Goal: Task Accomplishment & Management: Complete application form

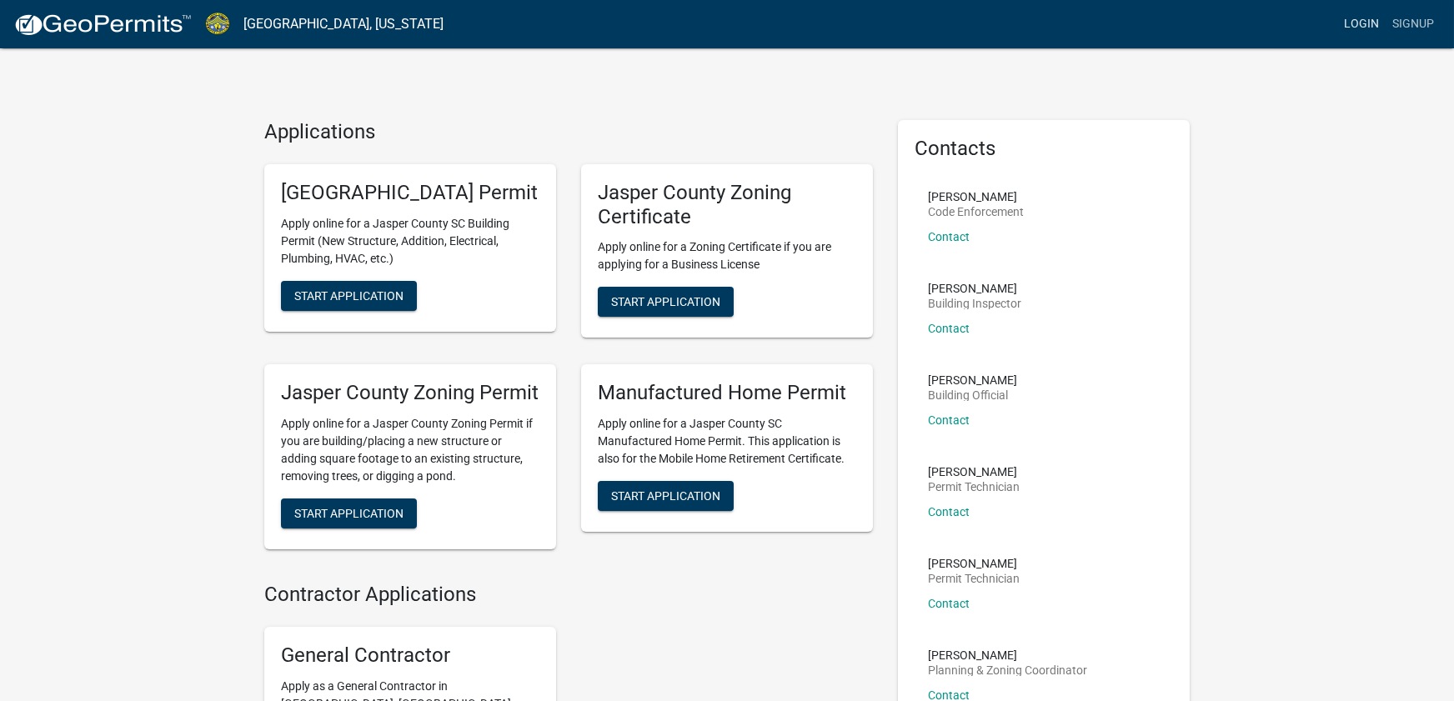
click at [1356, 26] on link "Login" at bounding box center [1361, 24] width 48 height 32
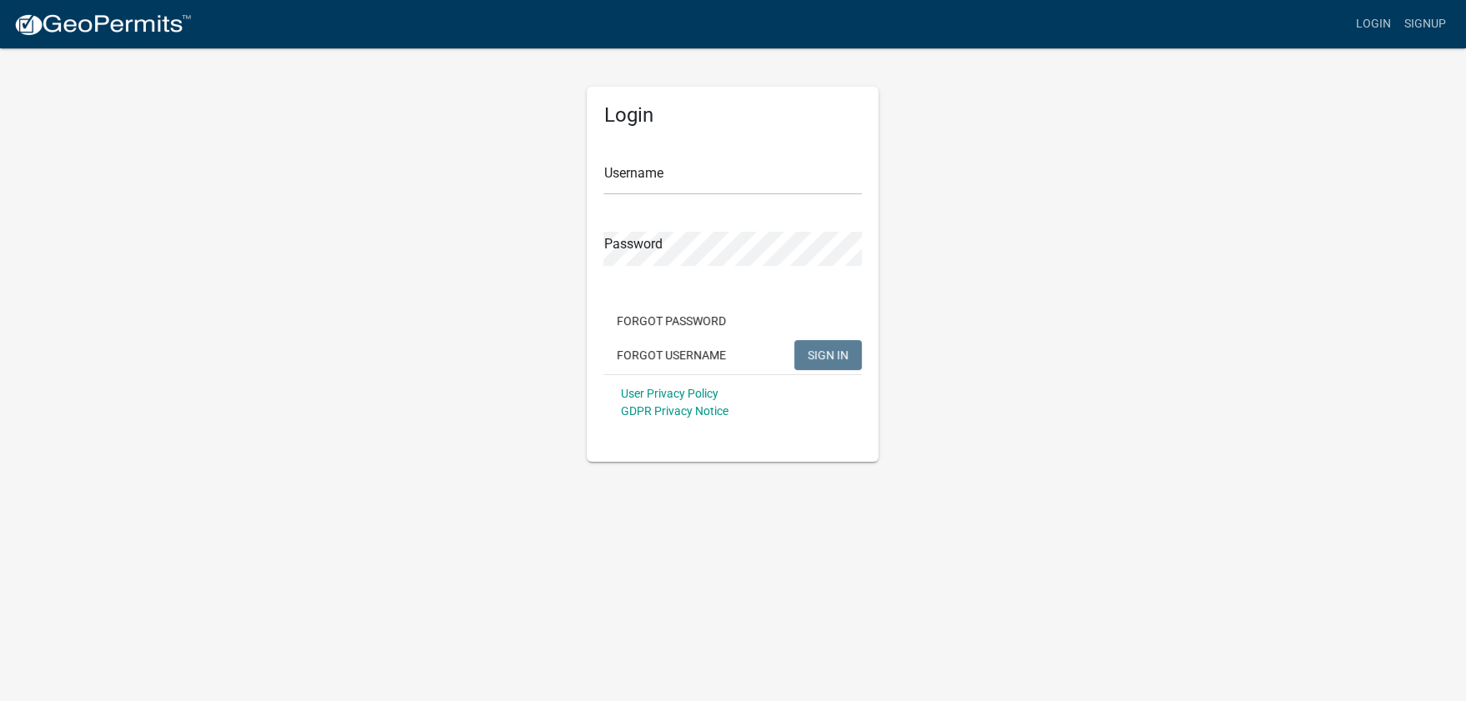
click at [677, 156] on div "Username" at bounding box center [733, 167] width 258 height 58
click at [688, 174] on input "Username" at bounding box center [733, 178] width 258 height 34
type input "AnaDeLaFuente93"
click at [834, 349] on span "SIGN IN" at bounding box center [828, 354] width 41 height 13
click at [548, 238] on div "Login Username AnaDeLaFuente93 Password Forgot Password Forgot Username SIGN IN…" at bounding box center [733, 254] width 950 height 415
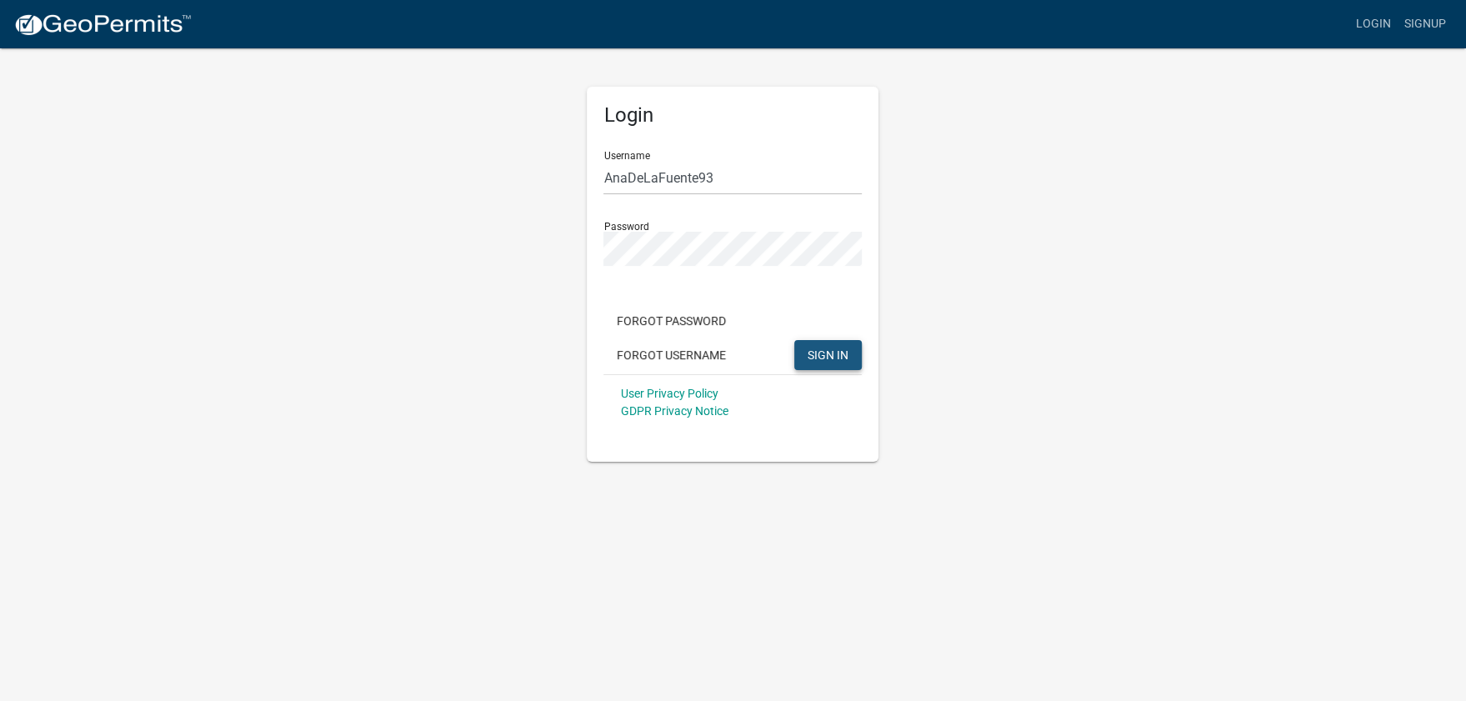
click at [834, 354] on span "SIGN IN" at bounding box center [828, 354] width 41 height 13
click at [669, 352] on button "Forgot Username" at bounding box center [672, 355] width 136 height 30
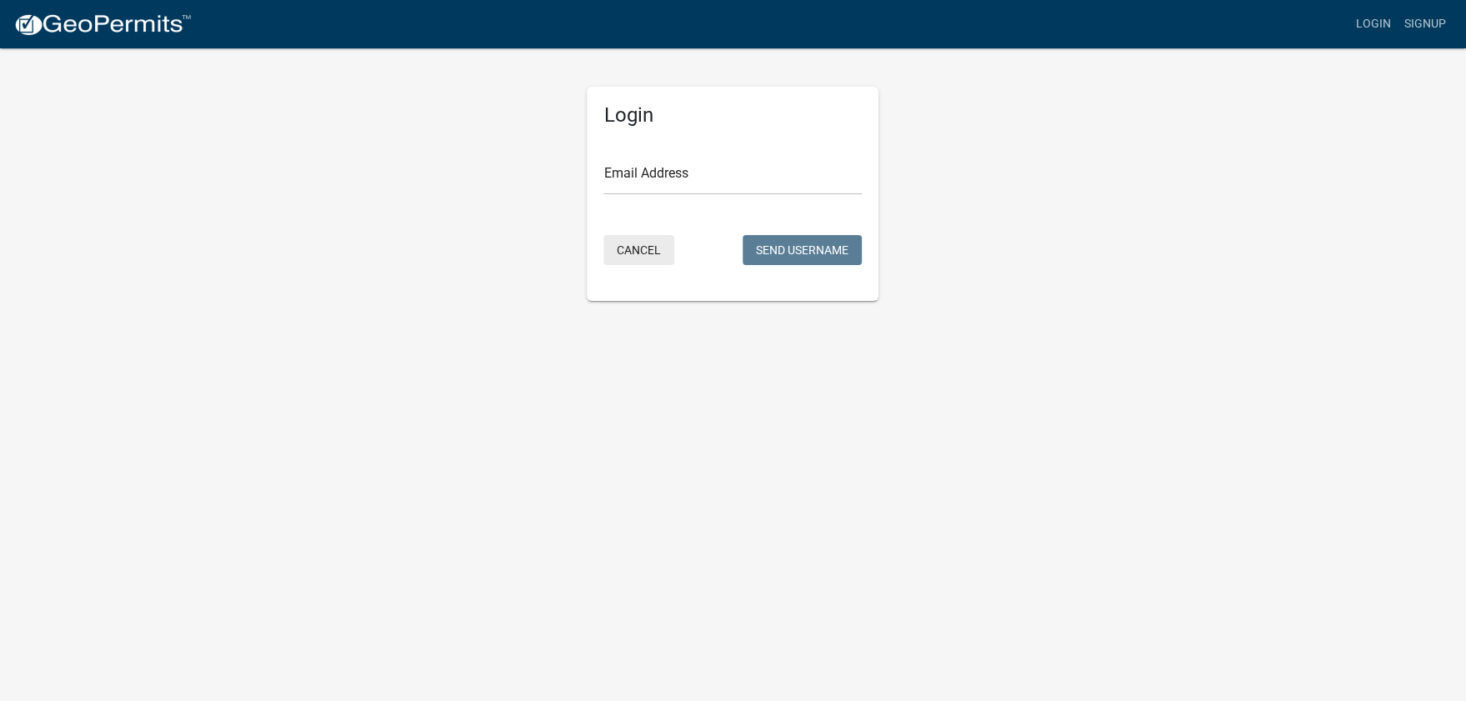
click at [651, 251] on button "Cancel" at bounding box center [639, 250] width 71 height 30
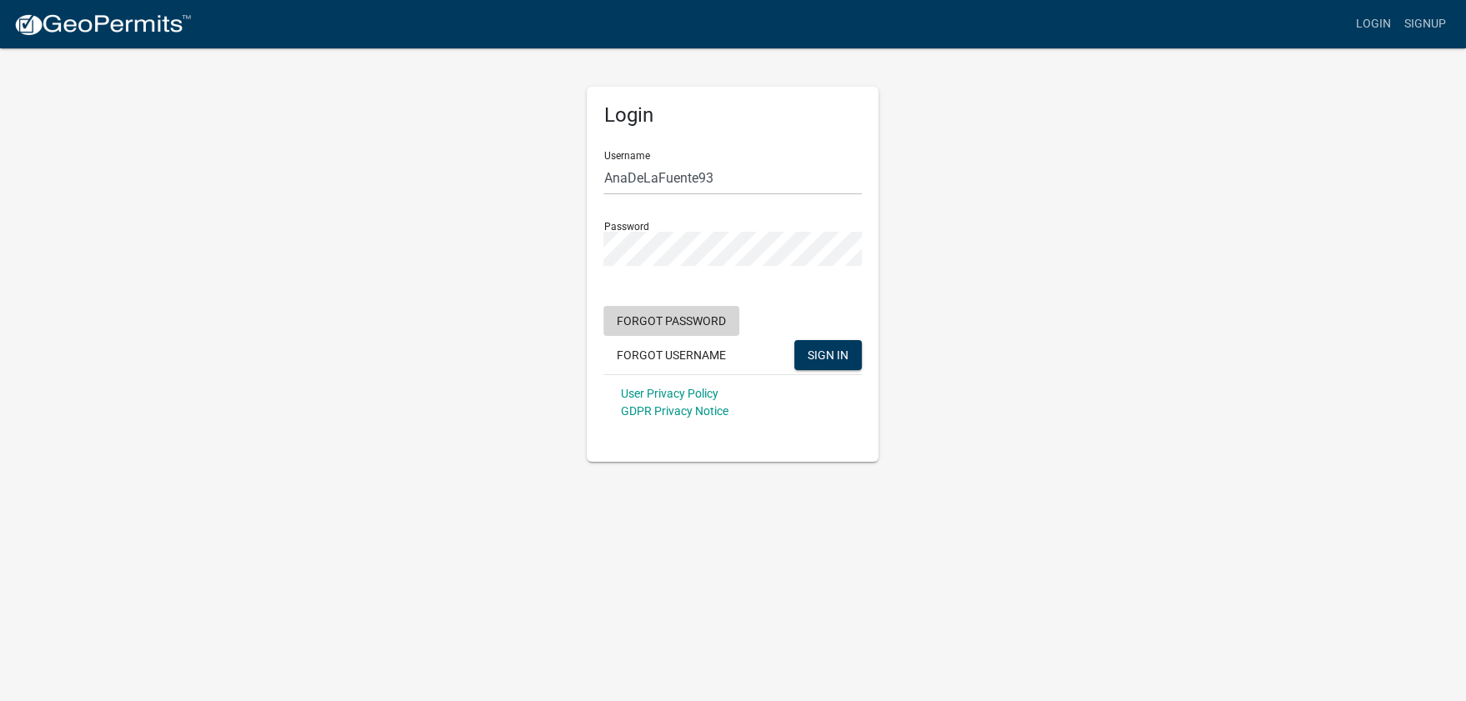
click at [698, 320] on button "Forgot Password" at bounding box center [672, 321] width 136 height 30
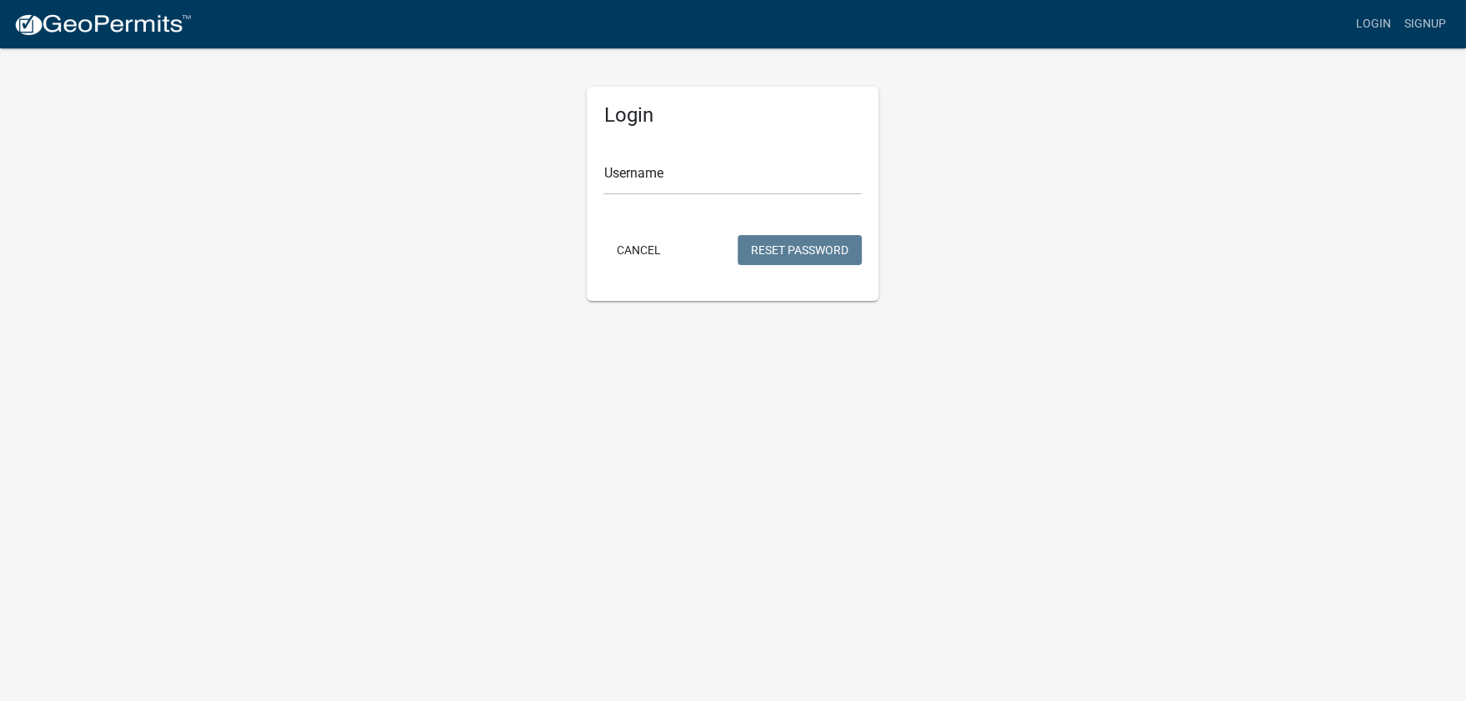
click at [651, 211] on form "Username Cancel Reset Password" at bounding box center [733, 204] width 258 height 132
click at [665, 196] on form "Username Cancel Reset Password" at bounding box center [733, 204] width 258 height 132
click at [675, 181] on input "Username" at bounding box center [733, 178] width 258 height 34
type input "AnaDeLaFuente93"
click at [843, 252] on button "Reset Password" at bounding box center [800, 250] width 124 height 30
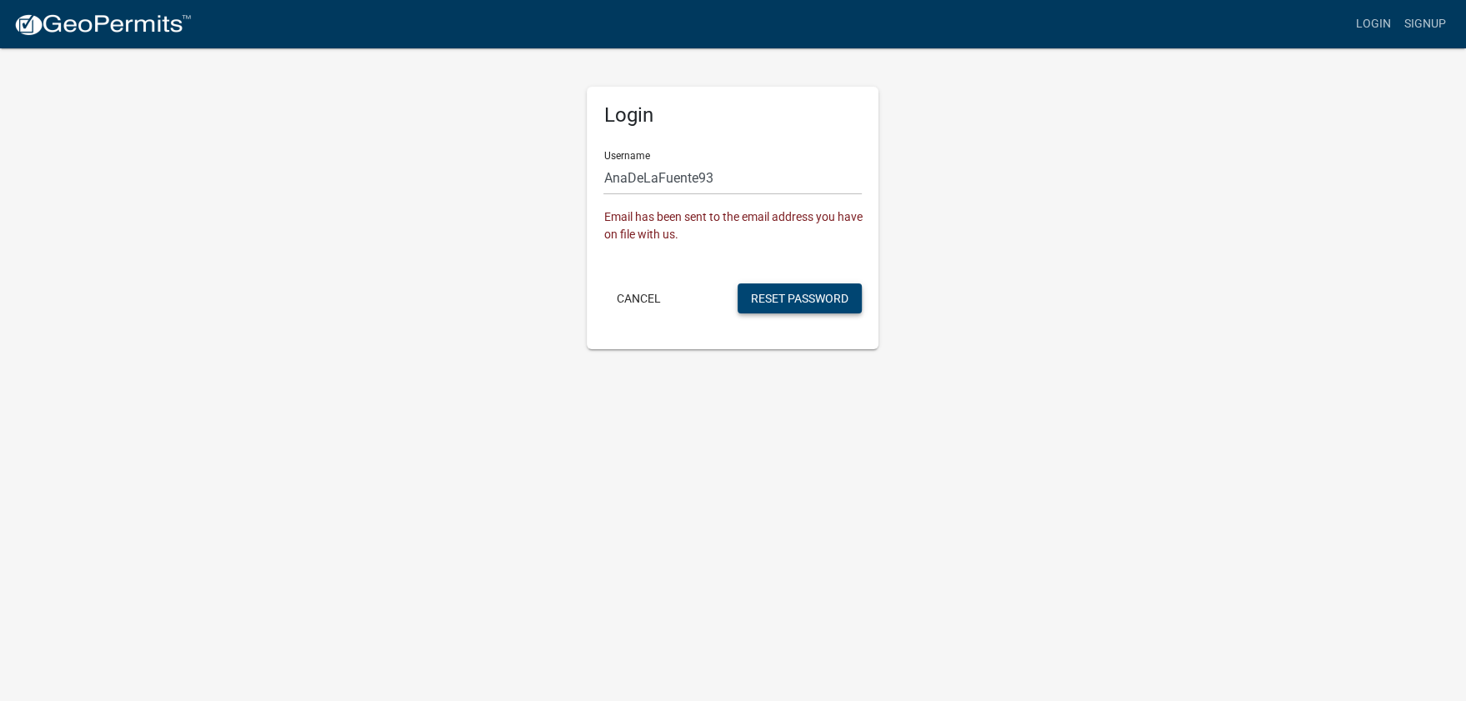
click at [774, 296] on button "Reset Password" at bounding box center [800, 298] width 124 height 30
click at [1385, 18] on link "Login" at bounding box center [1374, 24] width 48 height 32
click at [635, 294] on button "Cancel" at bounding box center [639, 298] width 71 height 30
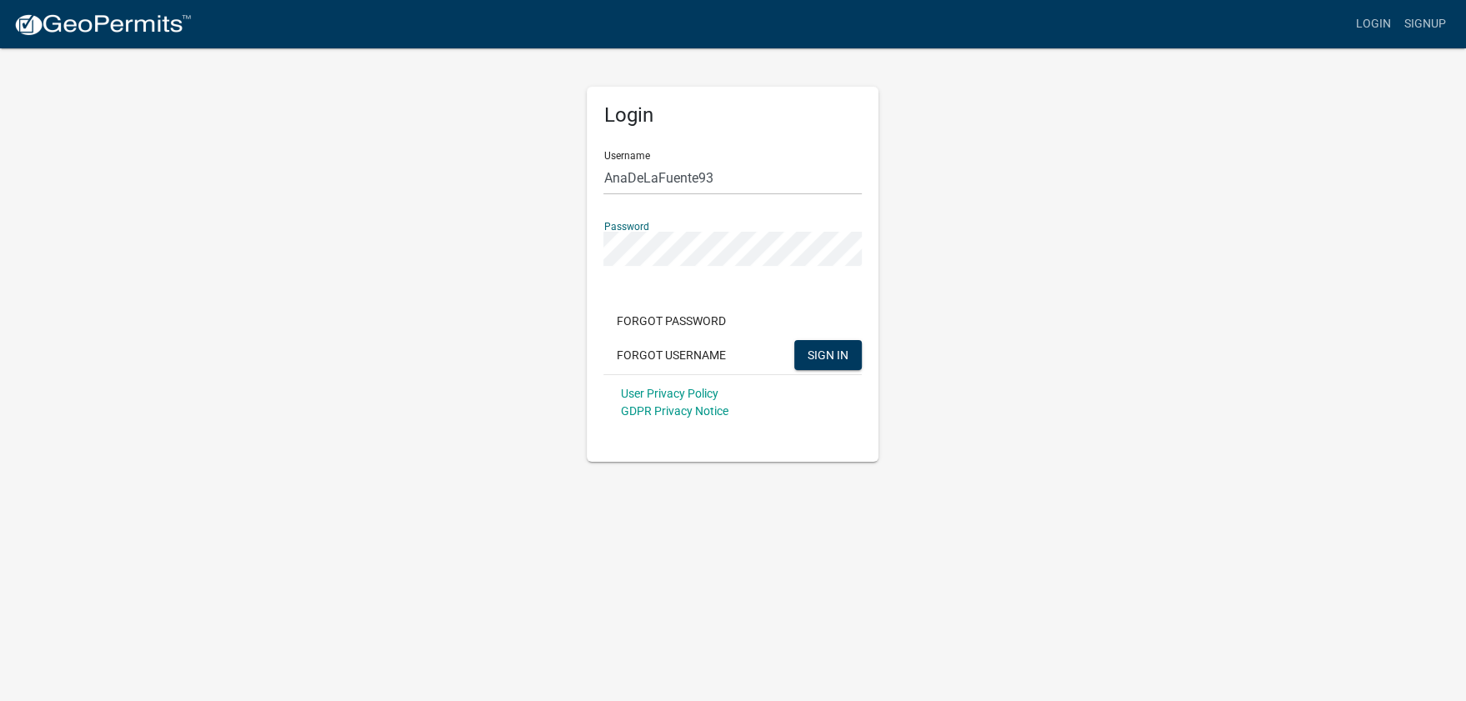
click at [403, 199] on div "Login Username AnaDeLaFuente93 Password Forgot Password Forgot Username SIGN IN…" at bounding box center [733, 254] width 950 height 415
click at [841, 358] on span "SIGN IN" at bounding box center [828, 354] width 41 height 13
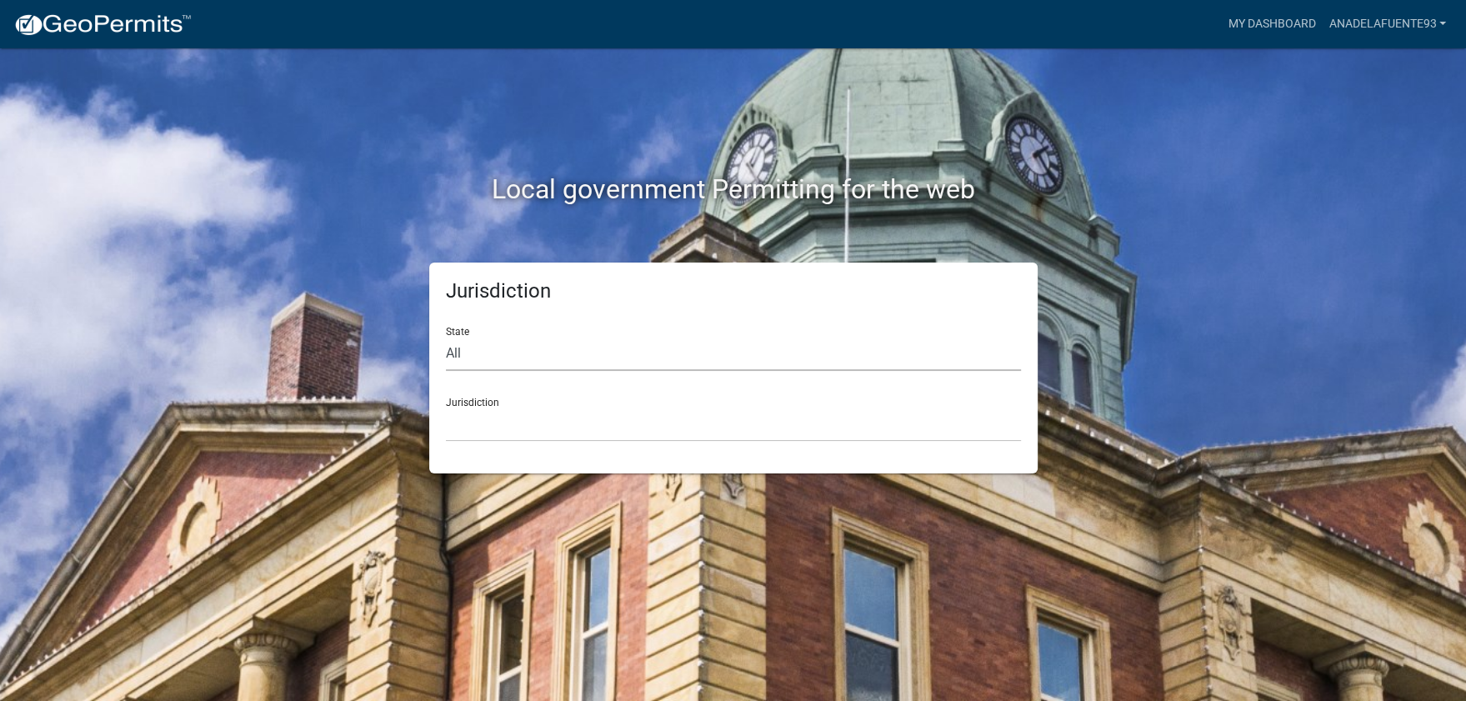
click at [454, 344] on select "All [US_STATE] [US_STATE] [US_STATE] [US_STATE] [US_STATE] [US_STATE] [US_STATE…" at bounding box center [733, 354] width 575 height 34
select select "[US_STATE]"
click at [446, 337] on select "All [US_STATE] [US_STATE] [US_STATE] [US_STATE] [US_STATE] [US_STATE] [US_STATE…" at bounding box center [733, 354] width 575 height 34
click at [495, 422] on select "[GEOGRAPHIC_DATA], [US_STATE] [GEOGRAPHIC_DATA], [US_STATE]" at bounding box center [733, 425] width 575 height 34
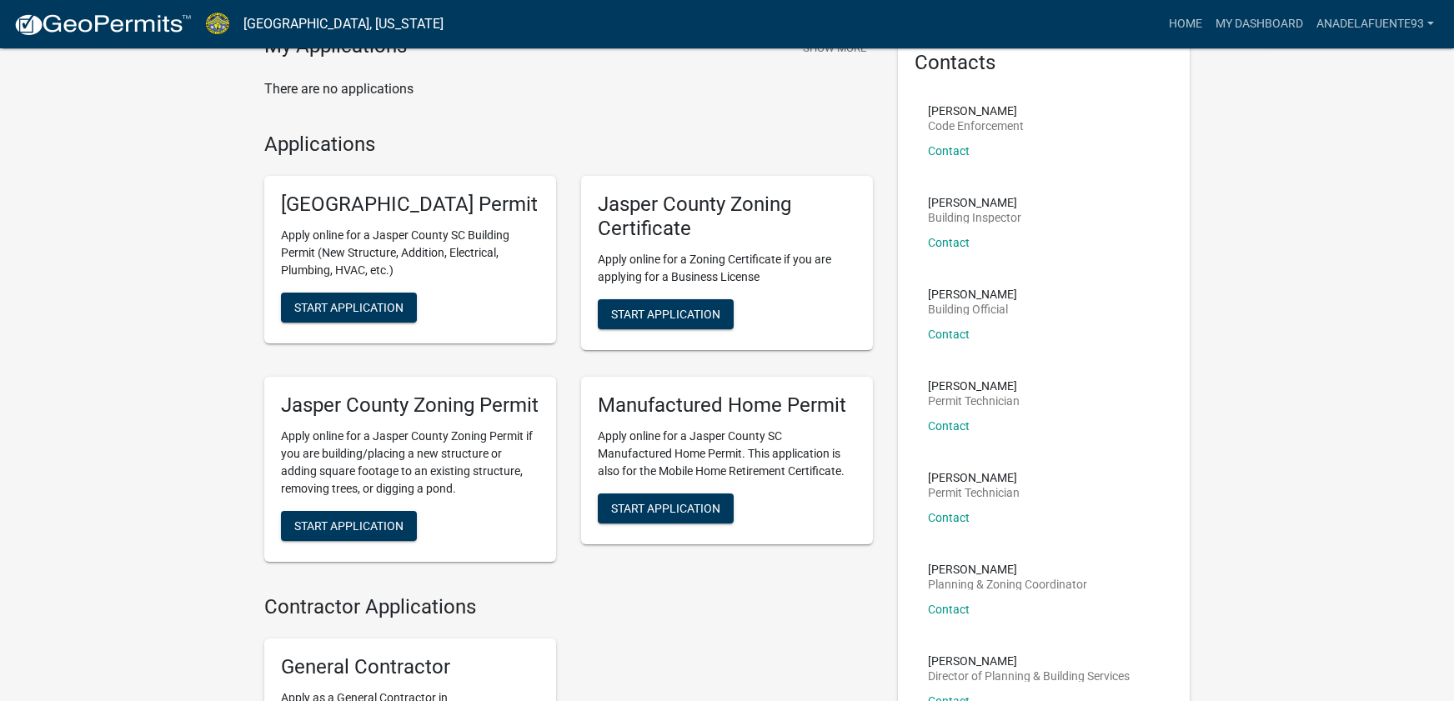
scroll to position [80, 0]
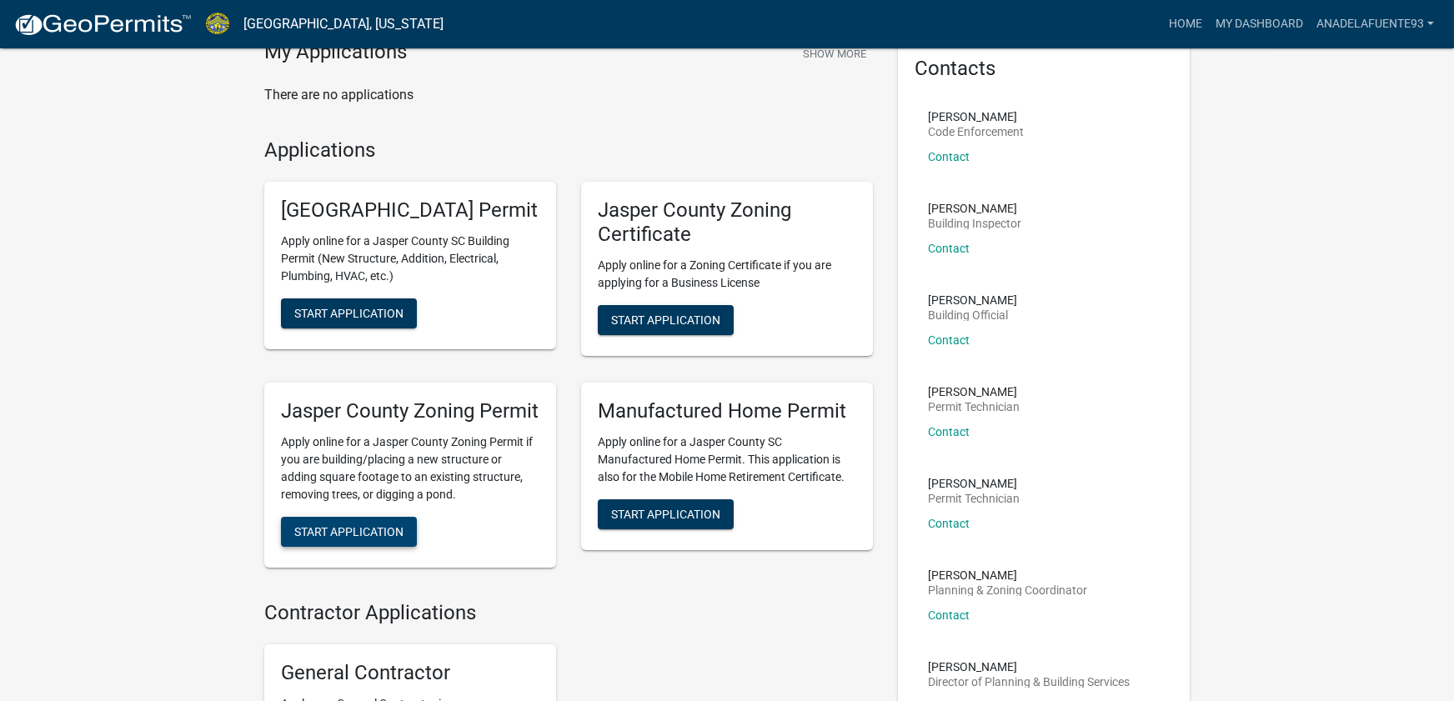
click at [374, 538] on span "Start Application" at bounding box center [348, 530] width 109 height 13
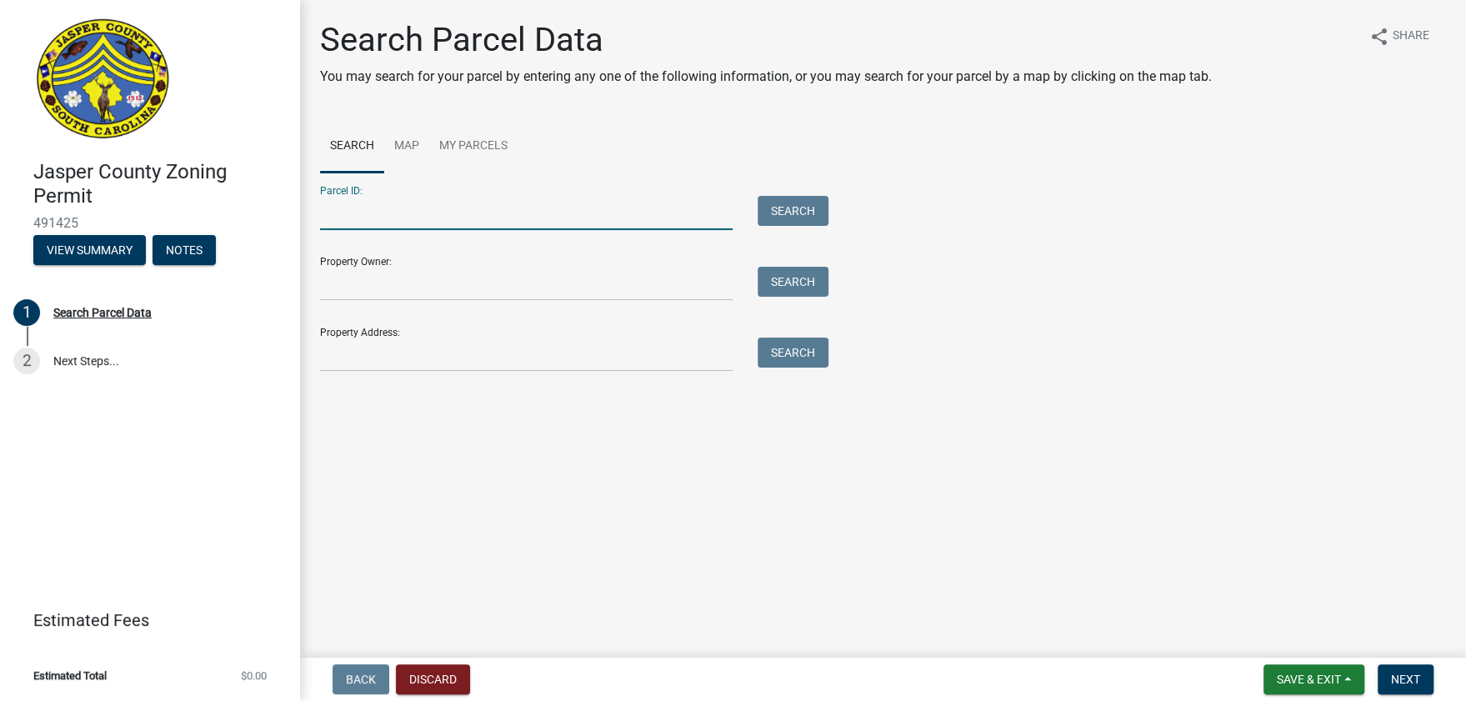
click at [374, 213] on input "Parcel ID:" at bounding box center [526, 213] width 413 height 34
click at [484, 377] on div "Search Parcel Data You may search for your parcel by entering any one of the fo…" at bounding box center [883, 203] width 1151 height 367
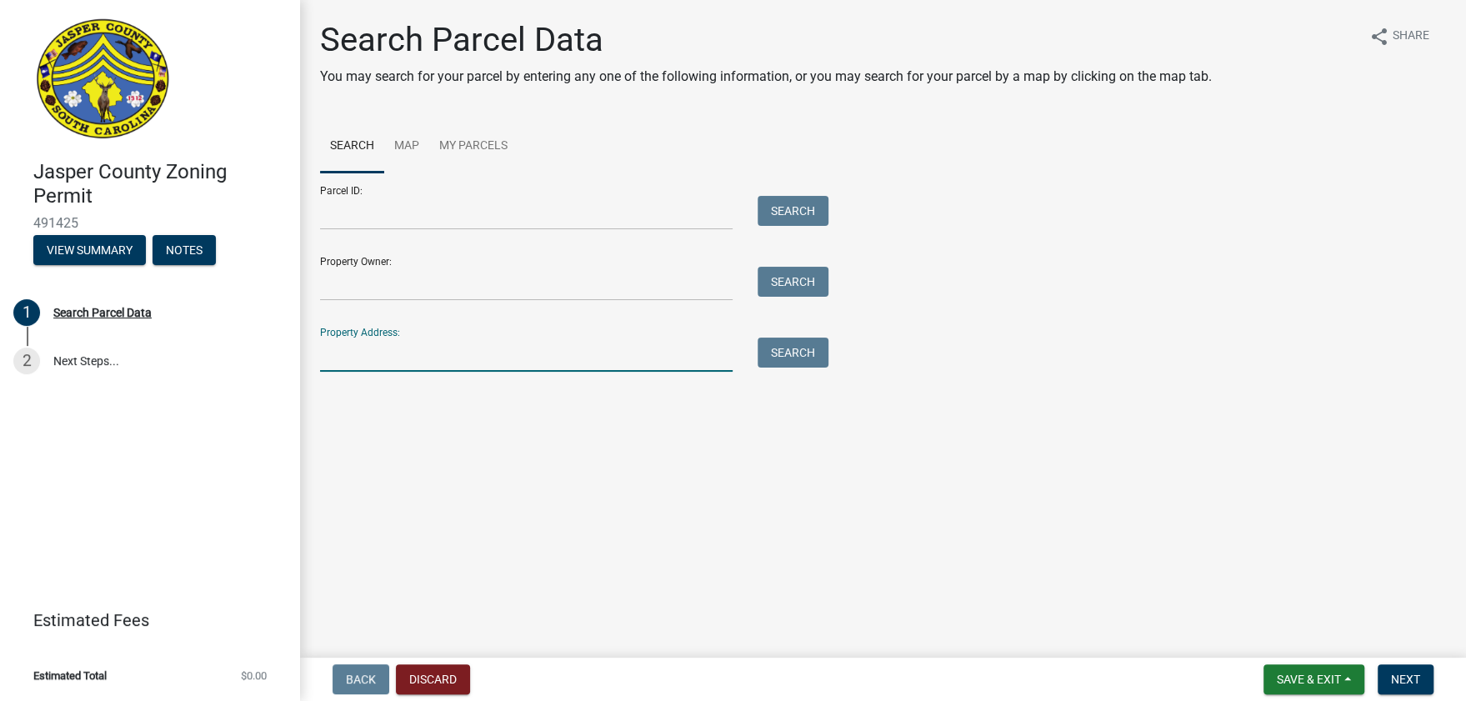
click at [482, 363] on input "Property Address:" at bounding box center [526, 355] width 413 height 34
type input "[STREET_ADDRESS]"
click at [804, 343] on button "Search" at bounding box center [793, 353] width 71 height 30
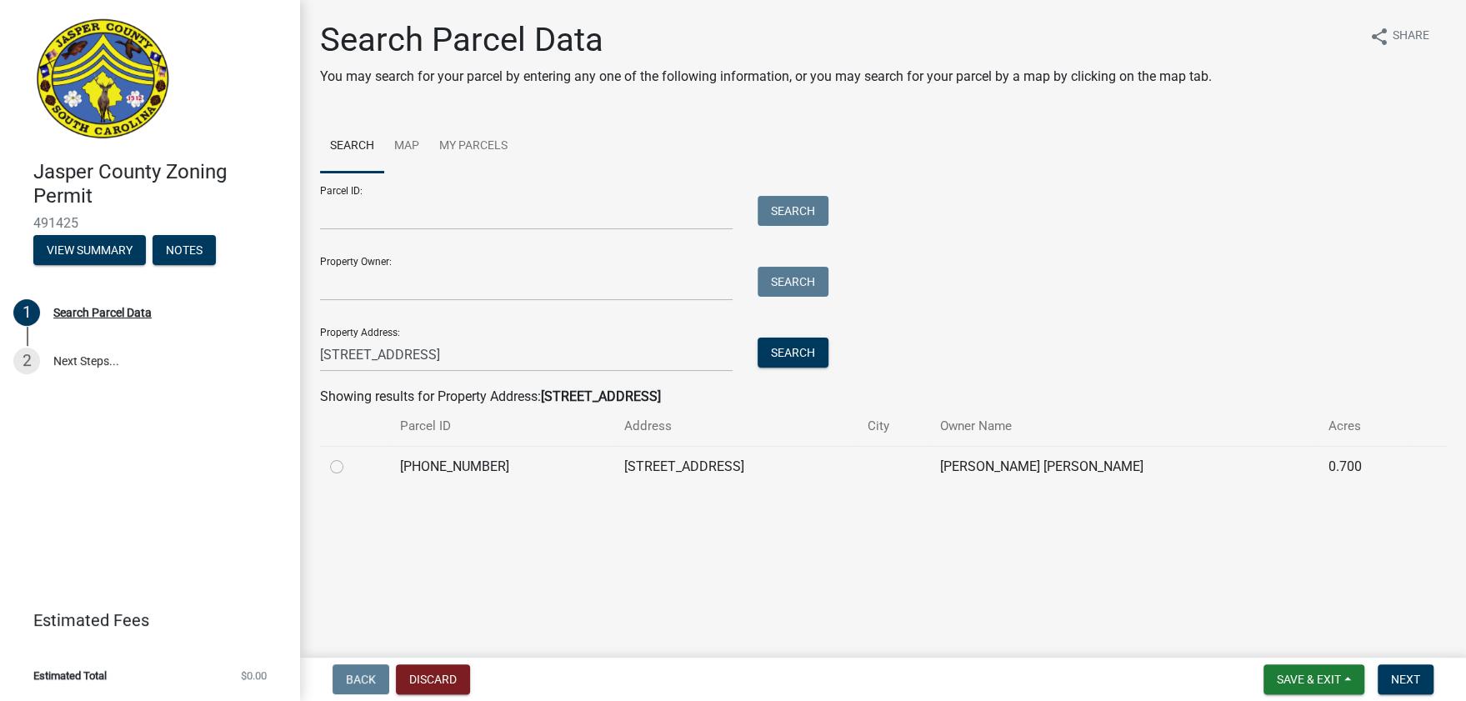
click at [350, 457] on label at bounding box center [350, 457] width 0 height 0
click at [350, 462] on input "radio" at bounding box center [355, 462] width 11 height 11
radio input "true"
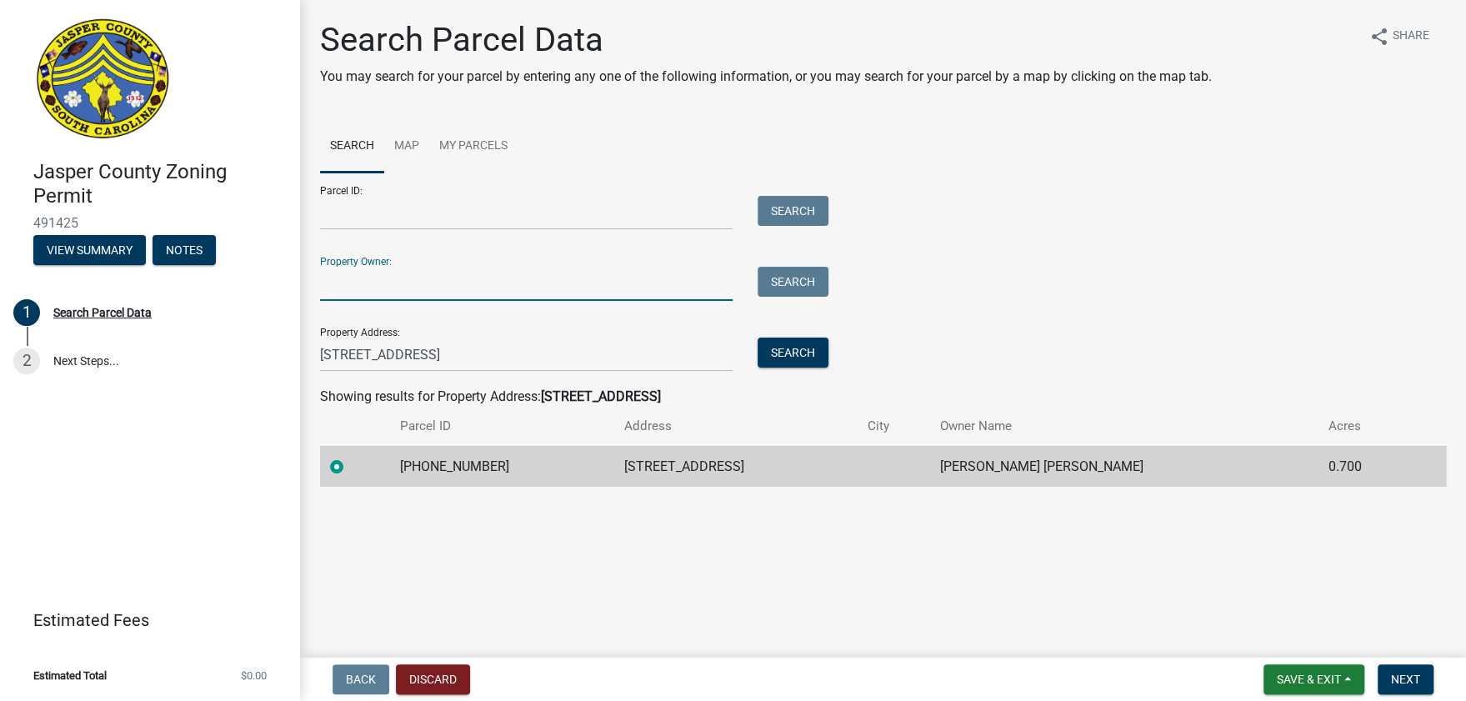
click at [369, 274] on input "Property Owner:" at bounding box center [526, 284] width 413 height 34
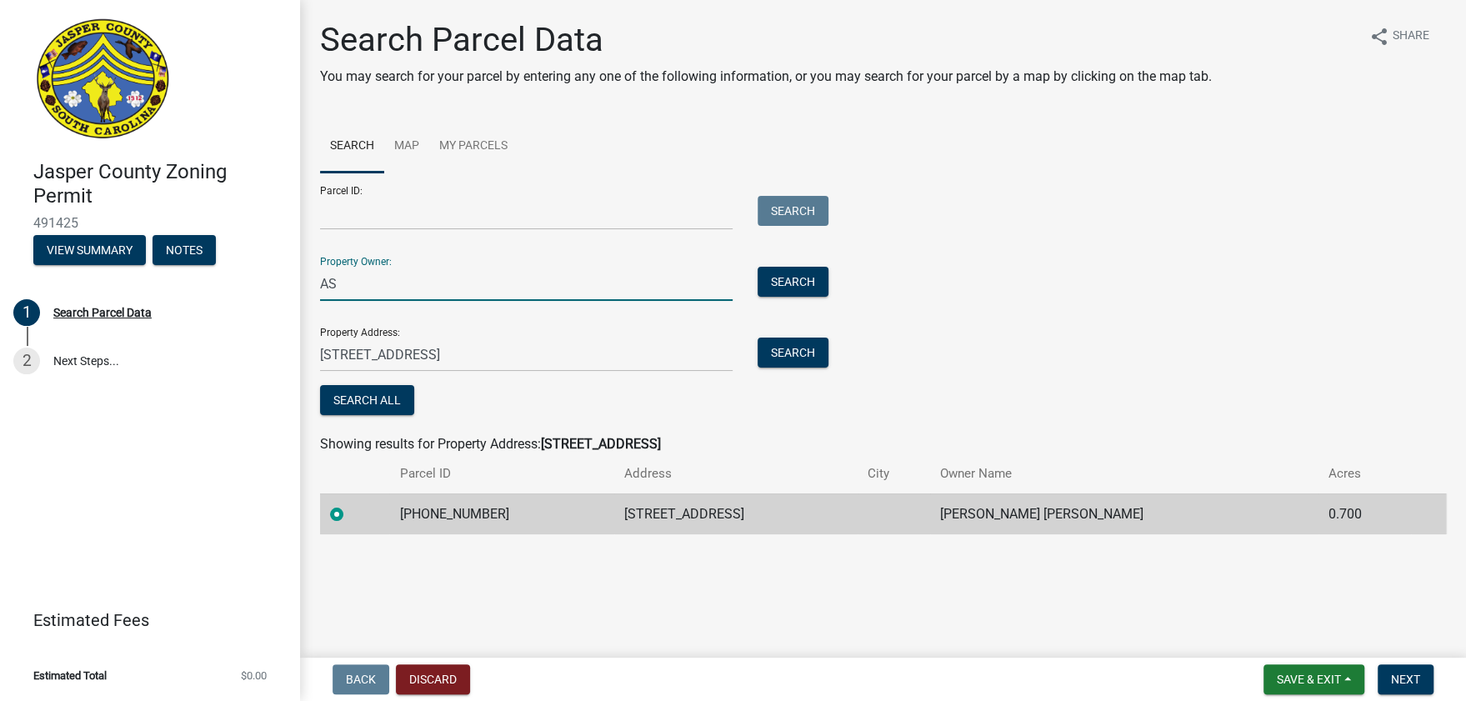
type input "A"
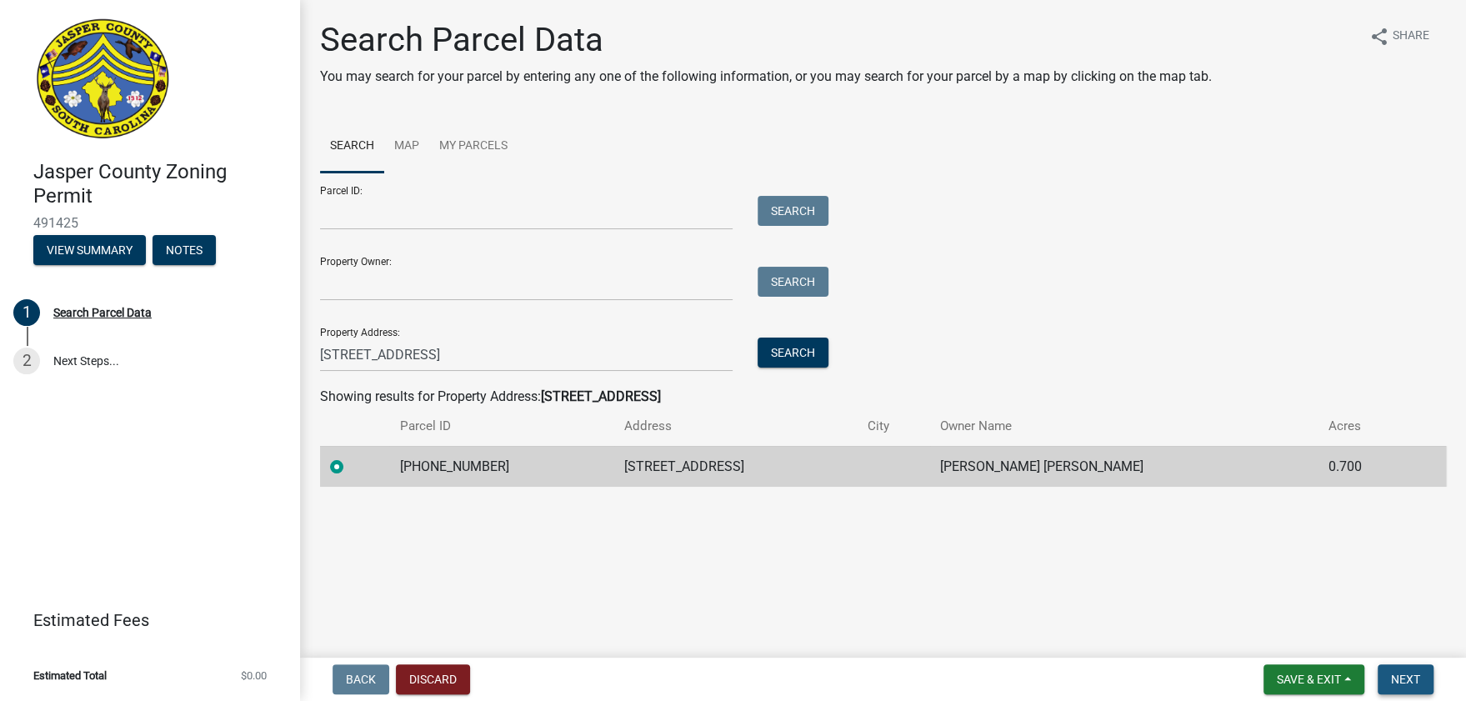
click at [1412, 677] on span "Next" at bounding box center [1405, 679] width 29 height 13
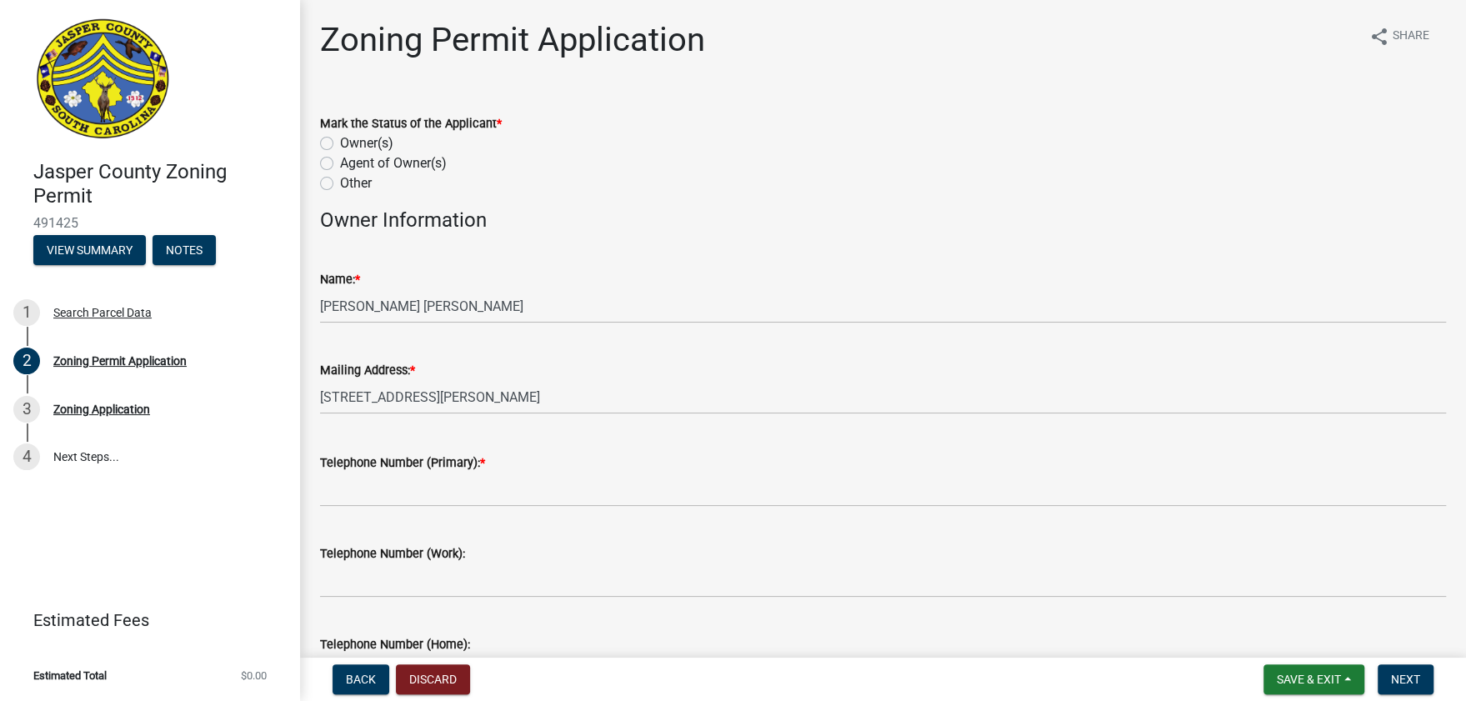
scroll to position [278, 0]
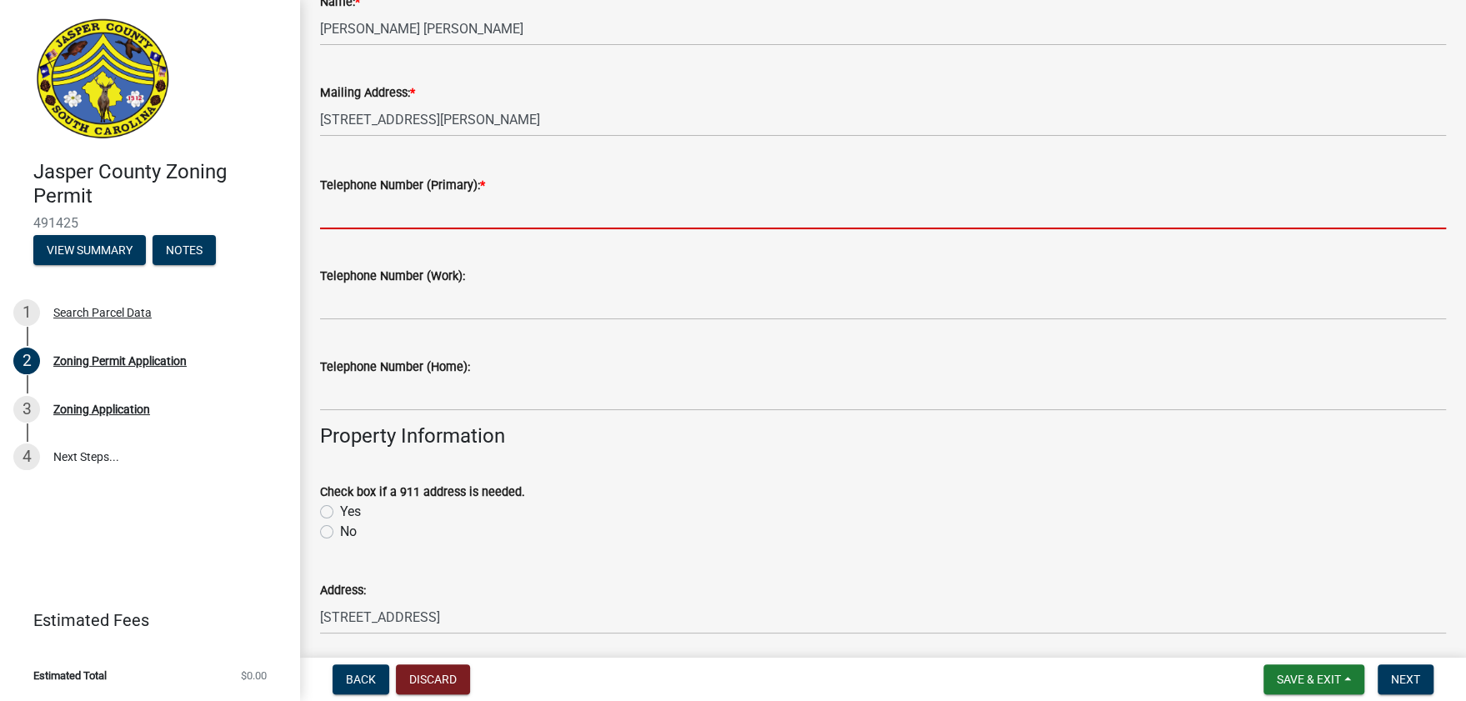
click at [373, 216] on input "Telephone Number (Primary): *" at bounding box center [883, 212] width 1126 height 34
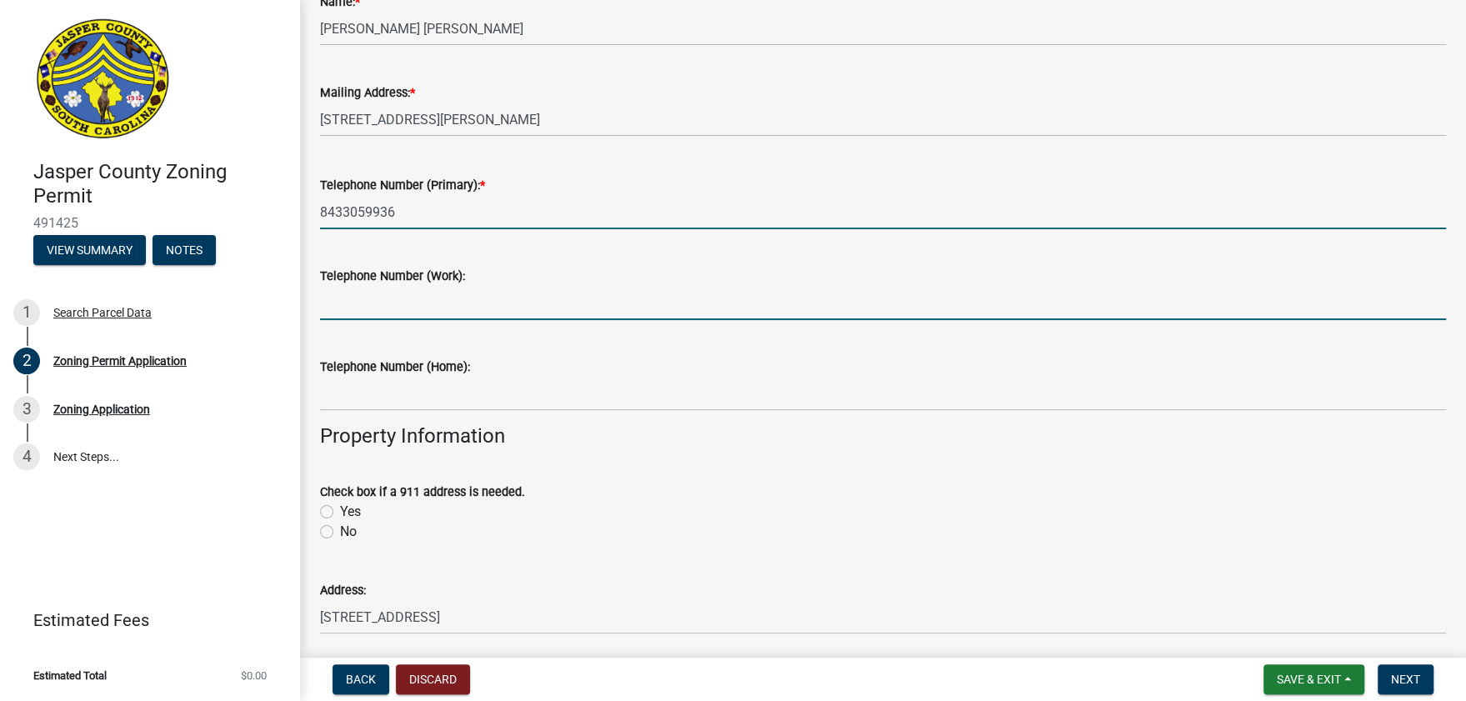
click at [362, 309] on input "Telephone Number (Work):" at bounding box center [883, 303] width 1126 height 34
drag, startPoint x: 343, startPoint y: 207, endPoint x: 408, endPoint y: 272, distance: 91.4
click at [343, 207] on input "8433059936" at bounding box center [883, 212] width 1126 height 34
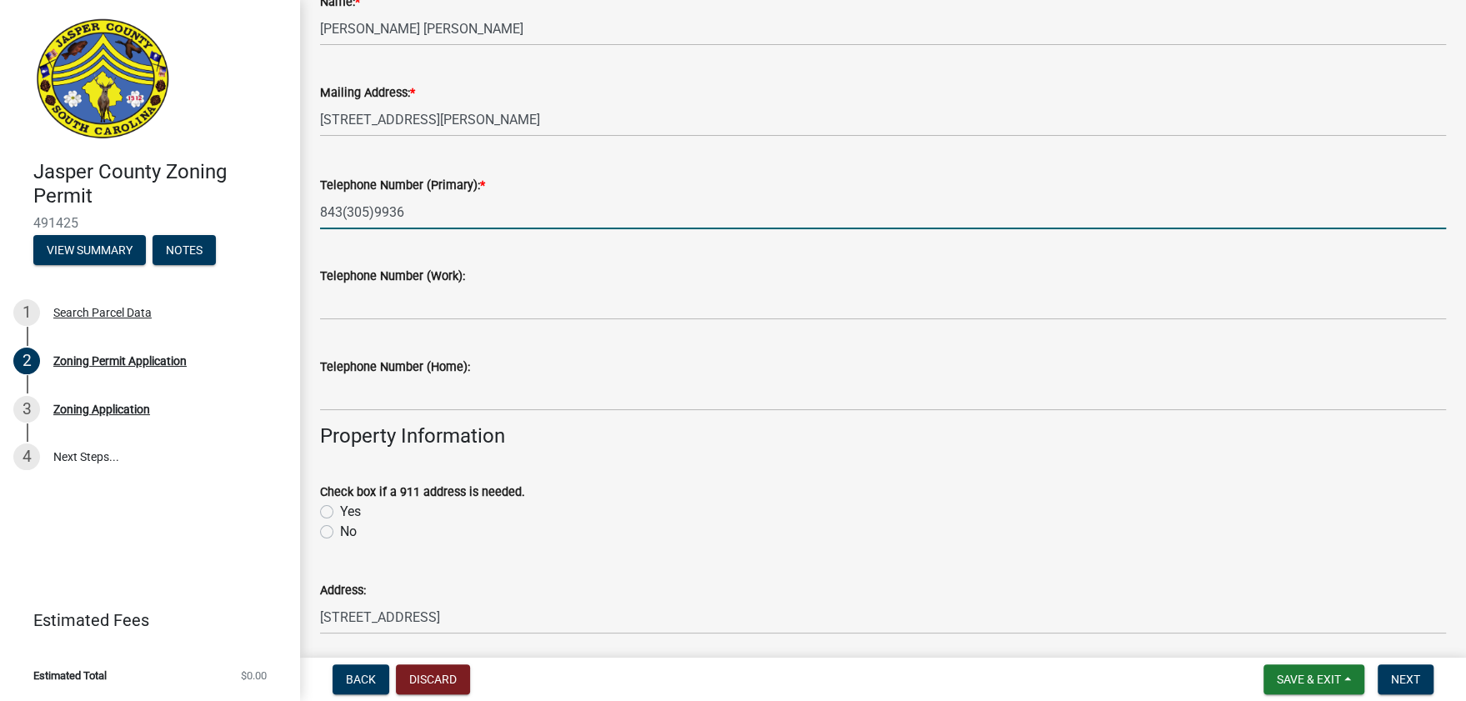
click at [373, 211] on input "843(305)9936" at bounding box center [883, 212] width 1126 height 34
type input "[PHONE_NUMBER]"
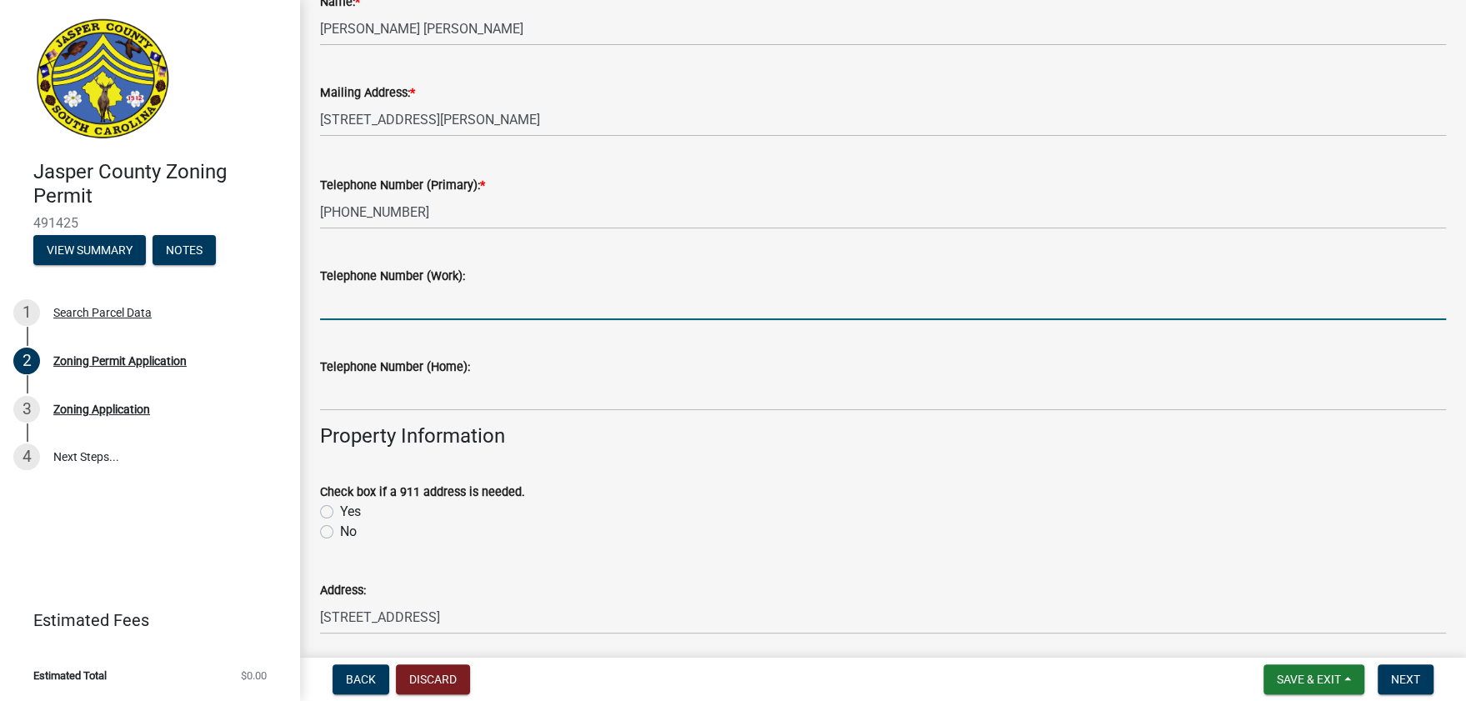
click at [428, 314] on input "Telephone Number (Work):" at bounding box center [883, 303] width 1126 height 34
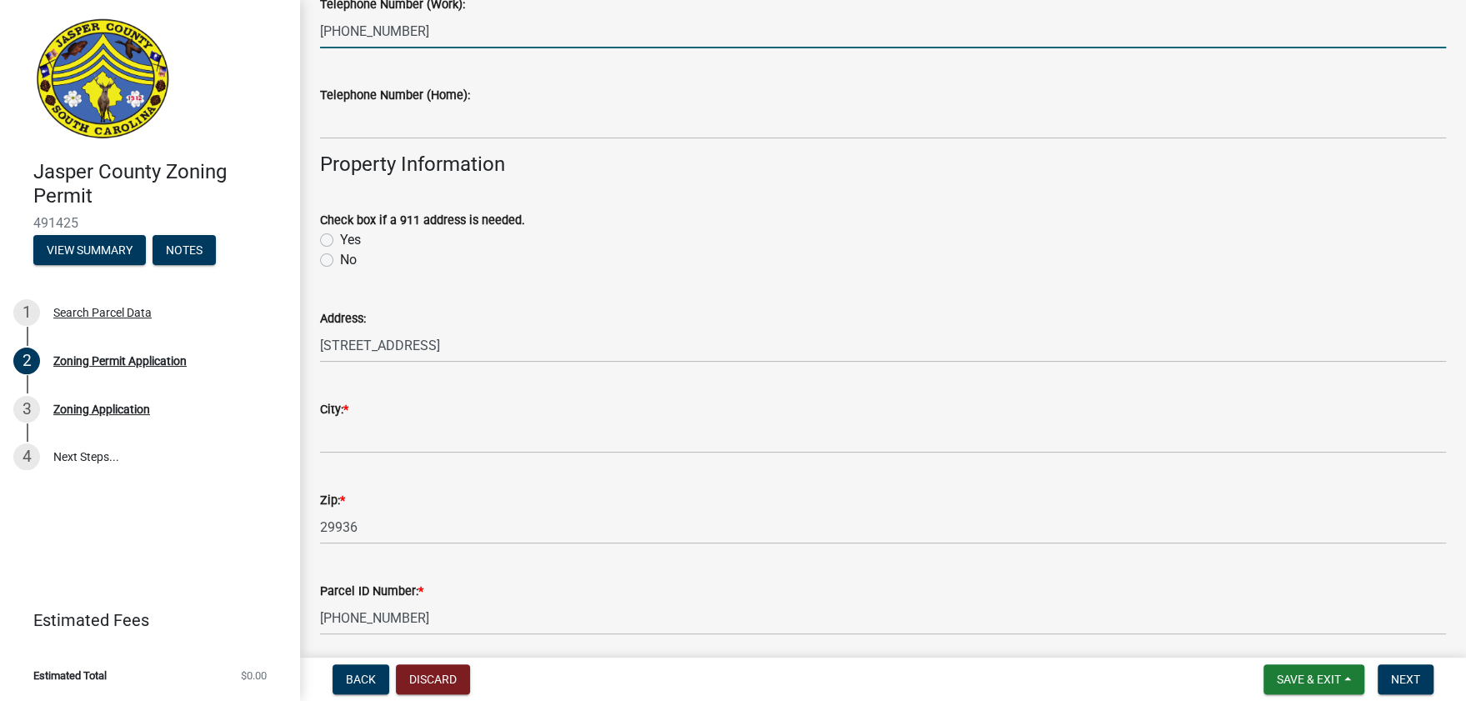
scroll to position [555, 0]
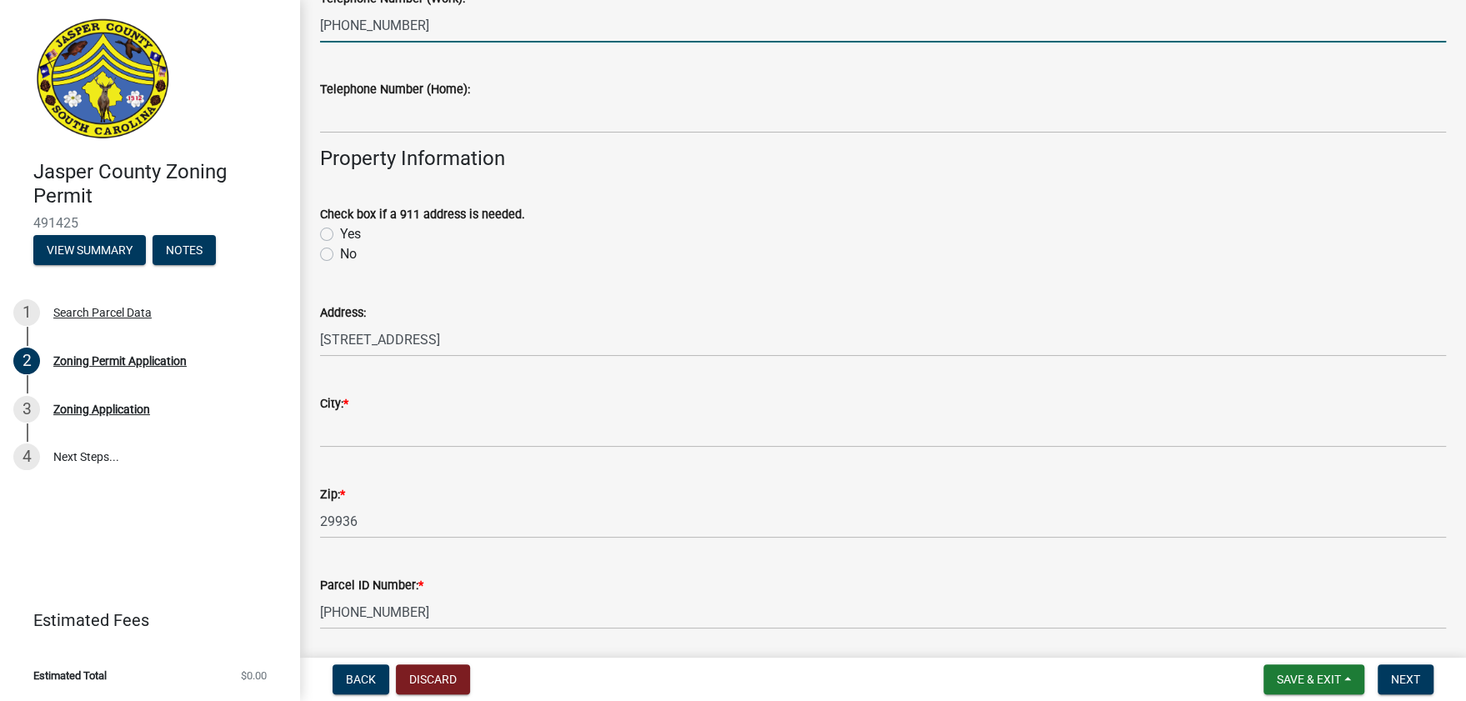
type input "[PHONE_NUMBER]"
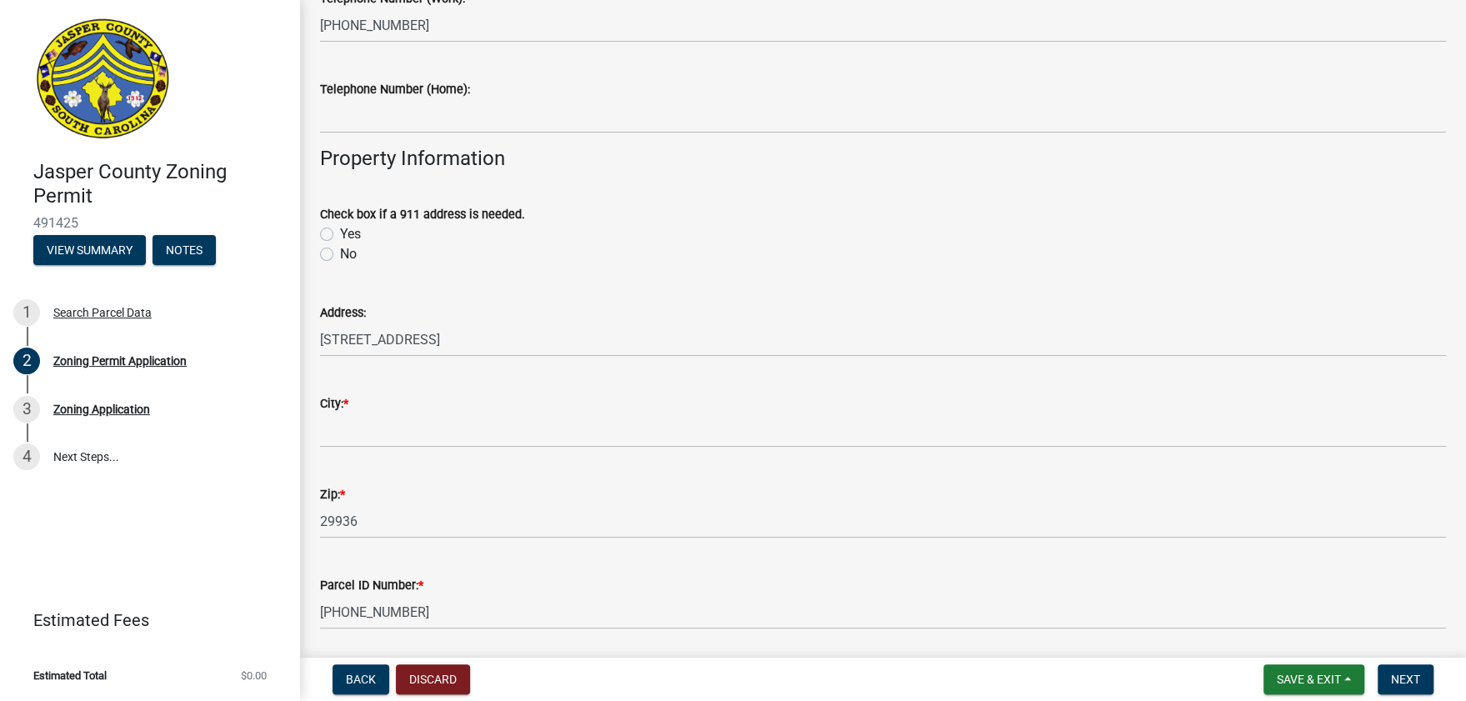
click at [340, 250] on label "No" at bounding box center [348, 254] width 17 height 20
click at [340, 250] on input "No" at bounding box center [345, 249] width 11 height 11
radio input "true"
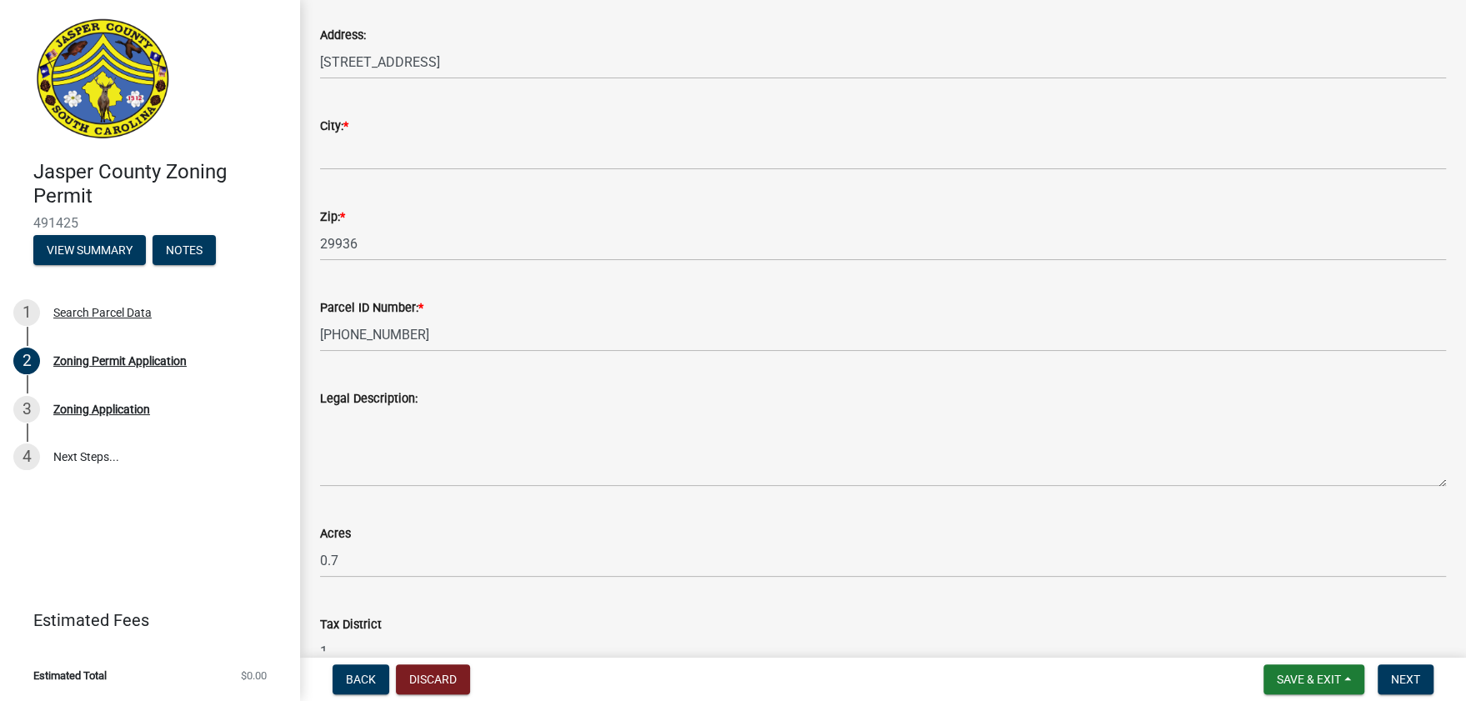
click at [357, 130] on div "City: *" at bounding box center [883, 126] width 1126 height 20
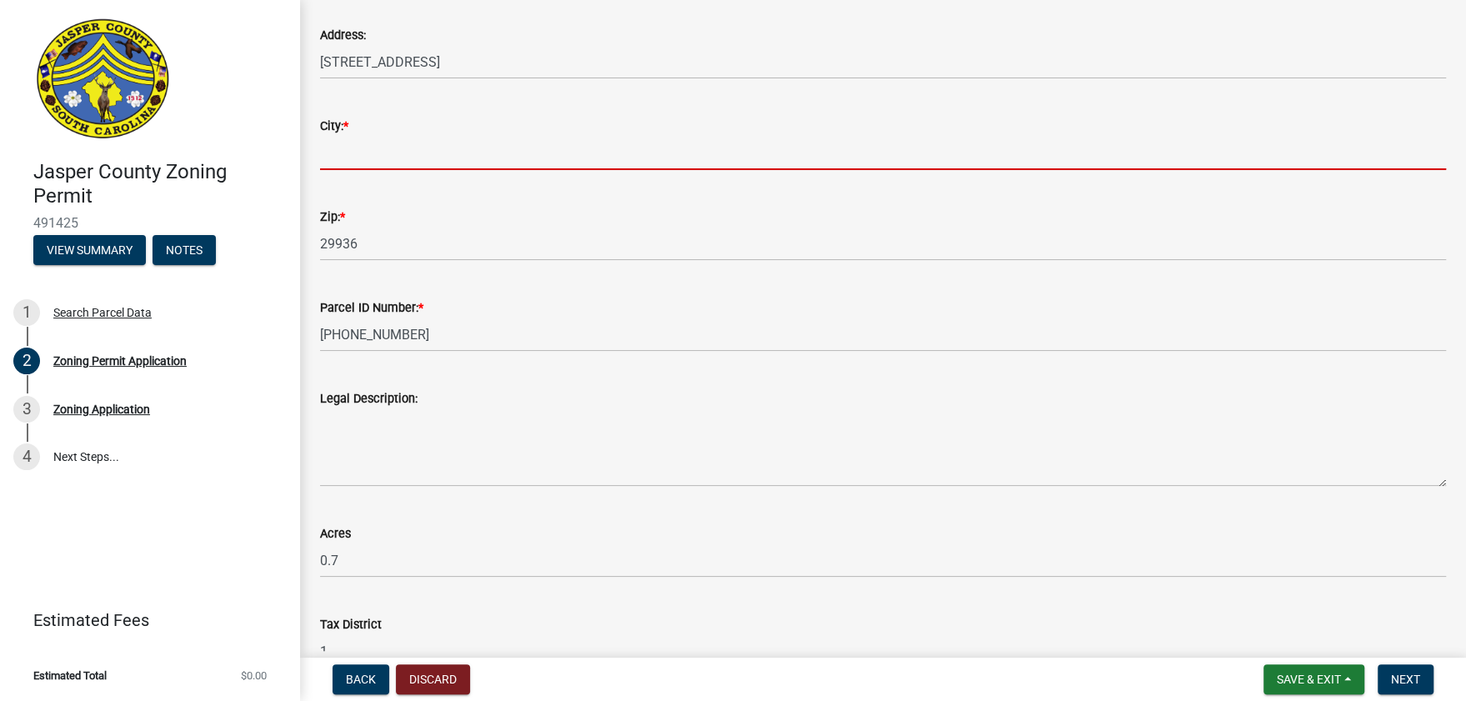
drag, startPoint x: 343, startPoint y: 141, endPoint x: 388, endPoint y: 158, distance: 48.3
click at [343, 141] on input "City: *" at bounding box center [883, 153] width 1126 height 34
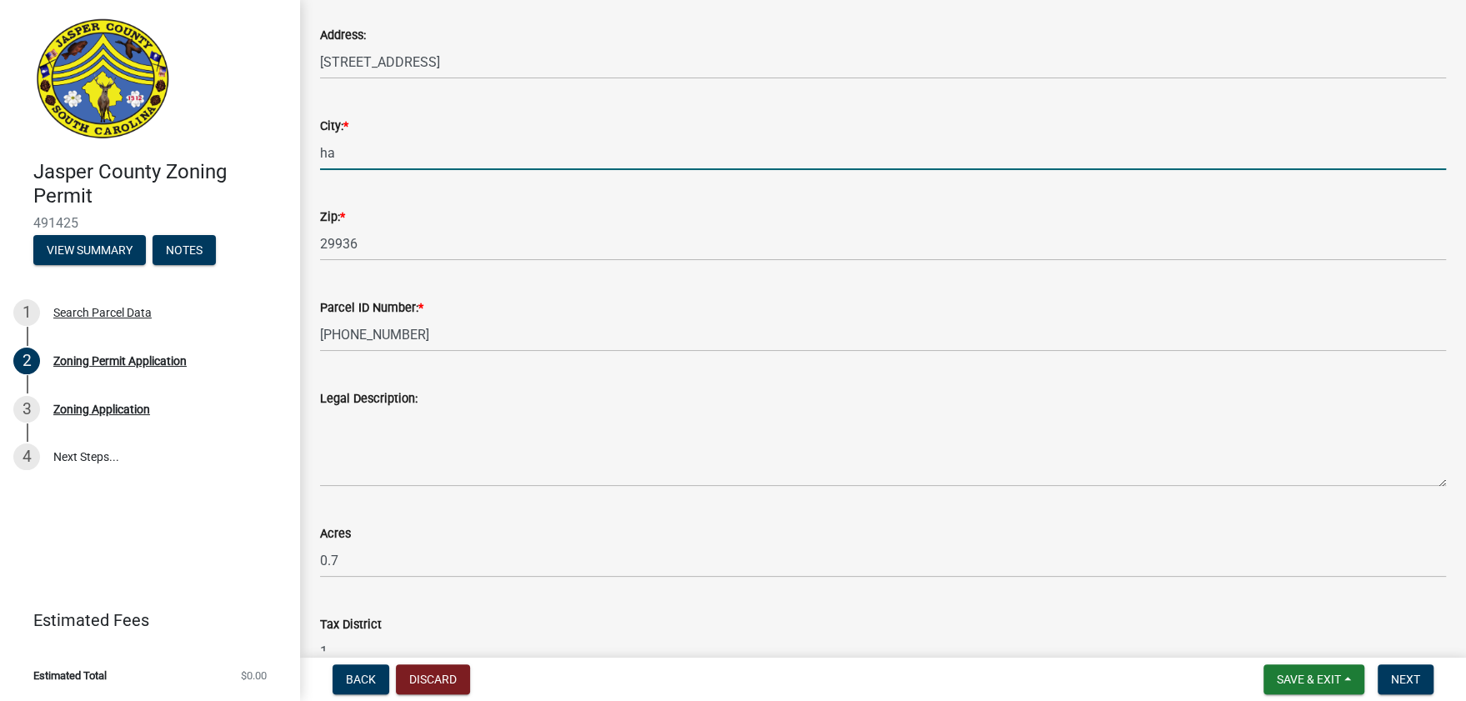
type input "h"
type input "[GEOGRAPHIC_DATA]"
click at [520, 298] on div "Parcel ID Number: *" at bounding box center [883, 308] width 1126 height 20
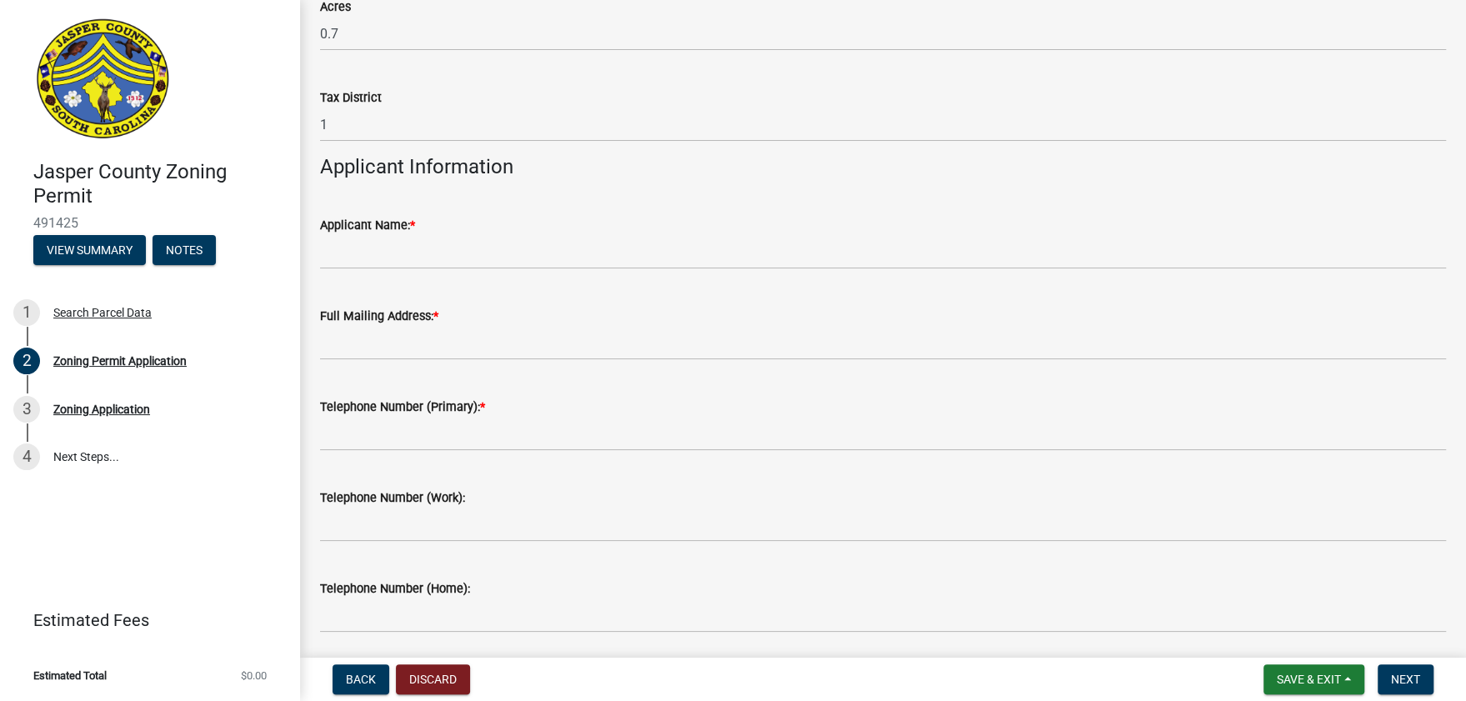
scroll to position [1389, 0]
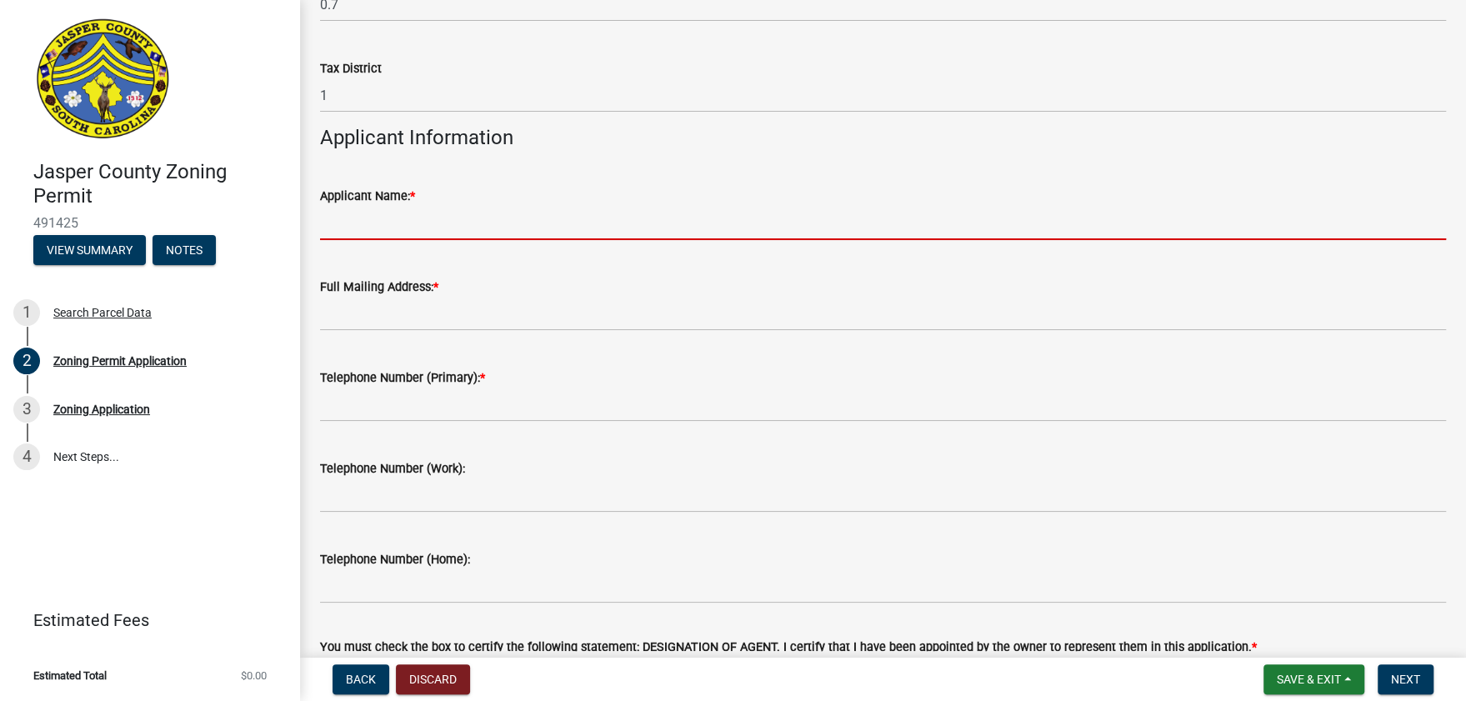
click at [466, 218] on input "Applicant Name: *" at bounding box center [883, 223] width 1126 height 34
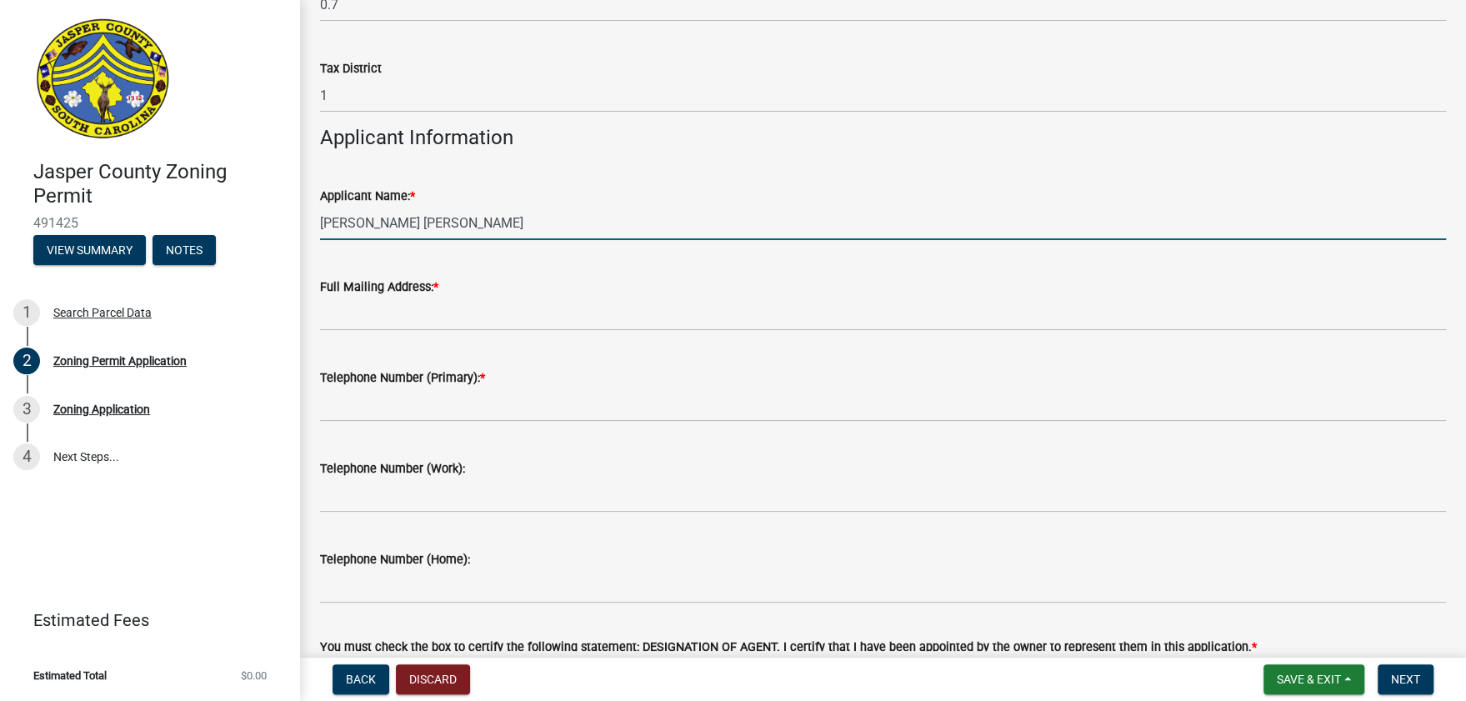
type input "[PERSON_NAME] [PERSON_NAME]"
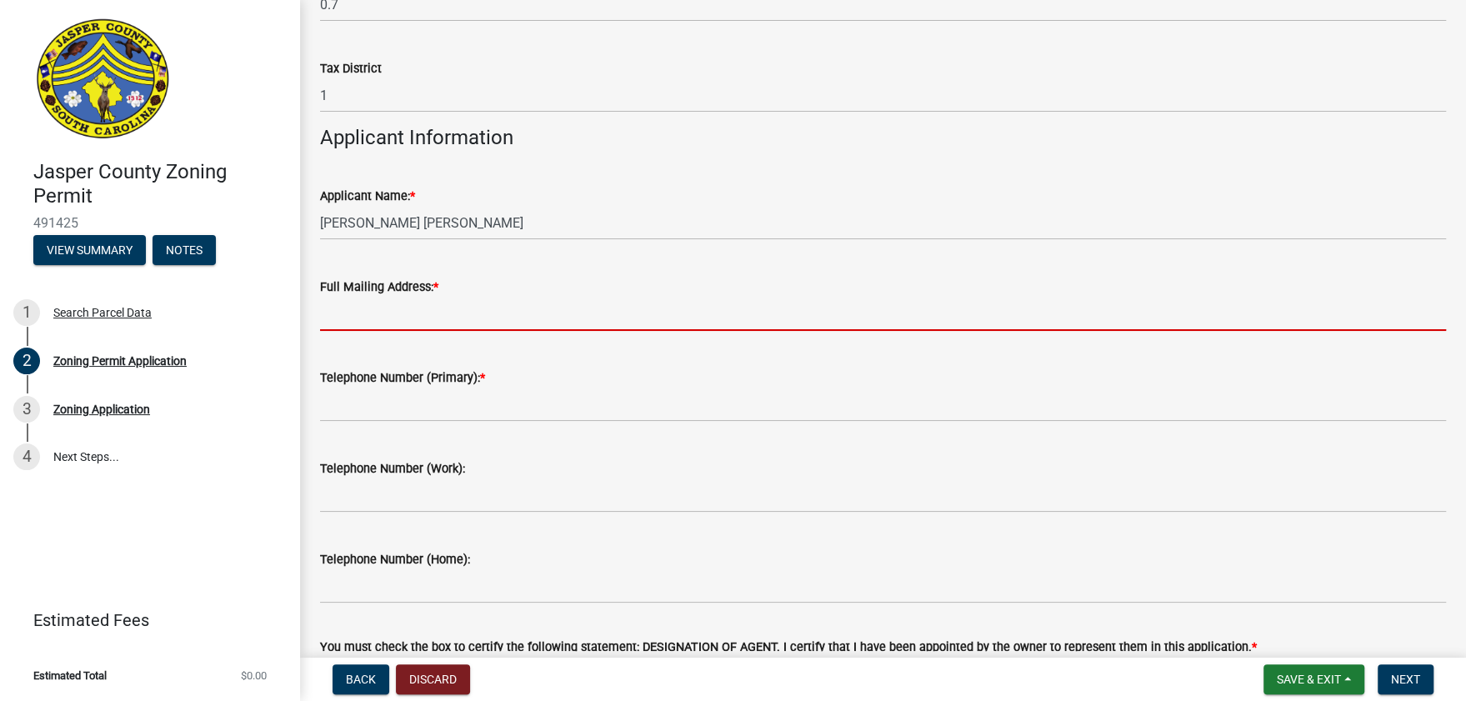
click at [415, 309] on input "Full Mailing Address: *" at bounding box center [883, 314] width 1126 height 34
type input "[STREET_ADDRESS][PERSON_NAME]"
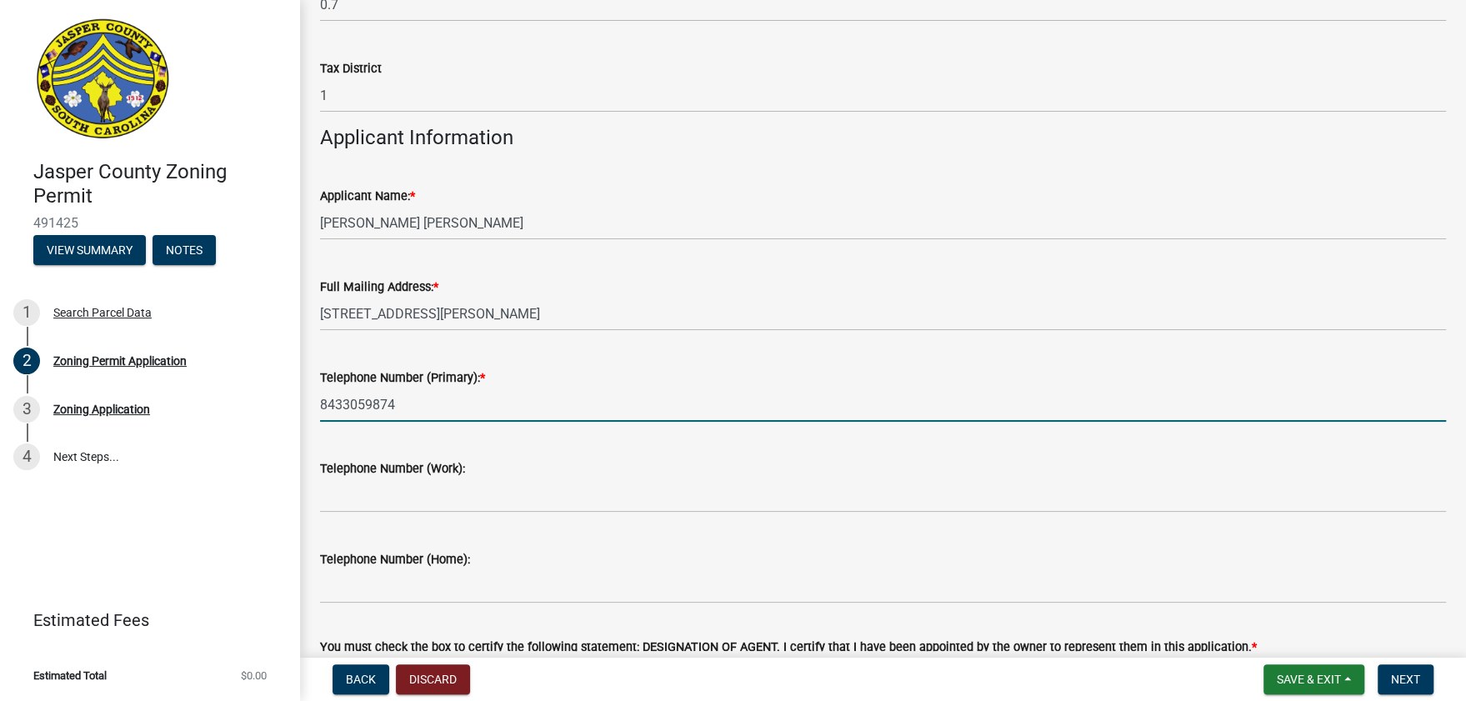
drag, startPoint x: 404, startPoint y: 399, endPoint x: 415, endPoint y: 407, distance: 13.2
click at [404, 399] on input "8433059874" at bounding box center [883, 405] width 1126 height 34
type input "8433059936"
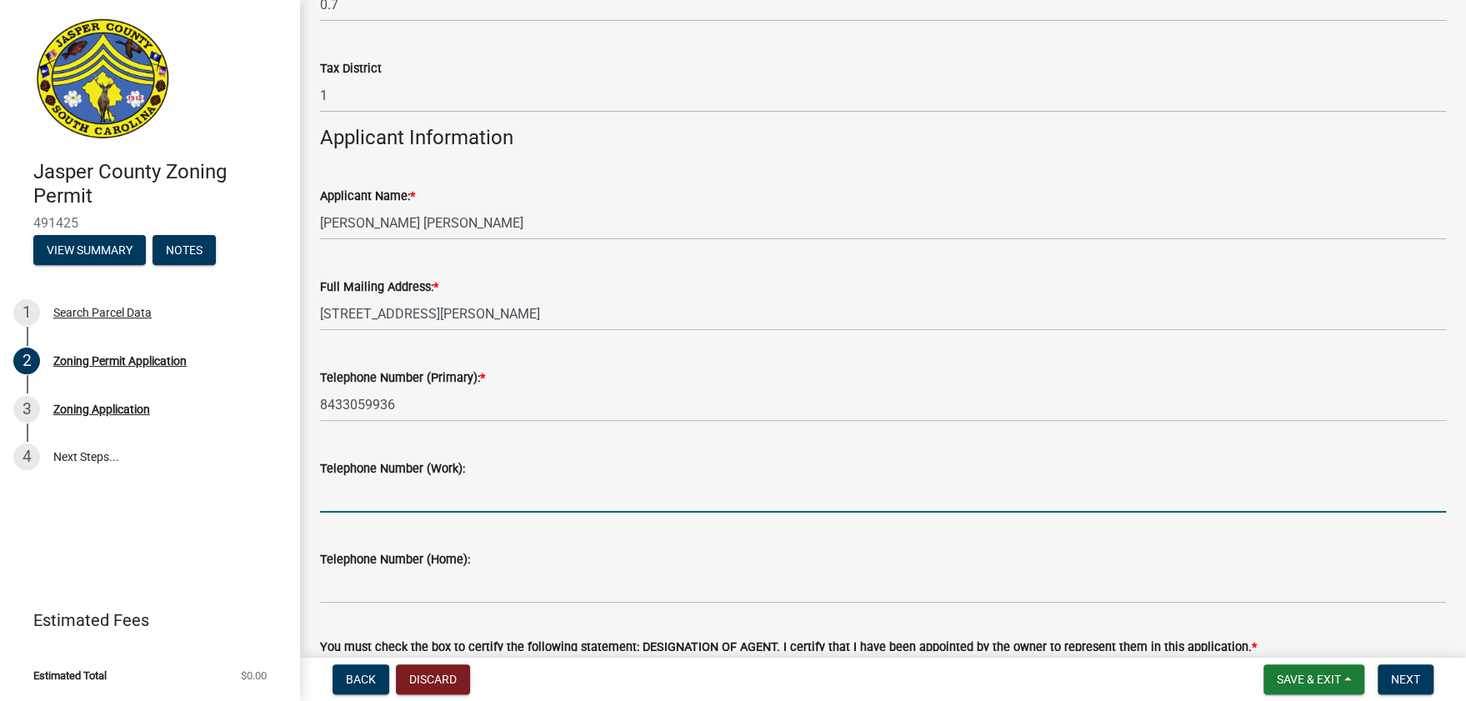
click at [411, 503] on input "Telephone Number (Work):" at bounding box center [883, 496] width 1126 height 34
type input "8433059874"
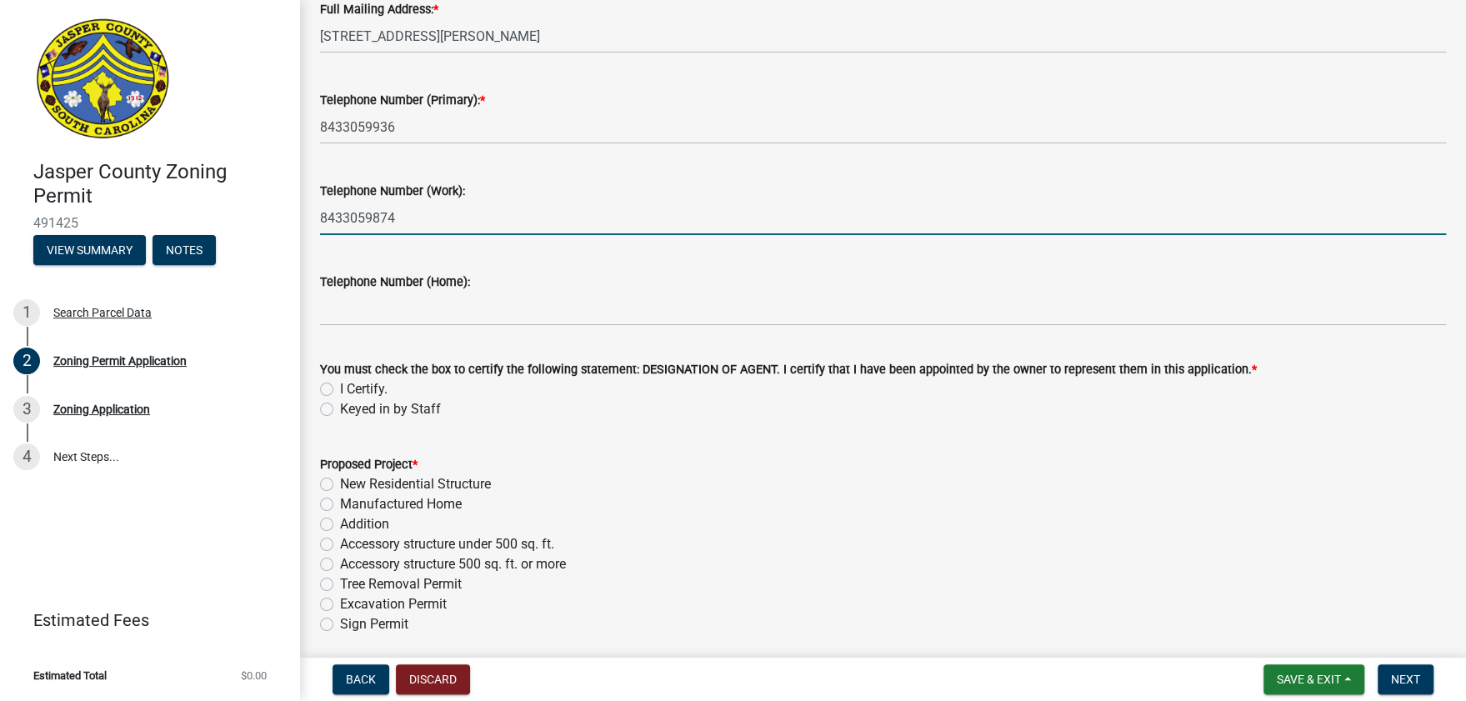
click at [340, 382] on label "I Certify." at bounding box center [364, 389] width 48 height 20
click at [340, 382] on input "I Certify." at bounding box center [345, 384] width 11 height 11
radio input "true"
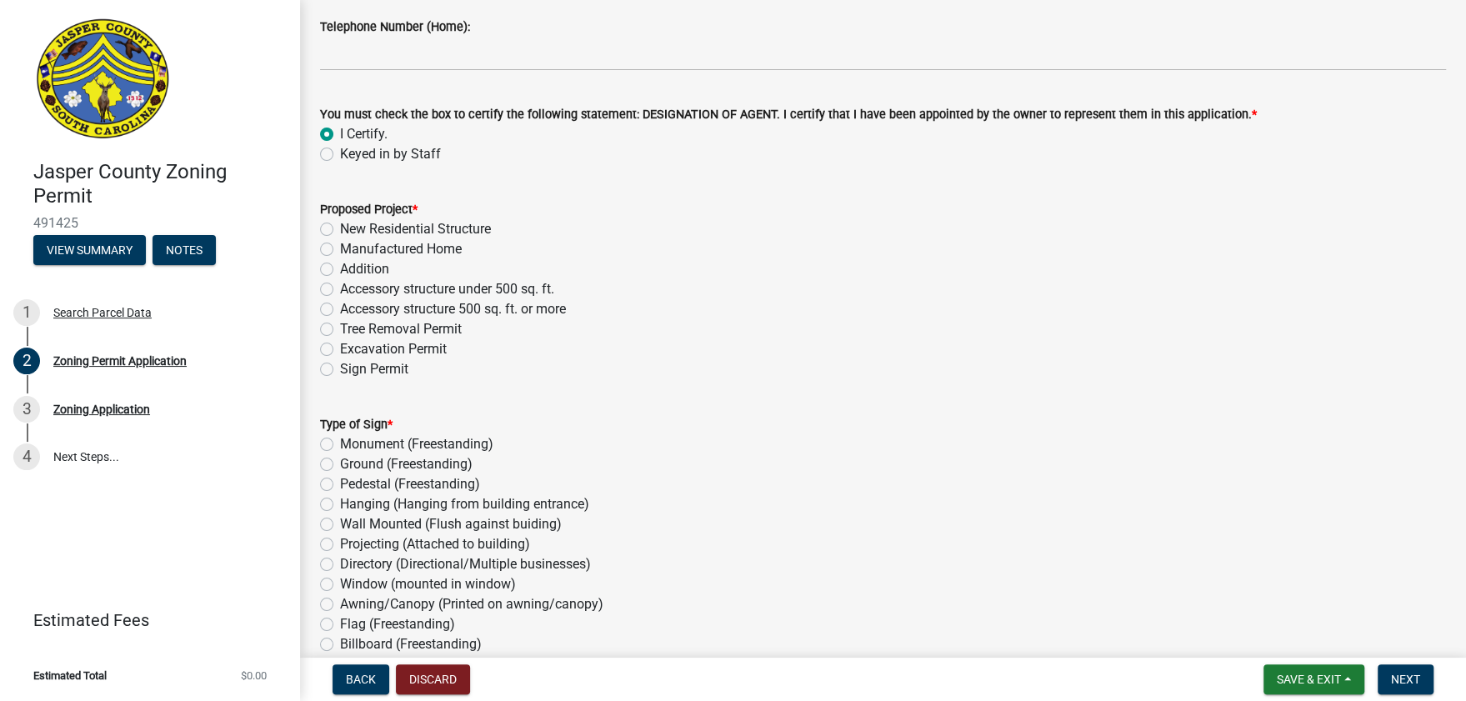
scroll to position [1945, 0]
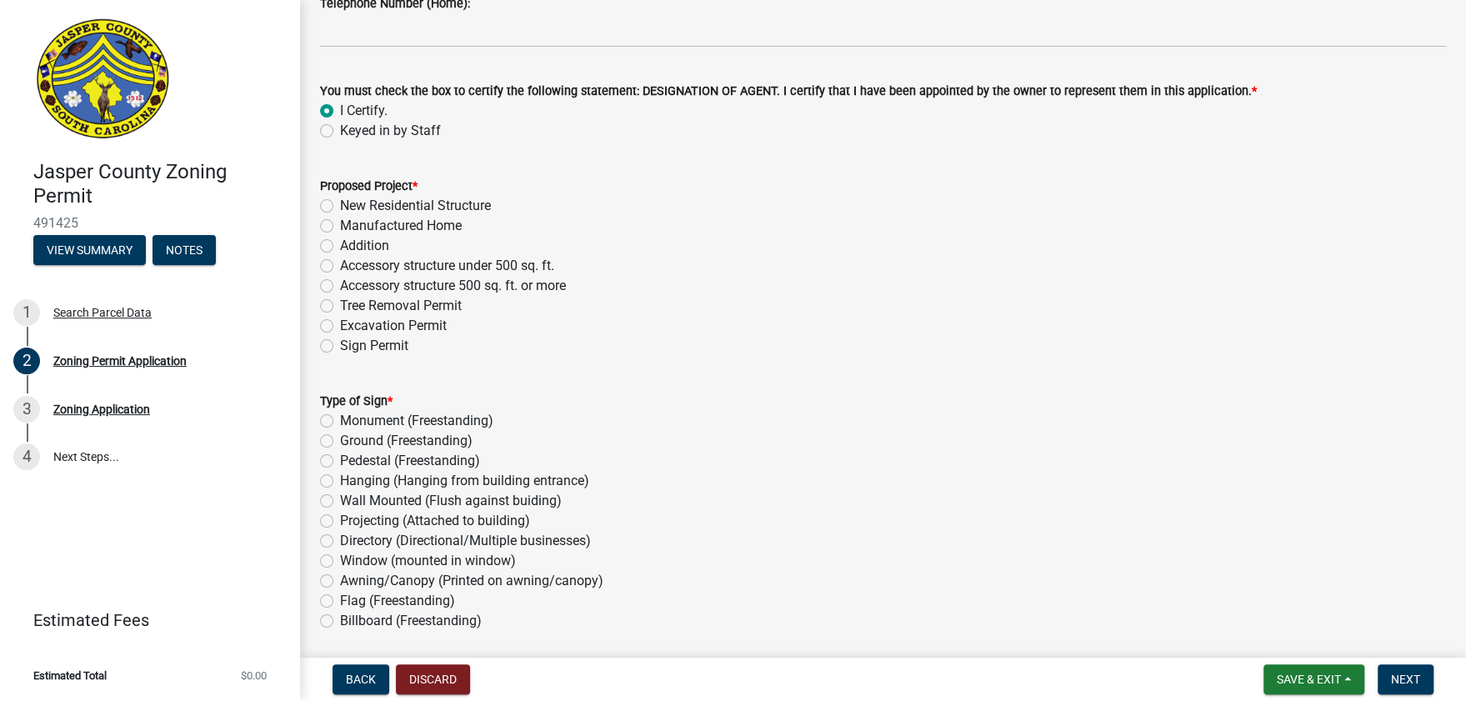
click at [333, 226] on div "Manufactured Home" at bounding box center [883, 226] width 1126 height 20
click at [335, 226] on div "Proposed Project * New Residential Structure Manufactured Home Addition Accesso…" at bounding box center [883, 256] width 1151 height 200
click at [340, 223] on label "Manufactured Home" at bounding box center [401, 226] width 122 height 20
click at [340, 223] on input "Manufactured Home" at bounding box center [345, 221] width 11 height 11
radio input "true"
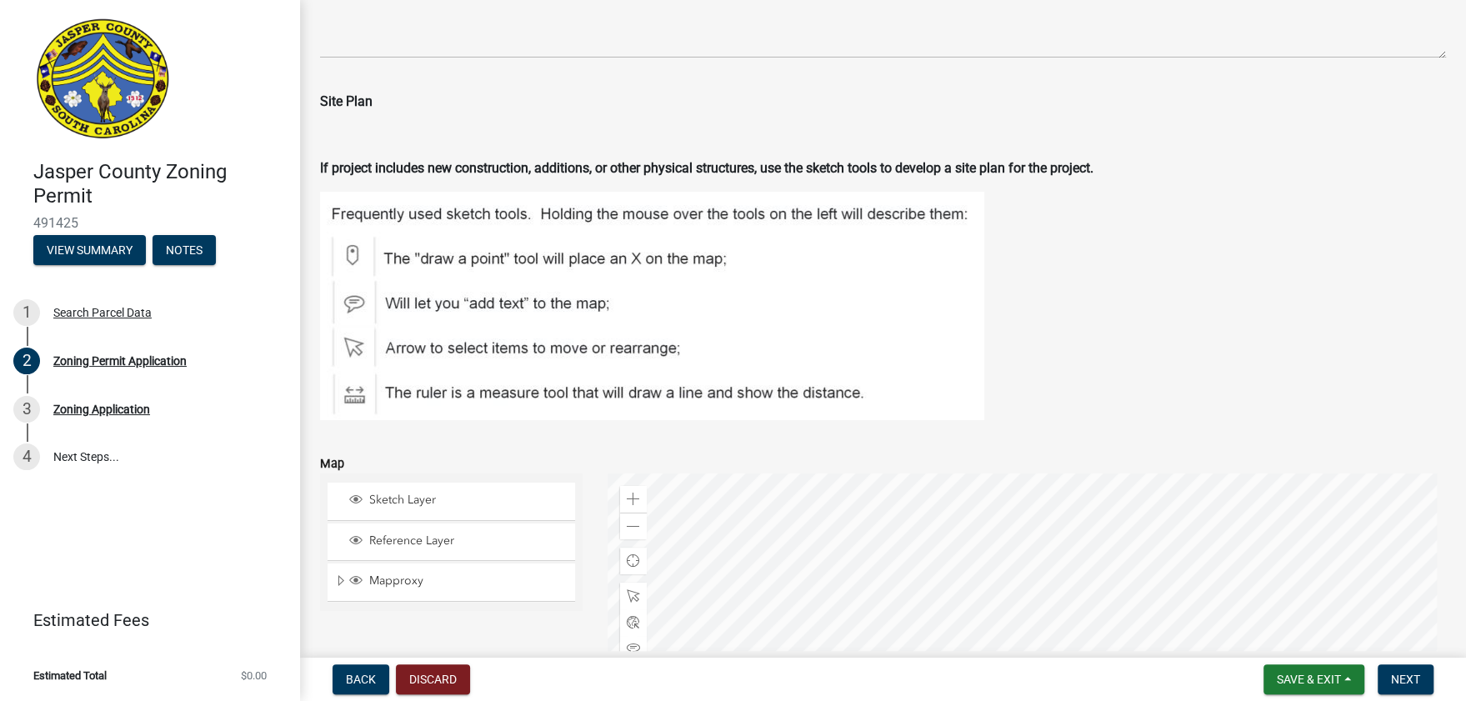
scroll to position [2194, 0]
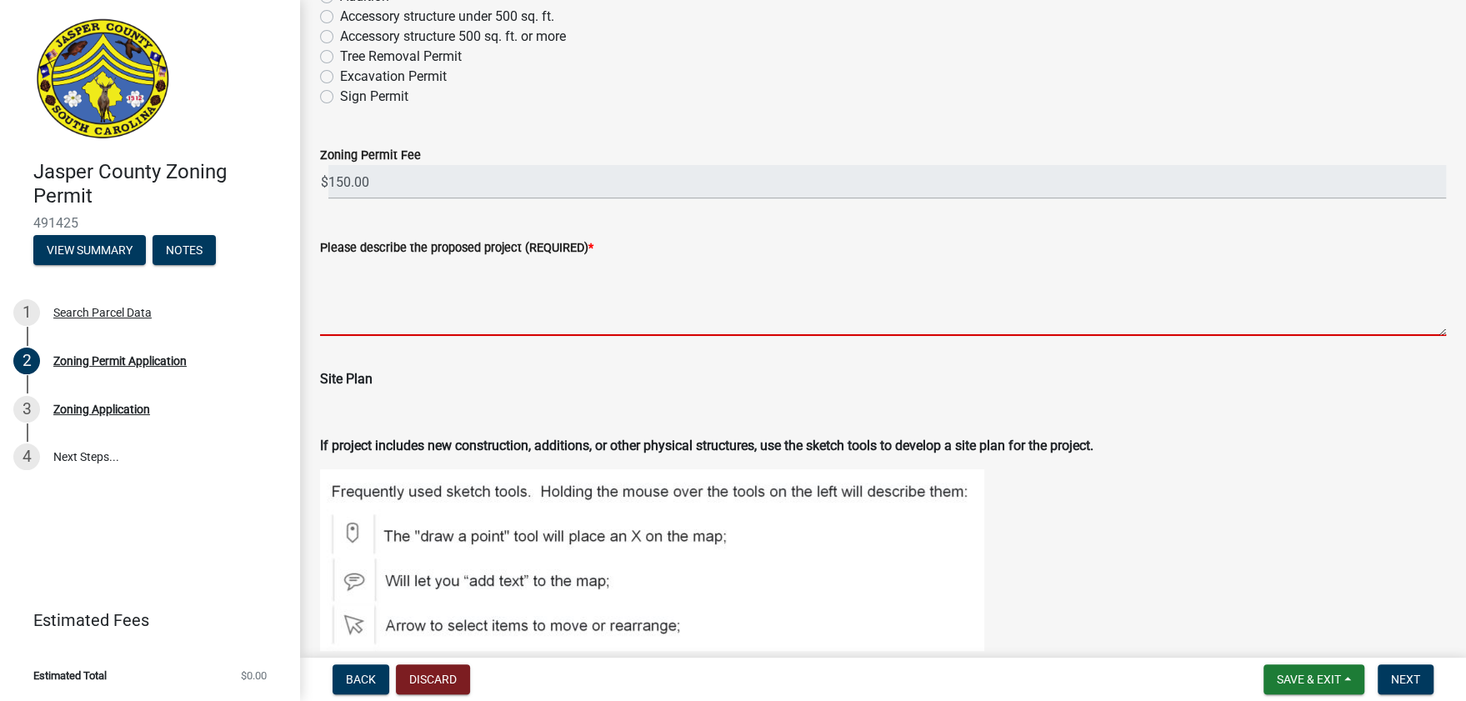
click at [493, 292] on textarea "Please describe the proposed project (REQUIRED) *" at bounding box center [883, 297] width 1126 height 78
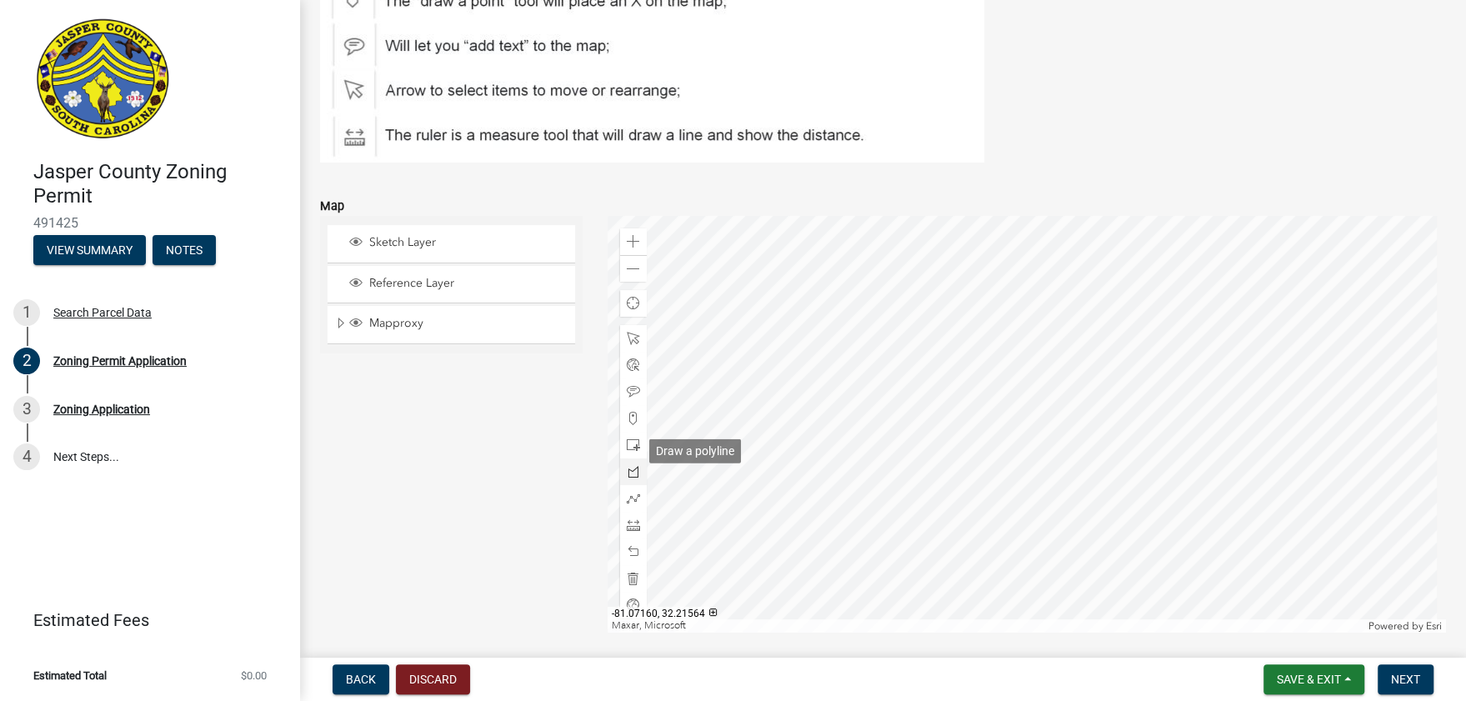
scroll to position [2769, 0]
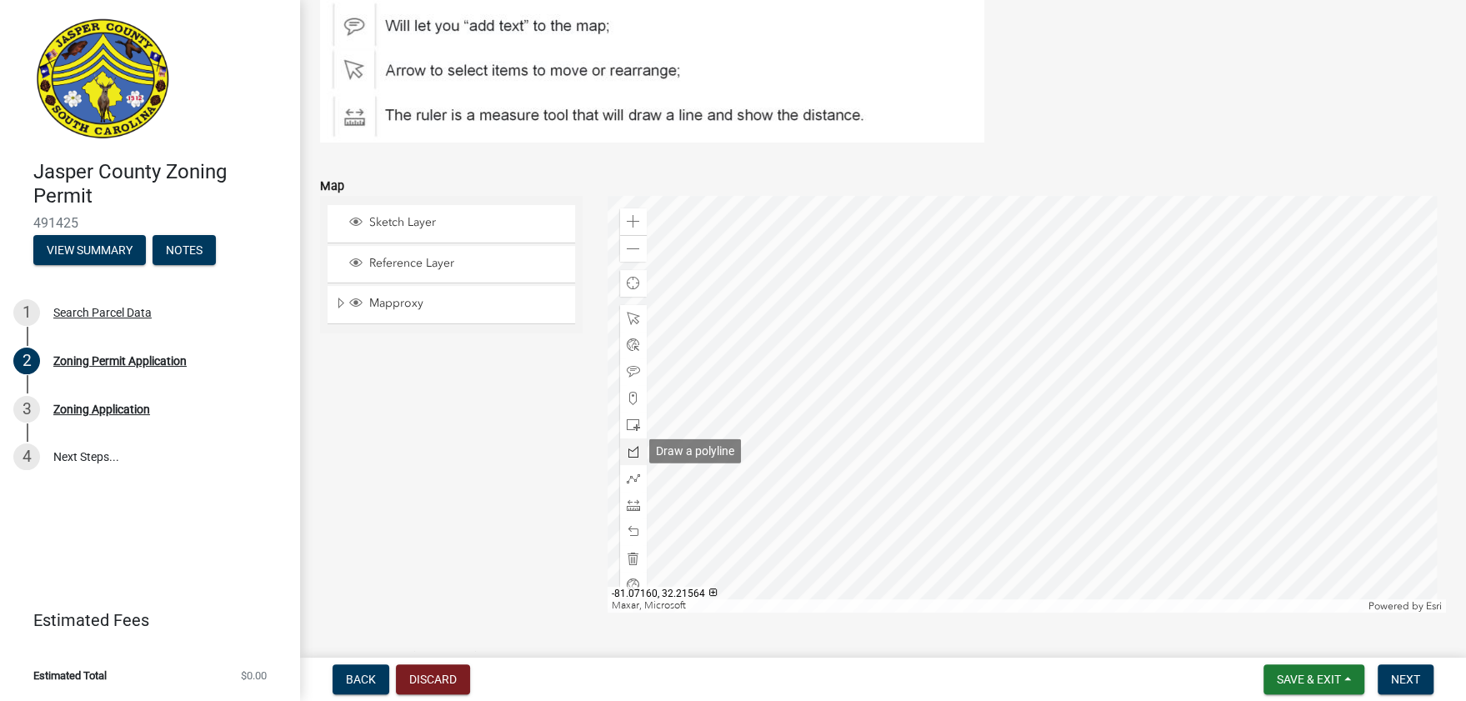
click at [627, 454] on span at bounding box center [633, 451] width 13 height 13
click at [958, 408] on div at bounding box center [1027, 404] width 839 height 417
click at [987, 398] on div at bounding box center [1027, 404] width 839 height 417
click at [1009, 463] on div at bounding box center [1027, 404] width 839 height 417
click at [981, 473] on div at bounding box center [1027, 404] width 839 height 417
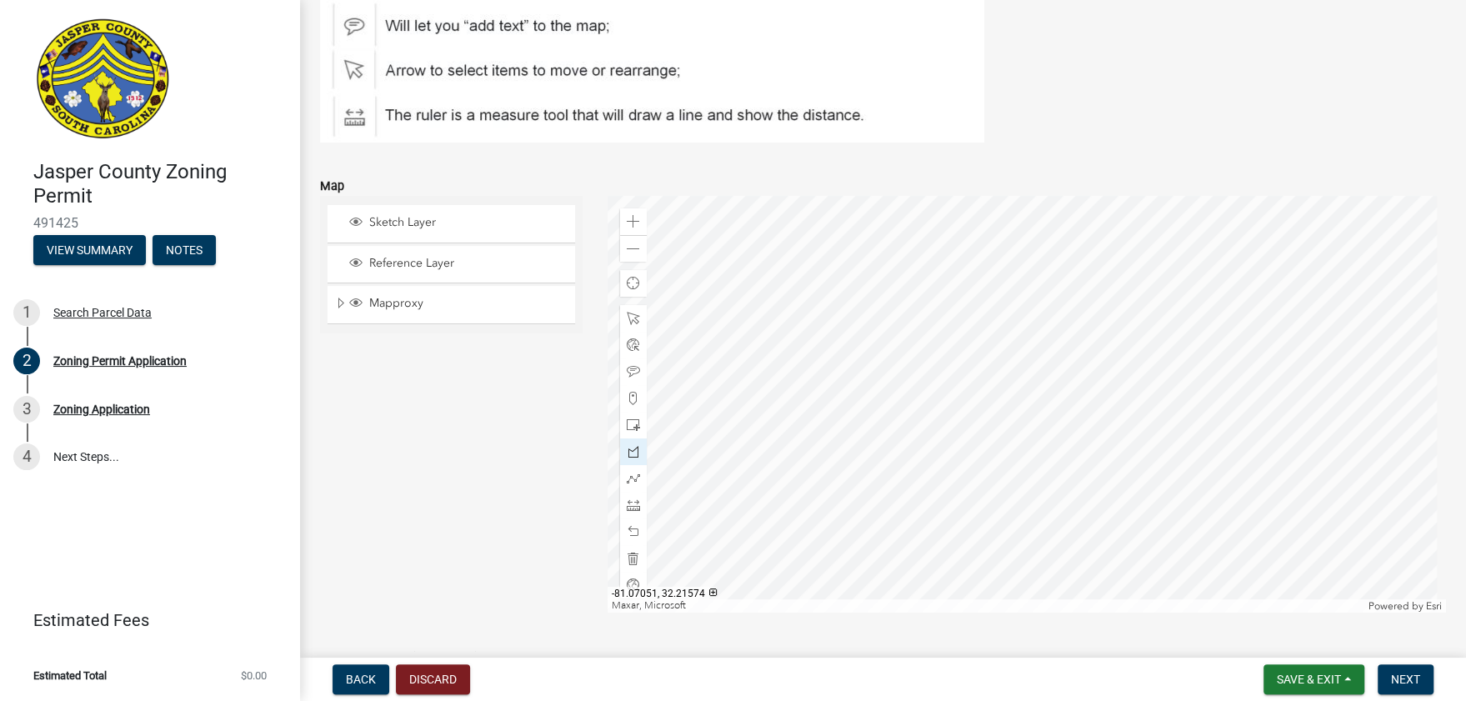
click at [958, 410] on div at bounding box center [1027, 404] width 839 height 417
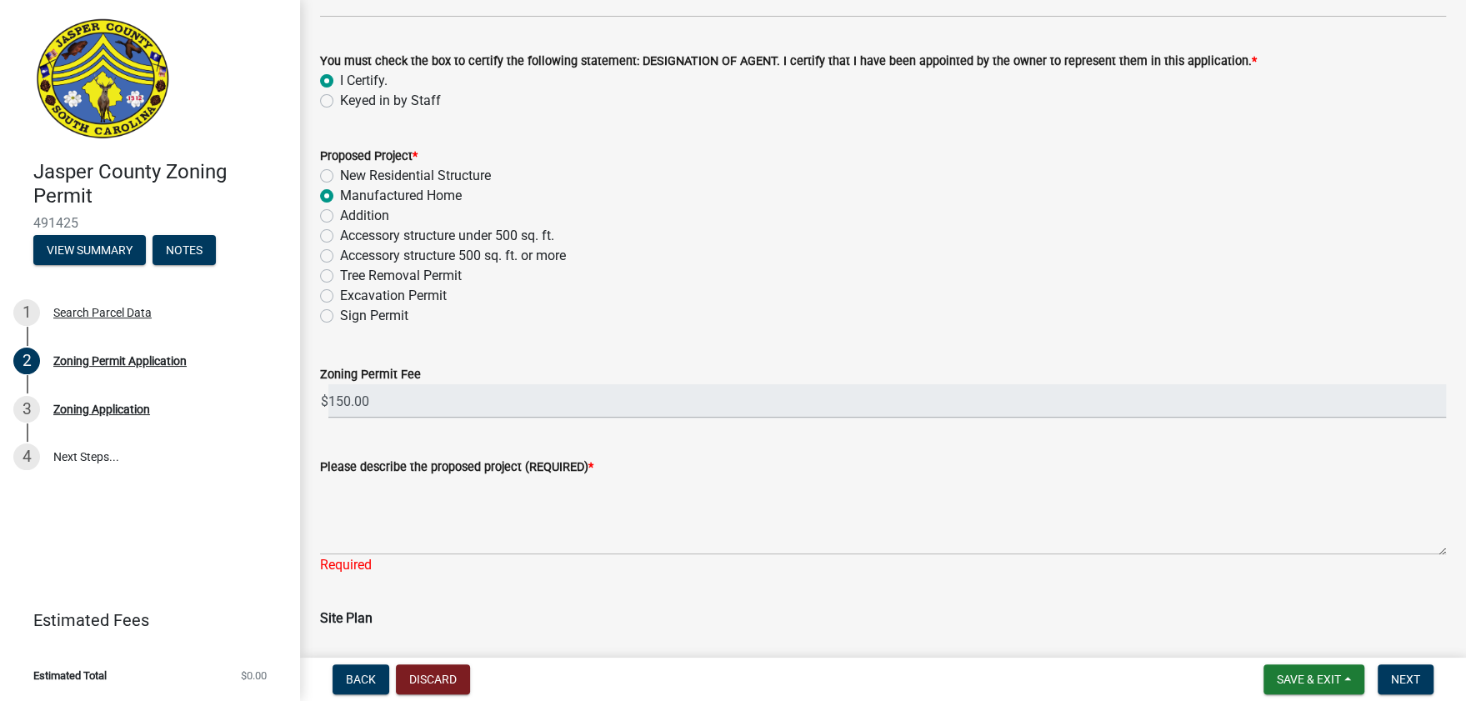
scroll to position [1936, 0]
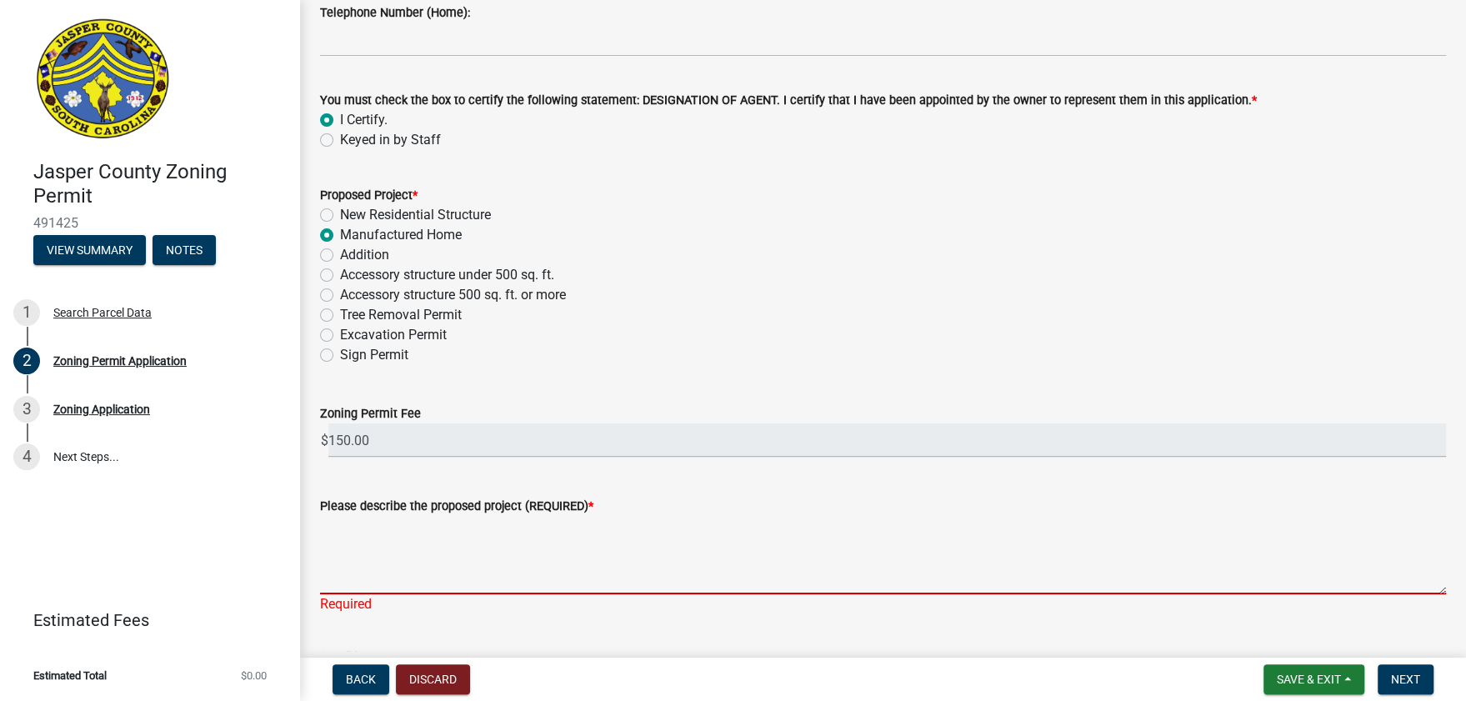
click at [403, 578] on textarea "Please describe the proposed project (REQUIRED) *" at bounding box center [883, 555] width 1126 height 78
type textarea "i"
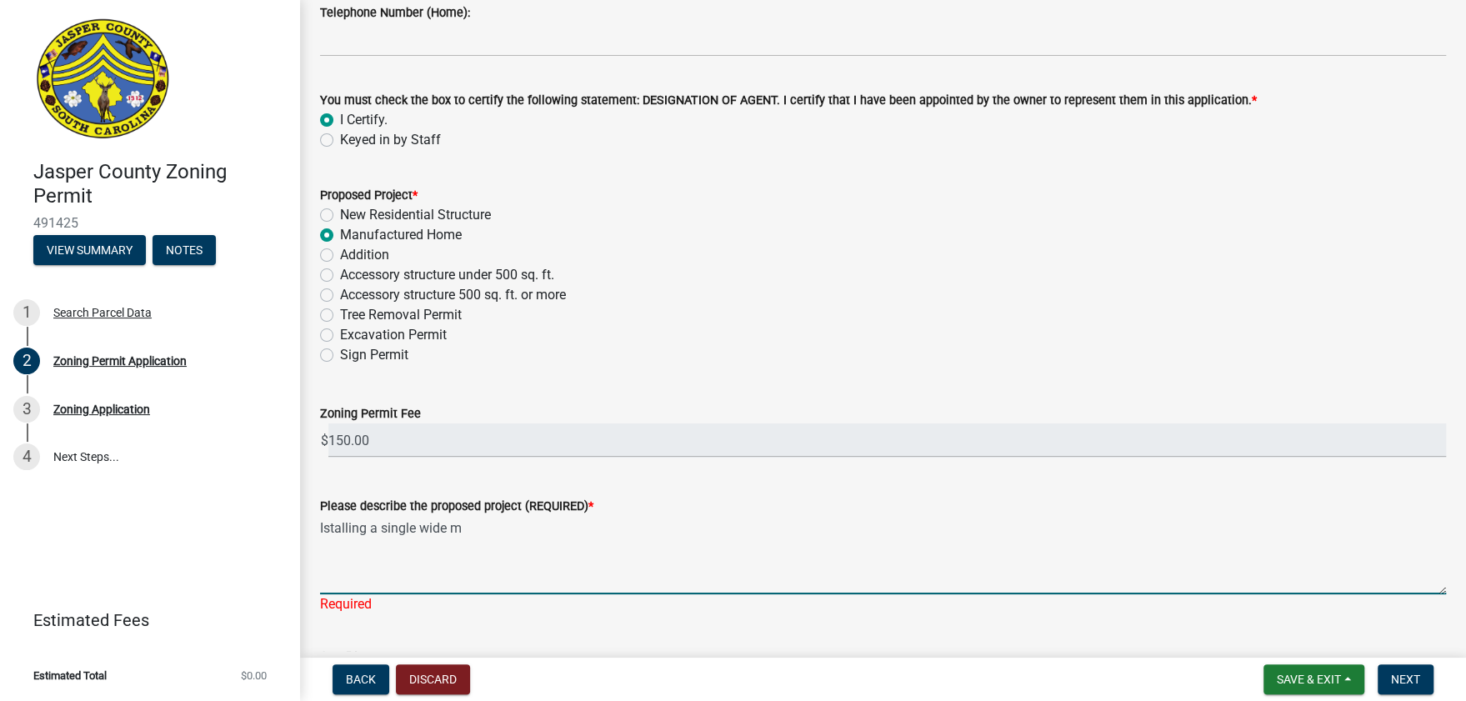
click at [528, 531] on textarea "Istalling a single wide m" at bounding box center [883, 555] width 1126 height 78
drag, startPoint x: 348, startPoint y: 531, endPoint x: 358, endPoint y: 564, distance: 34.0
click at [580, 530] on textarea "Installing a single wide manufactured home" at bounding box center [883, 555] width 1126 height 78
click at [385, 529] on textarea "Installing a single wide manufactured home" at bounding box center [883, 555] width 1126 height 78
click at [616, 534] on textarea "Installing a used single wide manufactured home" at bounding box center [883, 555] width 1126 height 78
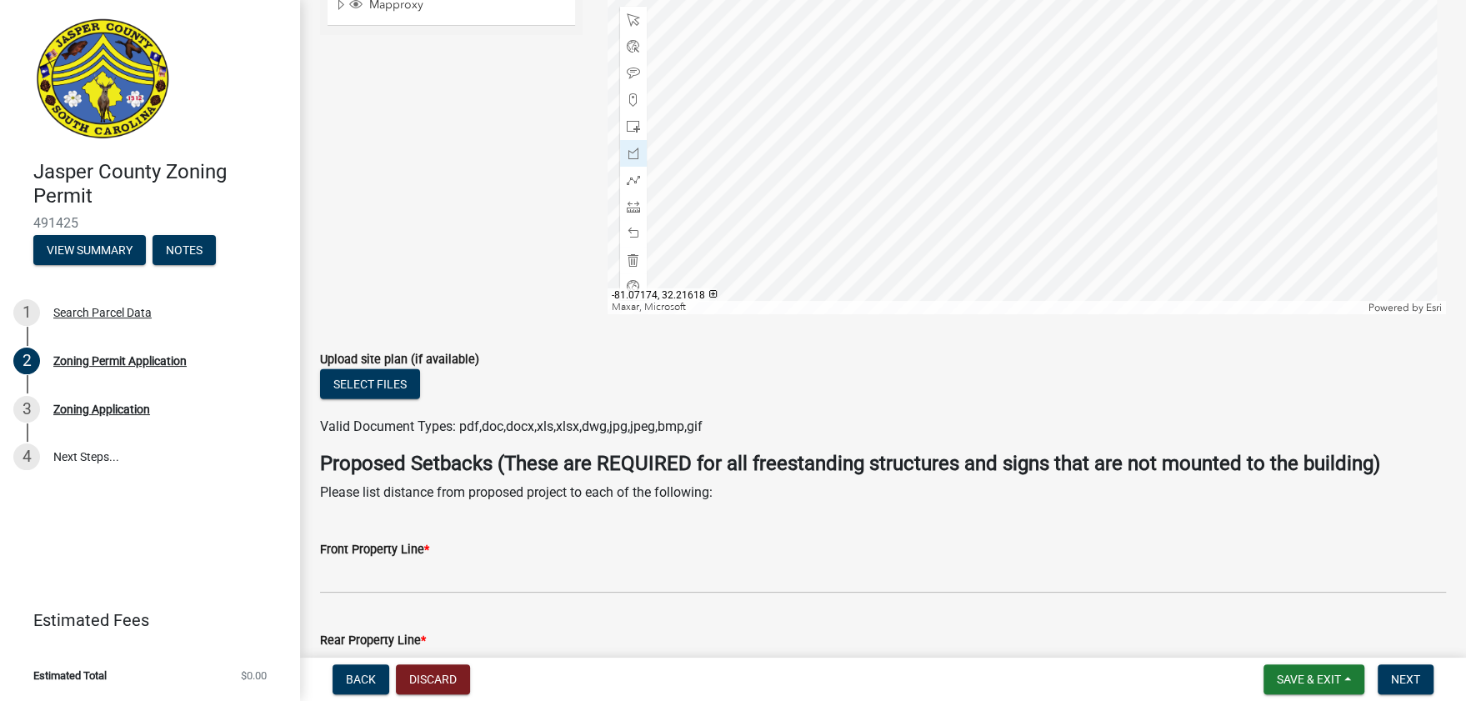
scroll to position [3325, 0]
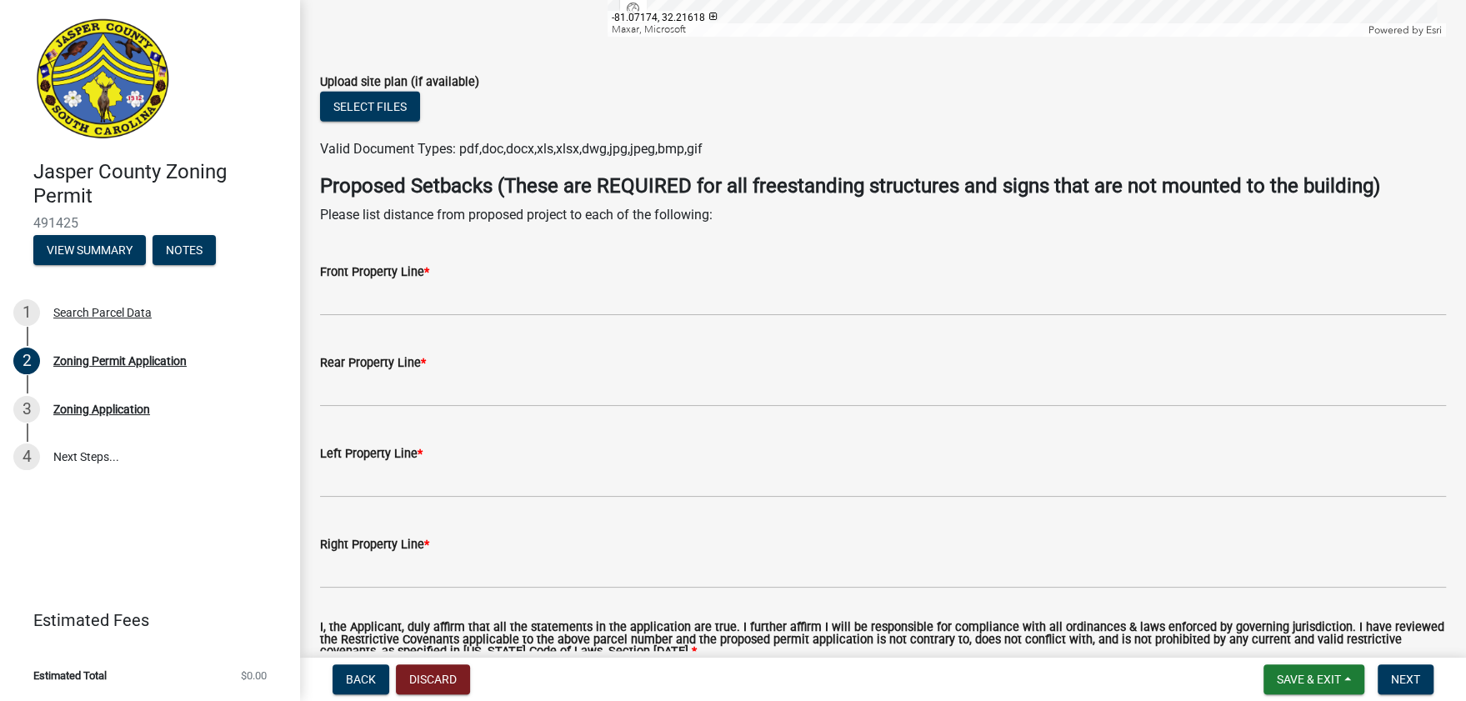
type textarea "Installing a used single wide manufactured home."
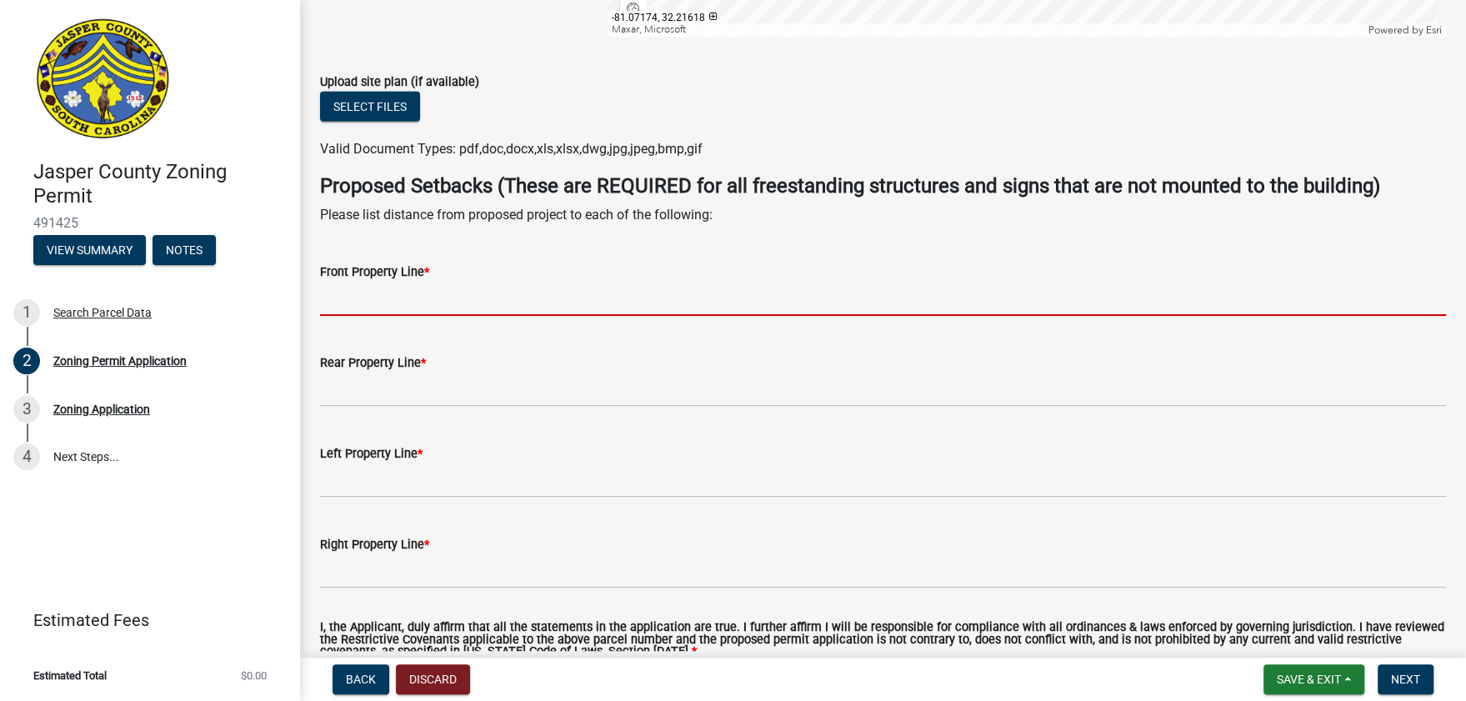
click at [389, 295] on input "Front Property Line *" at bounding box center [883, 299] width 1126 height 34
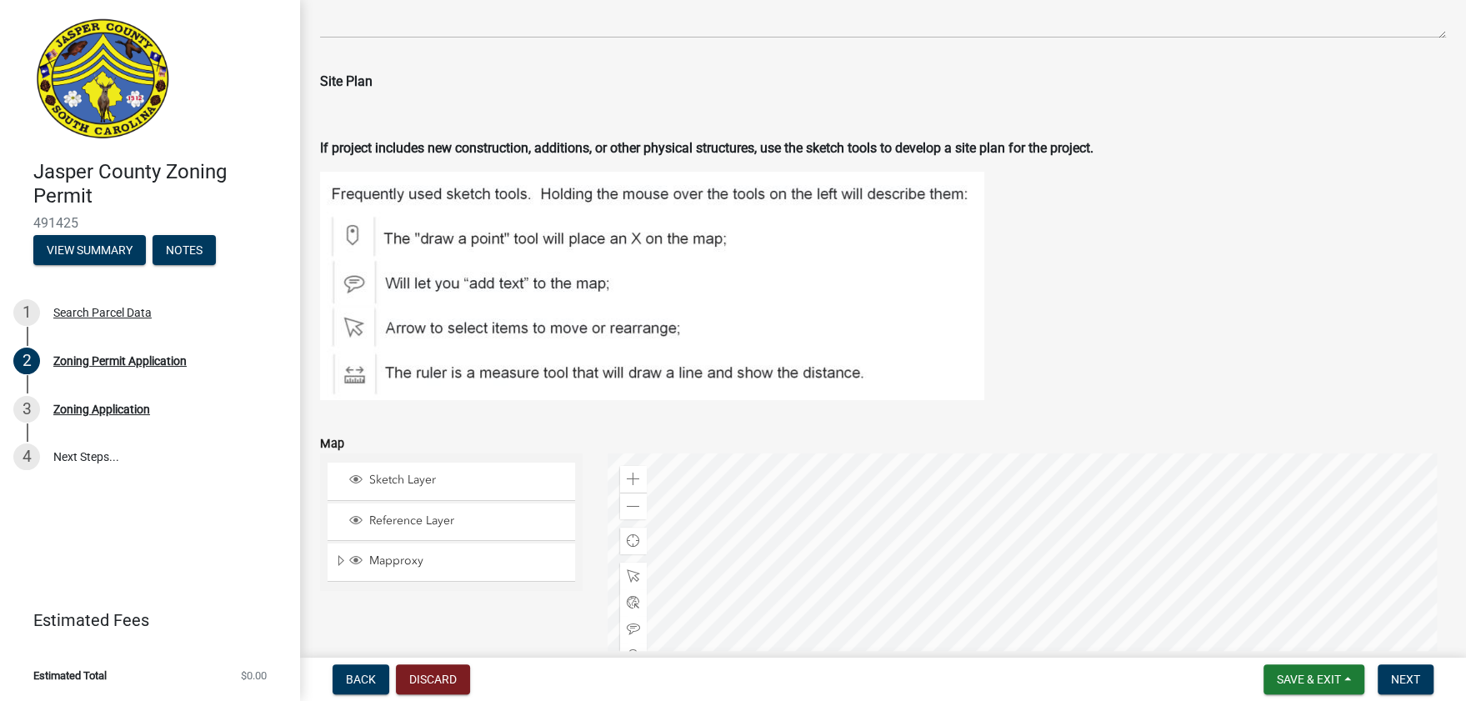
scroll to position [2769, 0]
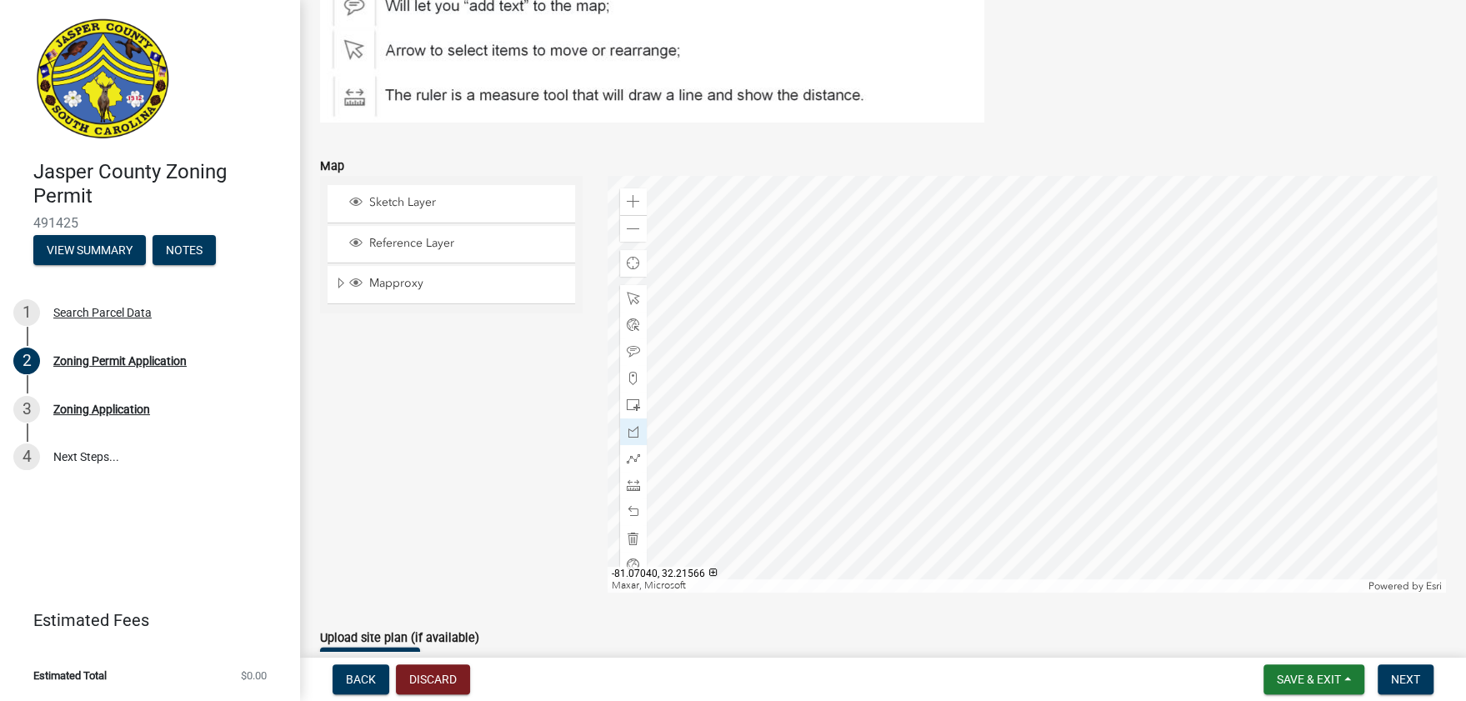
click at [1012, 412] on div at bounding box center [1027, 384] width 839 height 417
click at [633, 537] on span at bounding box center [633, 538] width 13 height 13
click at [637, 433] on div at bounding box center [633, 431] width 27 height 27
click at [1037, 363] on div at bounding box center [1027, 384] width 839 height 417
click at [1061, 418] on div at bounding box center [1027, 384] width 839 height 417
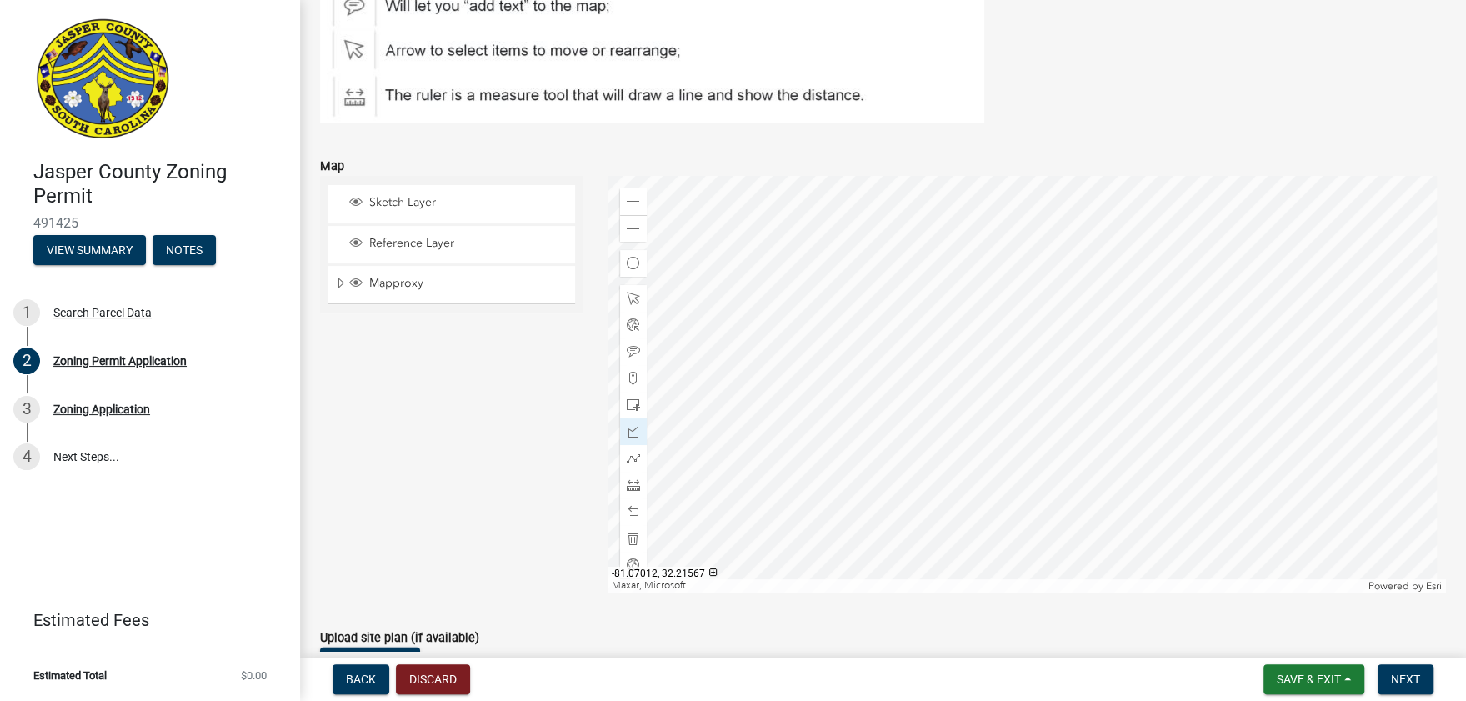
click at [1093, 408] on div at bounding box center [1027, 384] width 839 height 417
click at [1068, 350] on div at bounding box center [1027, 384] width 839 height 417
click at [1041, 365] on div at bounding box center [1027, 384] width 839 height 417
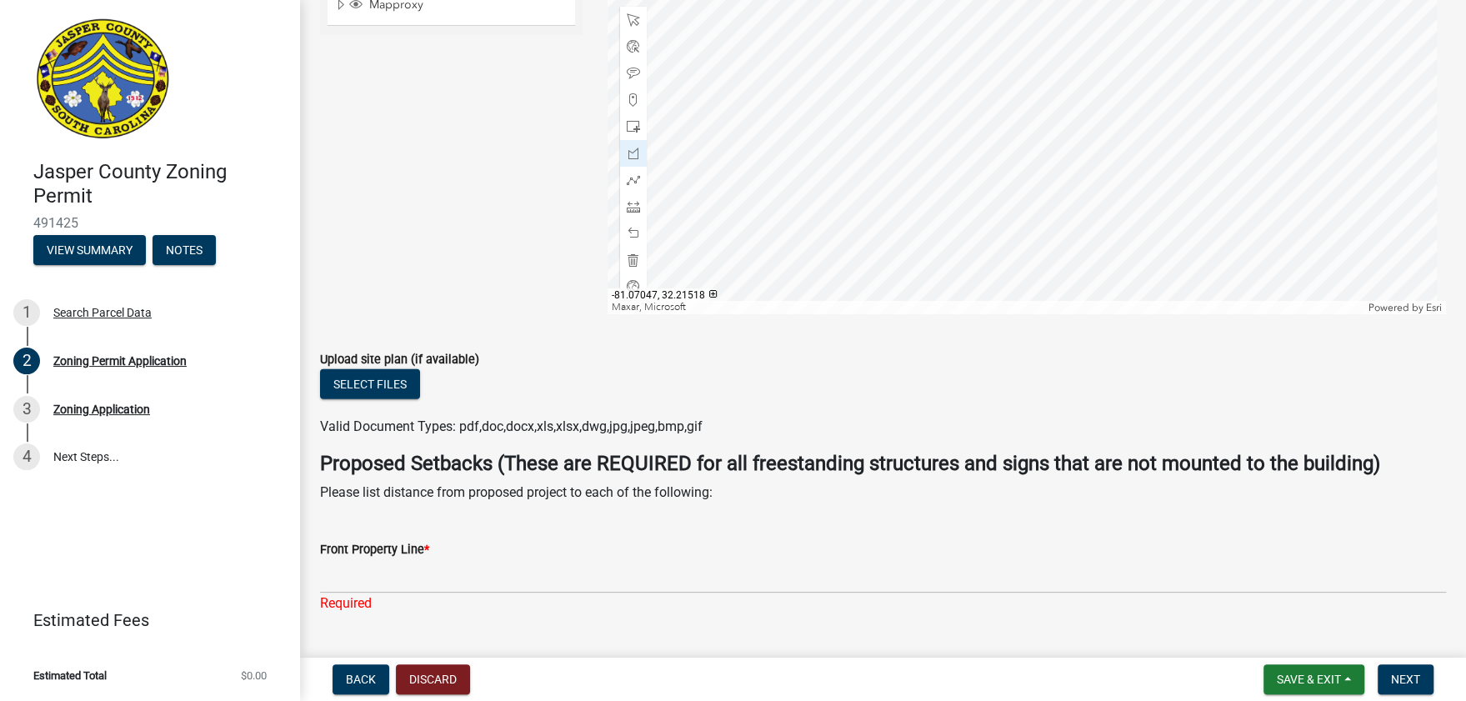
scroll to position [3325, 0]
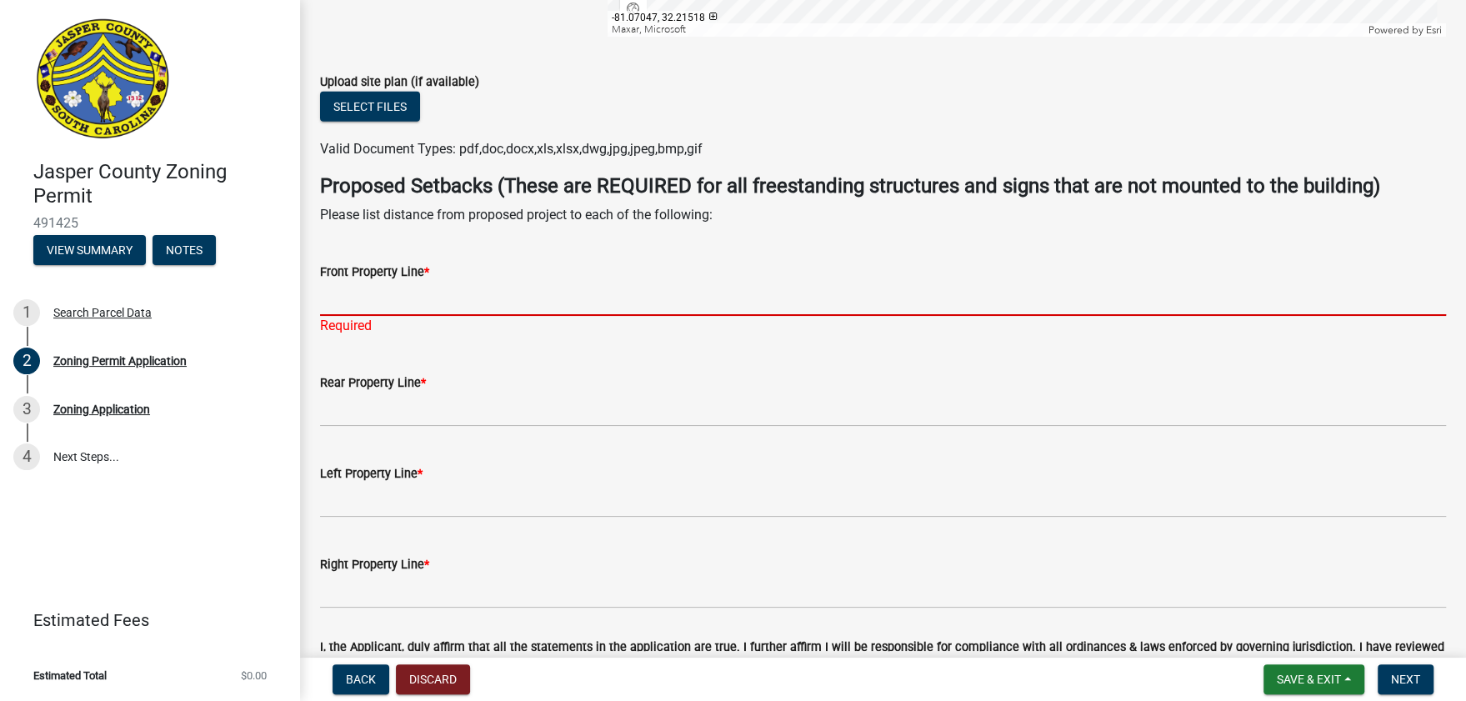
click at [413, 290] on input "Front Property Line *" at bounding box center [883, 299] width 1126 height 34
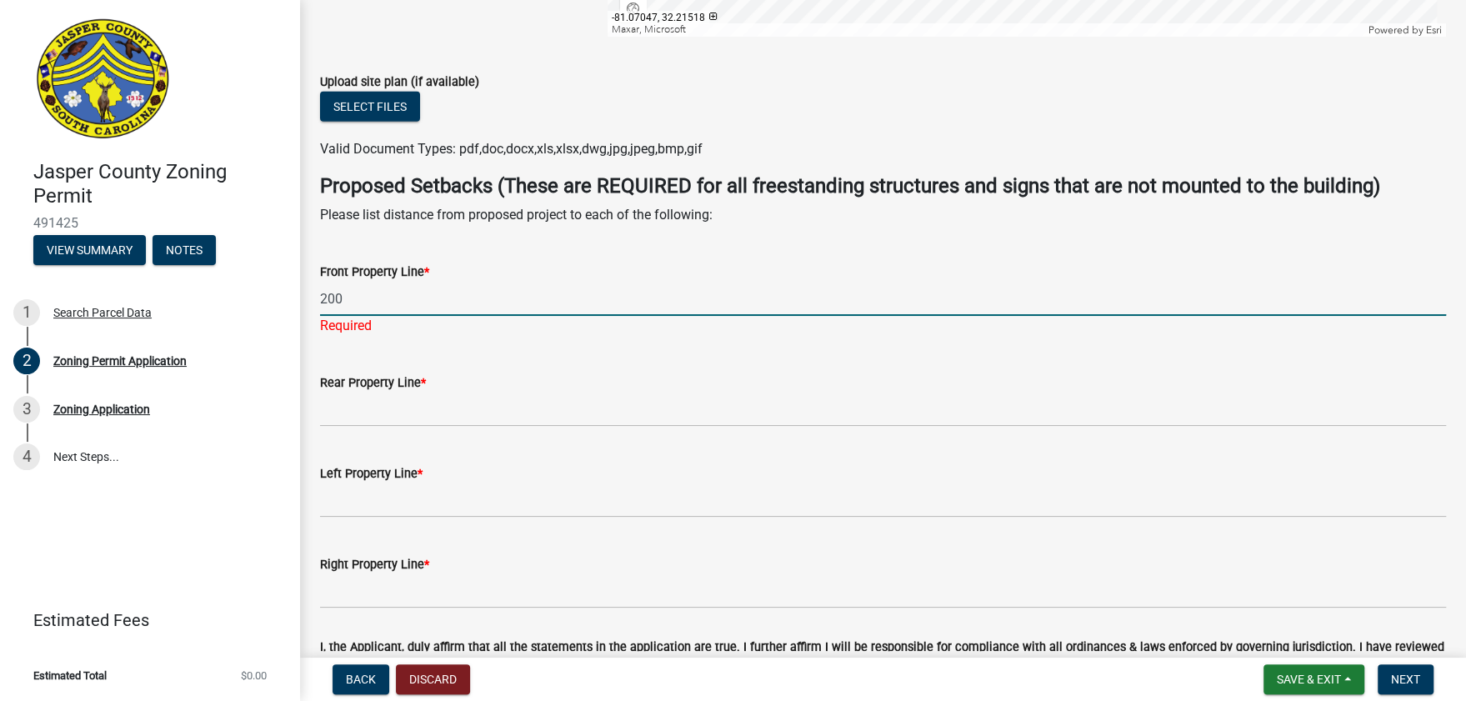
type input "200"
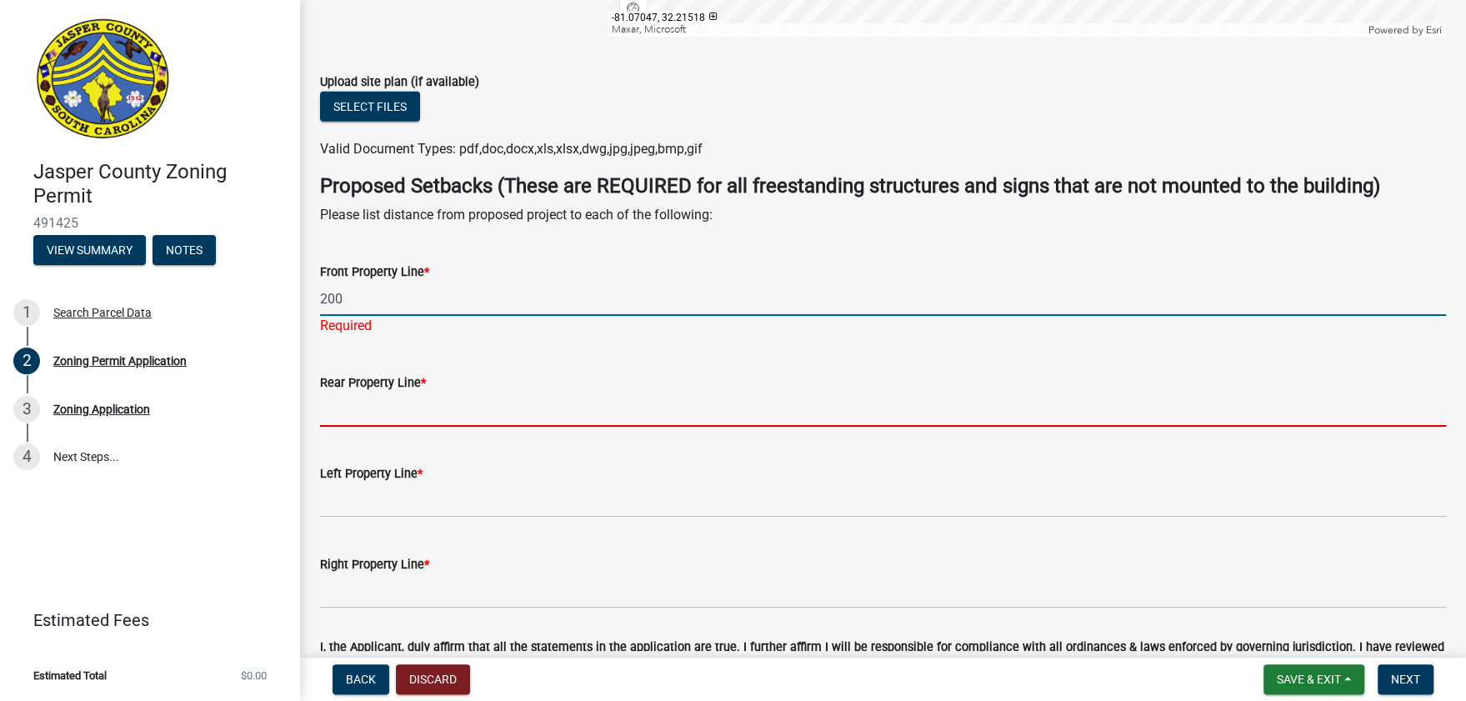
click at [408, 415] on wm-data-entity-input "Rear Property Line *" at bounding box center [883, 394] width 1126 height 91
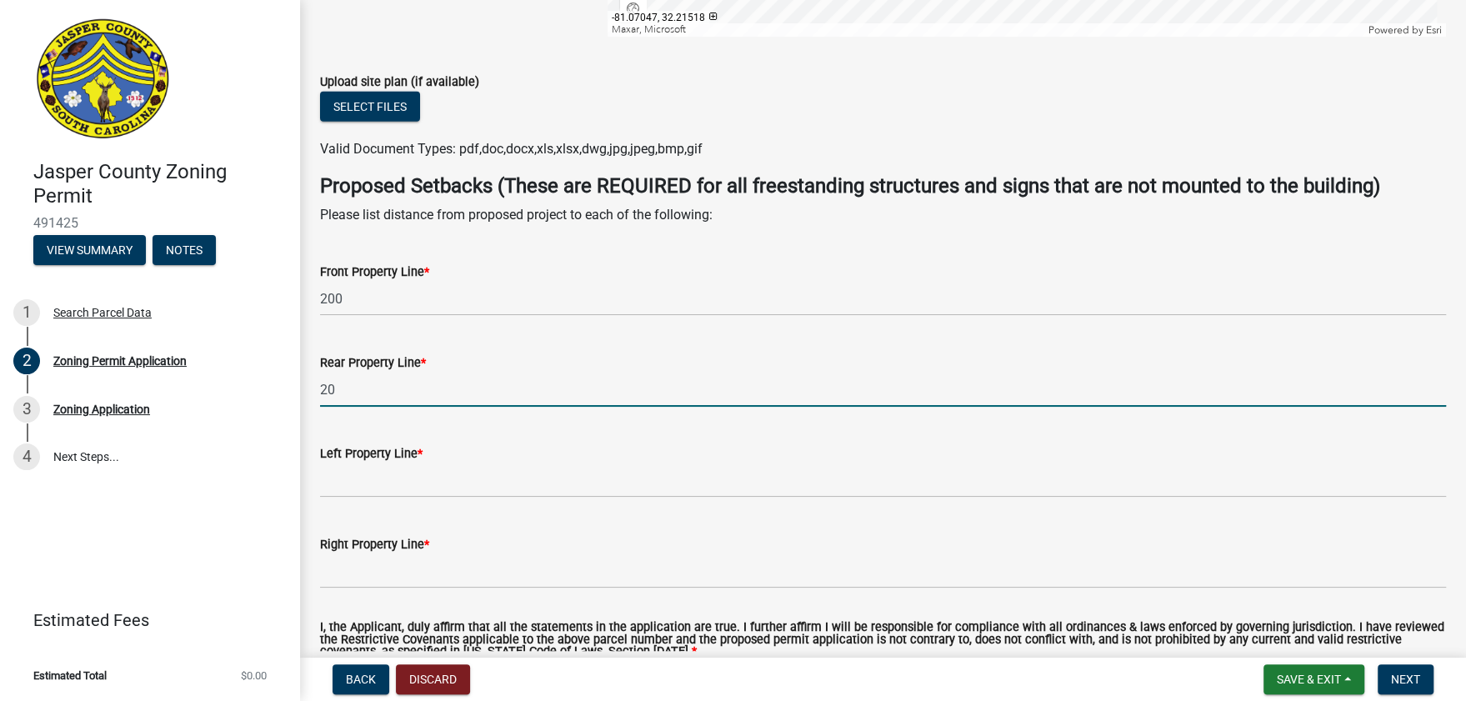
type input "2"
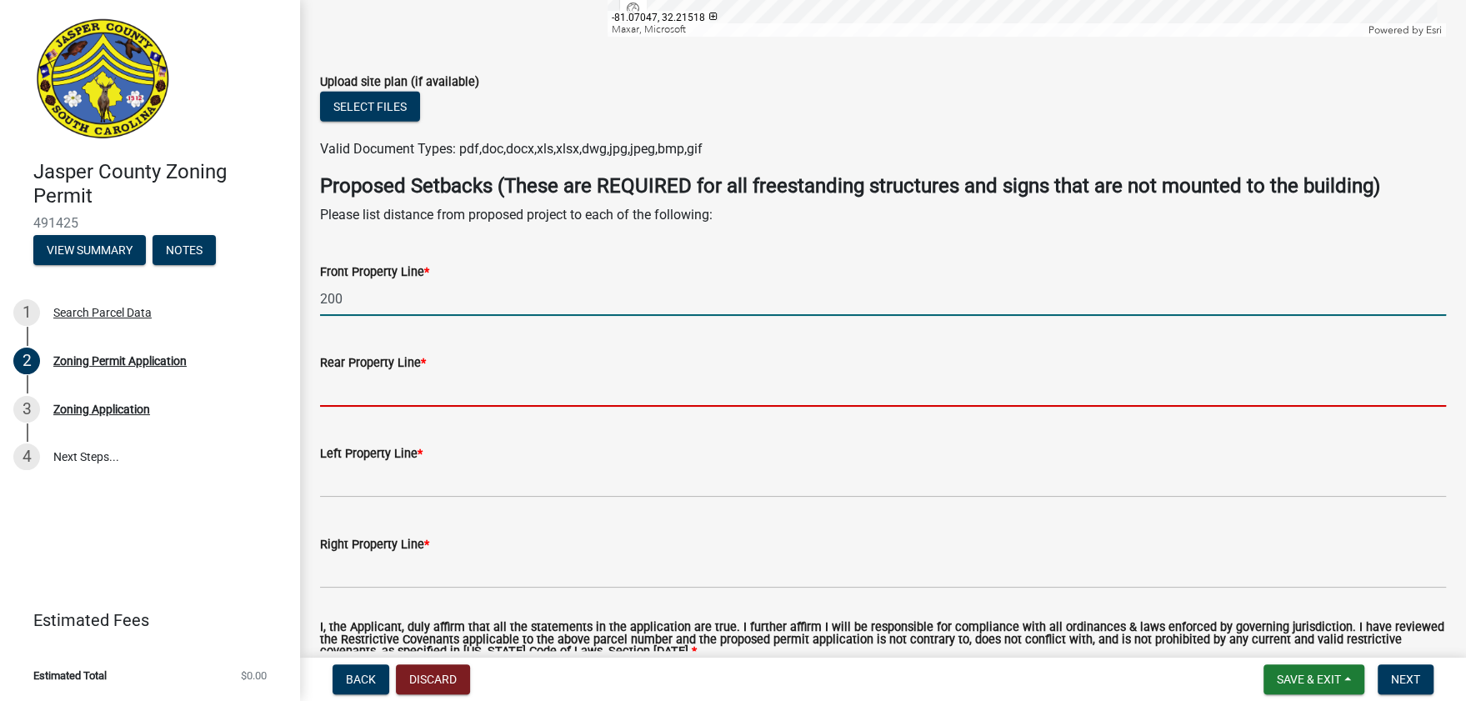
drag, startPoint x: 373, startPoint y: 309, endPoint x: 354, endPoint y: 309, distance: 18.3
click at [367, 309] on input "200" at bounding box center [883, 299] width 1126 height 34
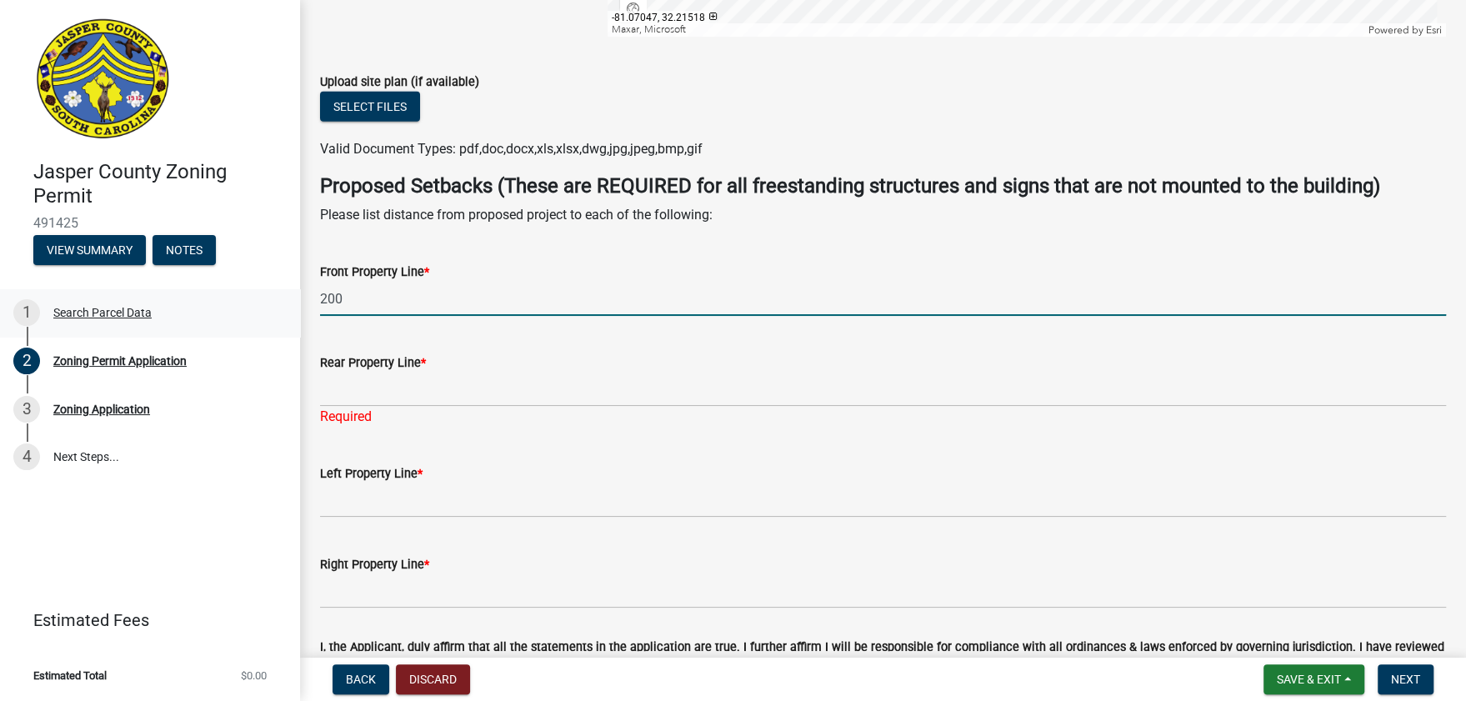
drag, startPoint x: 353, startPoint y: 297, endPoint x: 276, endPoint y: 292, distance: 76.9
click at [276, 292] on div "Jasper County Zoning Permit 491425 View Summary Notes 1 Search Parcel Data 2 Zo…" at bounding box center [733, 350] width 1466 height 701
type input "8"
type input "180"
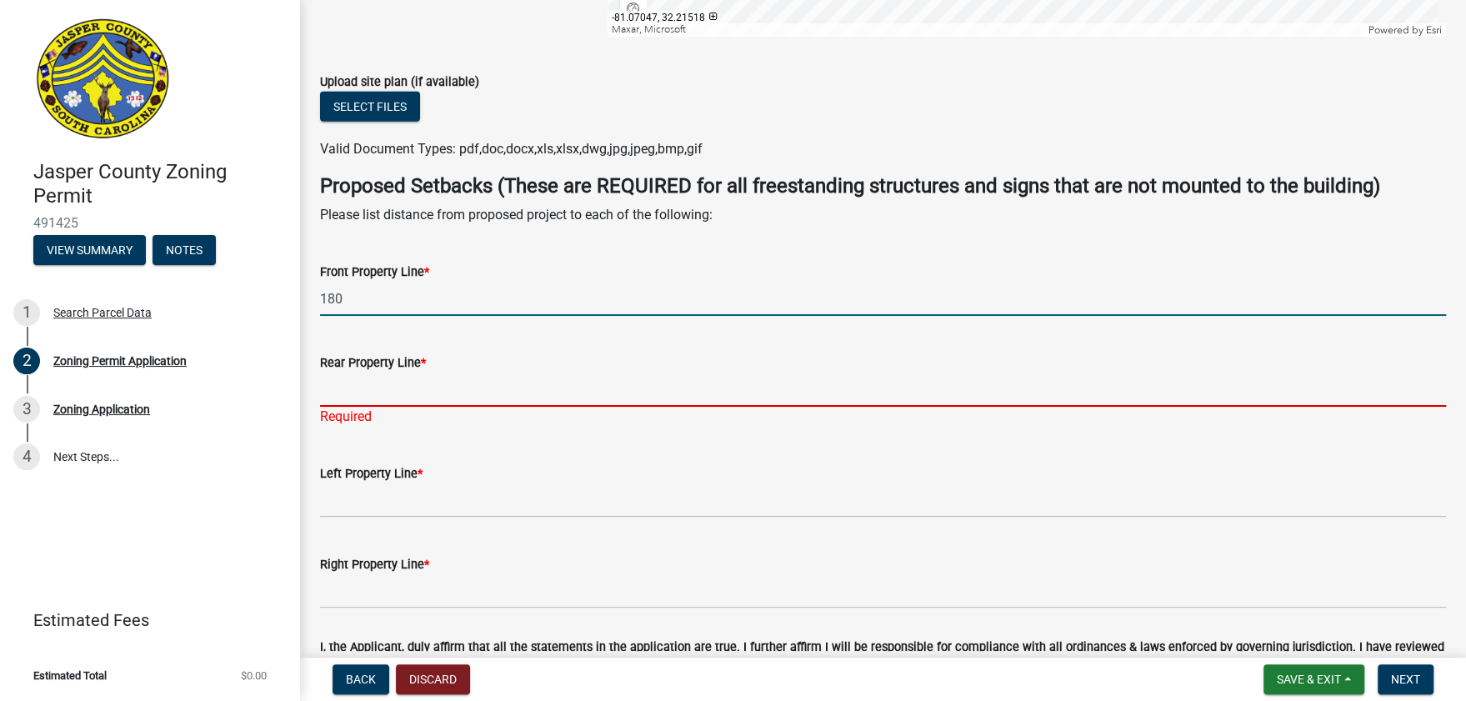
click at [379, 404] on input "Rear Property Line *" at bounding box center [883, 390] width 1126 height 34
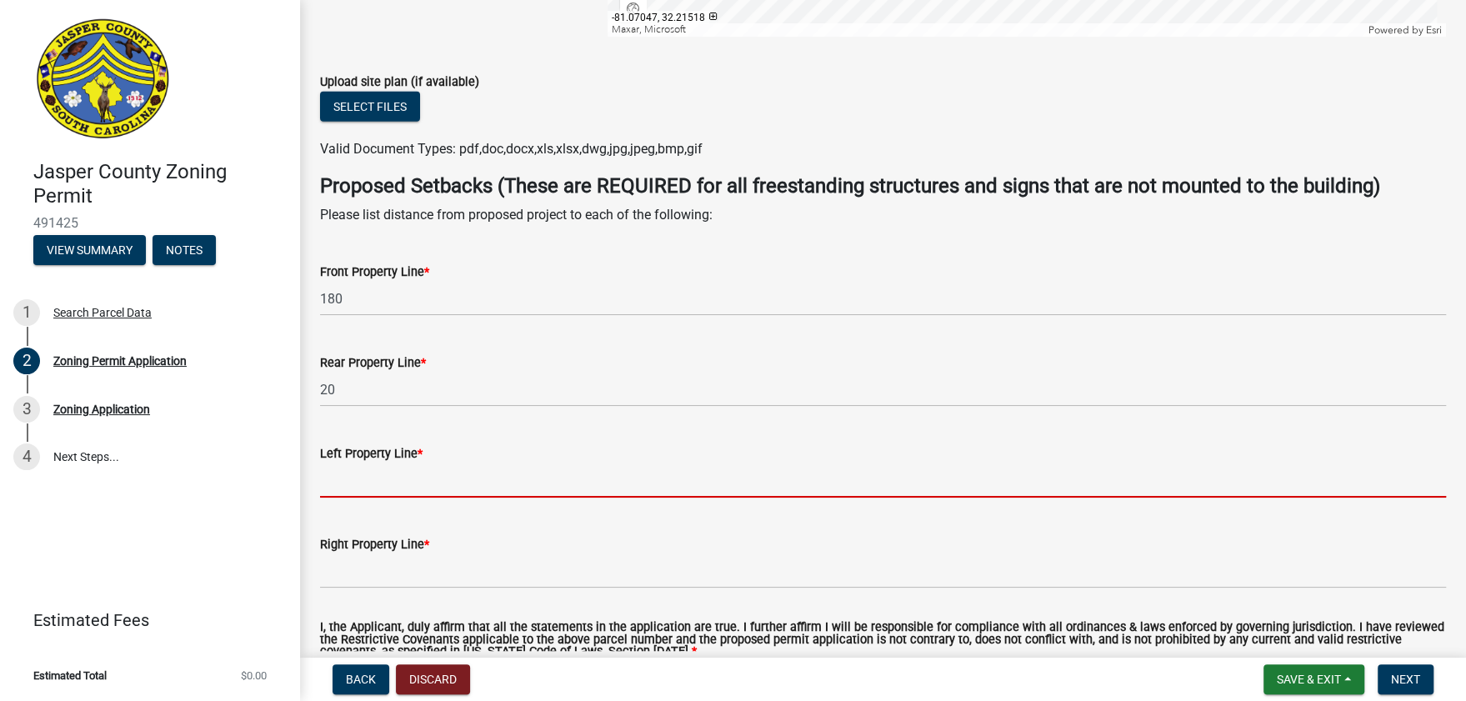
click at [425, 481] on input "Left Property Line *" at bounding box center [883, 481] width 1126 height 34
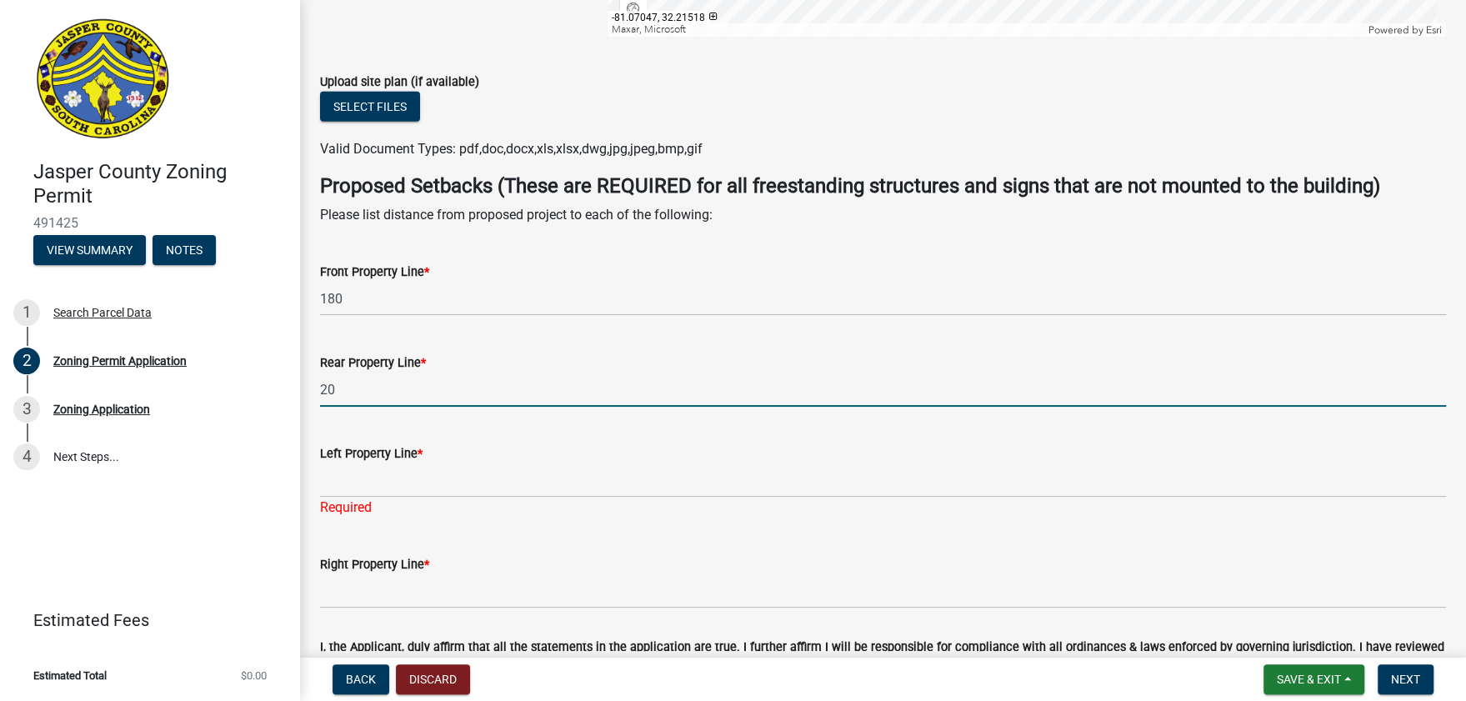
click at [358, 400] on input "20" at bounding box center [883, 390] width 1126 height 34
drag, startPoint x: 350, startPoint y: 393, endPoint x: 311, endPoint y: 383, distance: 40.2
click at [311, 383] on div "Rear Property Line * 20" at bounding box center [883, 368] width 1151 height 78
type input "40"
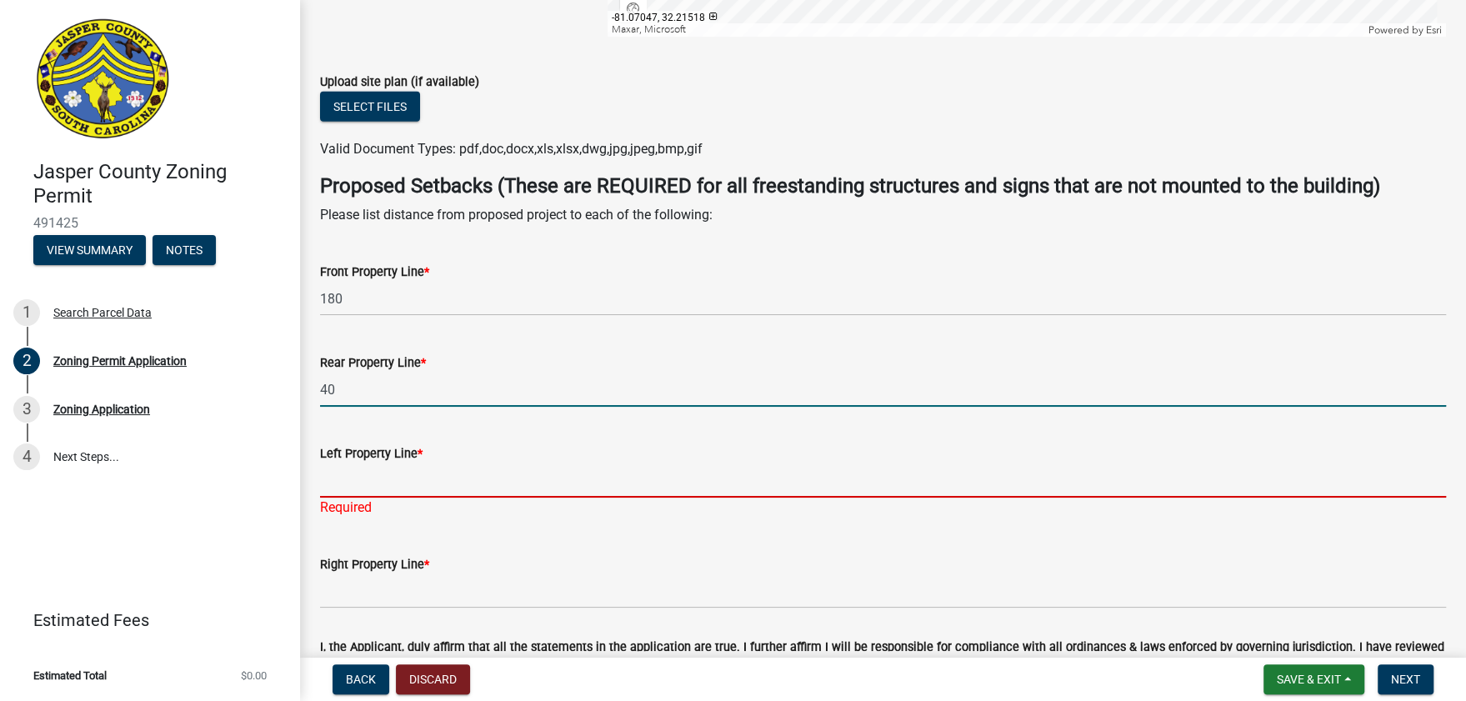
click at [438, 478] on input "Left Property Line *" at bounding box center [883, 481] width 1126 height 34
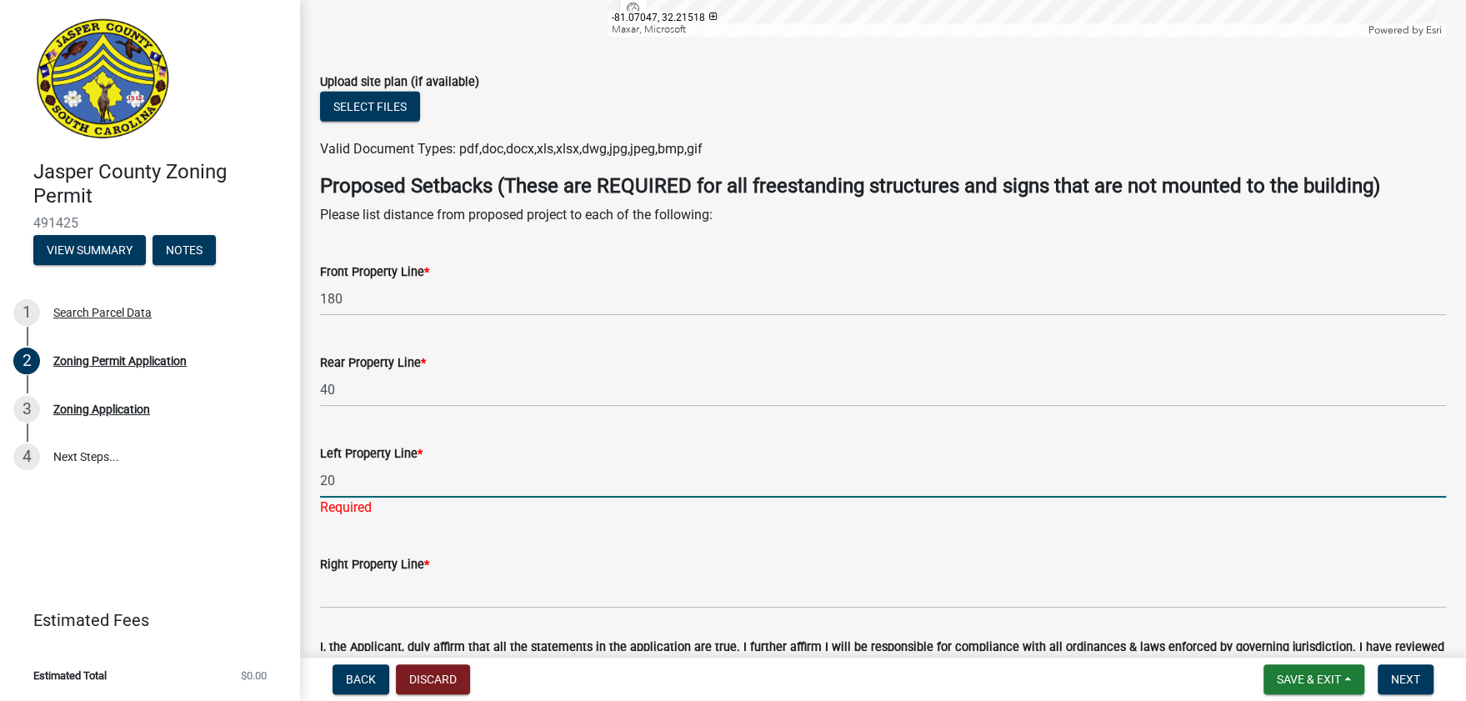
scroll to position [3603, 0]
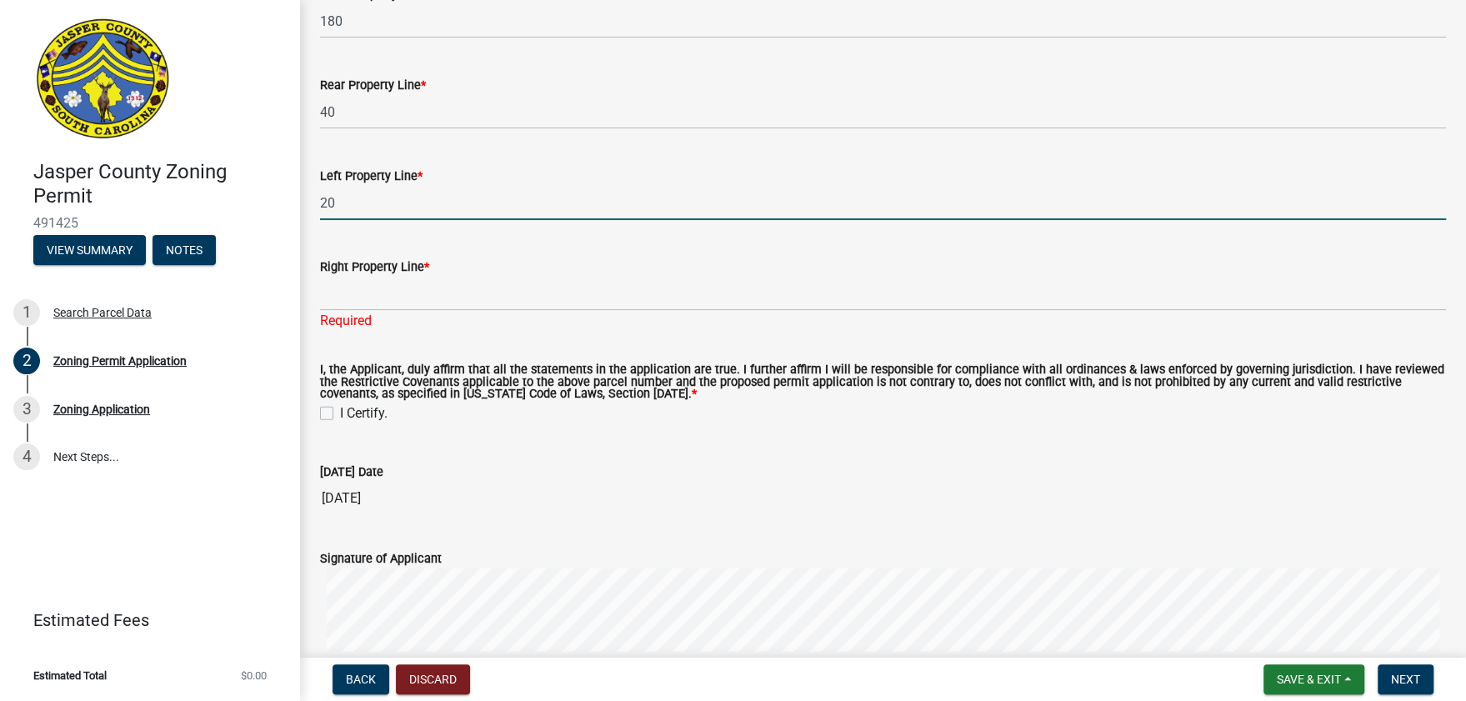
drag, startPoint x: 341, startPoint y: 204, endPoint x: 308, endPoint y: 217, distance: 35.6
click at [295, 195] on div "Jasper County Zoning Permit 491425 View Summary Notes 1 Search Parcel Data 2 Zo…" at bounding box center [733, 350] width 1466 height 701
type input "10"
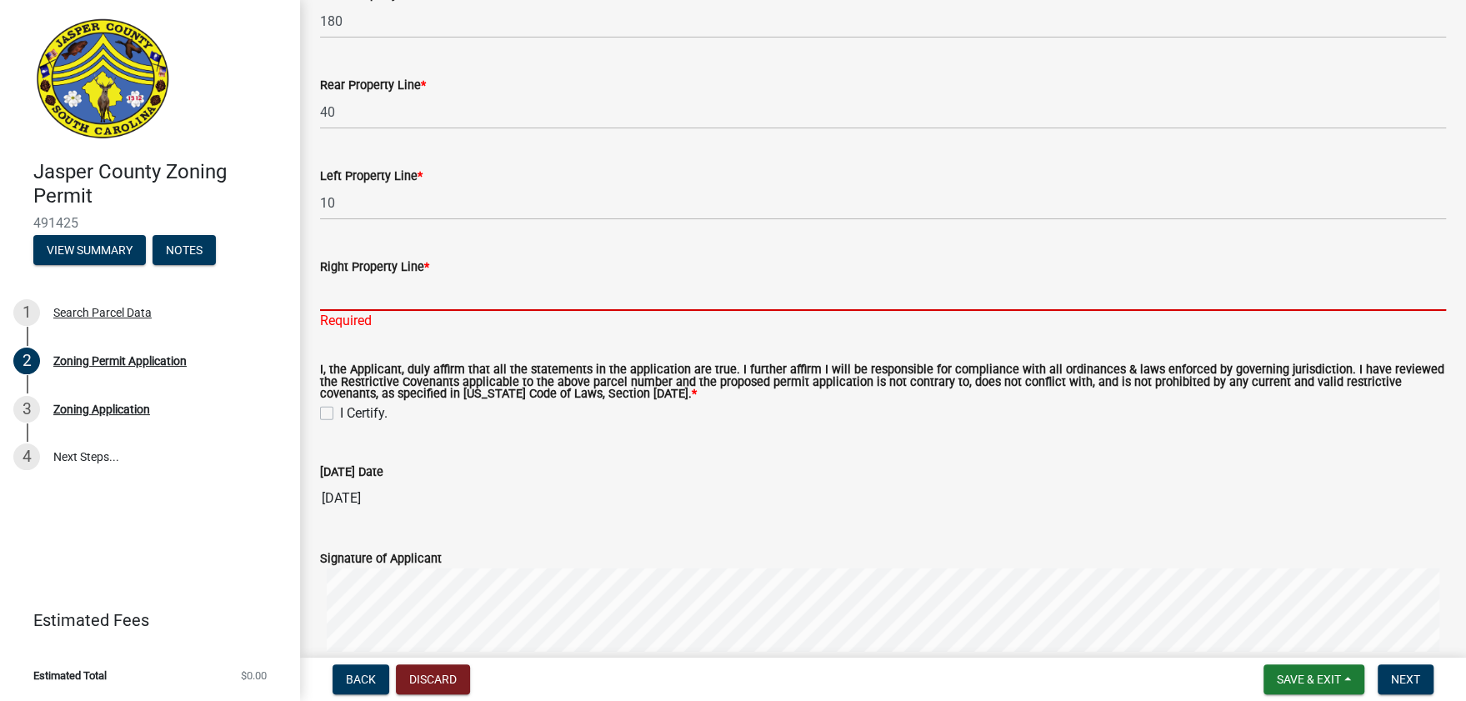
click at [375, 294] on input "Right Property Line *" at bounding box center [883, 294] width 1126 height 34
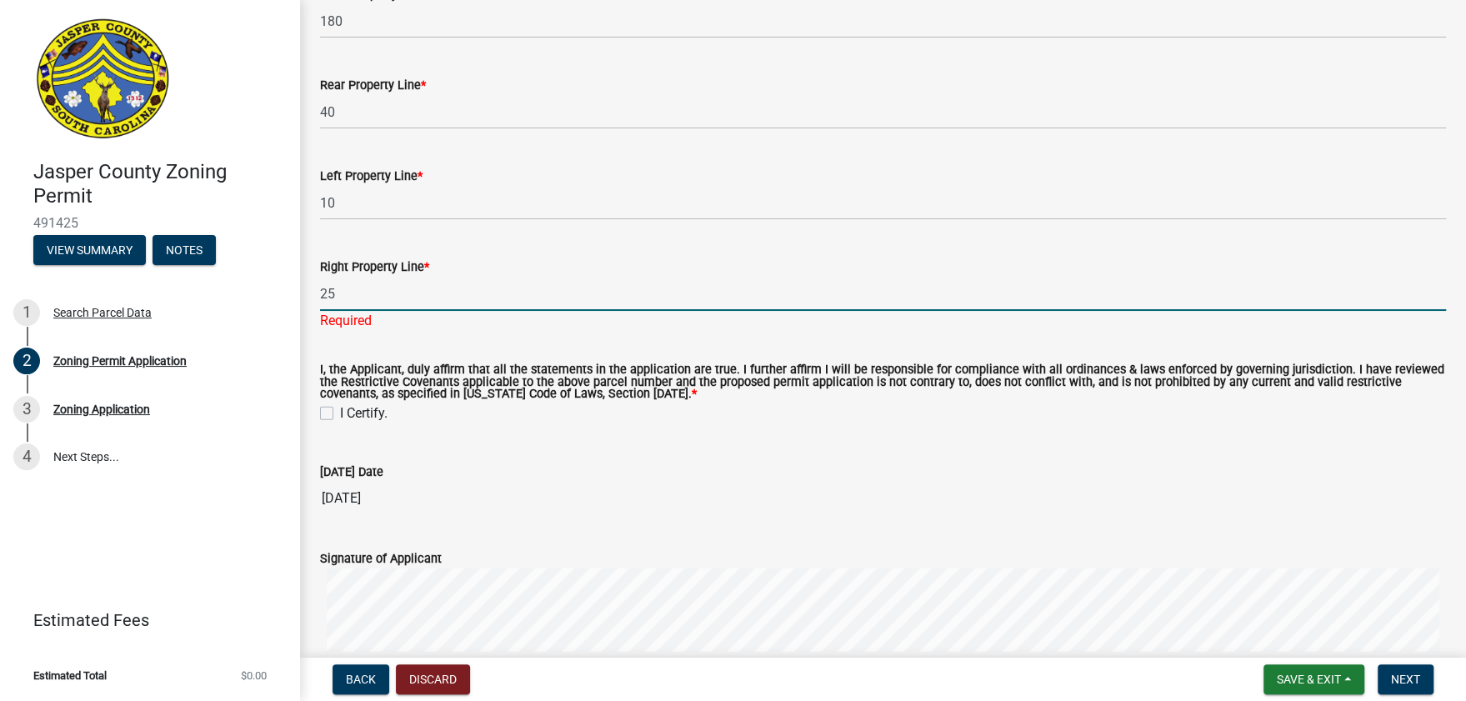
type input "25"
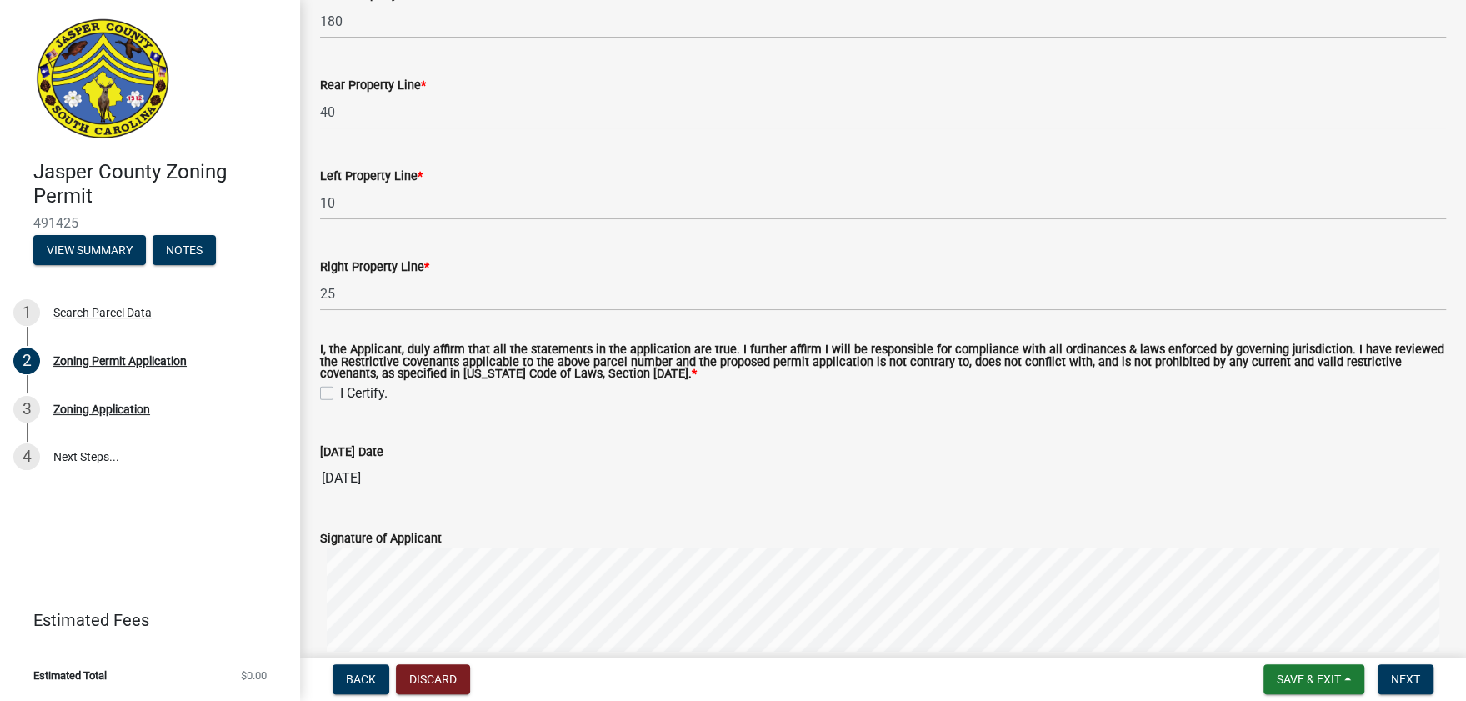
click at [333, 398] on div "I Certify." at bounding box center [883, 393] width 1126 height 20
click at [340, 390] on label "I Certify." at bounding box center [364, 393] width 48 height 20
click at [340, 390] on input "I Certify." at bounding box center [345, 388] width 11 height 11
checkbox input "true"
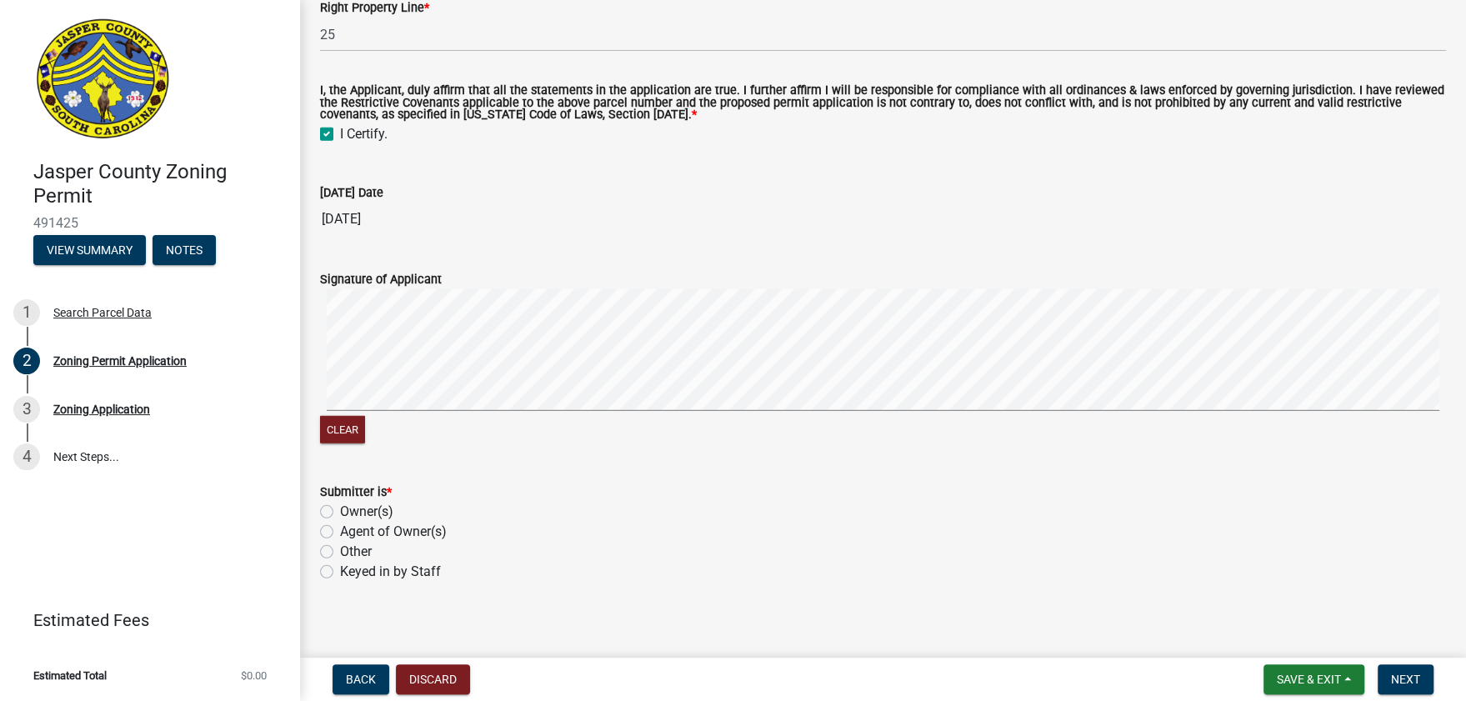
scroll to position [3871, 0]
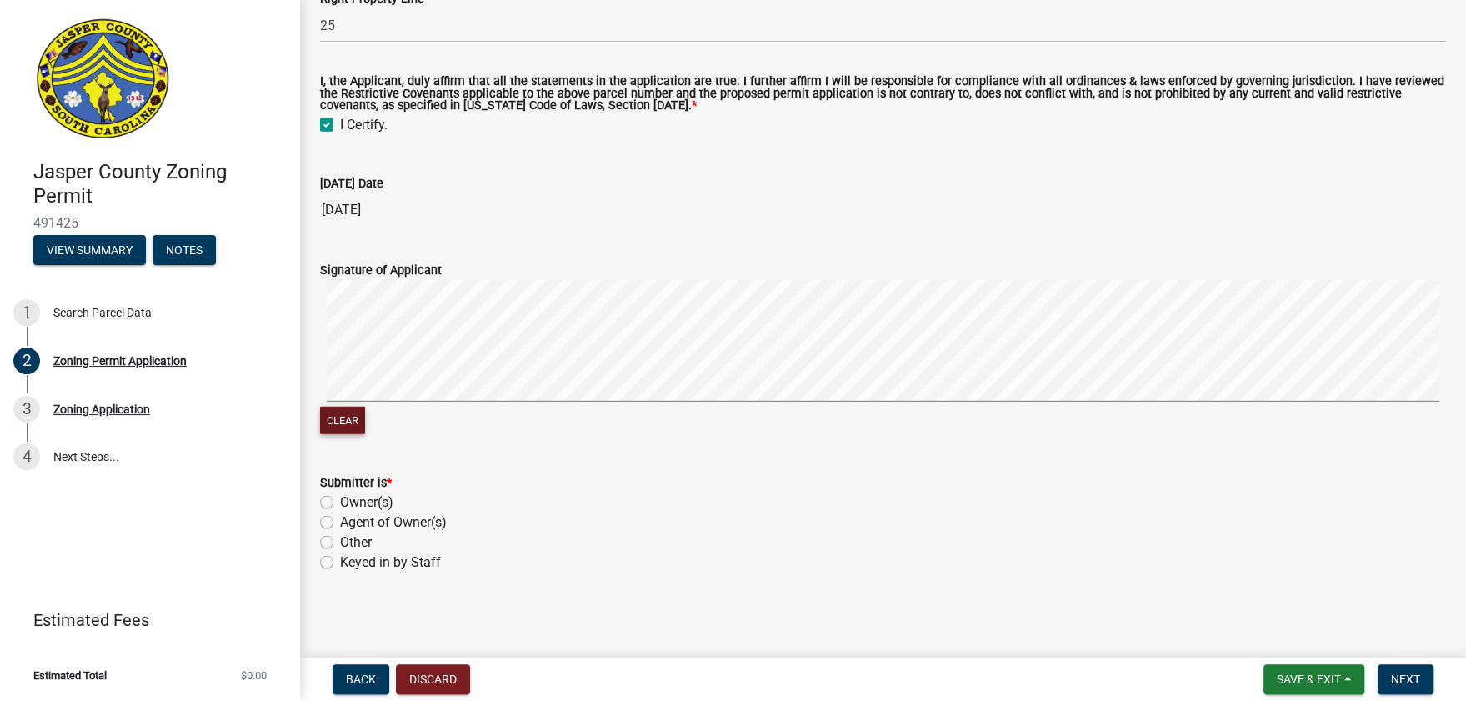
click at [341, 426] on button "Clear" at bounding box center [342, 421] width 45 height 28
click at [339, 416] on button "Clear" at bounding box center [342, 421] width 45 height 28
click at [340, 501] on label "Owner(s)" at bounding box center [366, 503] width 53 height 20
click at [340, 501] on input "Owner(s)" at bounding box center [345, 498] width 11 height 11
radio input "true"
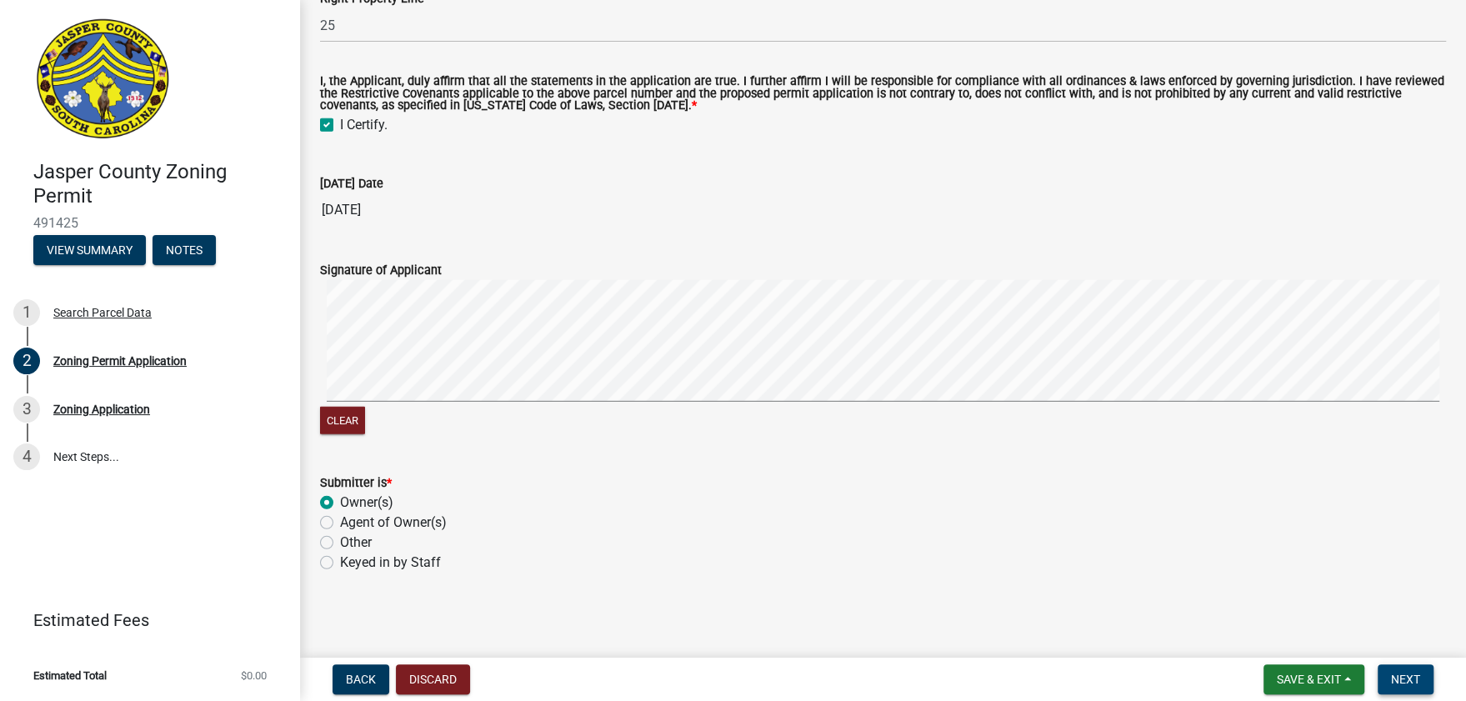
click at [1414, 679] on span "Next" at bounding box center [1405, 679] width 29 height 13
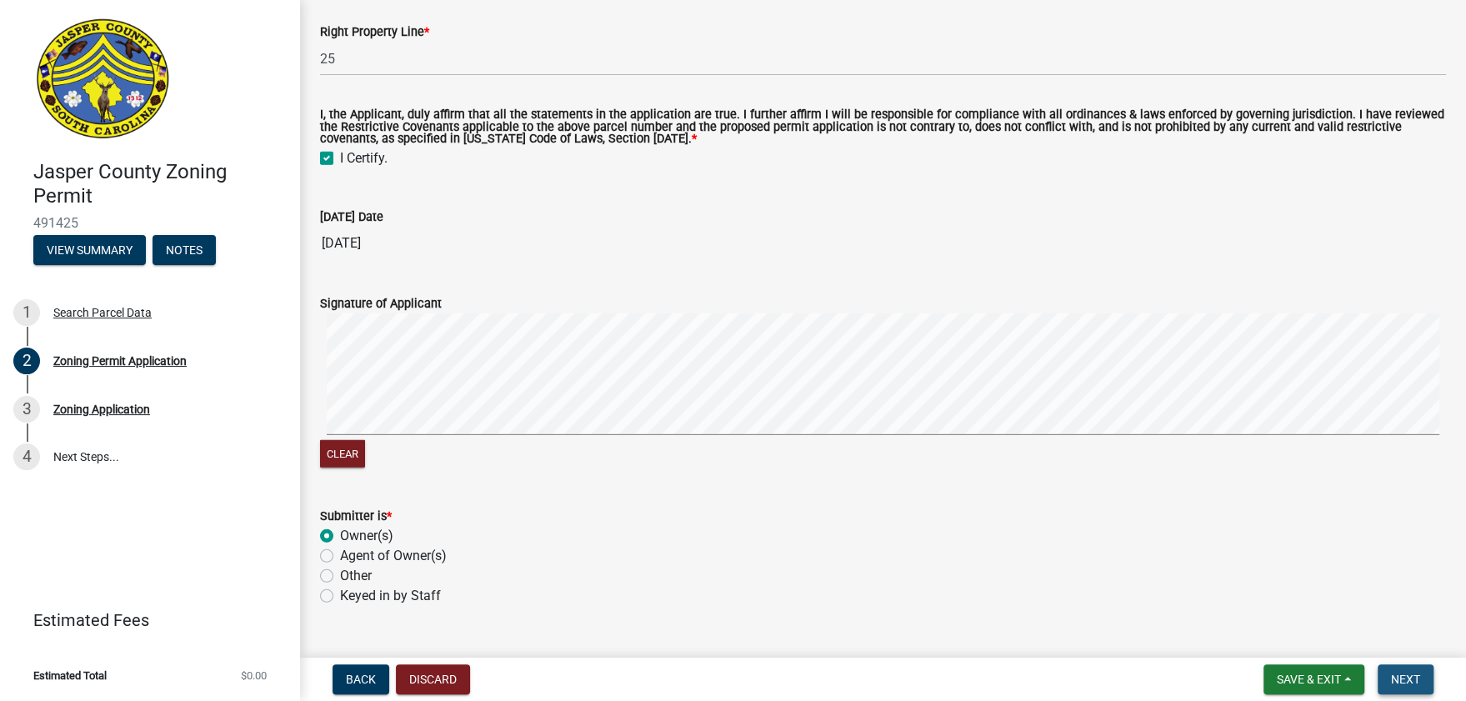
scroll to position [3906, 0]
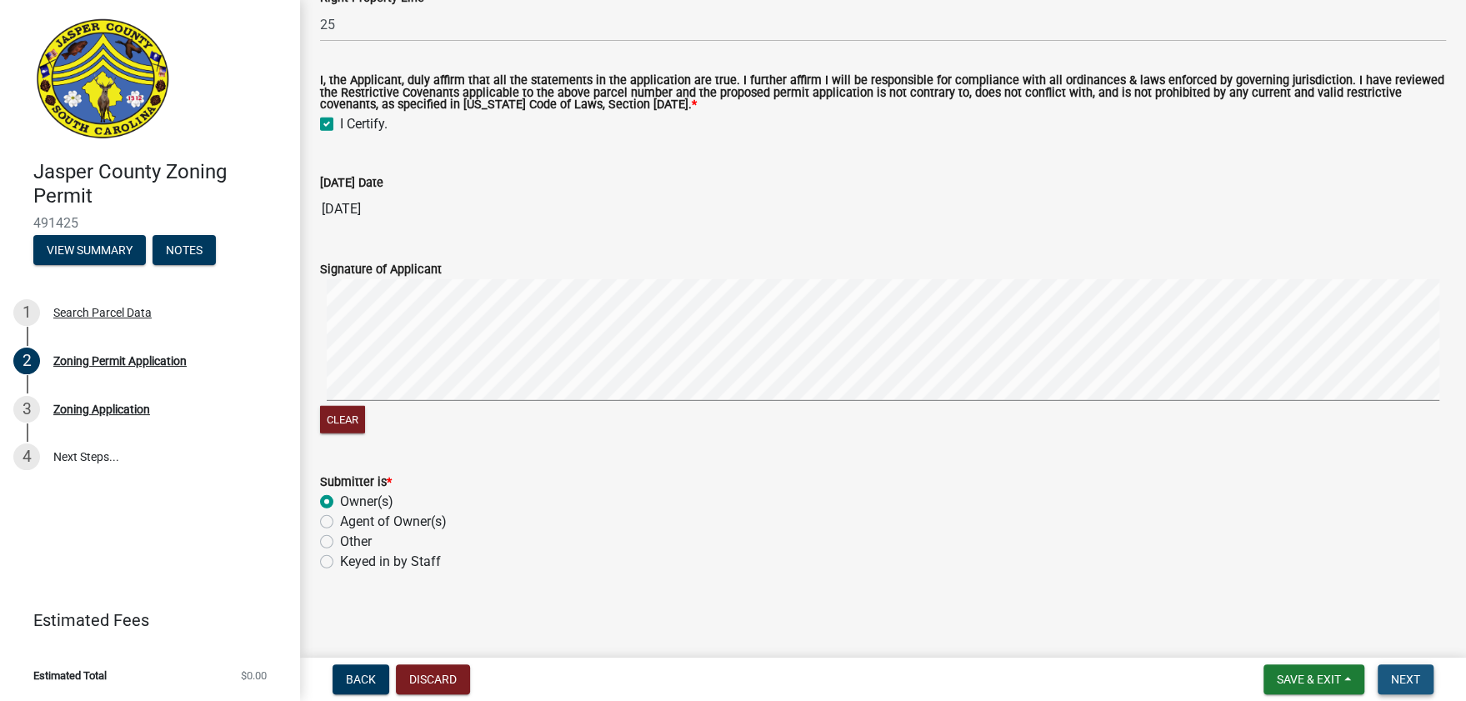
click at [1396, 673] on span "Next" at bounding box center [1405, 679] width 29 height 13
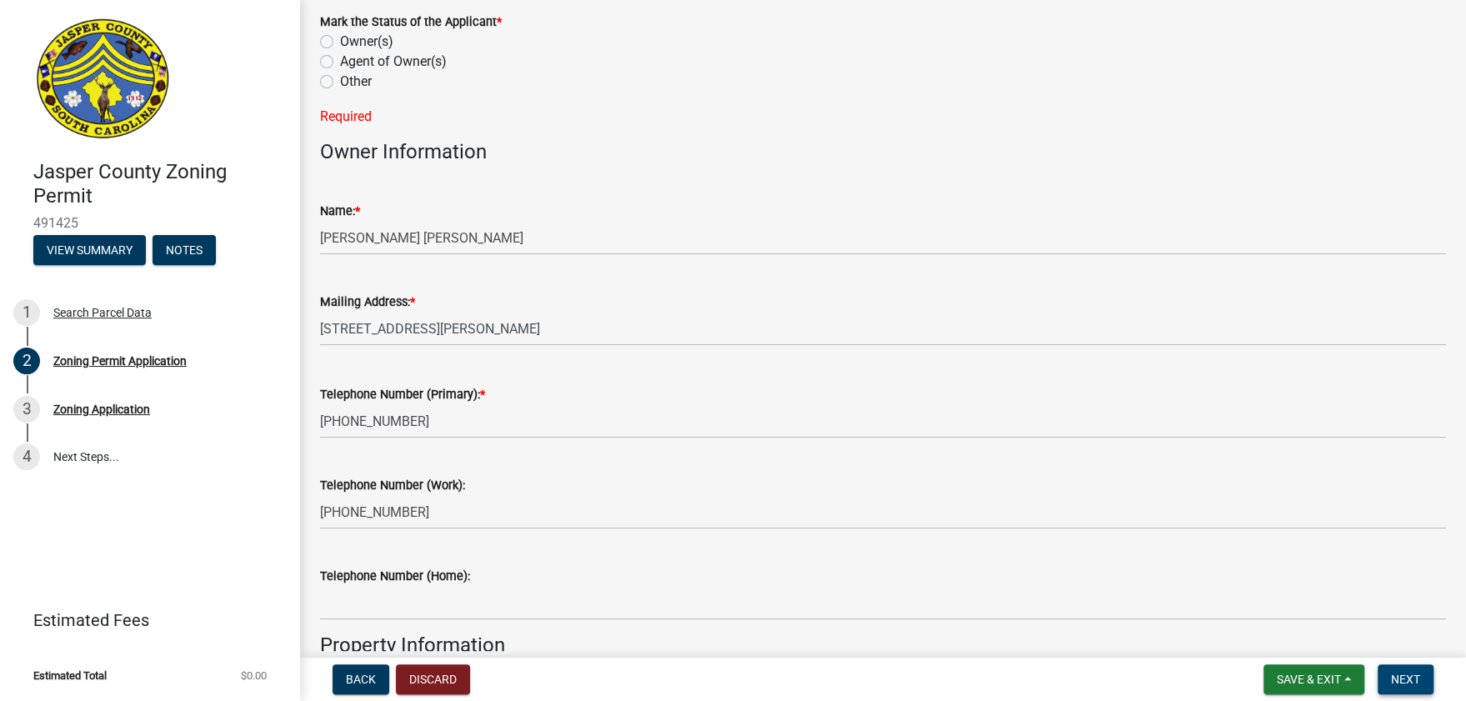
scroll to position [0, 0]
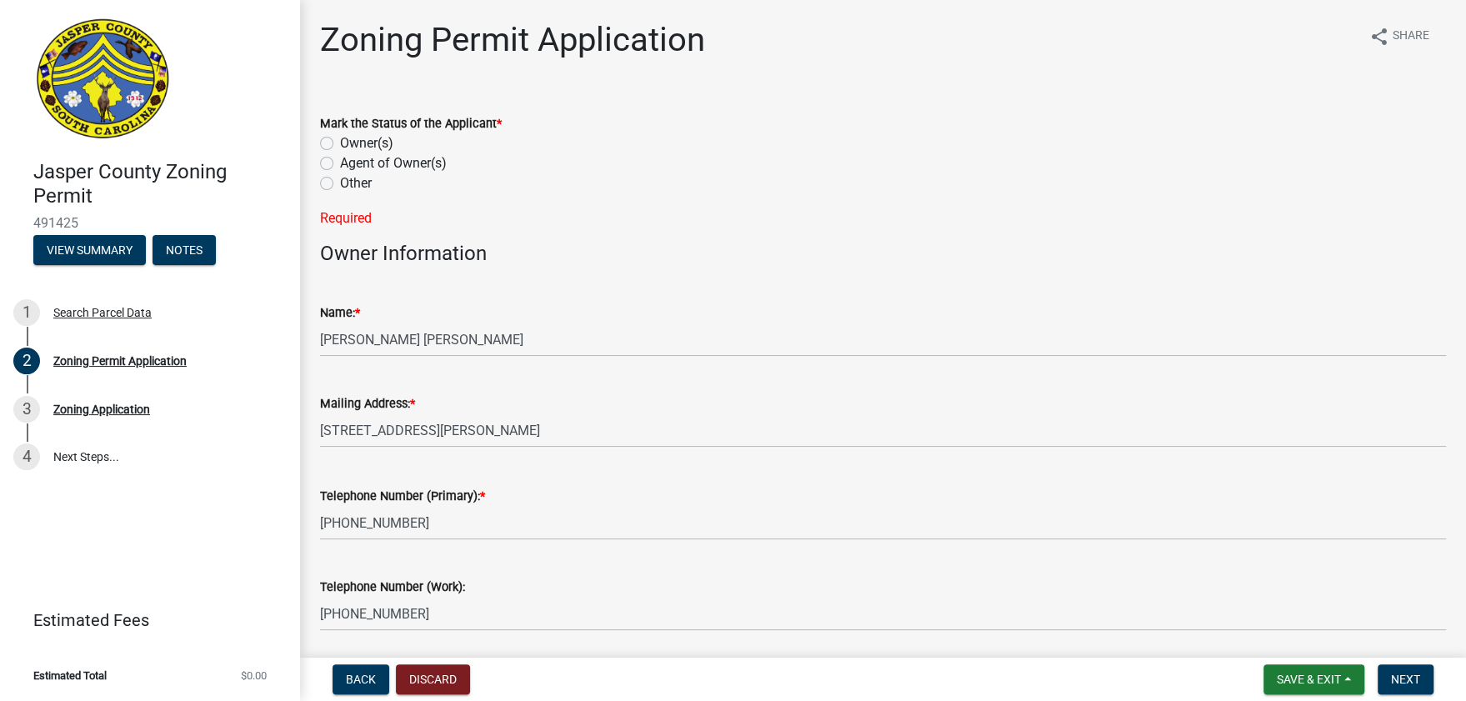
click at [340, 143] on label "Owner(s)" at bounding box center [366, 143] width 53 height 20
click at [340, 143] on input "Owner(s)" at bounding box center [345, 138] width 11 height 11
radio input "true"
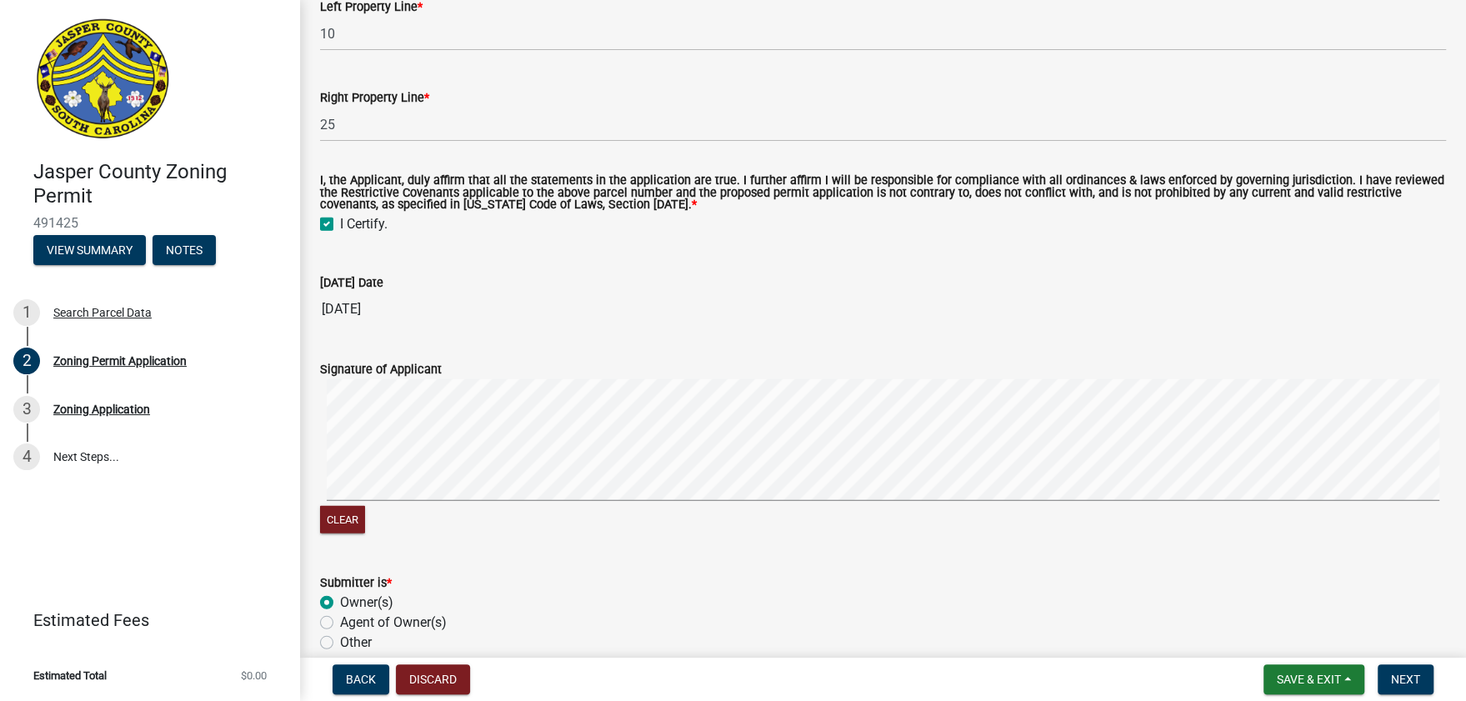
scroll to position [3519, 0]
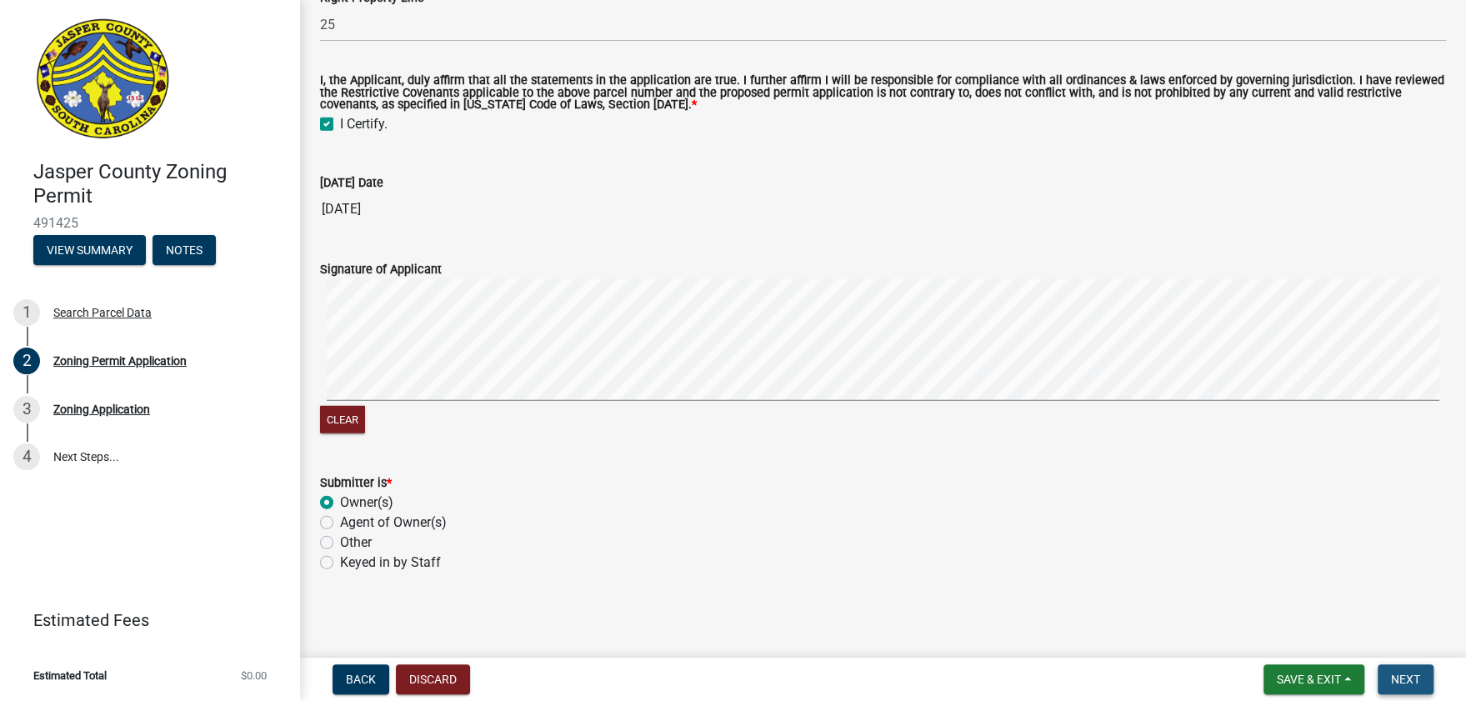
click at [1408, 678] on span "Next" at bounding box center [1405, 679] width 29 height 13
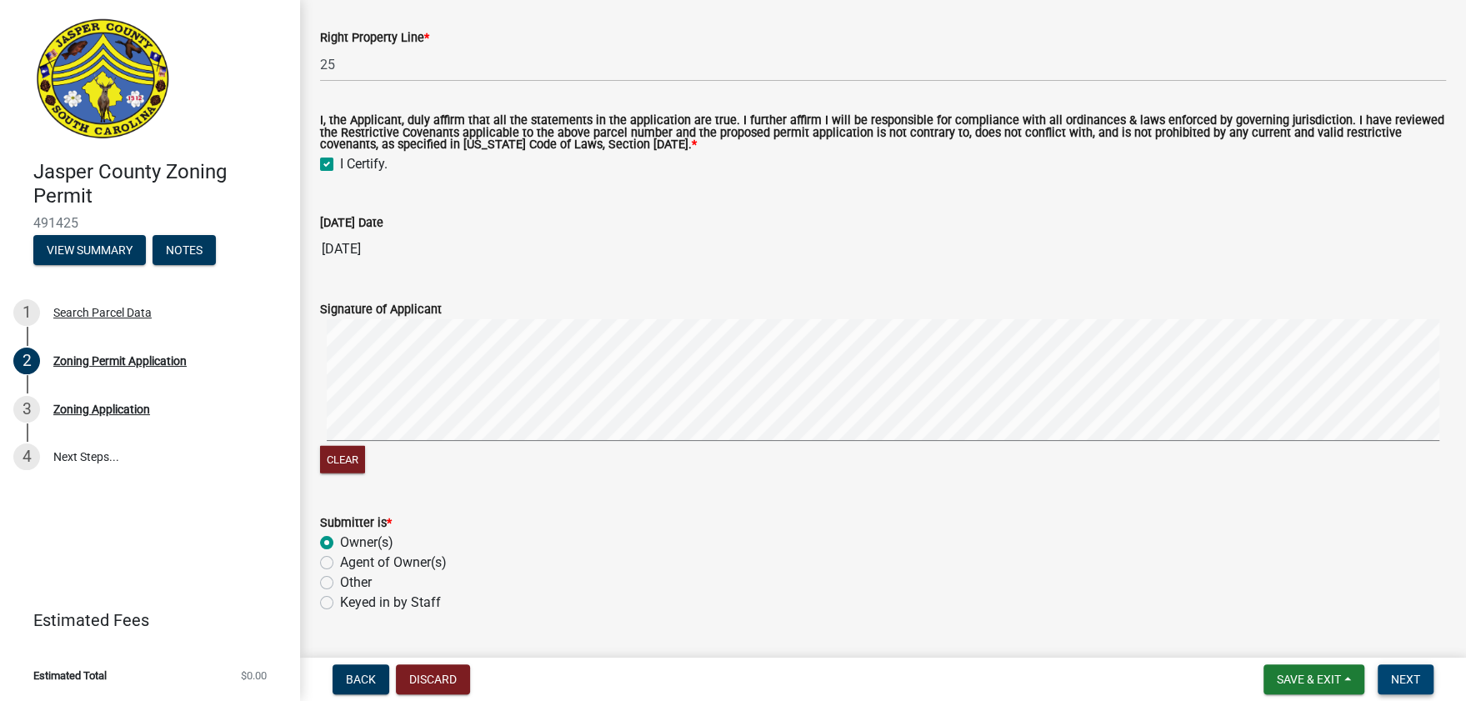
scroll to position [3285, 0]
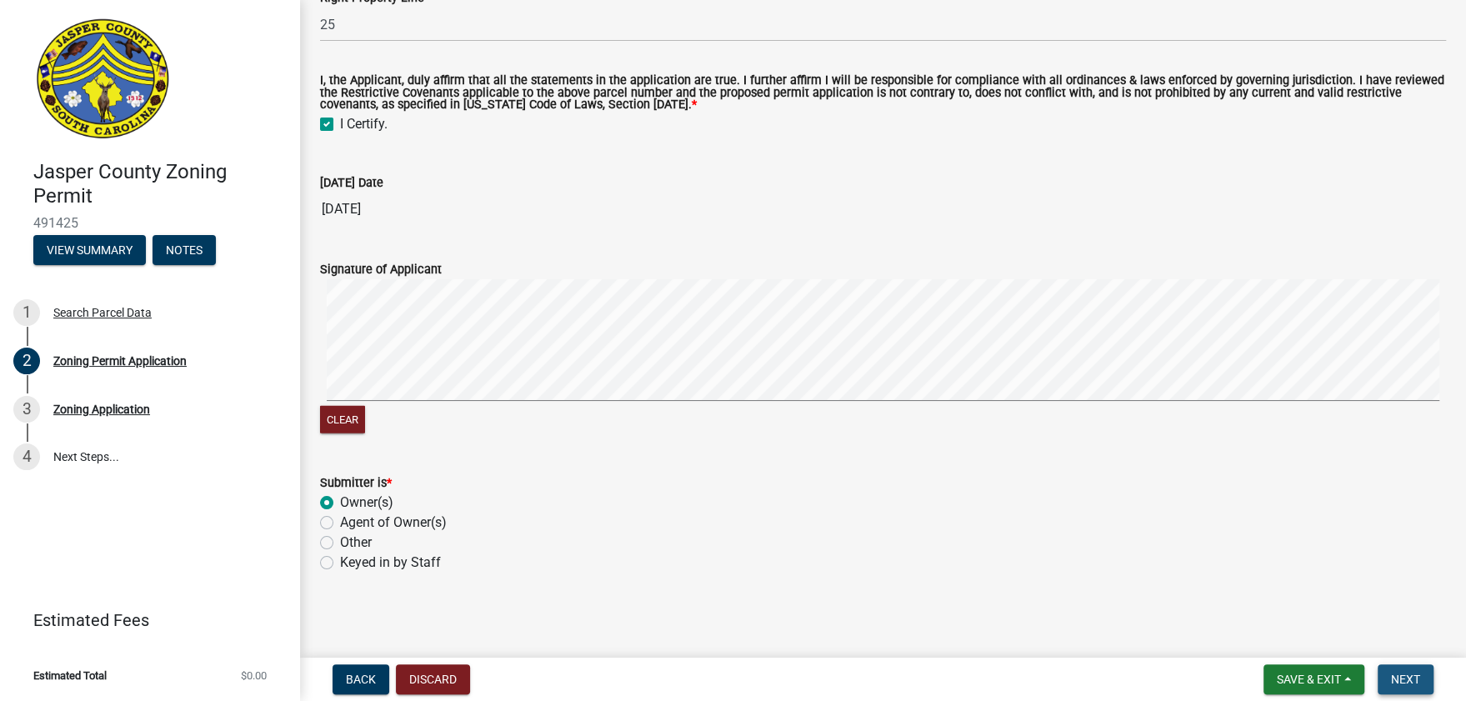
click at [1406, 673] on span "Next" at bounding box center [1405, 679] width 29 height 13
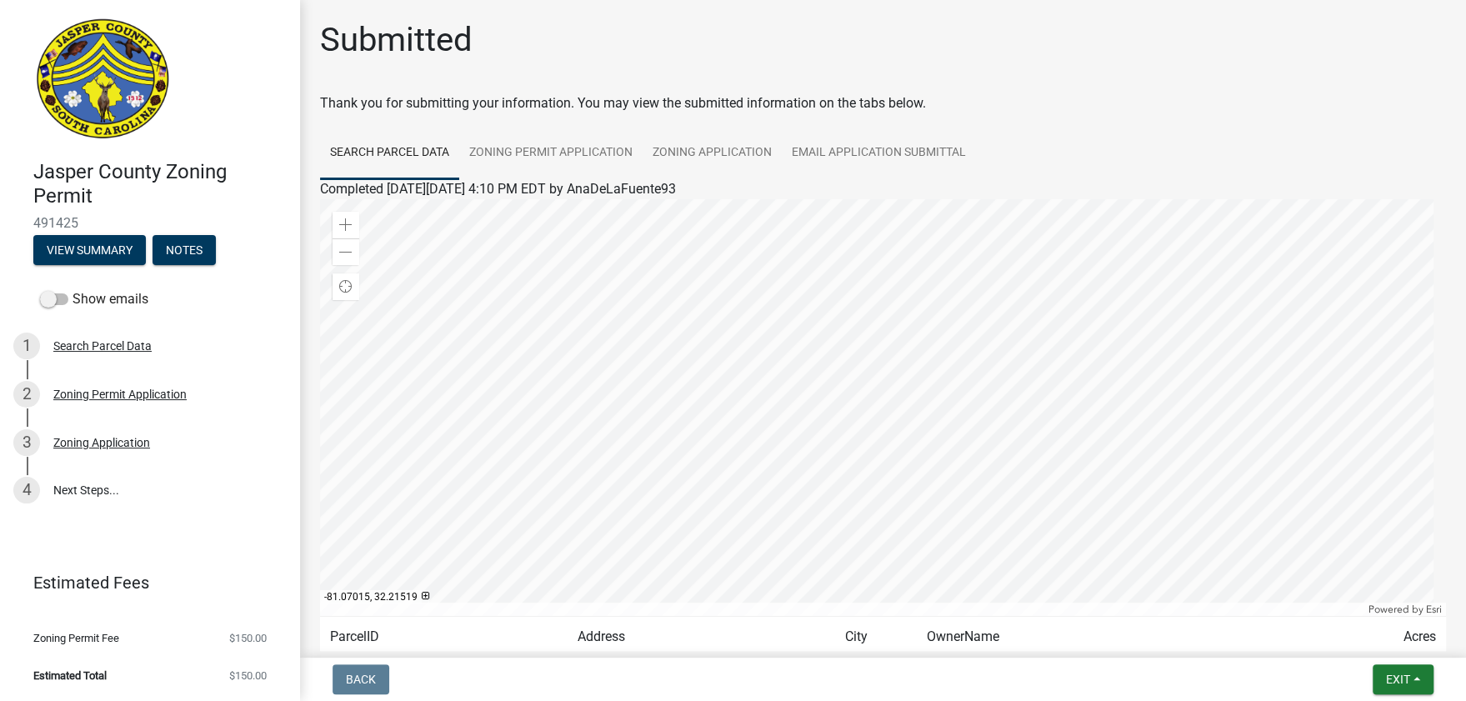
scroll to position [0, 0]
click at [564, 152] on link "Zoning Permit Application" at bounding box center [550, 153] width 183 height 53
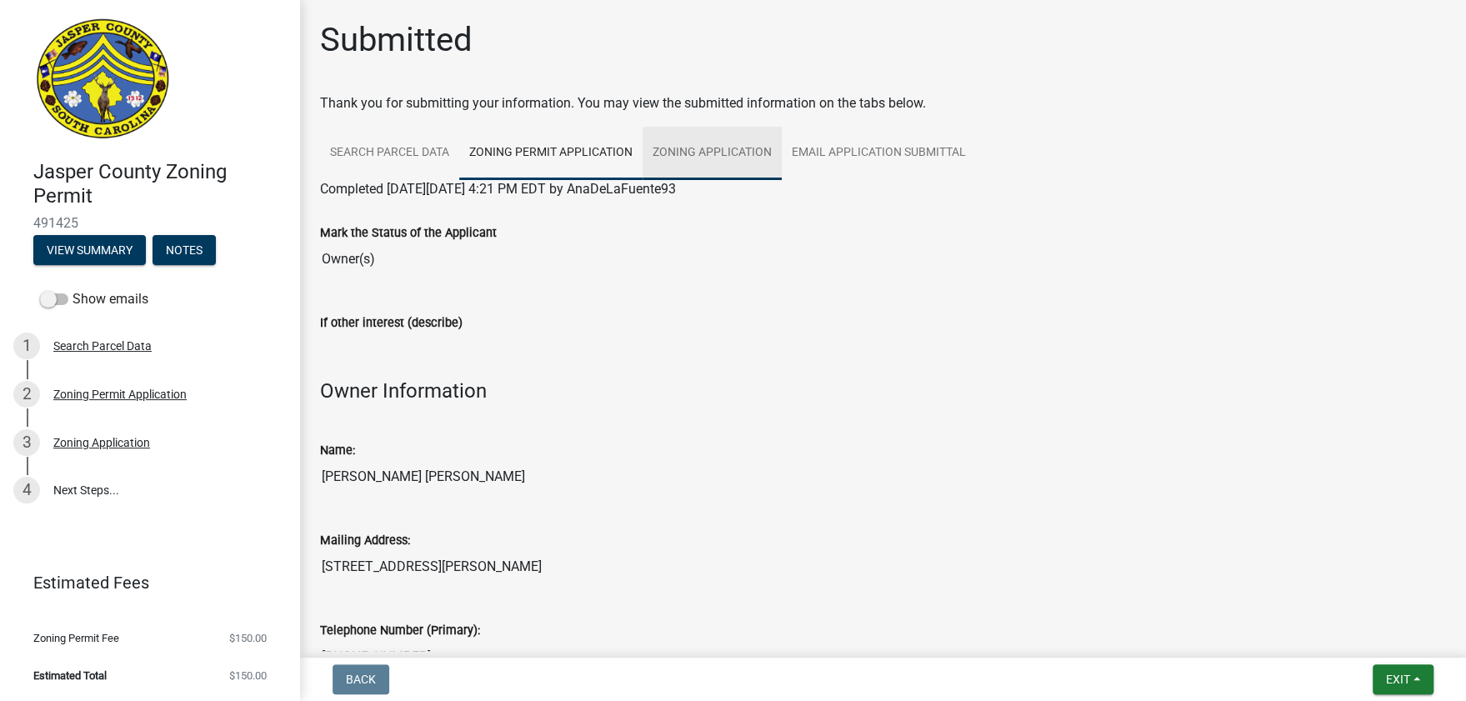
click at [700, 148] on link "Zoning Application" at bounding box center [712, 153] width 139 height 53
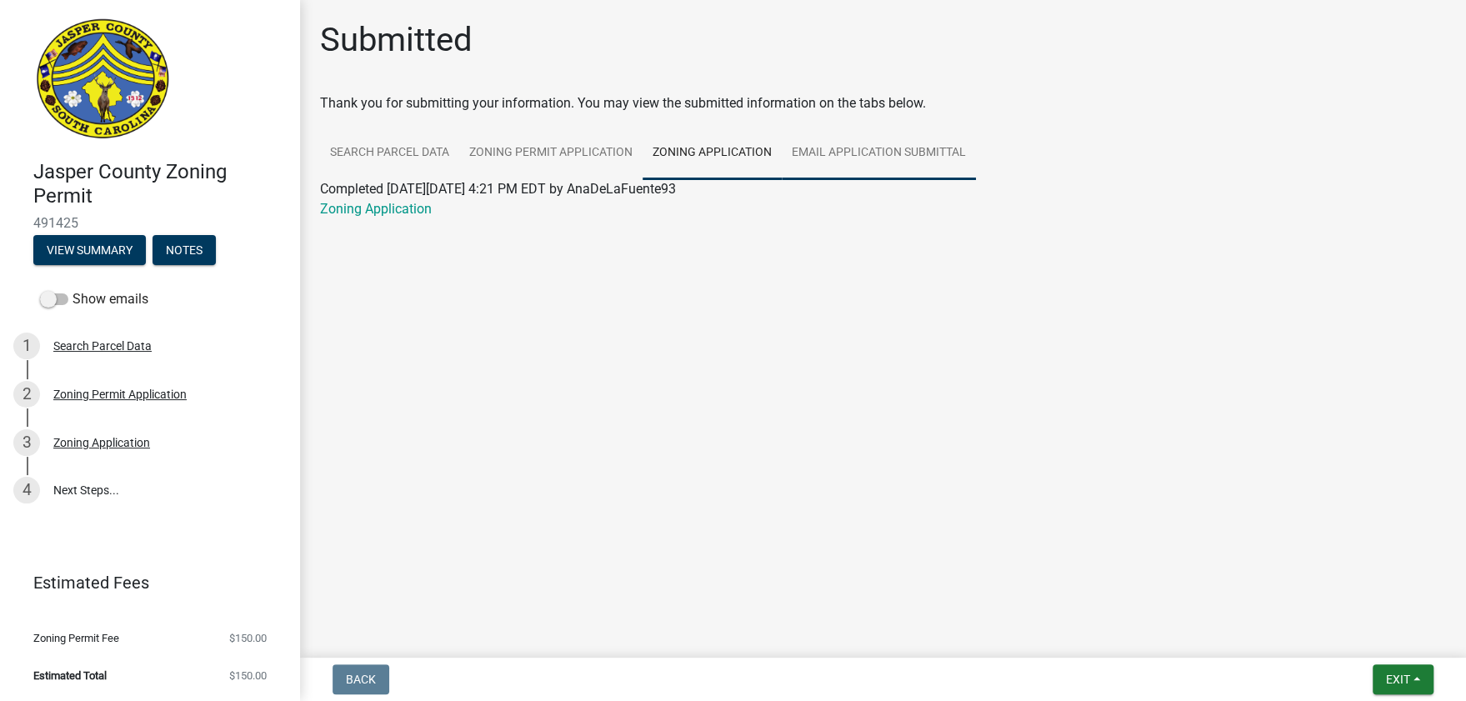
click at [885, 156] on link "Email Application Submittal" at bounding box center [879, 153] width 194 height 53
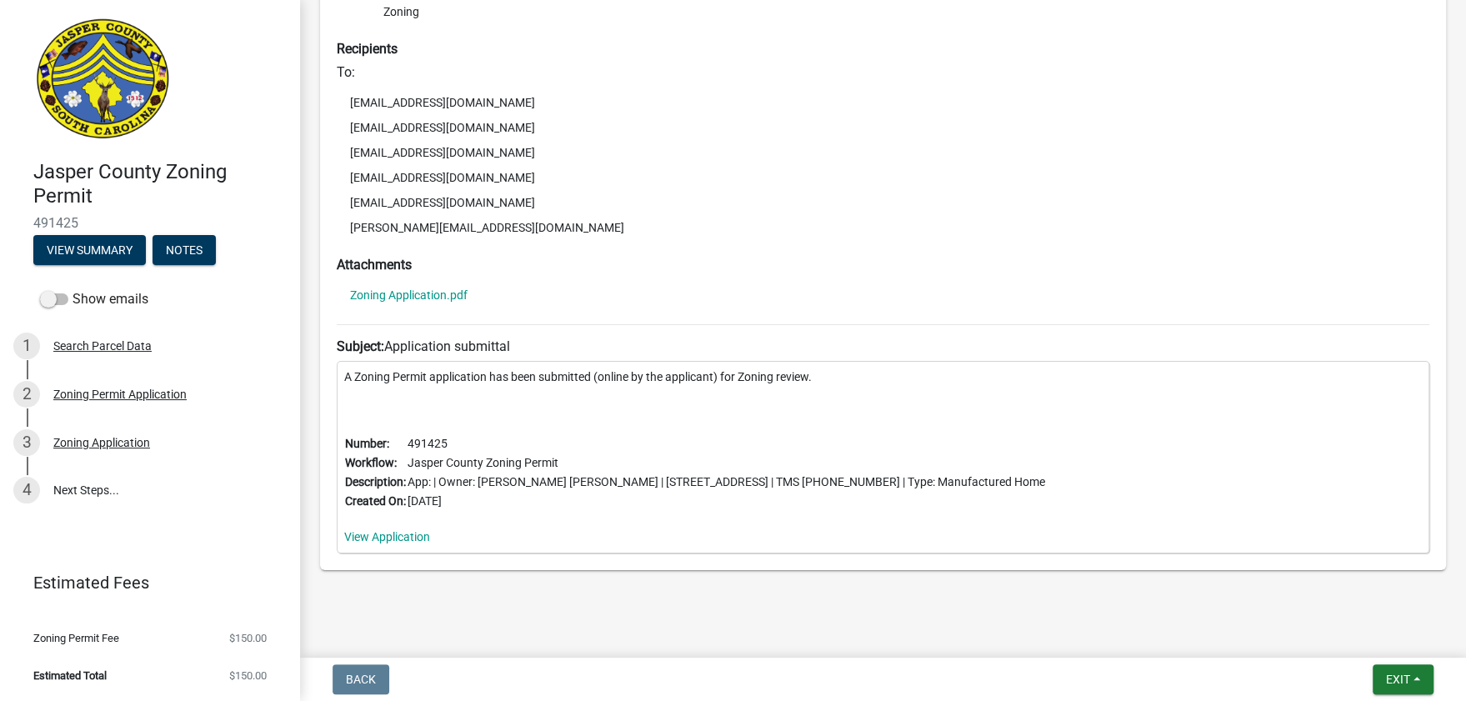
scroll to position [353, 0]
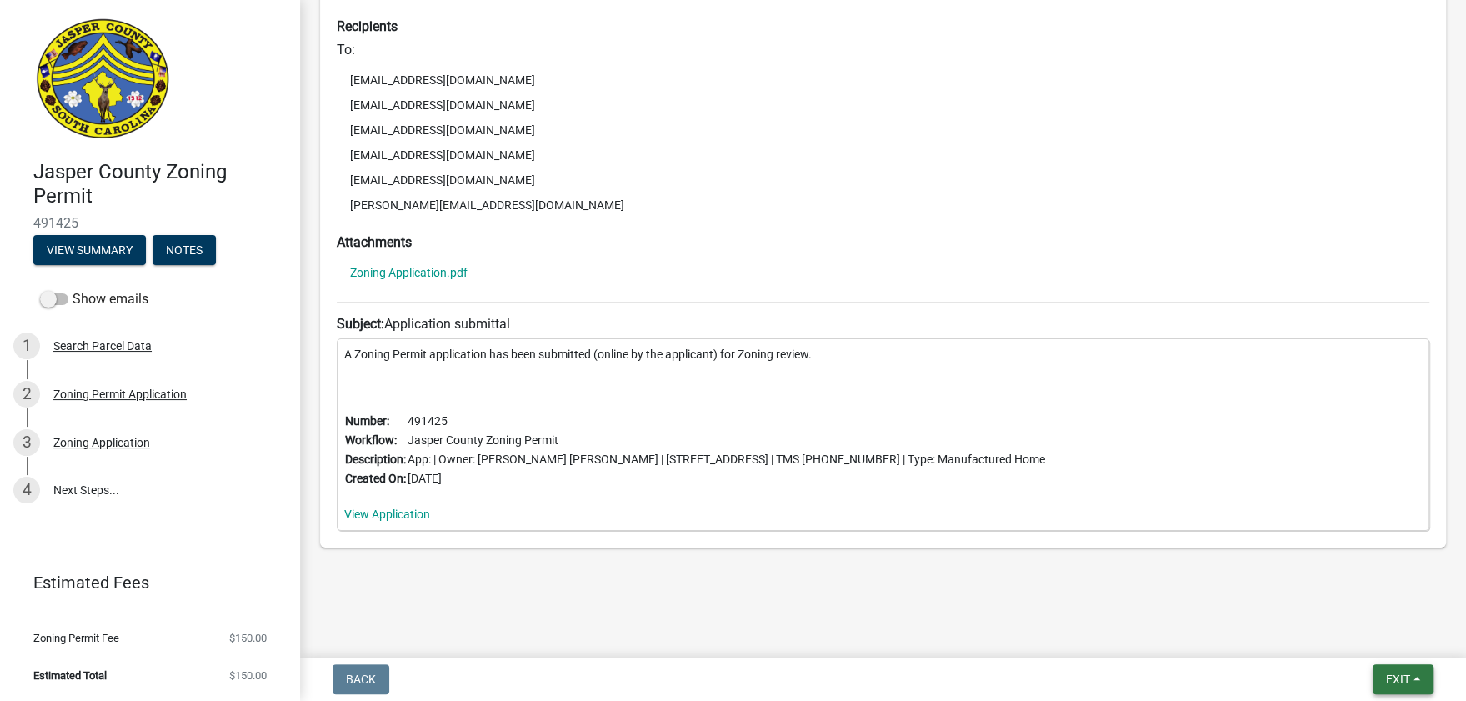
click at [1427, 679] on button "Exit" at bounding box center [1403, 679] width 61 height 30
click at [886, 593] on div "Submitted Thank you for submitting your information. You may view the submitted…" at bounding box center [883, 134] width 1151 height 935
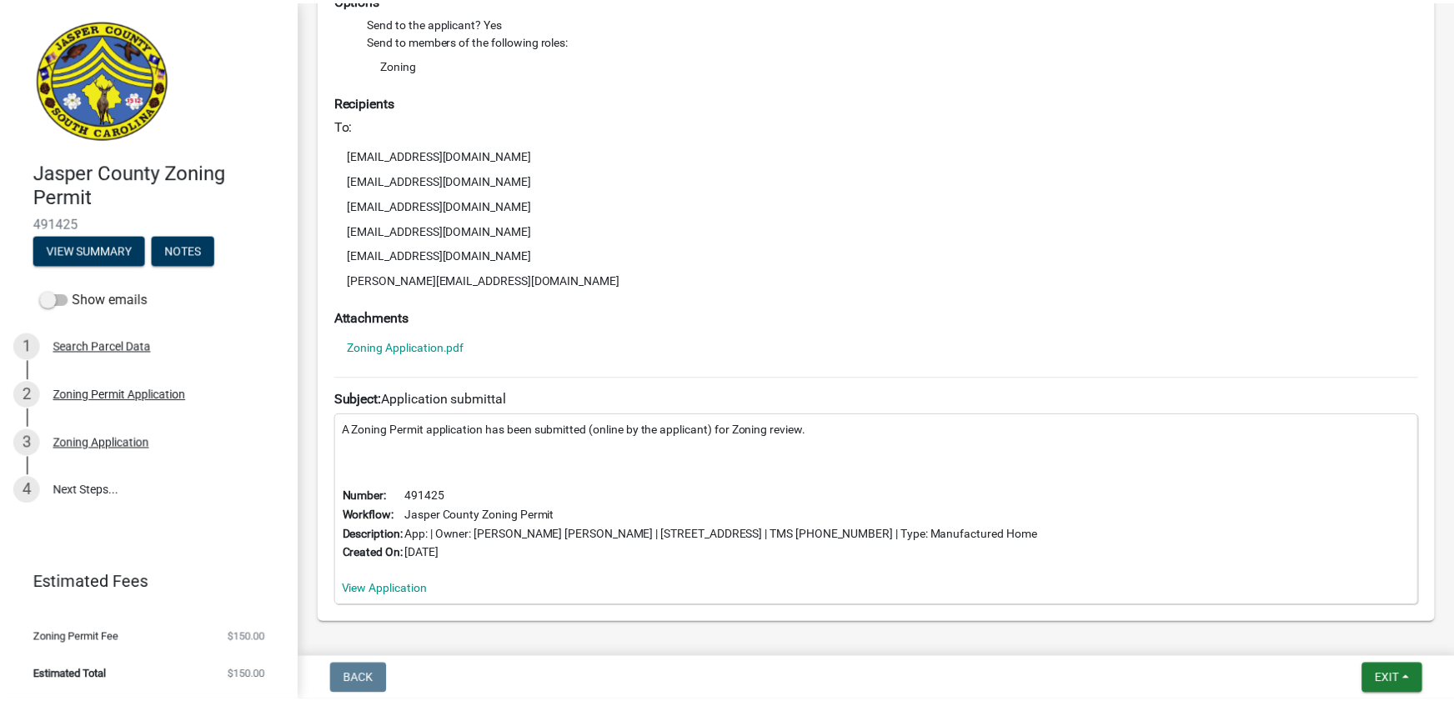
scroll to position [0, 0]
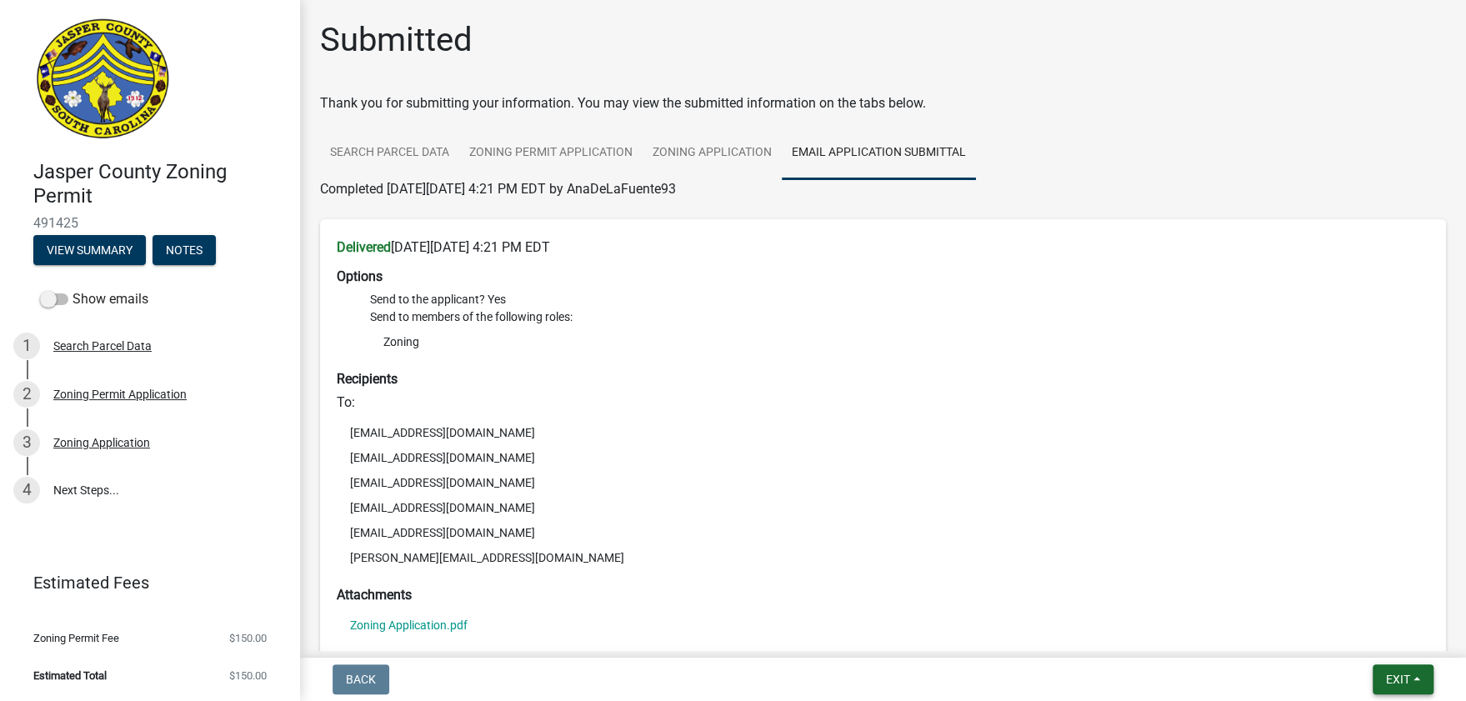
click at [1417, 672] on button "Exit" at bounding box center [1403, 679] width 61 height 30
click at [1361, 632] on button "Save & Exit" at bounding box center [1367, 636] width 133 height 40
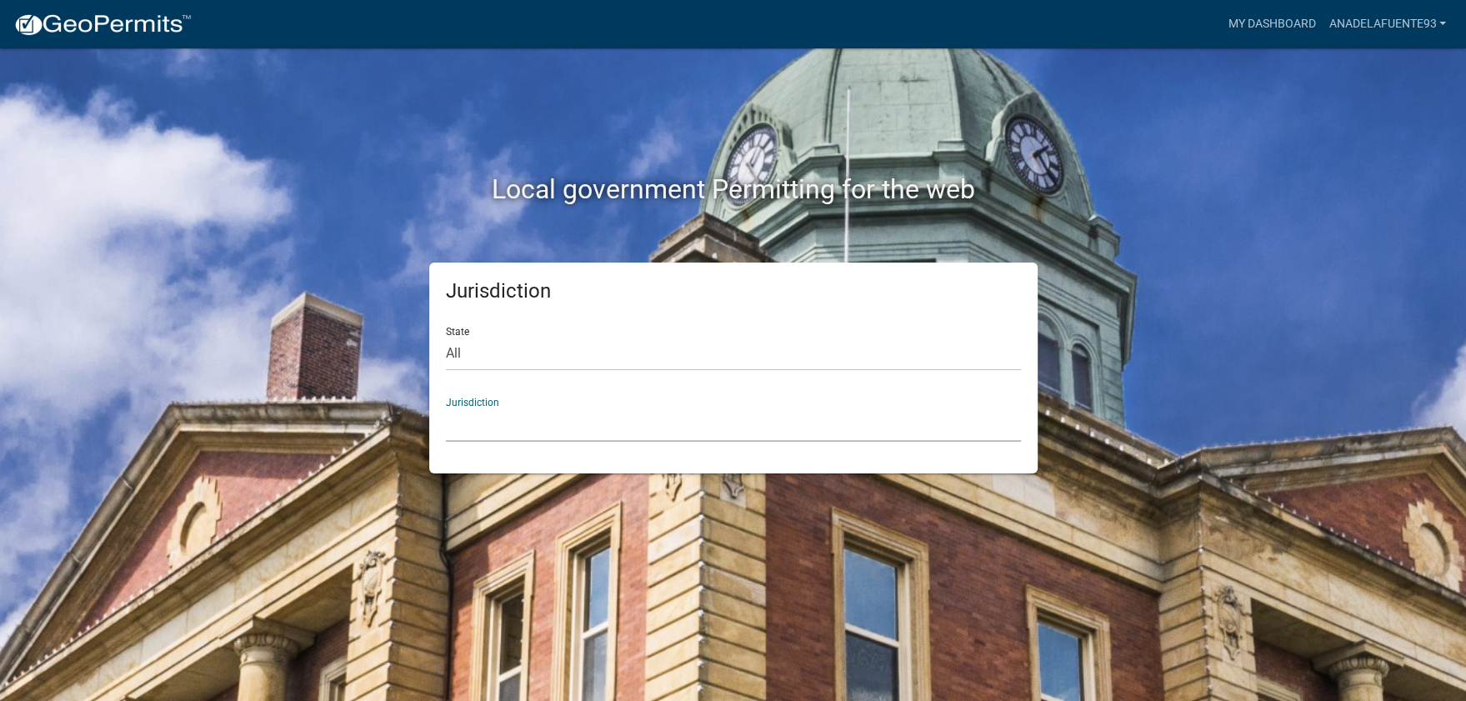
click at [485, 419] on select "[GEOGRAPHIC_DATA], [US_STATE] [GEOGRAPHIC_DATA], [US_STATE][PERSON_NAME][GEOGRA…" at bounding box center [733, 425] width 575 height 34
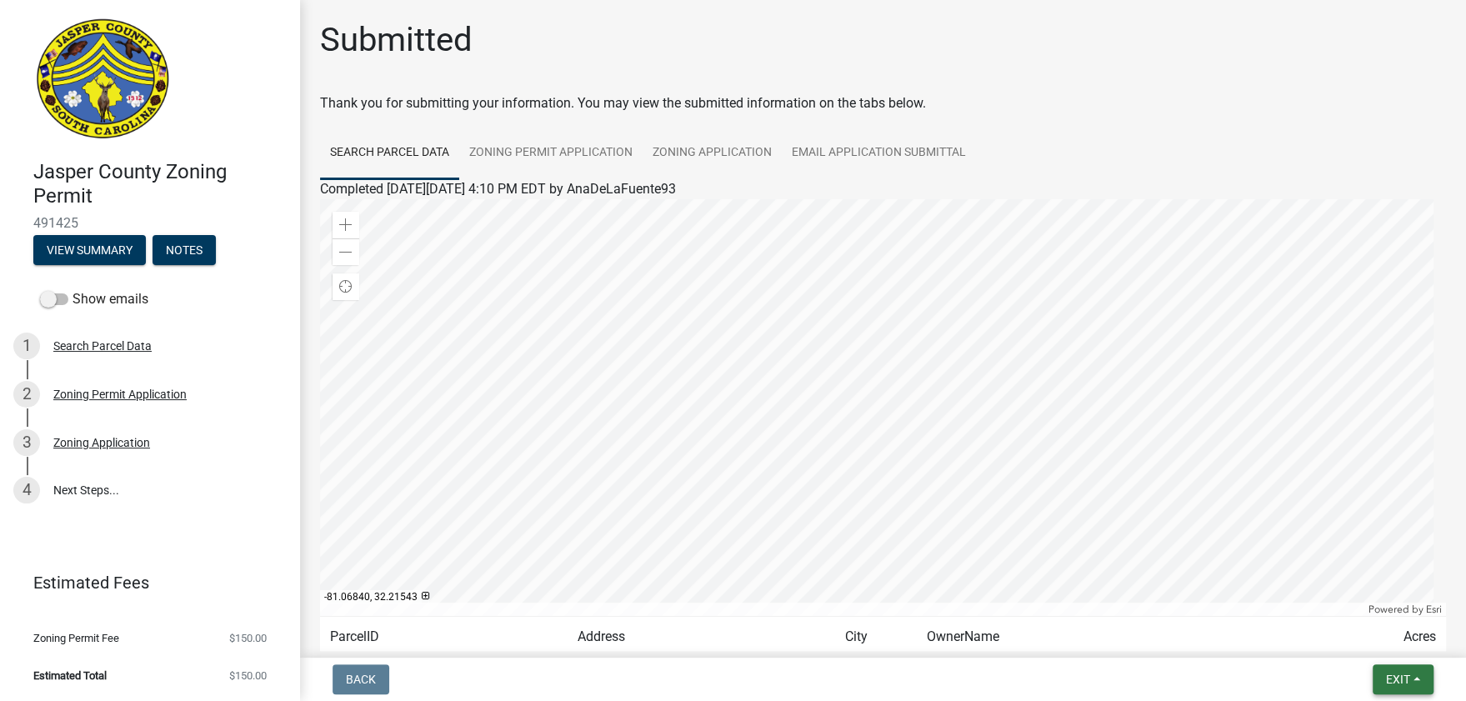
click at [1426, 683] on button "Exit" at bounding box center [1403, 679] width 61 height 30
click at [1351, 634] on button "Save & Exit" at bounding box center [1367, 636] width 133 height 40
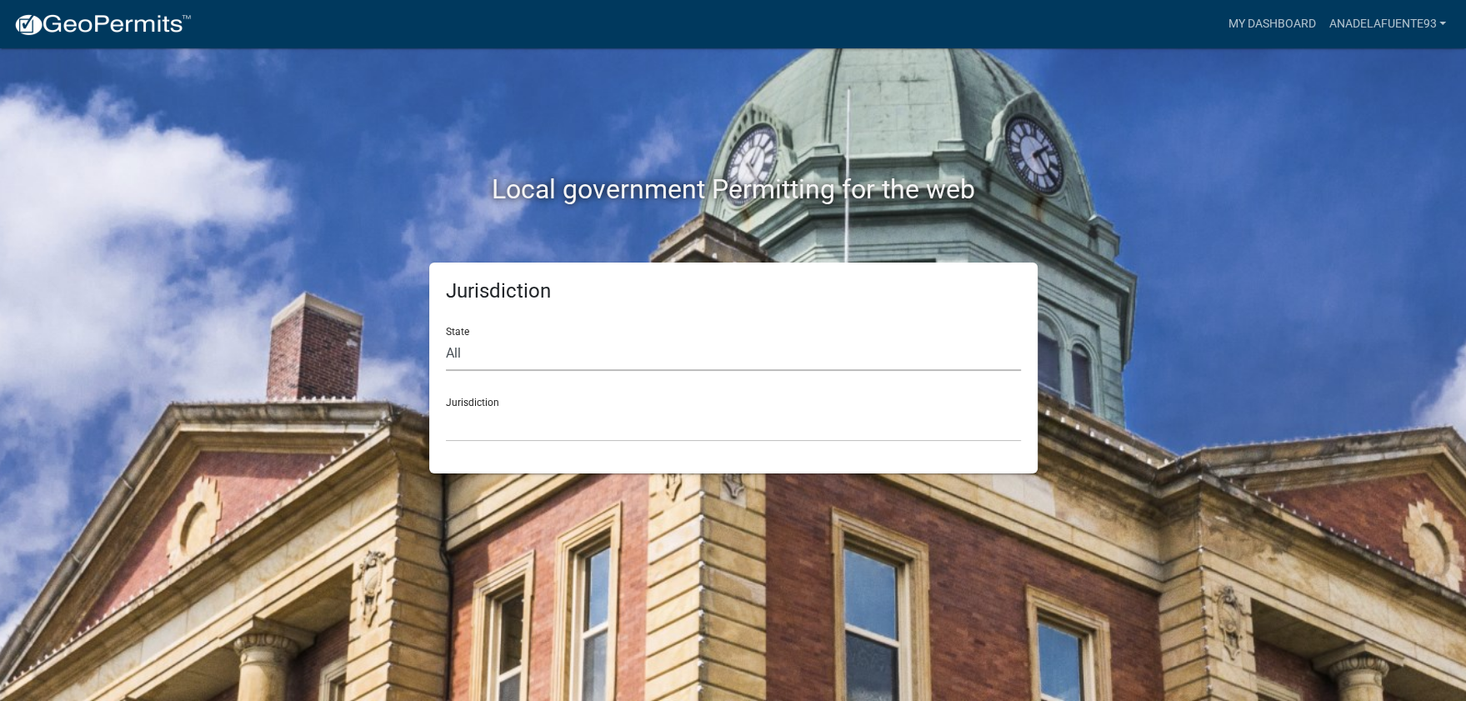
click at [458, 356] on select "All [US_STATE] [US_STATE] [US_STATE] [US_STATE] [US_STATE] [US_STATE] [US_STATE…" at bounding box center [733, 354] width 575 height 34
select select "[US_STATE]"
click at [446, 337] on select "All [US_STATE] [US_STATE] [US_STATE] [US_STATE] [US_STATE] [US_STATE] [US_STATE…" at bounding box center [733, 354] width 575 height 34
click at [506, 425] on select "[GEOGRAPHIC_DATA], [US_STATE] [GEOGRAPHIC_DATA], [US_STATE]" at bounding box center [733, 425] width 575 height 34
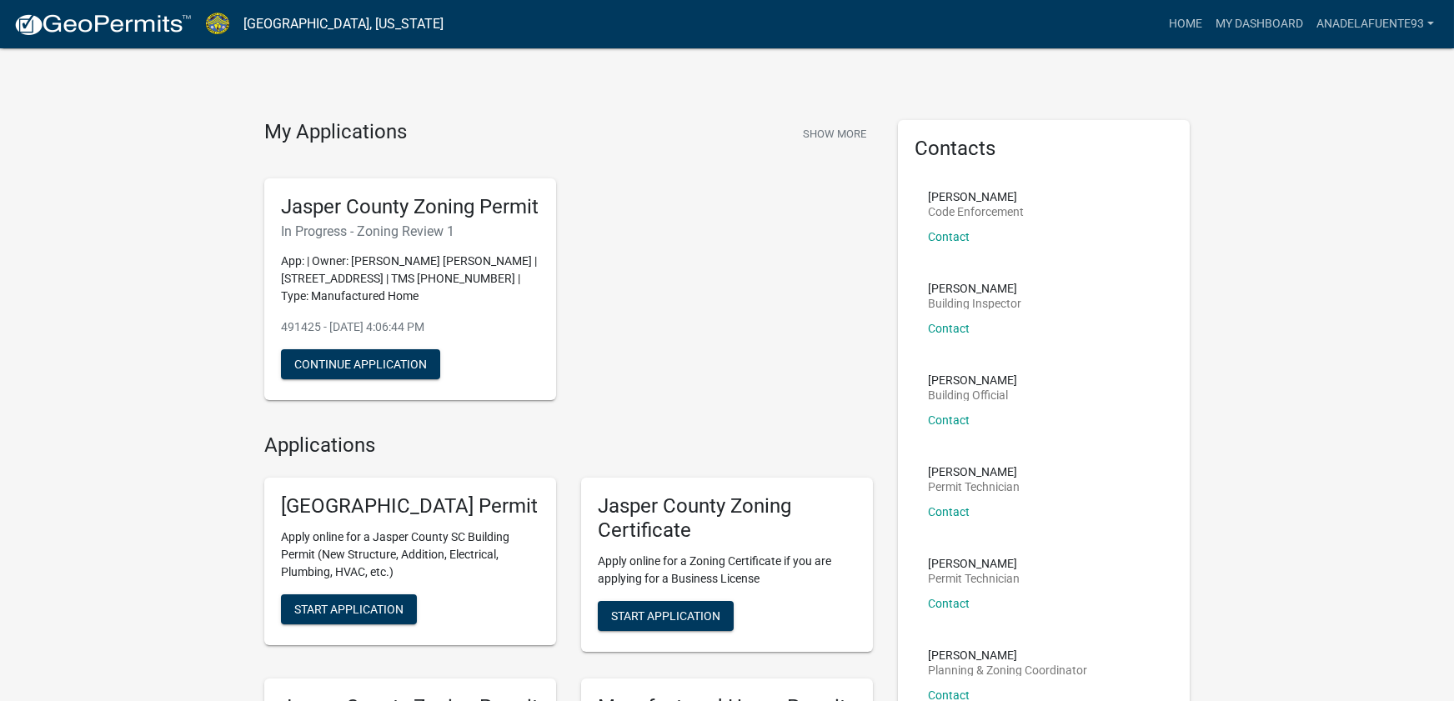
scroll to position [278, 0]
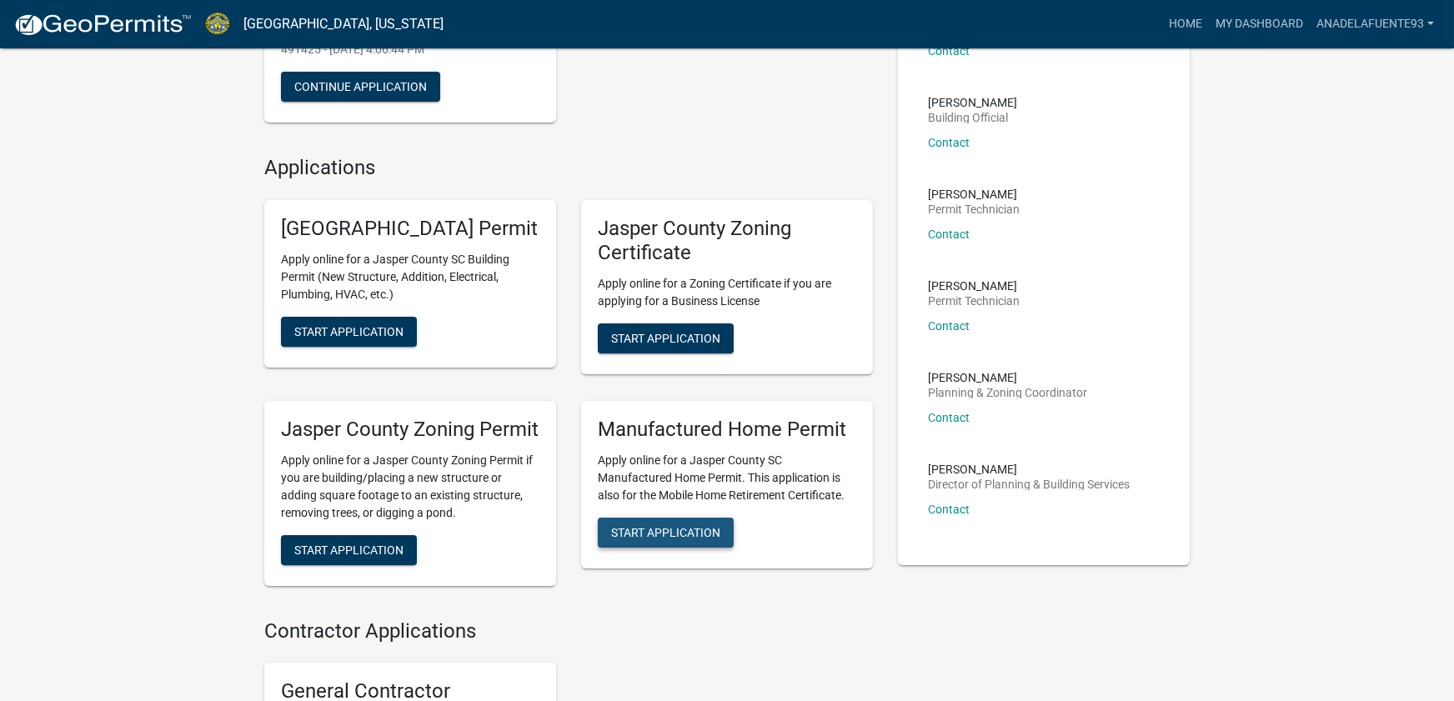
click at [691, 539] on span "Start Application" at bounding box center [665, 531] width 109 height 13
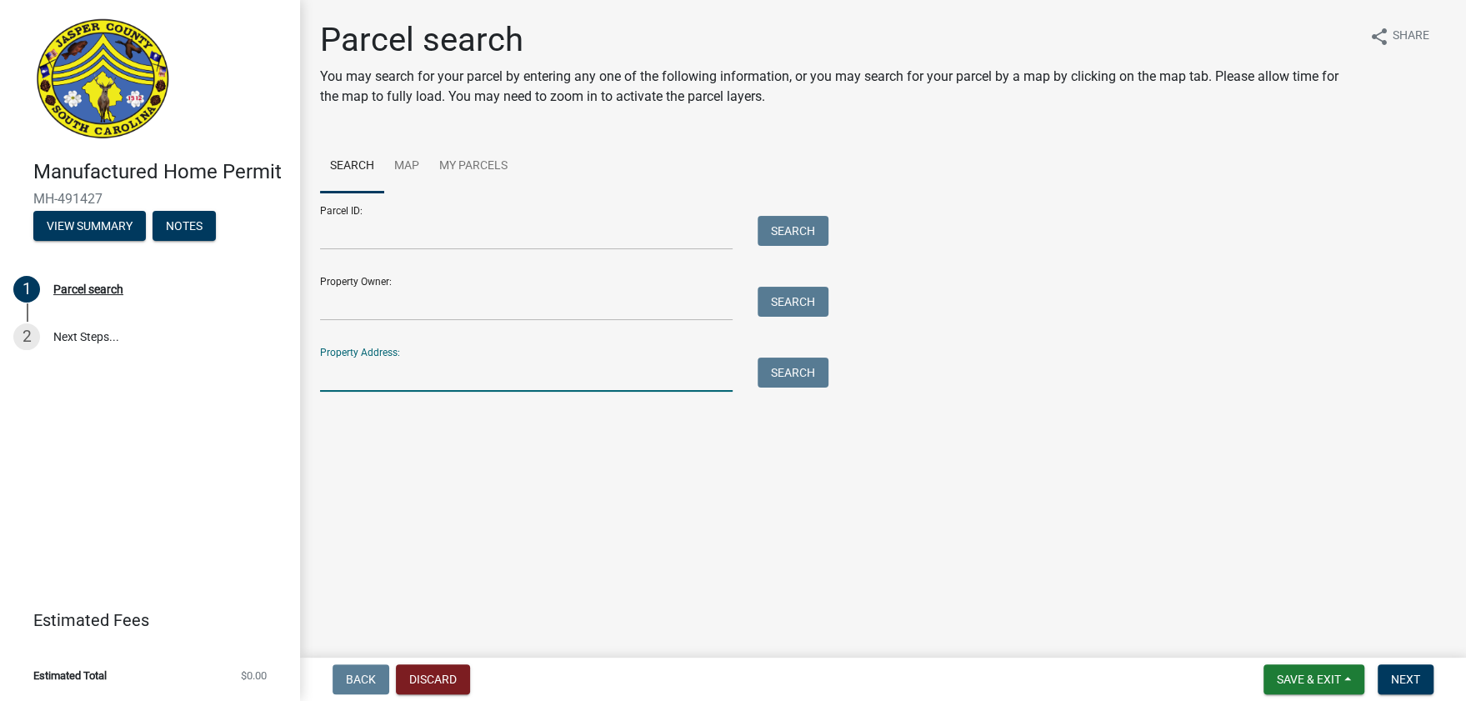
click at [444, 384] on input "Property Address:" at bounding box center [526, 375] width 413 height 34
type input "[STREET_ADDRESS]"
click at [772, 370] on button "Search" at bounding box center [793, 373] width 71 height 30
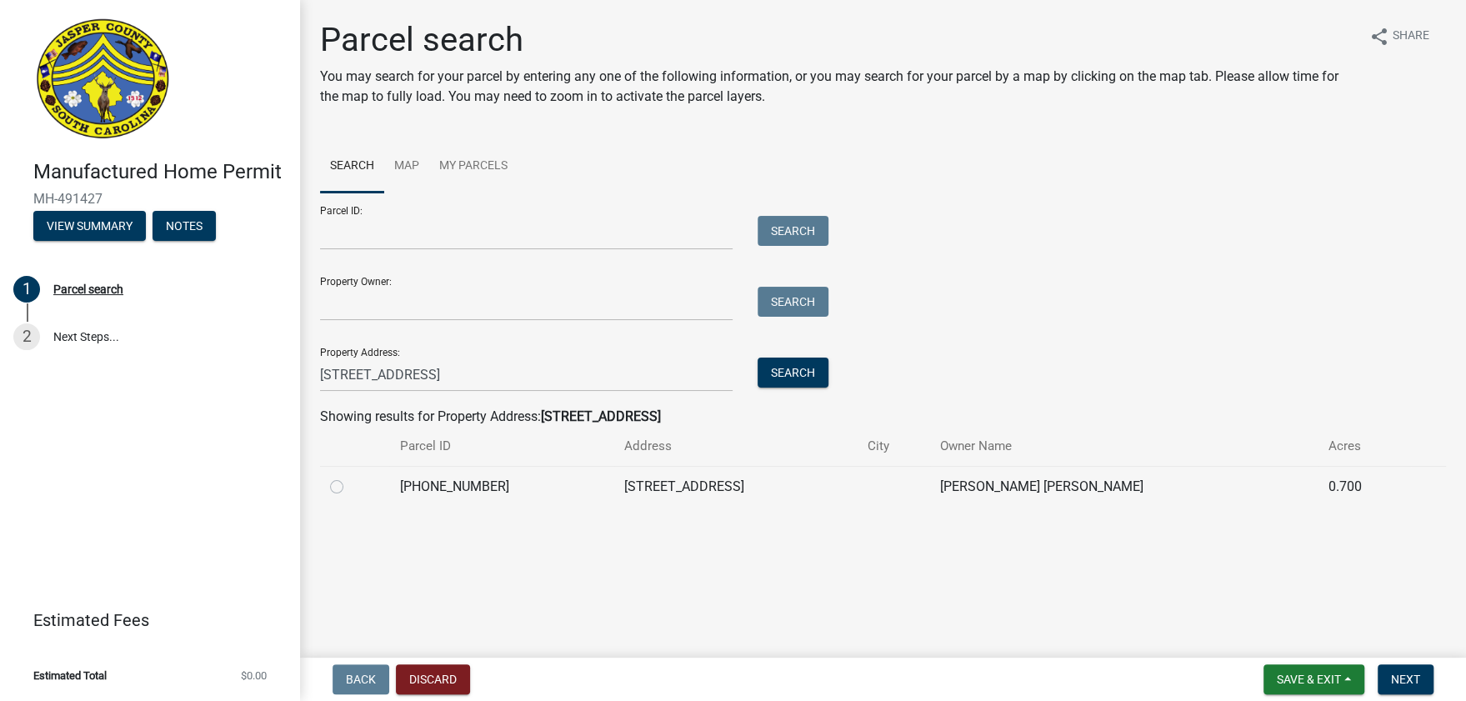
drag, startPoint x: 338, startPoint y: 486, endPoint x: 356, endPoint y: 503, distance: 24.8
click at [350, 477] on label at bounding box center [350, 477] width 0 height 0
click at [350, 488] on input "radio" at bounding box center [355, 482] width 11 height 11
radio input "true"
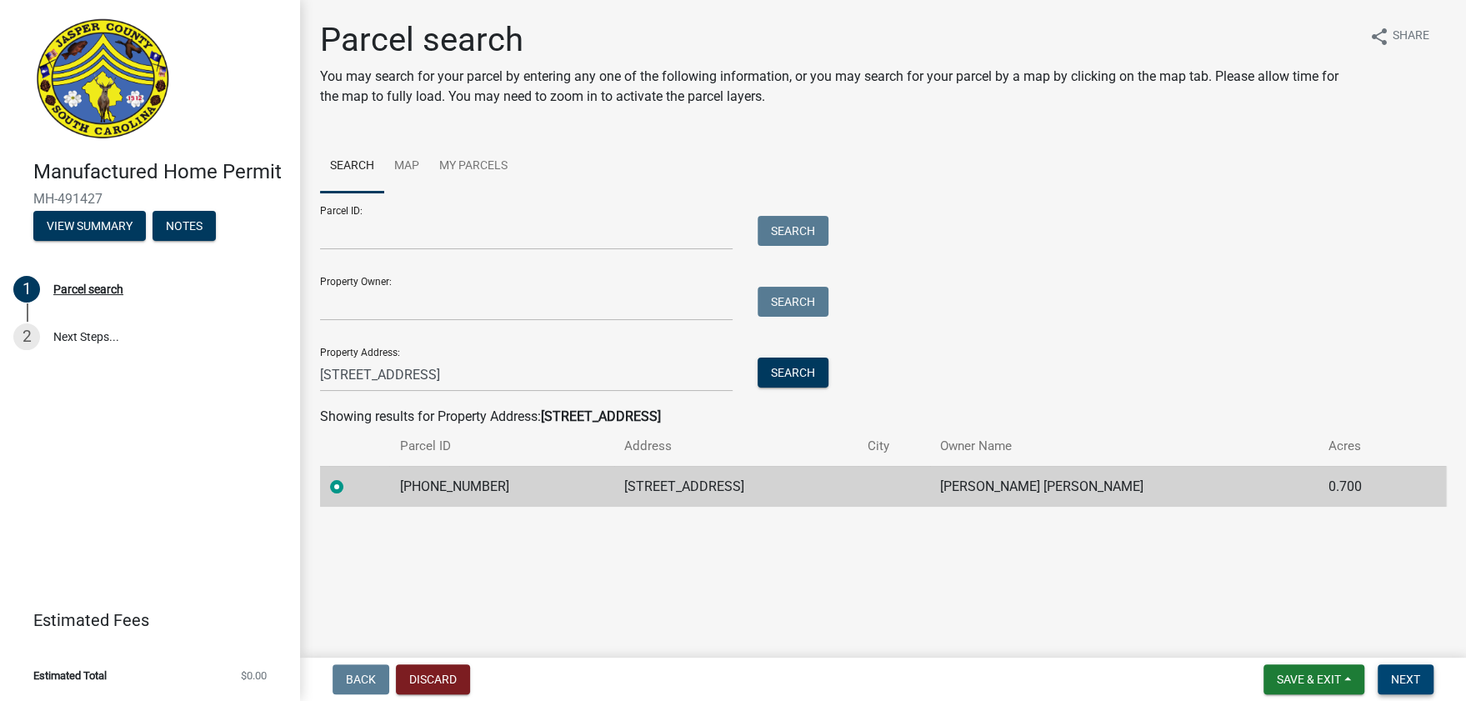
click at [1401, 673] on span "Next" at bounding box center [1405, 679] width 29 height 13
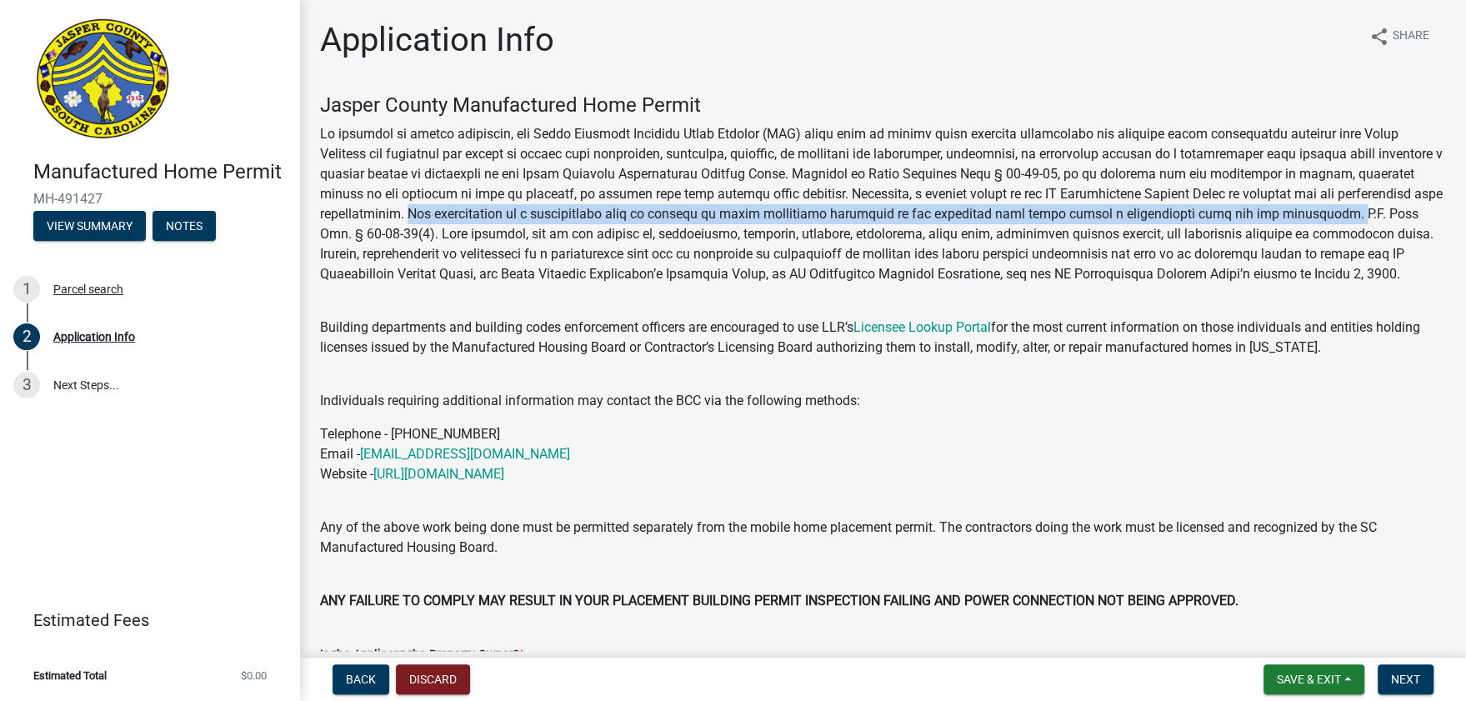
drag, startPoint x: 400, startPoint y: 213, endPoint x: 1343, endPoint y: 220, distance: 942.9
click at [1343, 220] on p at bounding box center [883, 204] width 1126 height 160
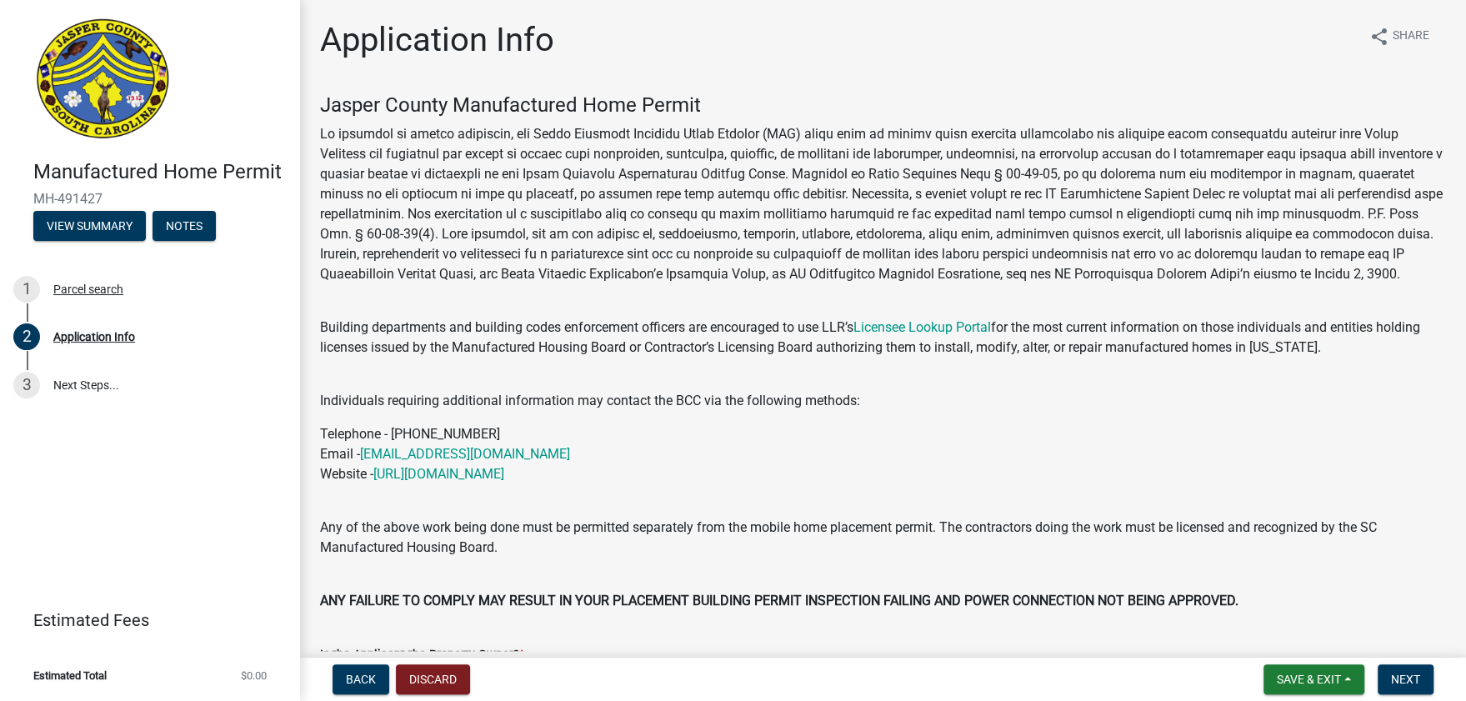
click at [975, 286] on div "Jasper County Manufactured Home Permit Building departments and building codes …" at bounding box center [883, 352] width 1126 height 518
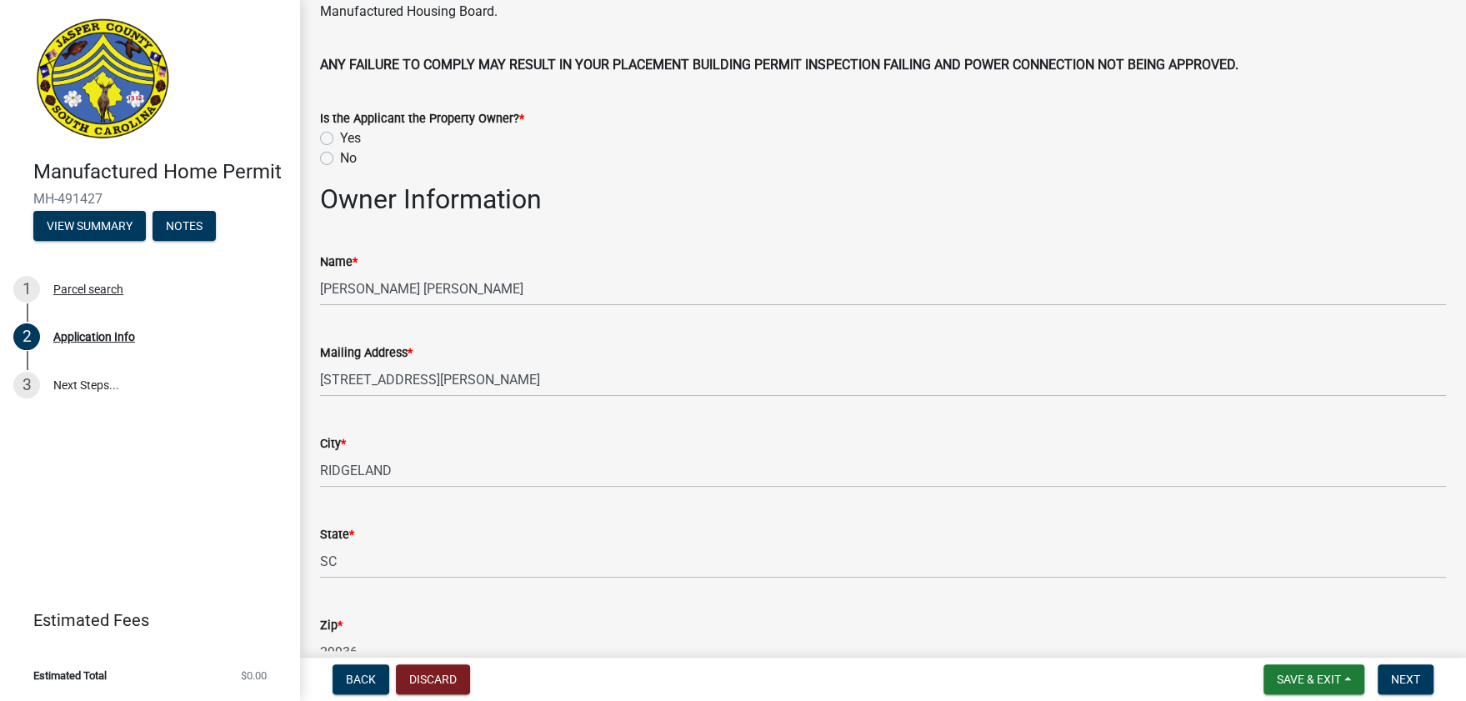
scroll to position [555, 0]
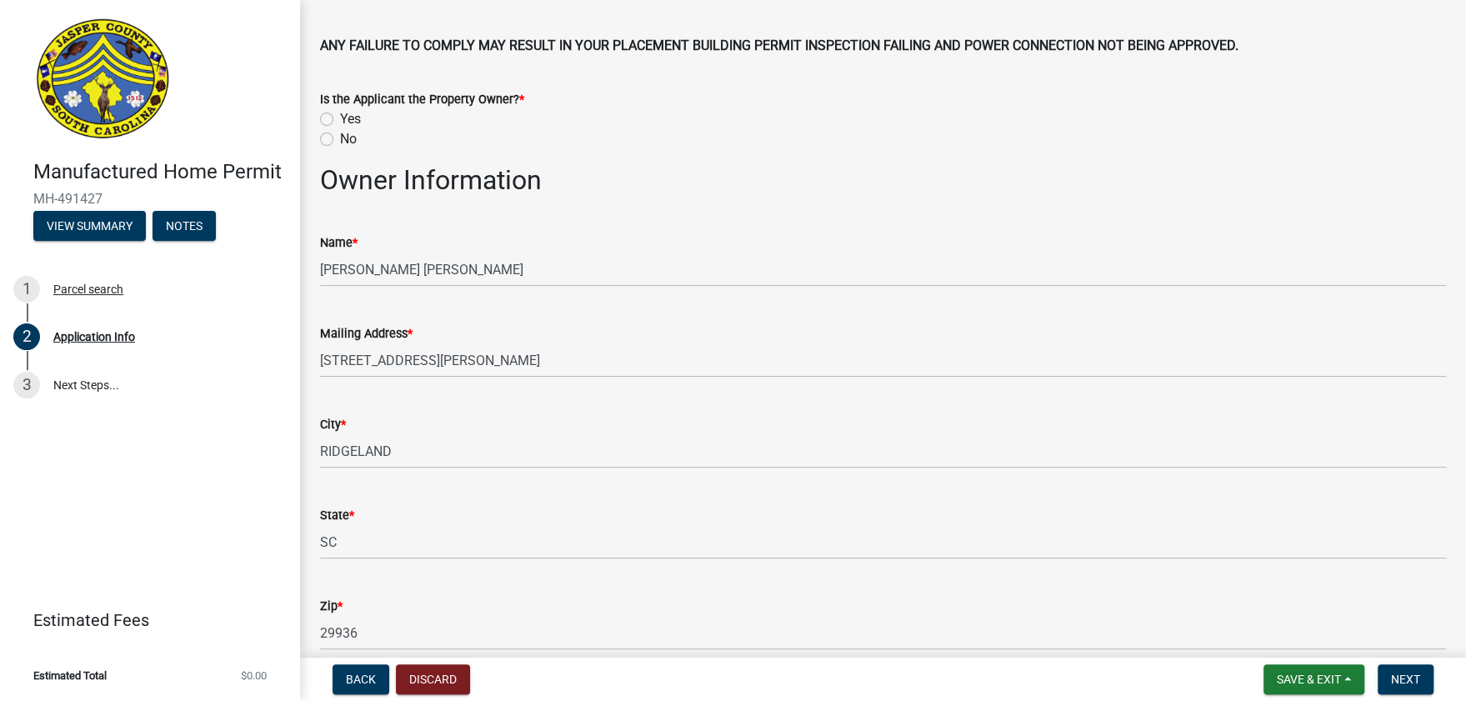
click at [334, 121] on div "Yes" at bounding box center [883, 119] width 1126 height 20
click at [314, 116] on div "Is the Applicant the Property Owner? * Yes No" at bounding box center [883, 109] width 1151 height 80
click at [340, 114] on label "Yes" at bounding box center [350, 119] width 21 height 20
click at [340, 114] on input "Yes" at bounding box center [345, 114] width 11 height 11
radio input "true"
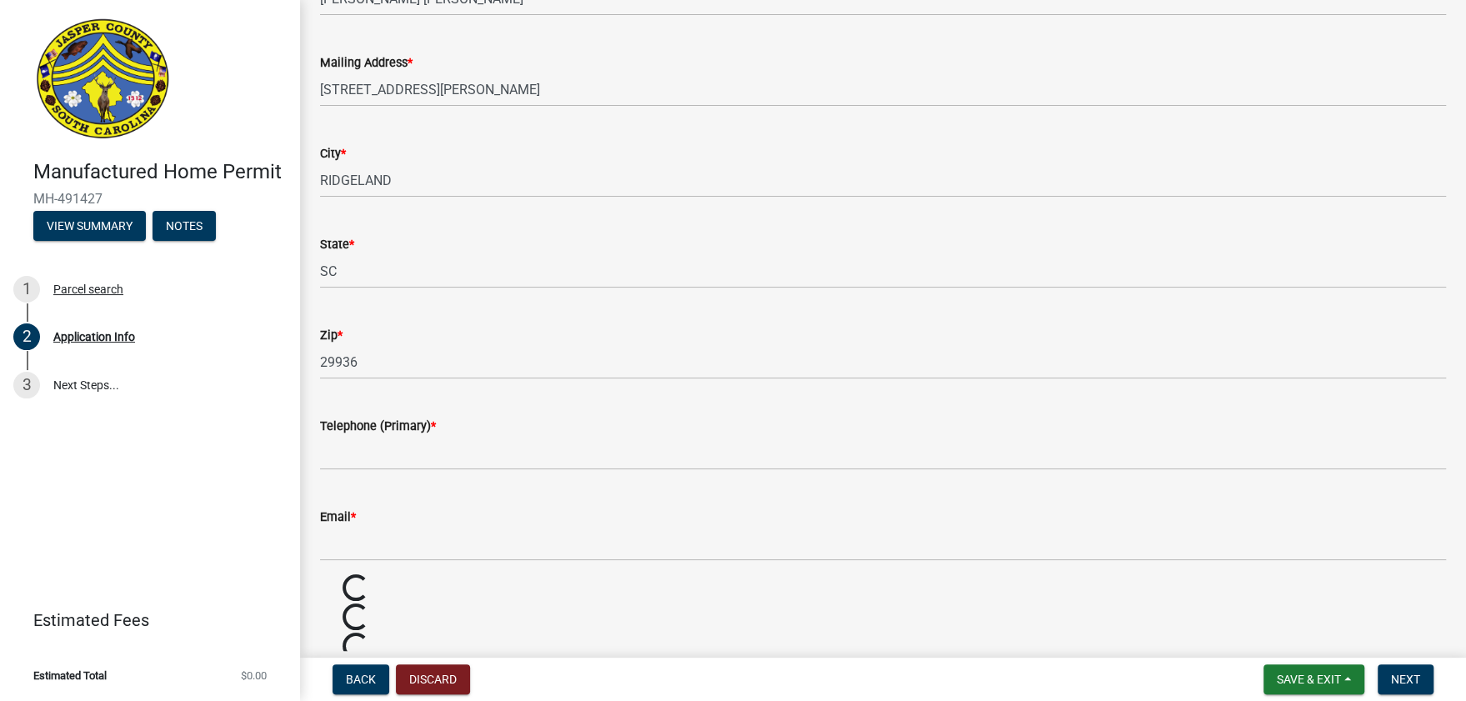
scroll to position [833, 0]
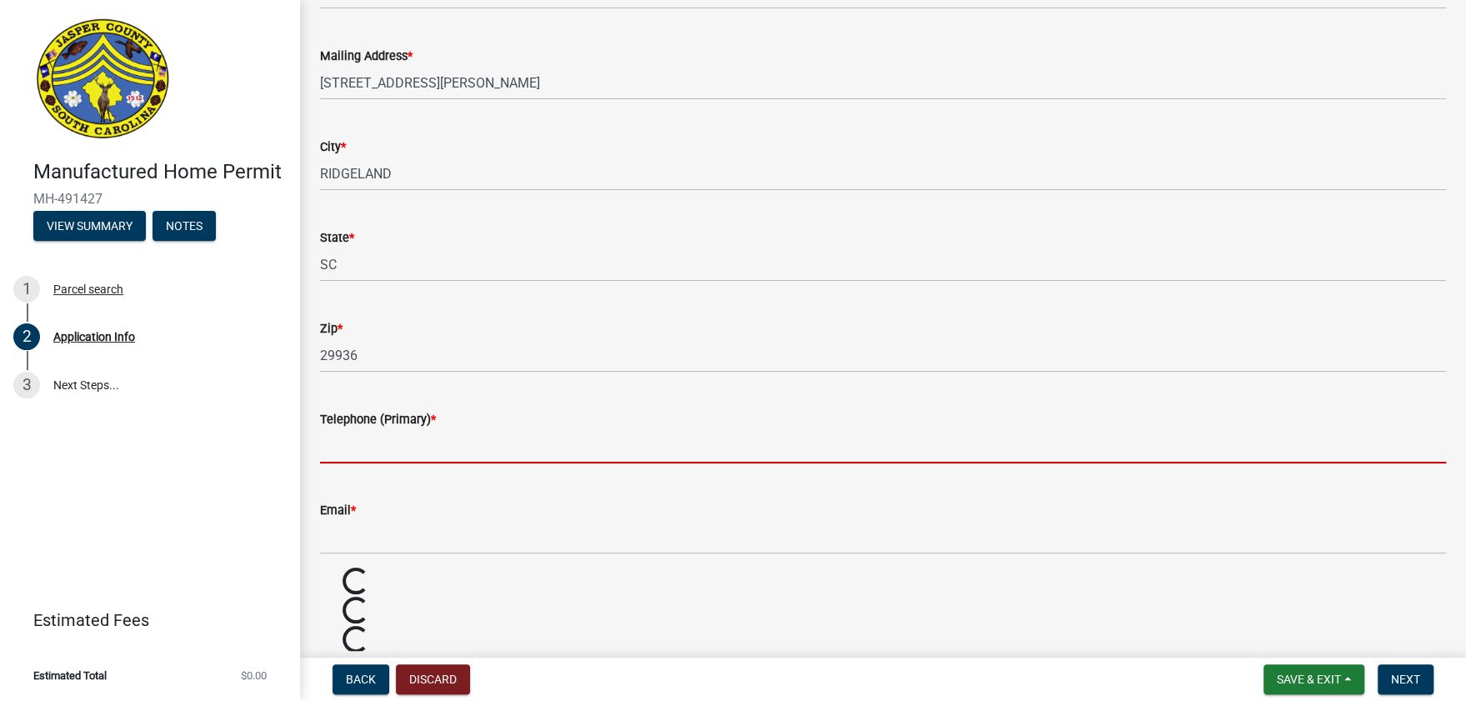
click at [432, 450] on input "Telephone (Primary) *" at bounding box center [883, 446] width 1126 height 34
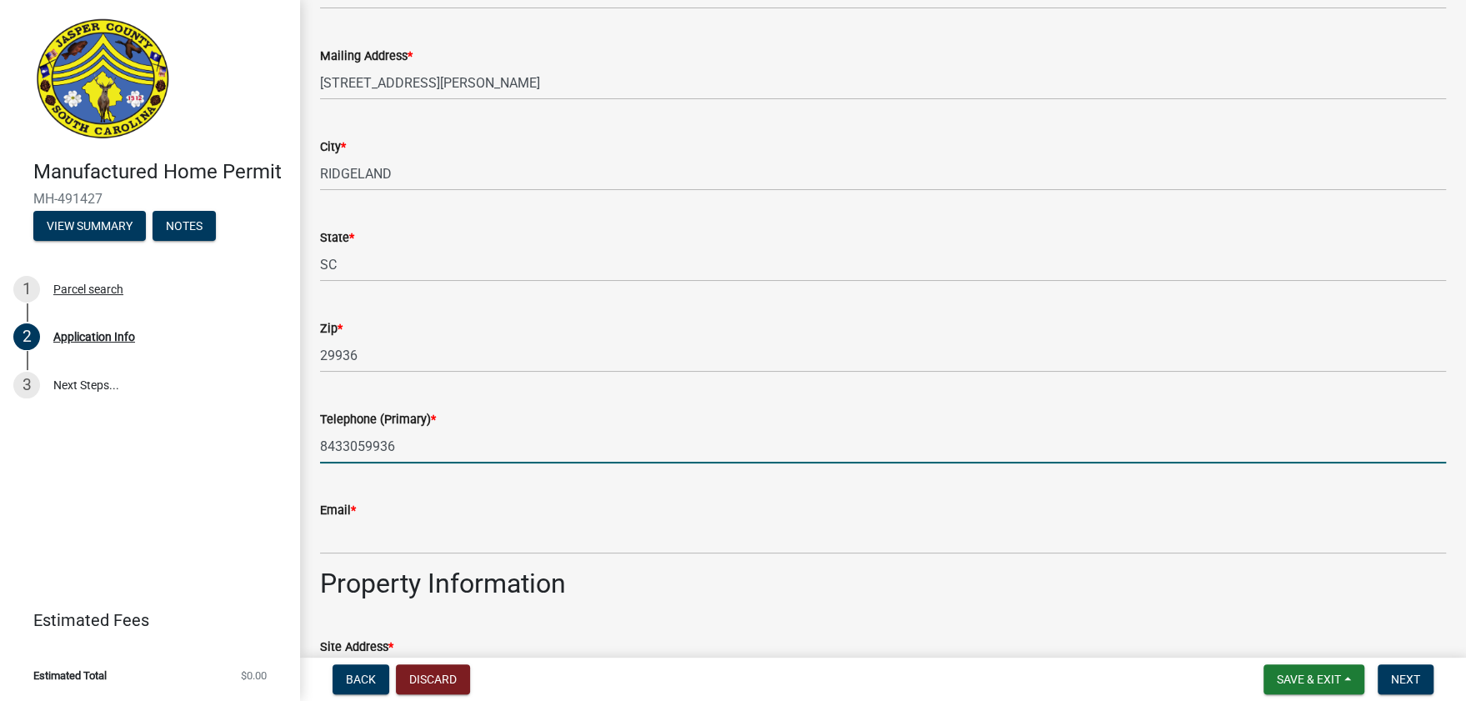
type input "8433059936"
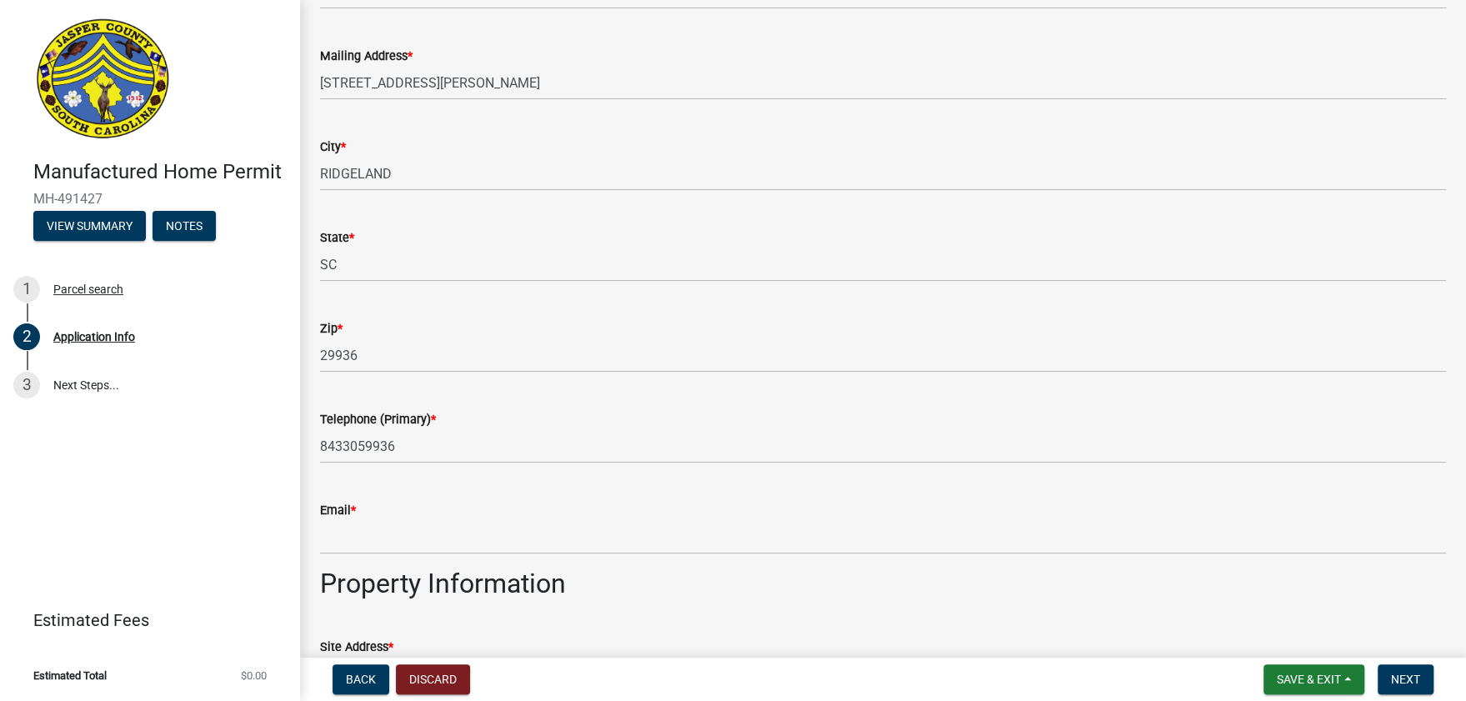
click at [422, 509] on div "Email *" at bounding box center [883, 510] width 1126 height 20
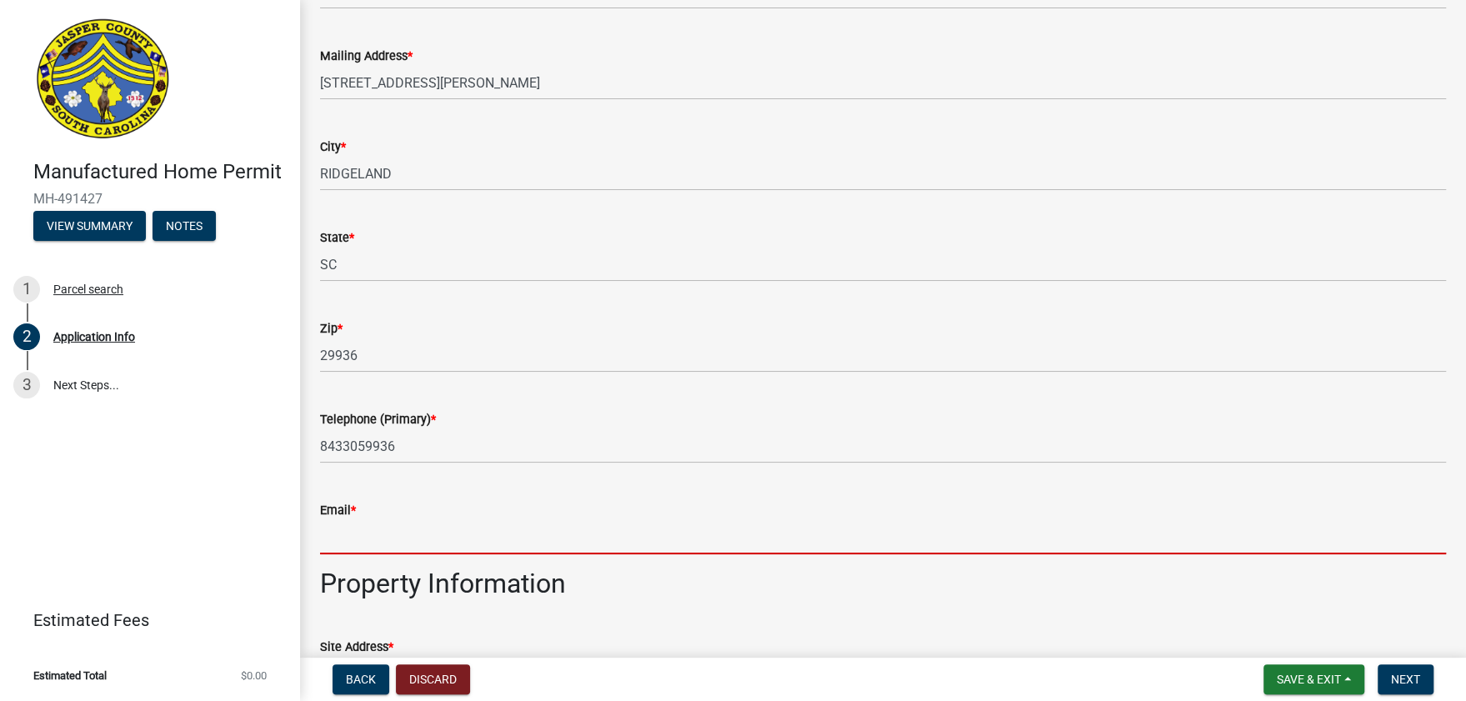
click at [422, 533] on input "Email *" at bounding box center [883, 537] width 1126 height 34
type input "[PERSON_NAME][EMAIL_ADDRESS][DOMAIN_NAME]"
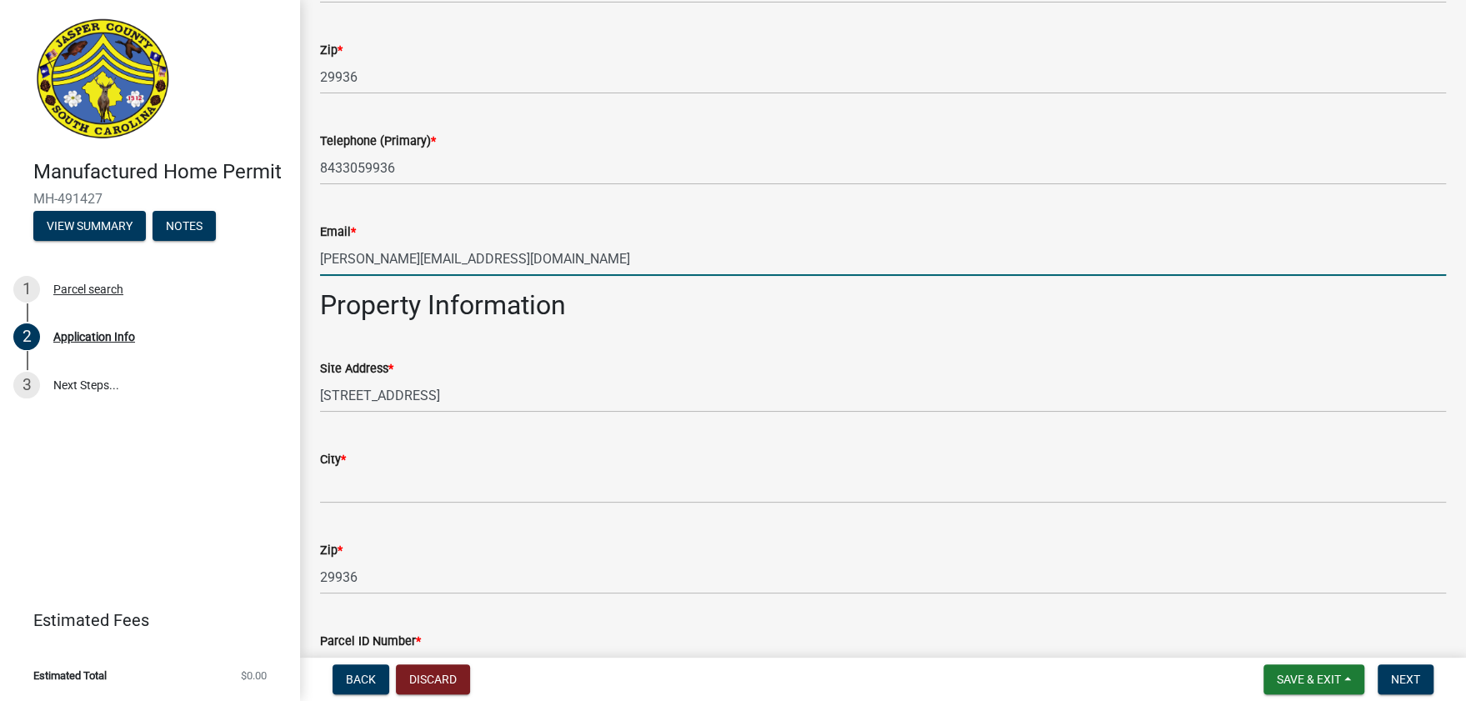
scroll to position [1389, 0]
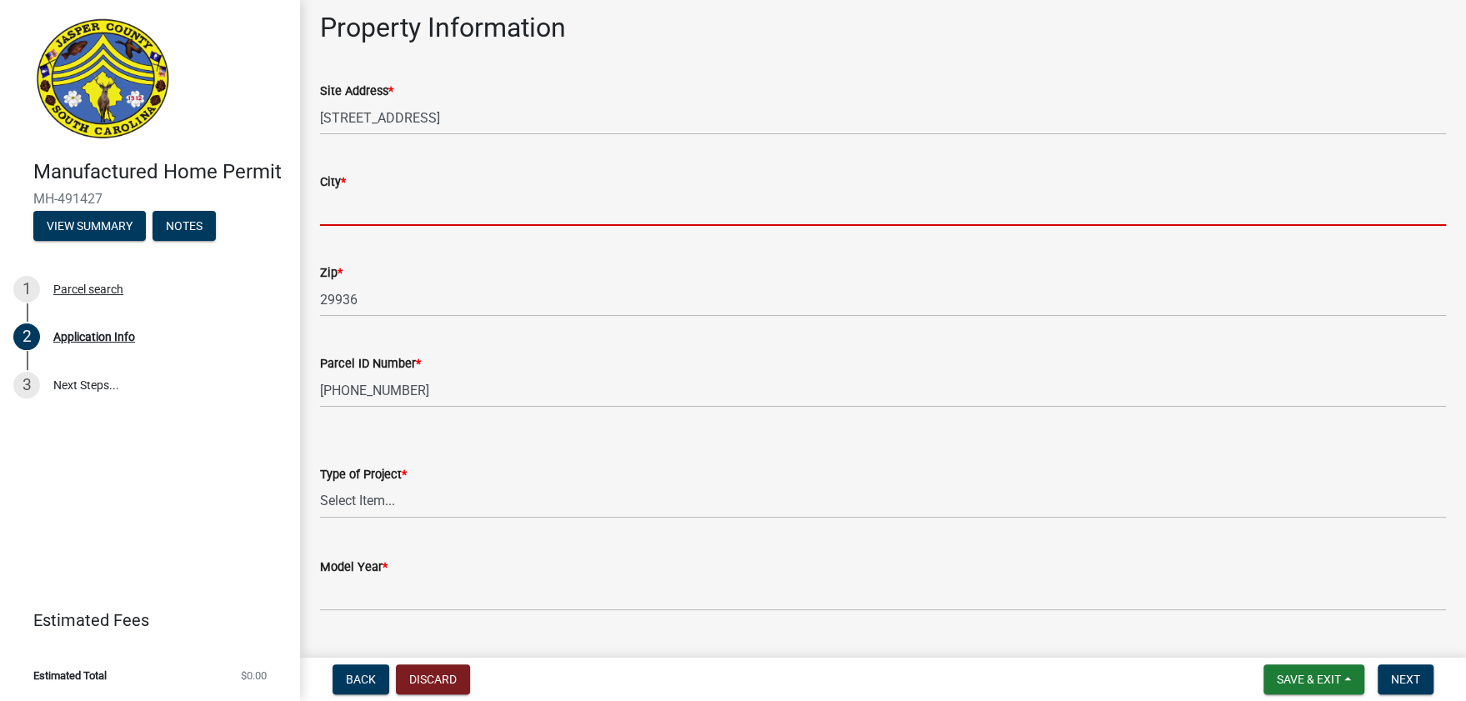
click at [444, 223] on input "City *" at bounding box center [883, 209] width 1126 height 34
click at [392, 203] on input "City *" at bounding box center [883, 209] width 1126 height 34
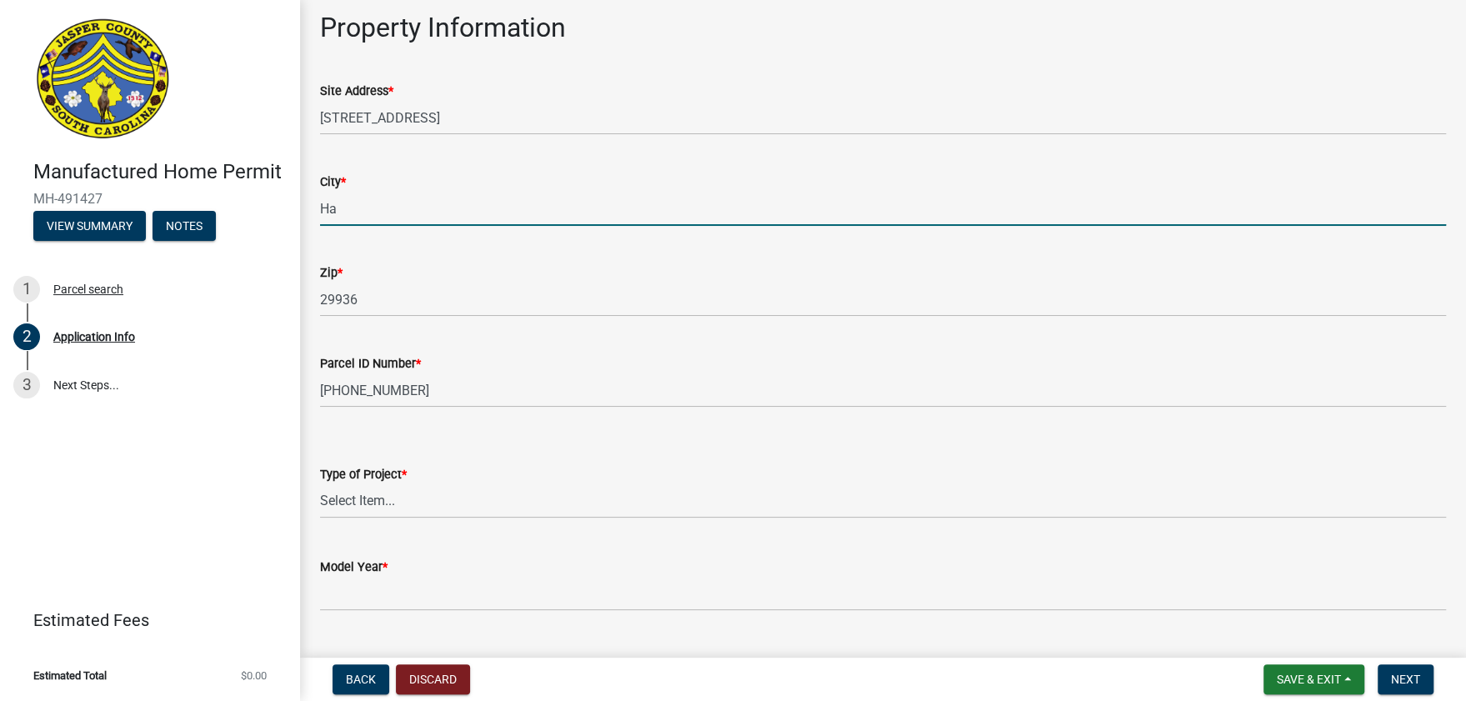
type input "[GEOGRAPHIC_DATA]"
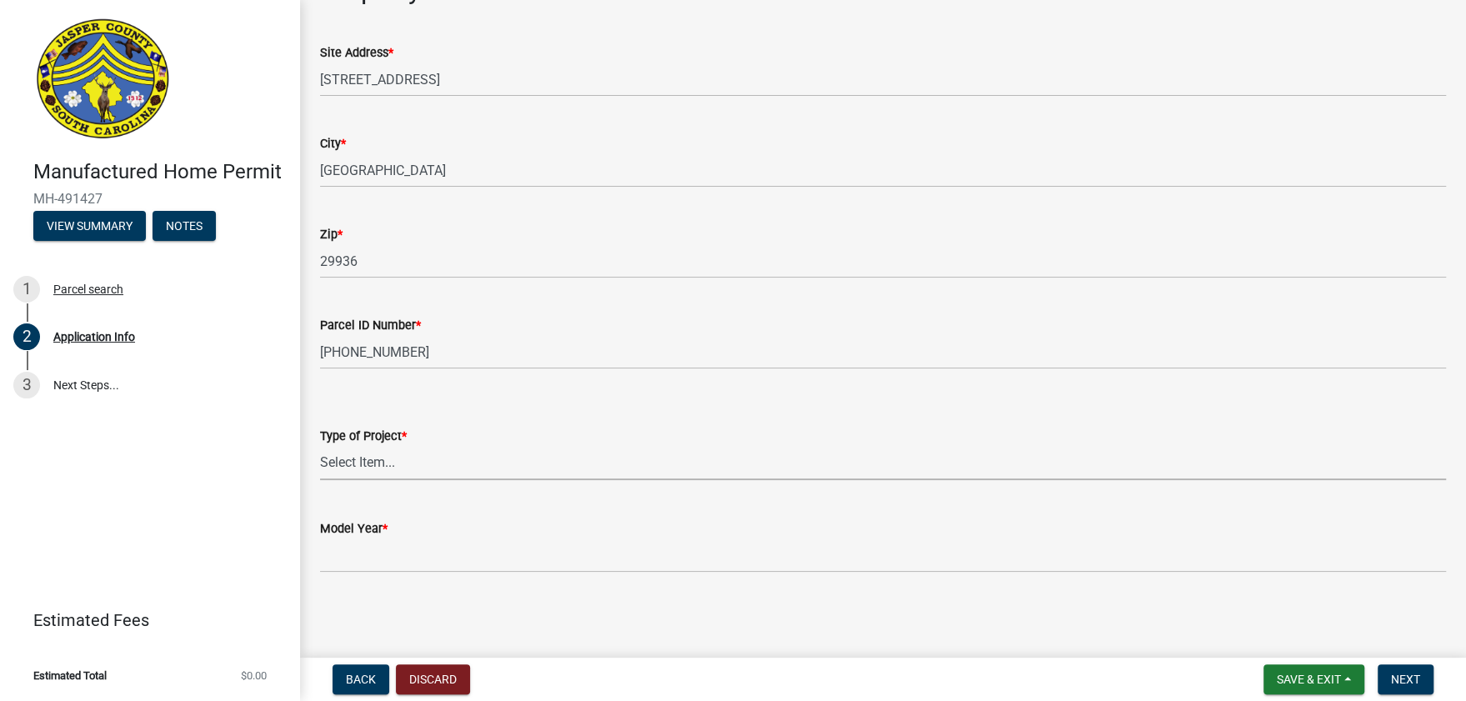
click at [408, 462] on select "Select Item... Manufactured Home Installation Mobile Home Retirement - Certific…" at bounding box center [883, 463] width 1126 height 34
click at [320, 446] on select "Select Item... Manufactured Home Installation Mobile Home Retirement - Certific…" at bounding box center [883, 463] width 1126 height 34
select select "00748aa1-56c2-4786-b7ff-9b3cb1d8d455"
click at [483, 452] on select "Select Item... Manufactured Home Installation Mobile Home Retirement - Certific…" at bounding box center [883, 463] width 1126 height 34
click at [478, 456] on select "Select Item... Manufactured Home Installation Mobile Home Retirement - Certific…" at bounding box center [883, 463] width 1126 height 34
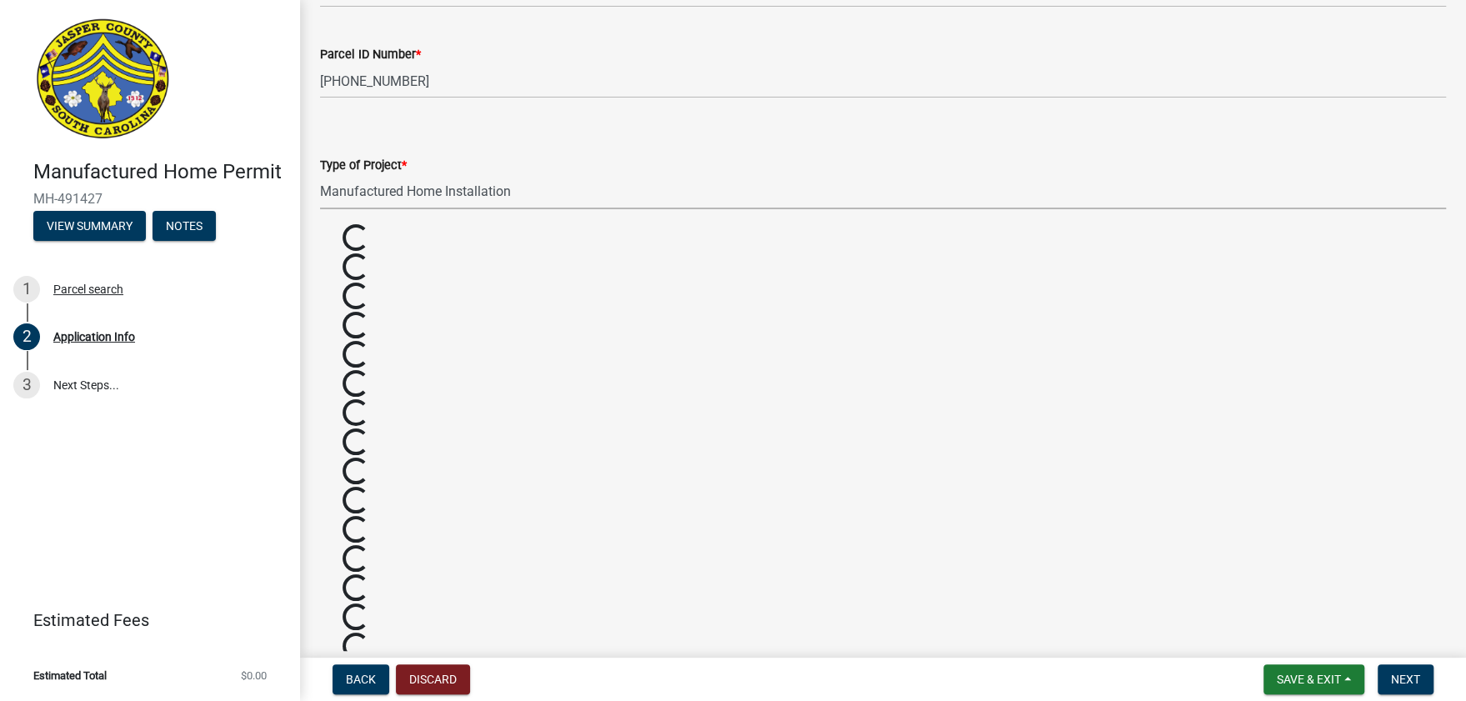
scroll to position [1705, 0]
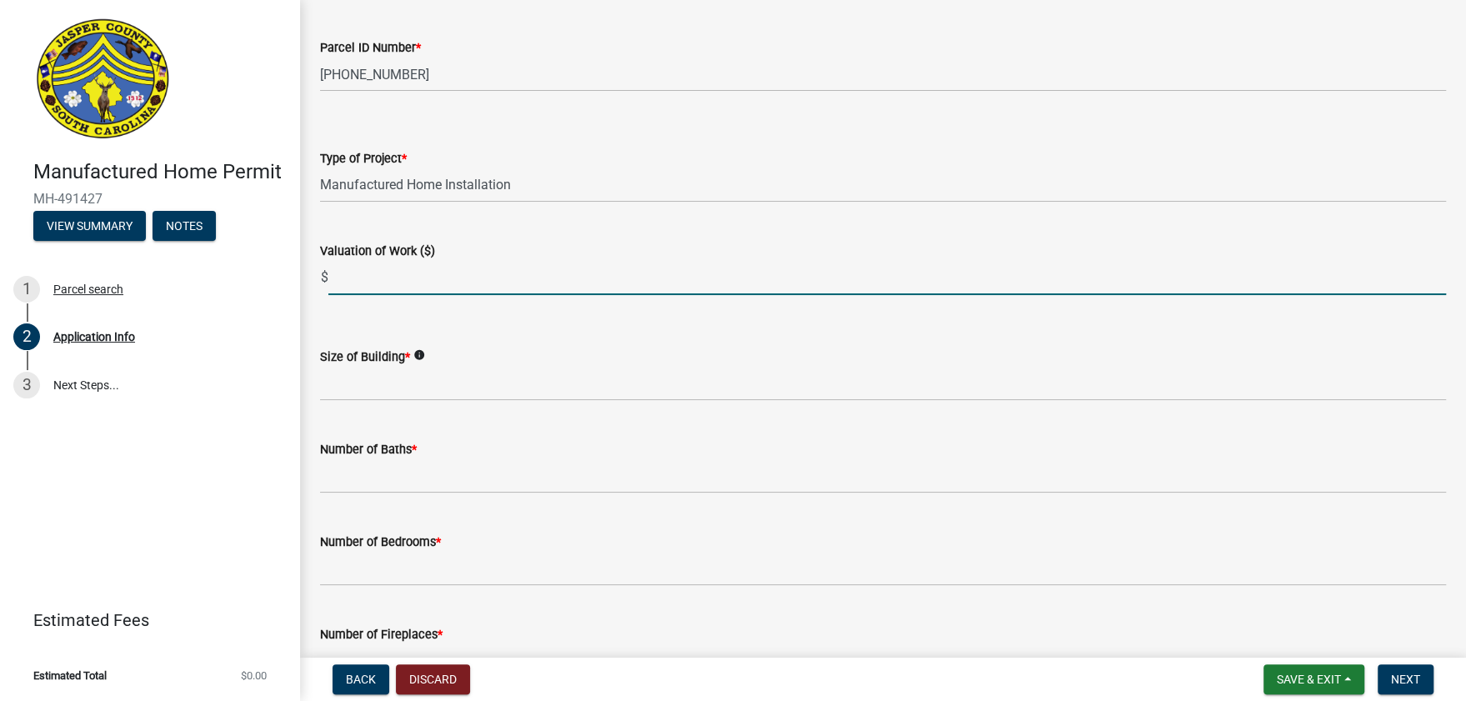
click at [539, 285] on input "text" at bounding box center [887, 278] width 1118 height 34
type input "5000"
click at [533, 400] on wm-data-entity-input "Size of Building * info" at bounding box center [883, 369] width 1126 height 93
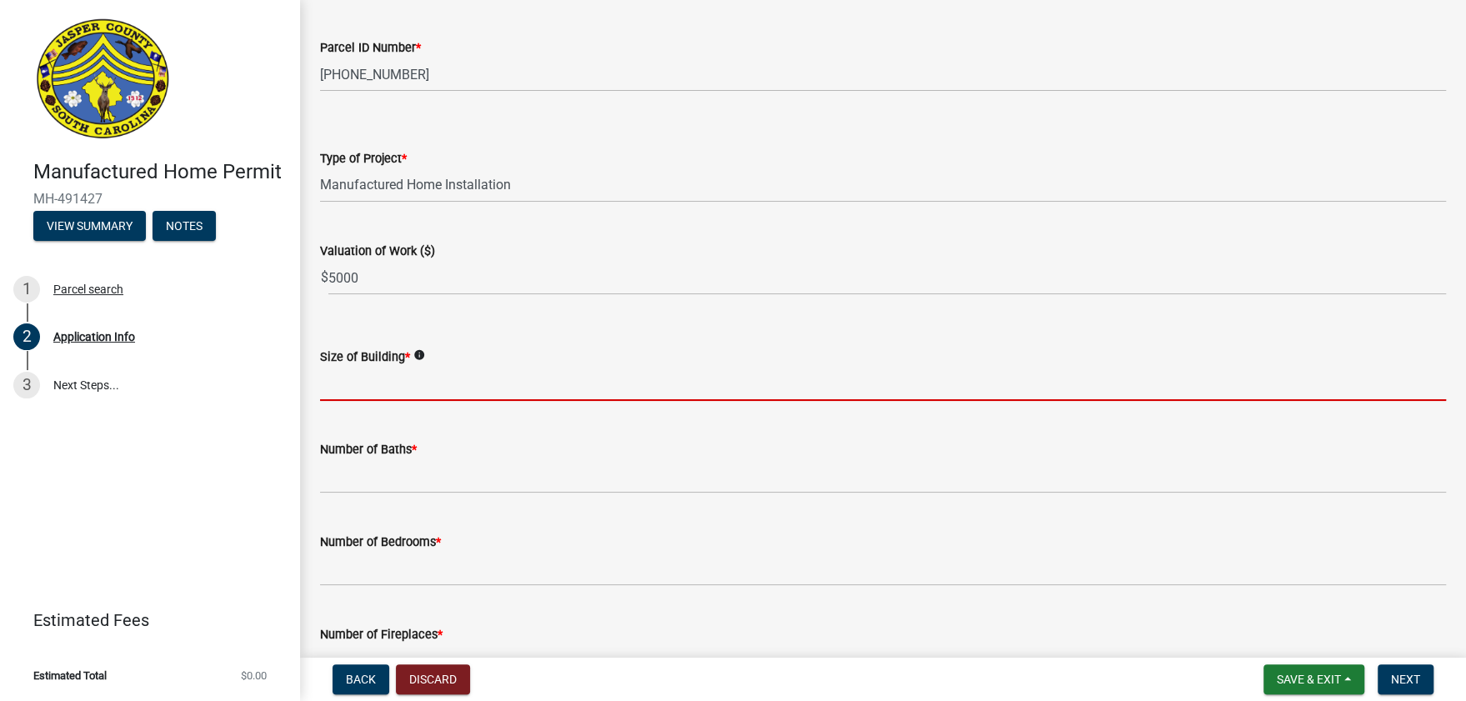
click at [522, 383] on input "text" at bounding box center [883, 384] width 1126 height 34
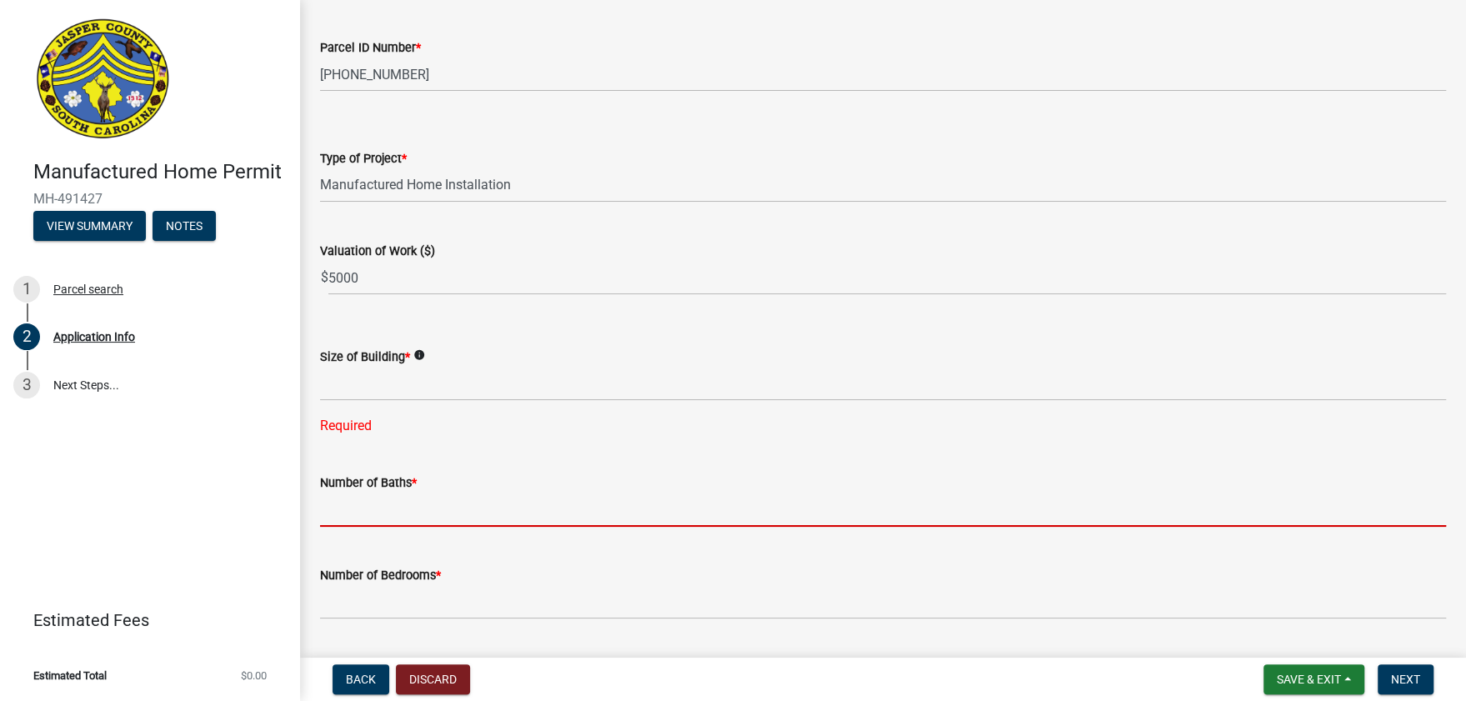
click at [699, 505] on input "text" at bounding box center [883, 510] width 1126 height 34
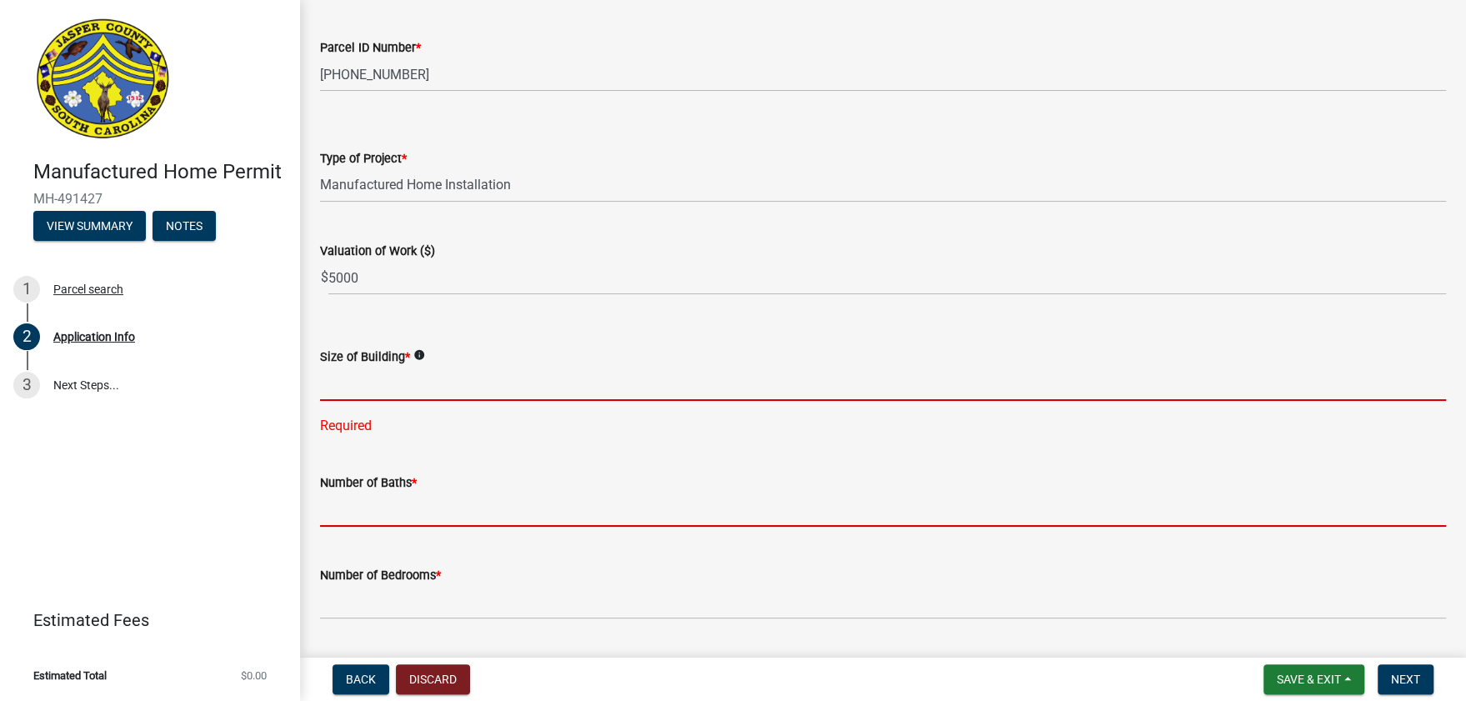
click at [418, 381] on input "text" at bounding box center [883, 384] width 1126 height 34
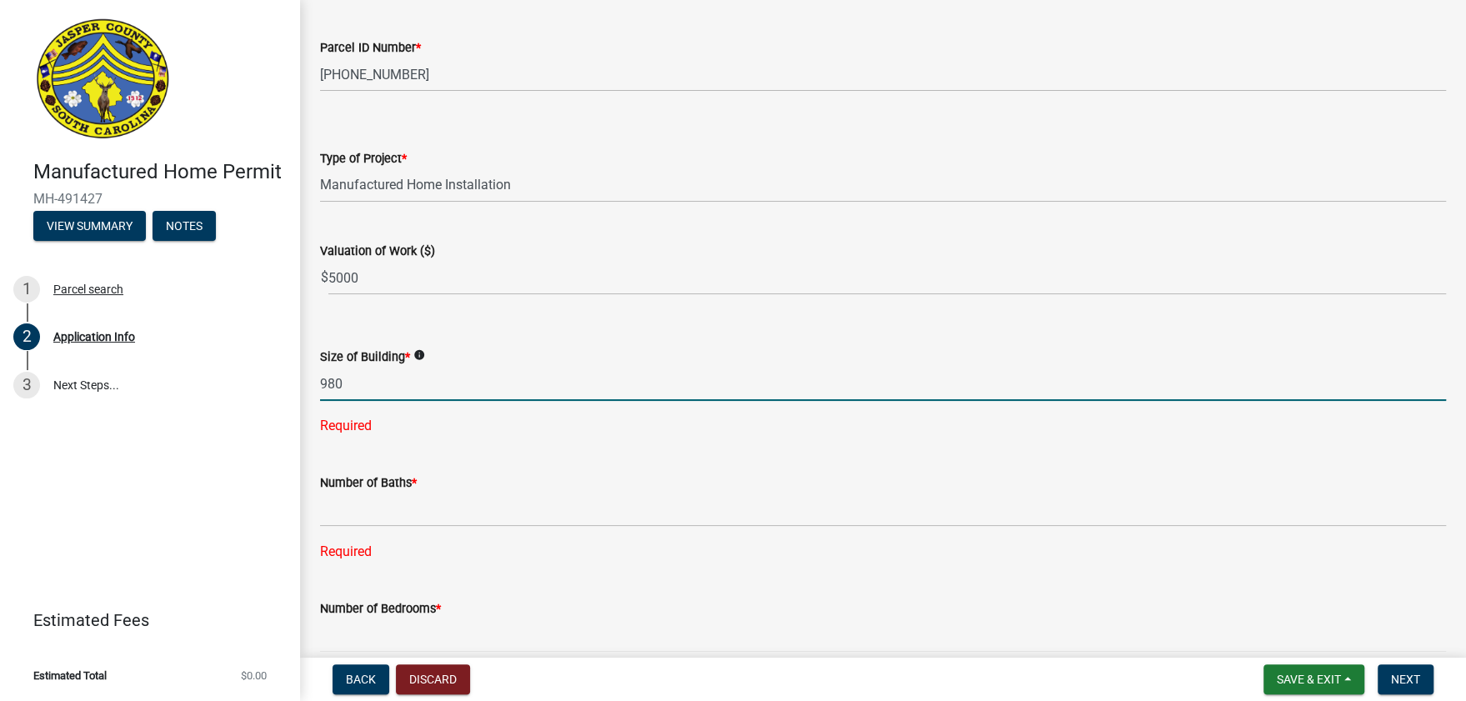
click at [386, 393] on input "980" at bounding box center [883, 384] width 1126 height 34
click at [447, 372] on input "980" at bounding box center [883, 384] width 1126 height 34
type input "980"
click at [468, 330] on div "Size of Building * info 980 Required" at bounding box center [883, 379] width 1126 height 113
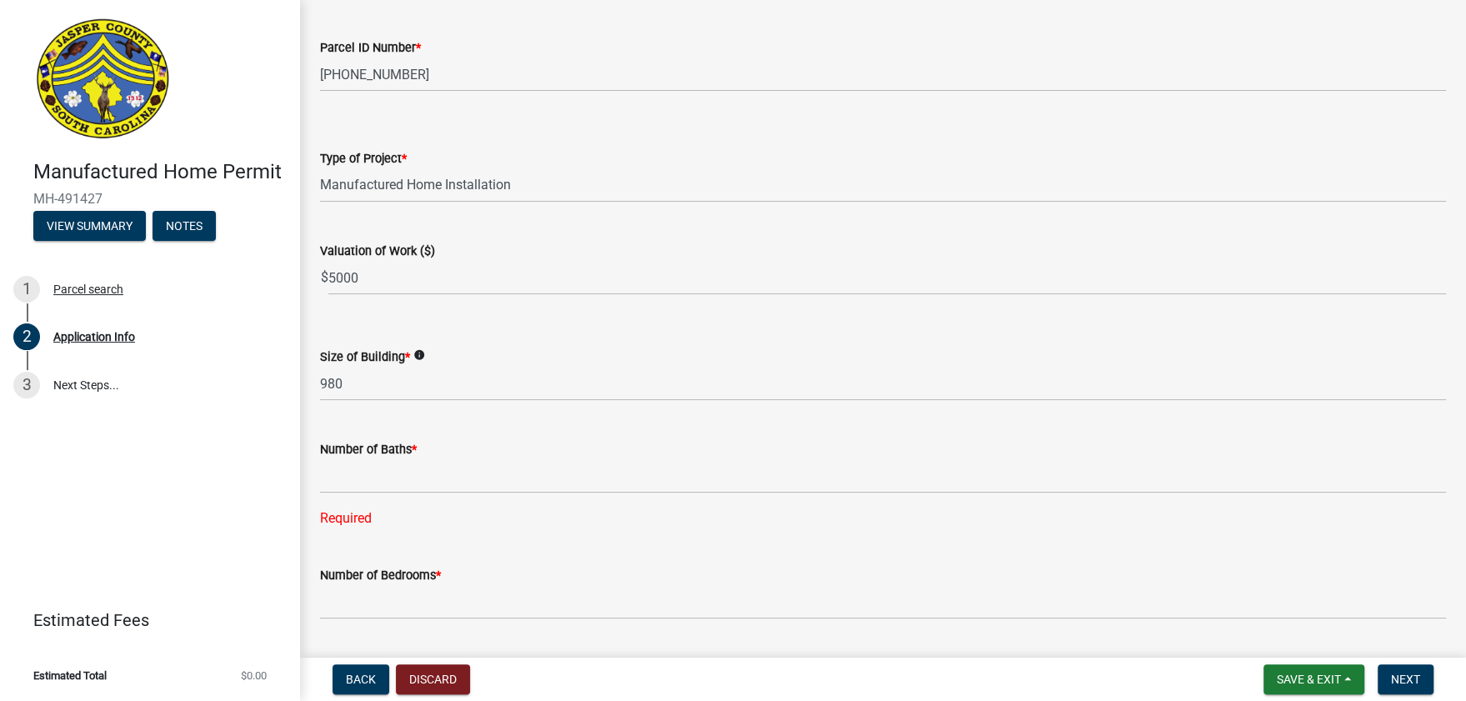
click at [426, 353] on div "Size of Building * info" at bounding box center [883, 357] width 1126 height 20
click at [414, 355] on icon "info" at bounding box center [419, 355] width 12 height 12
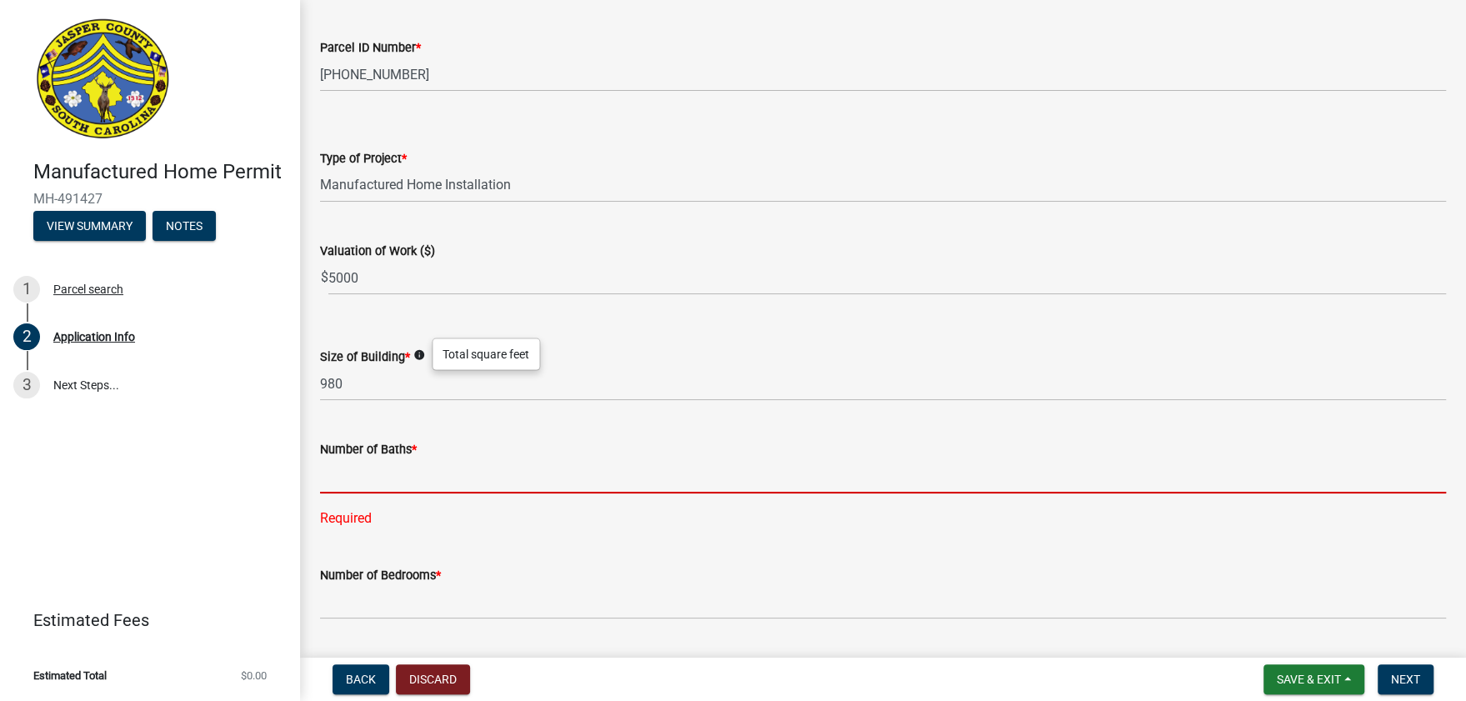
click at [452, 489] on input "text" at bounding box center [883, 476] width 1126 height 34
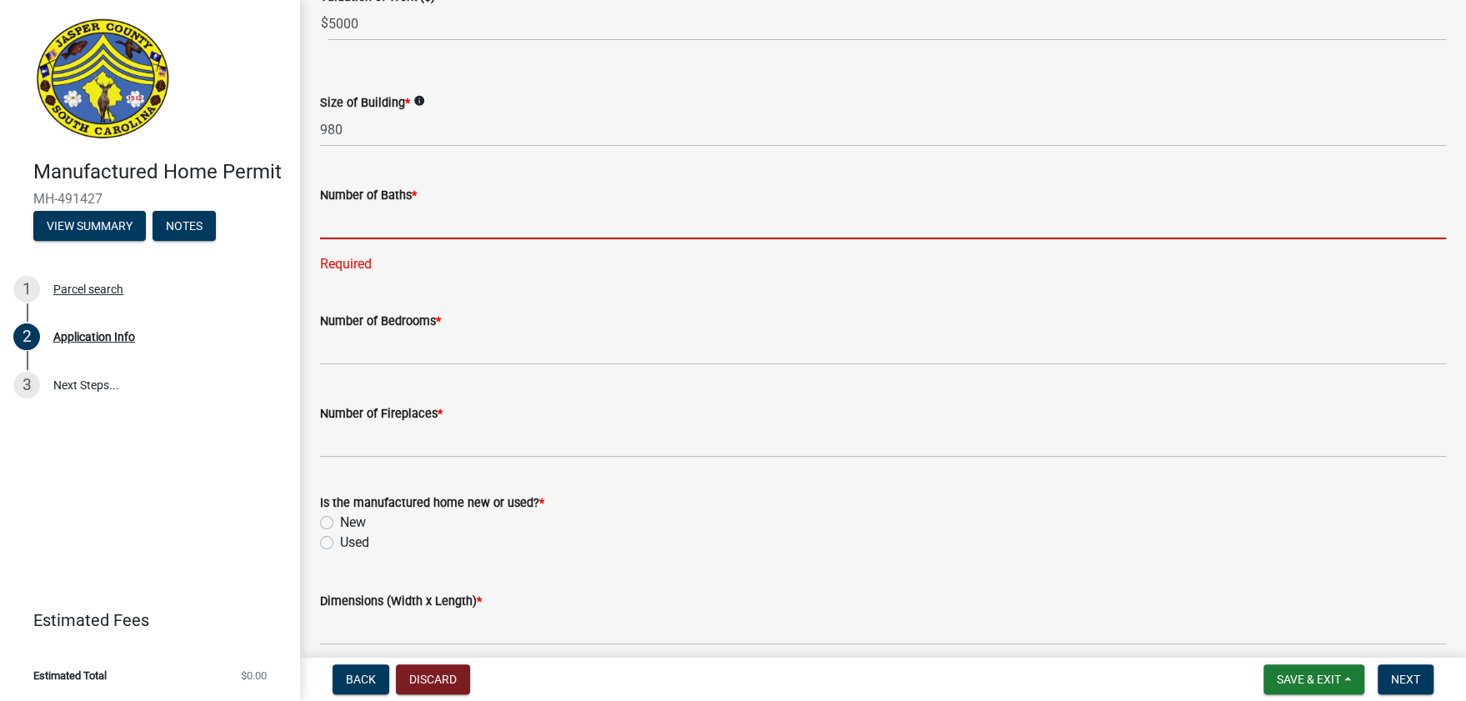
scroll to position [1983, 0]
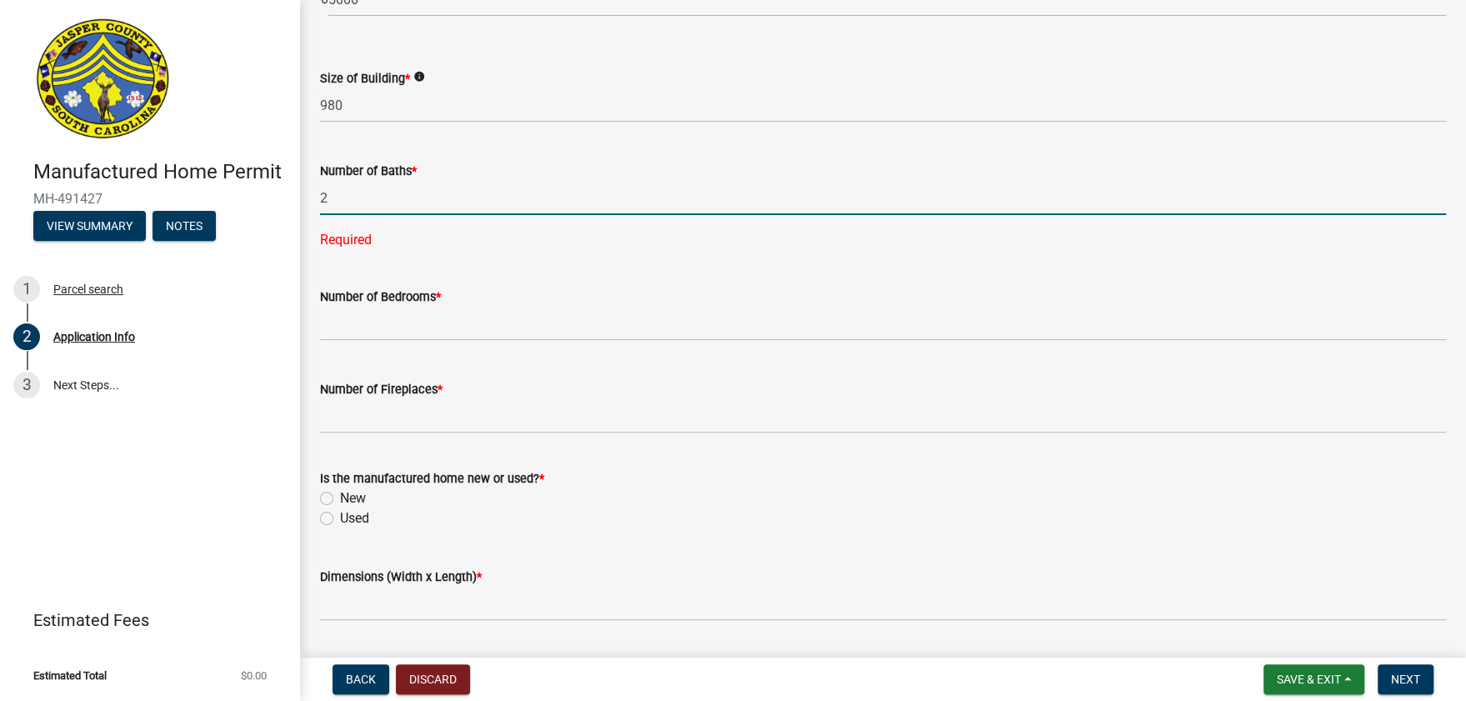
type input "2"
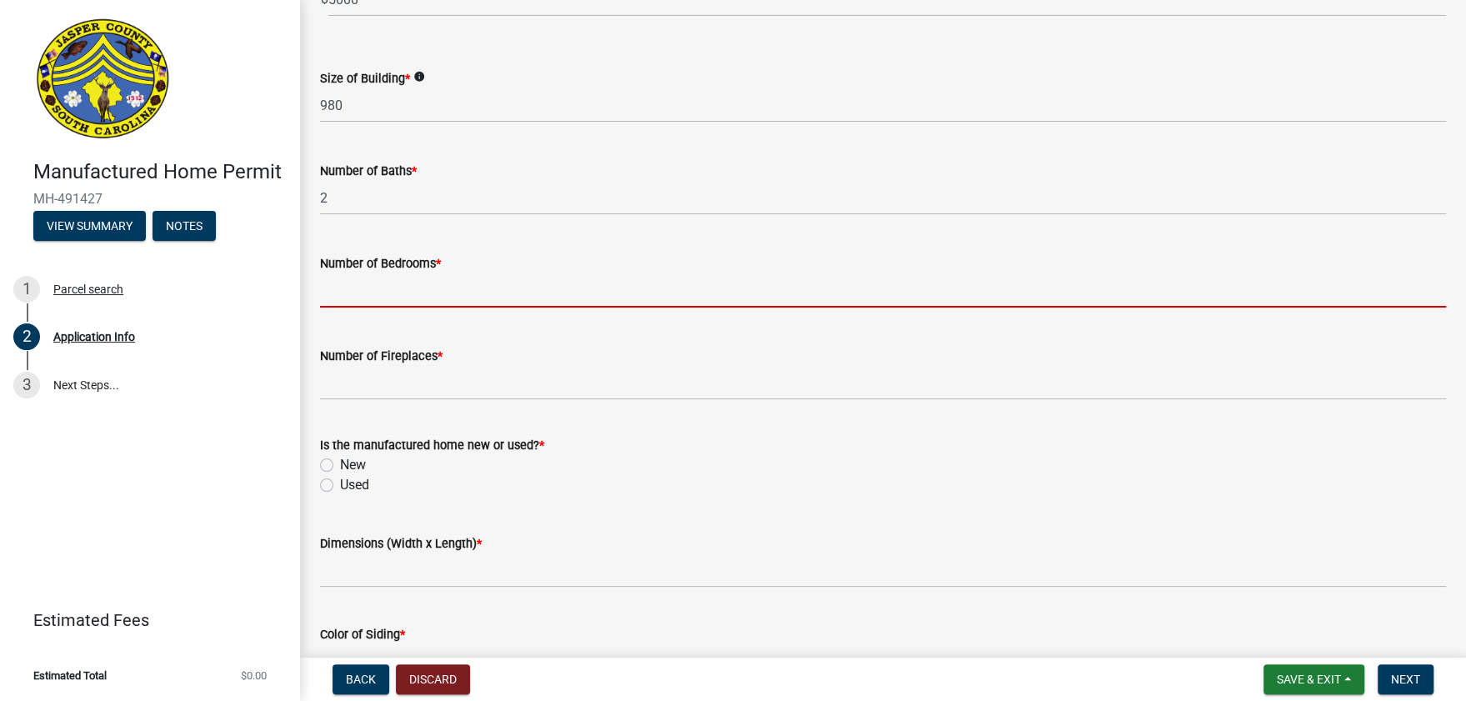
click at [463, 318] on wm-data-entity-input "Number of Bedrooms *" at bounding box center [883, 276] width 1126 height 93
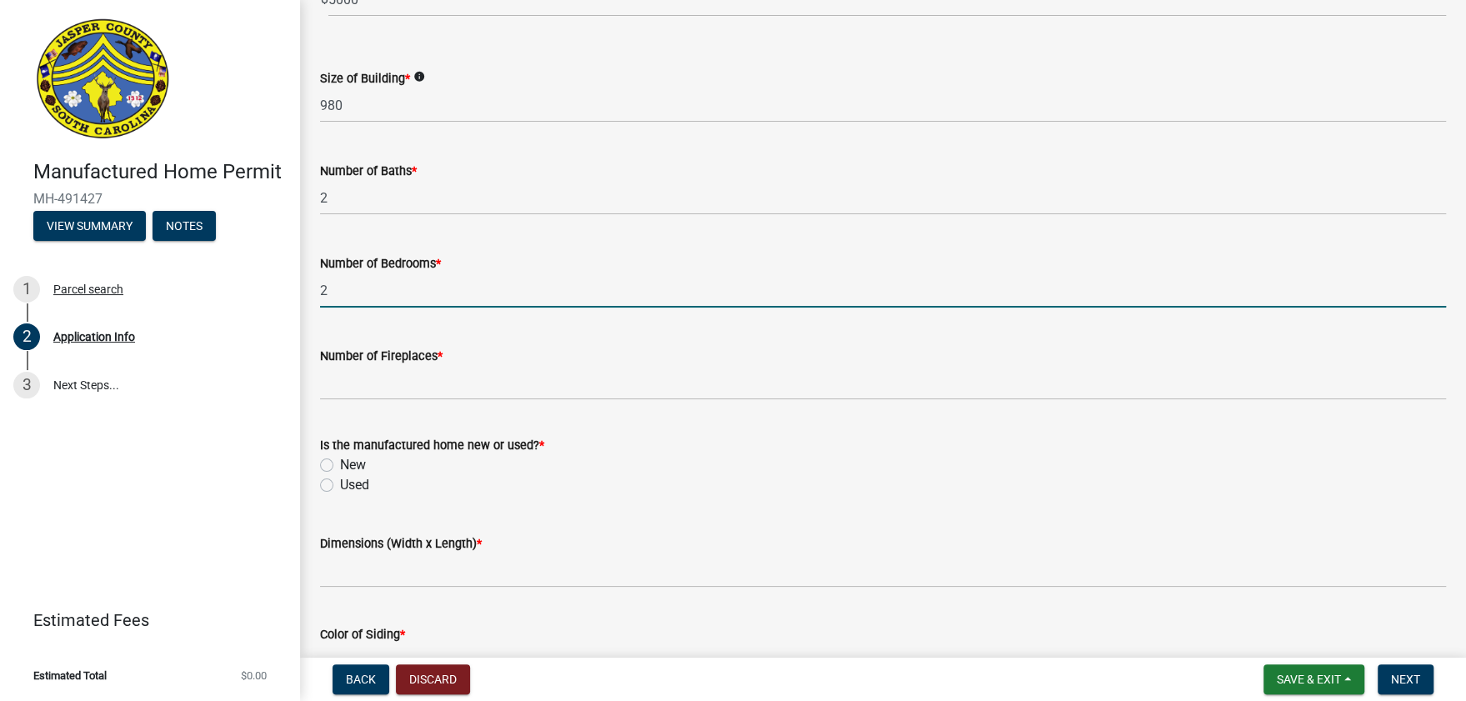
type input "2"
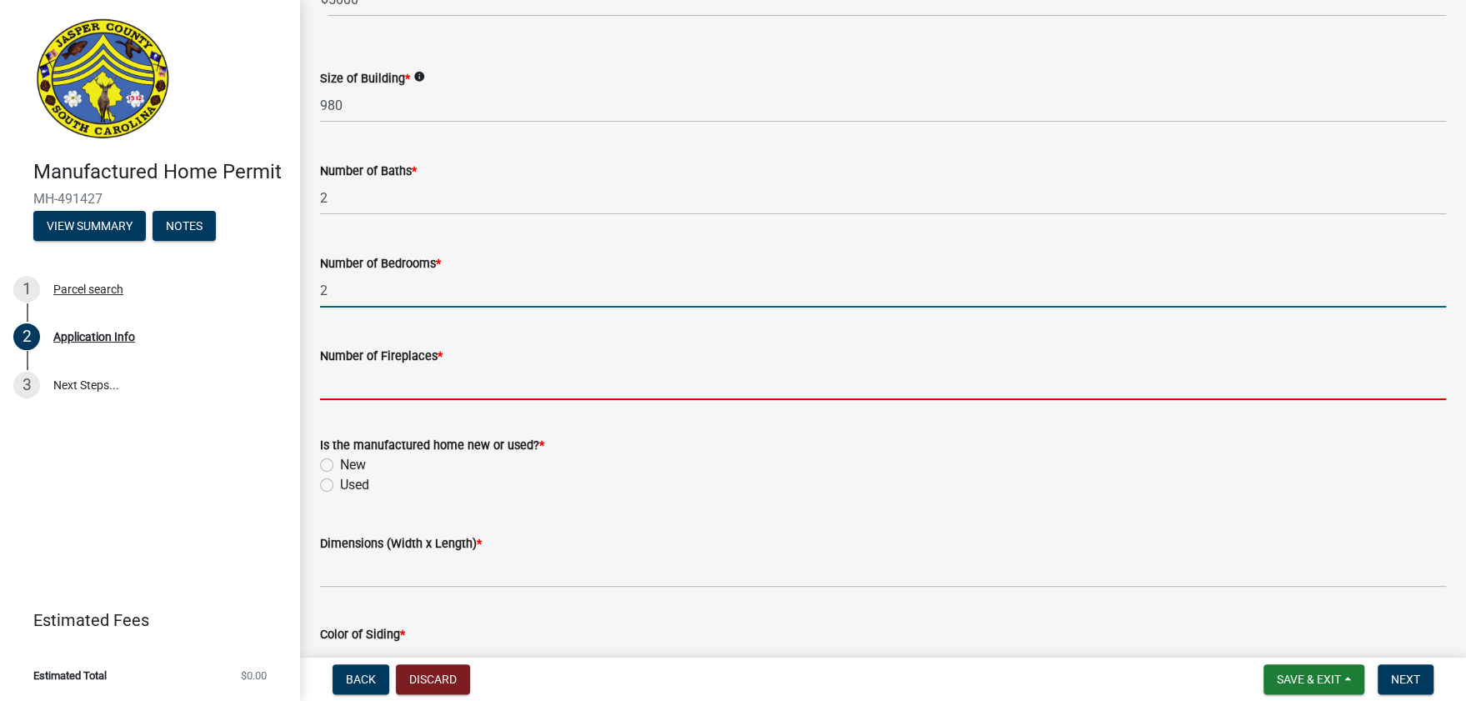
click at [485, 388] on input "text" at bounding box center [883, 383] width 1126 height 34
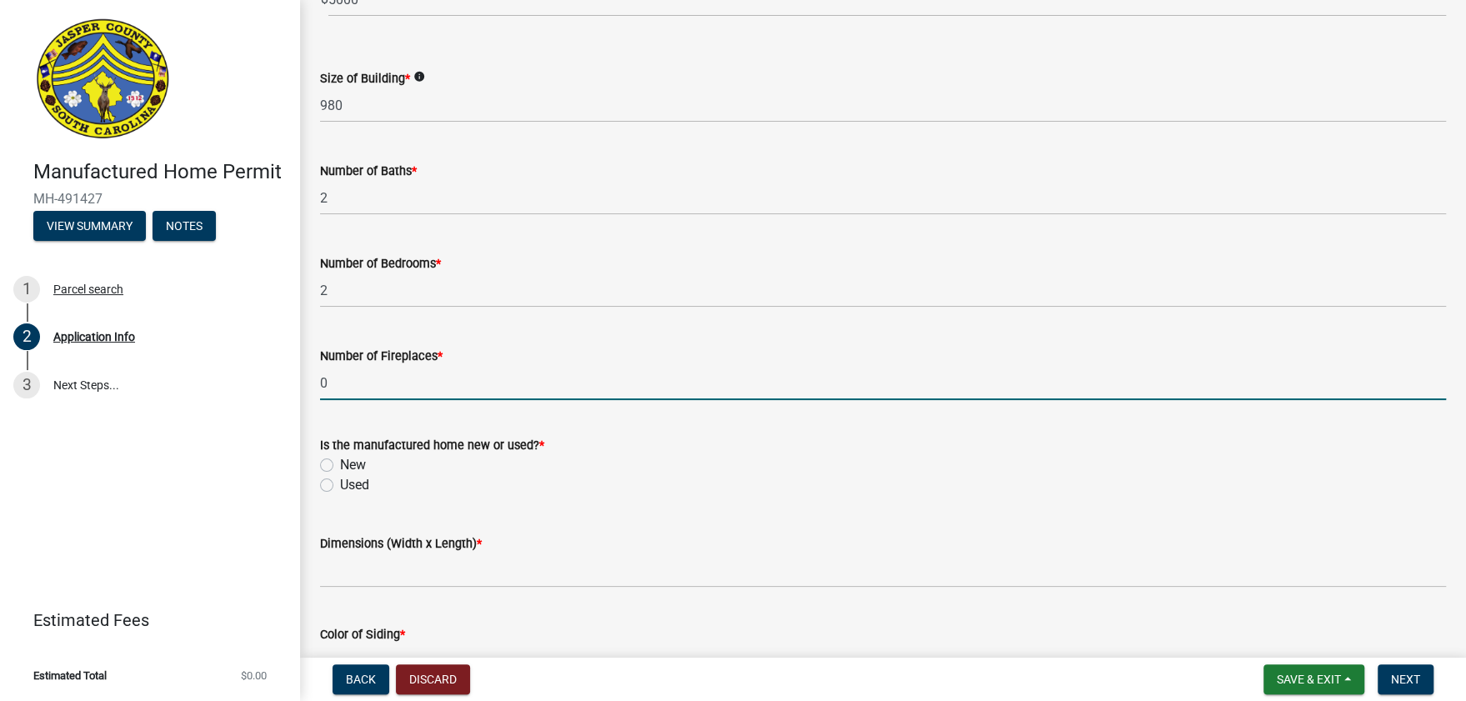
type input "0"
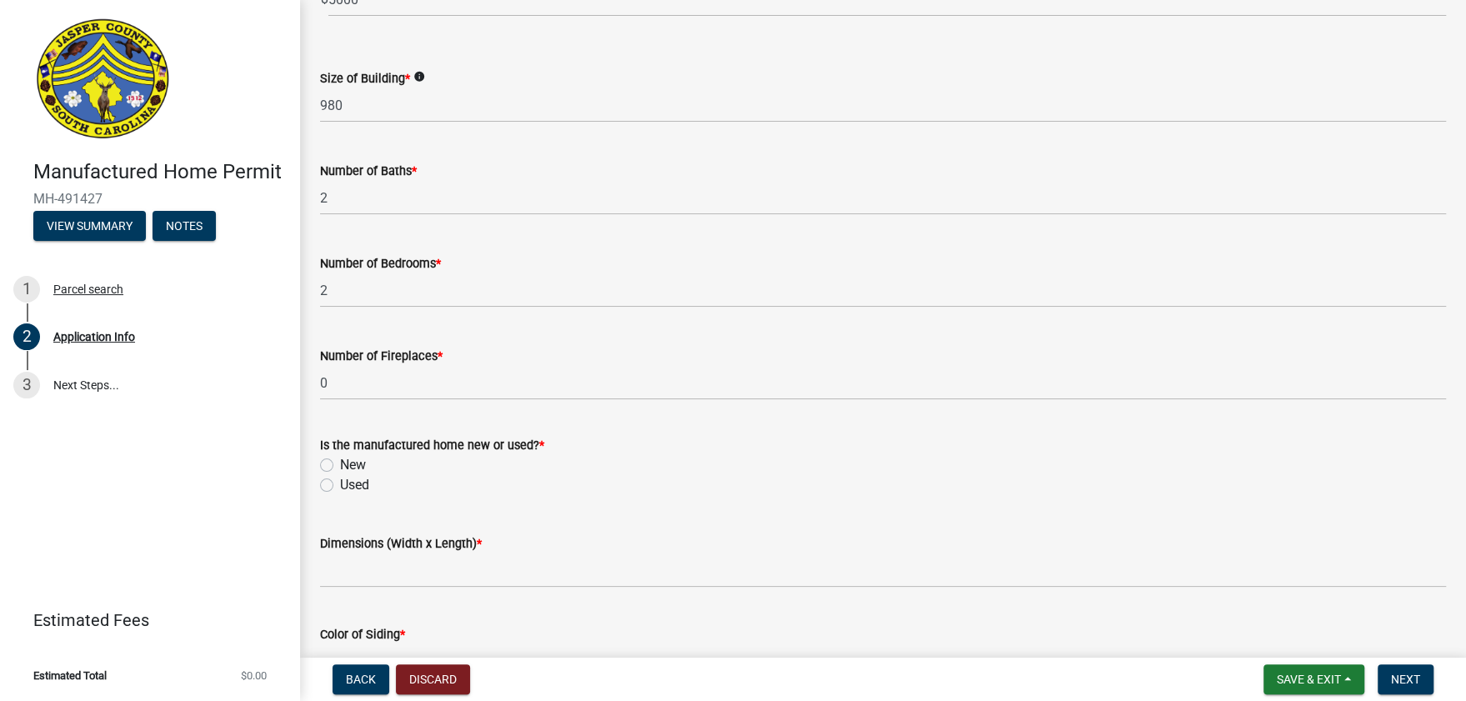
click at [340, 487] on label "Used" at bounding box center [354, 485] width 29 height 20
click at [340, 486] on input "Used" at bounding box center [345, 480] width 11 height 11
radio input "true"
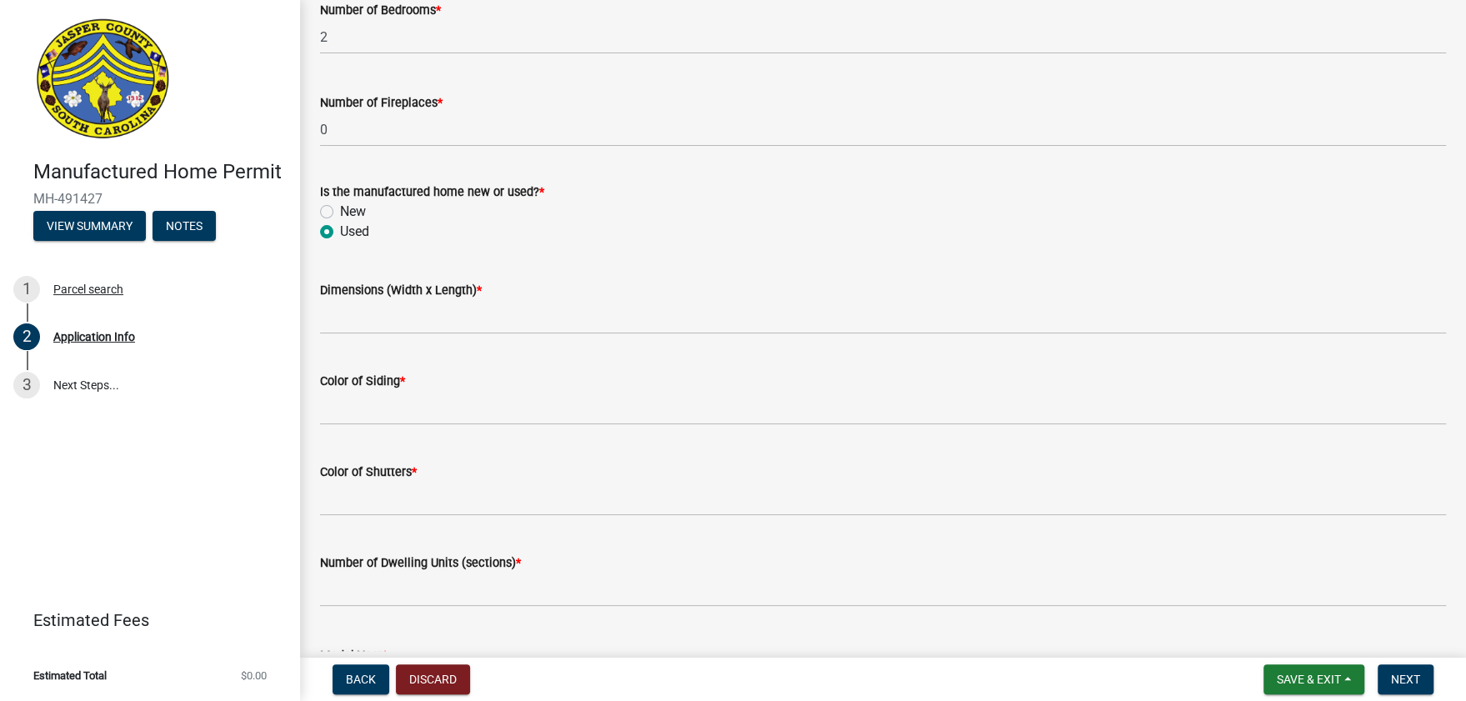
scroll to position [2261, 0]
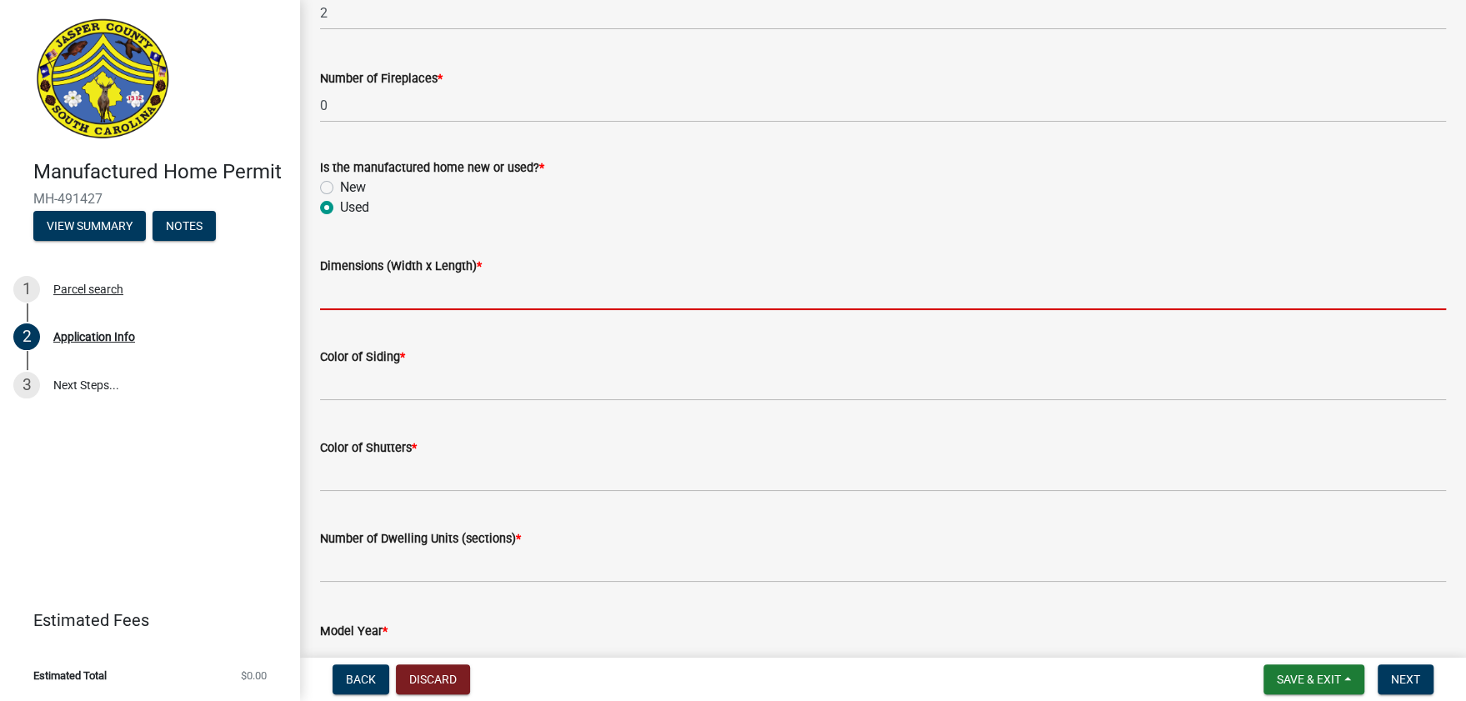
click at [388, 298] on input "Dimensions (Width x Length) *" at bounding box center [883, 293] width 1126 height 34
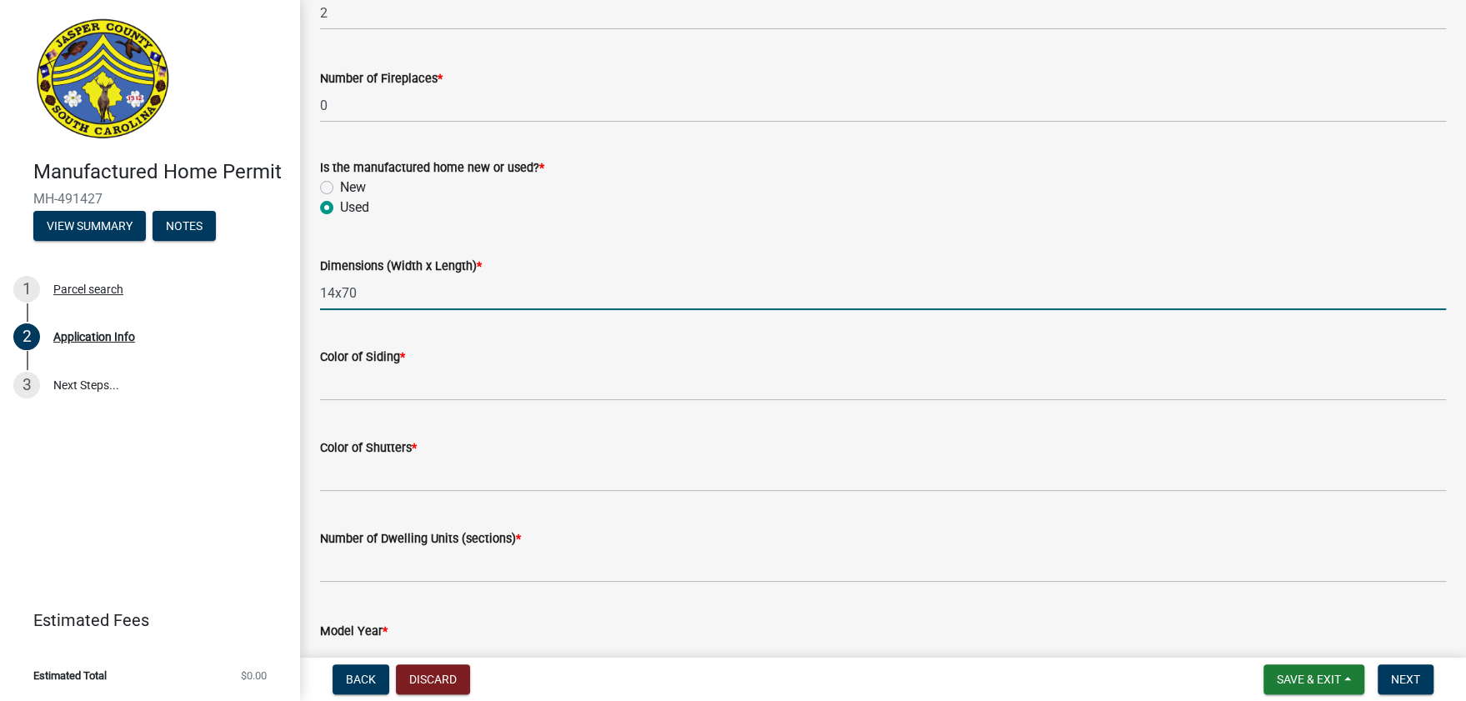
type input "14x70"
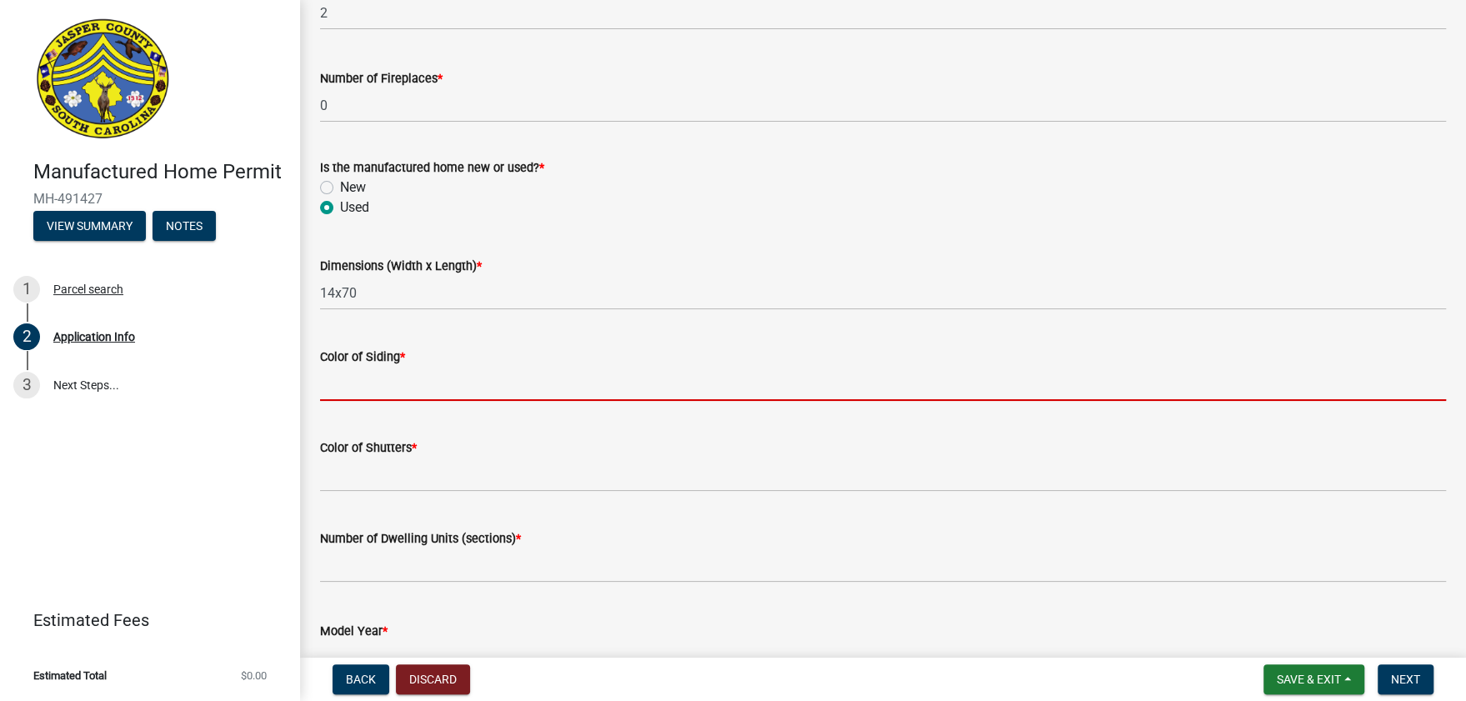
click at [462, 385] on input "Color of Siding *" at bounding box center [883, 384] width 1126 height 34
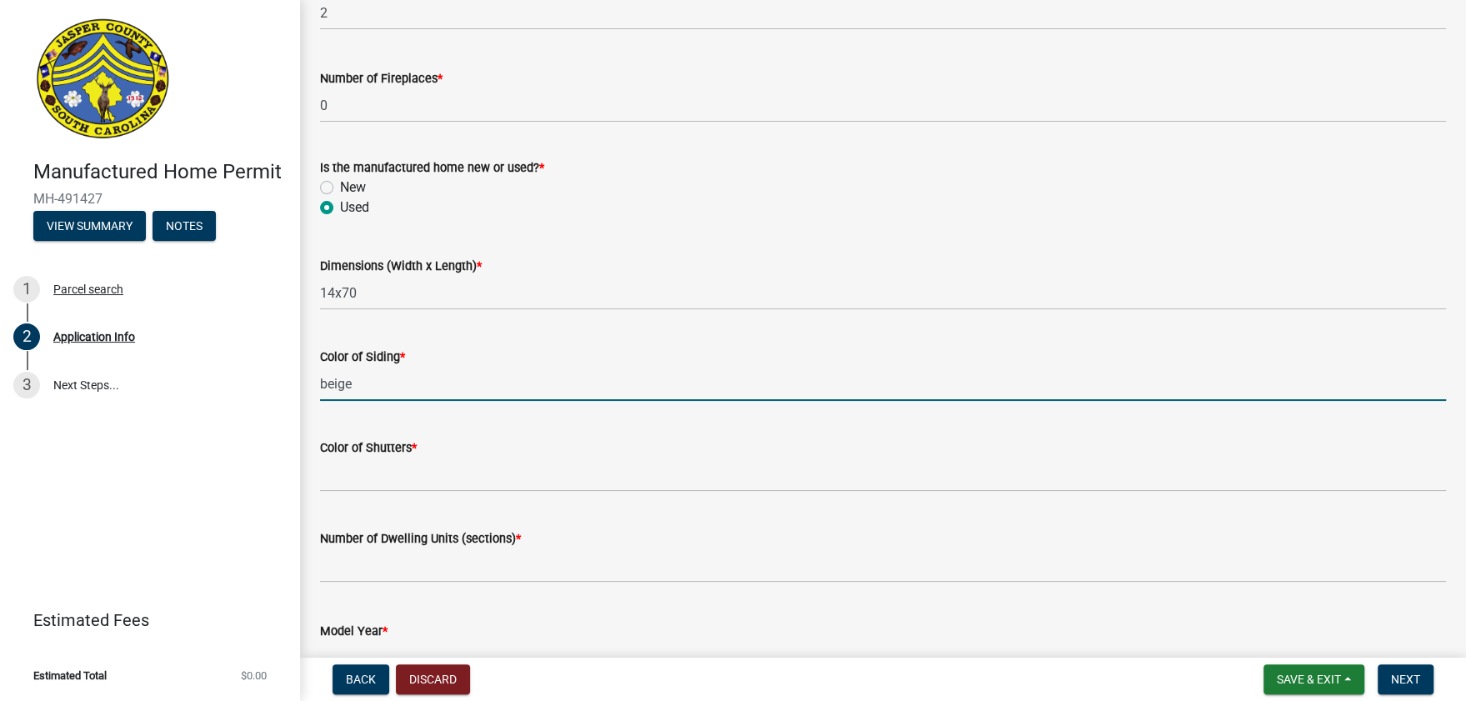
type input "beige"
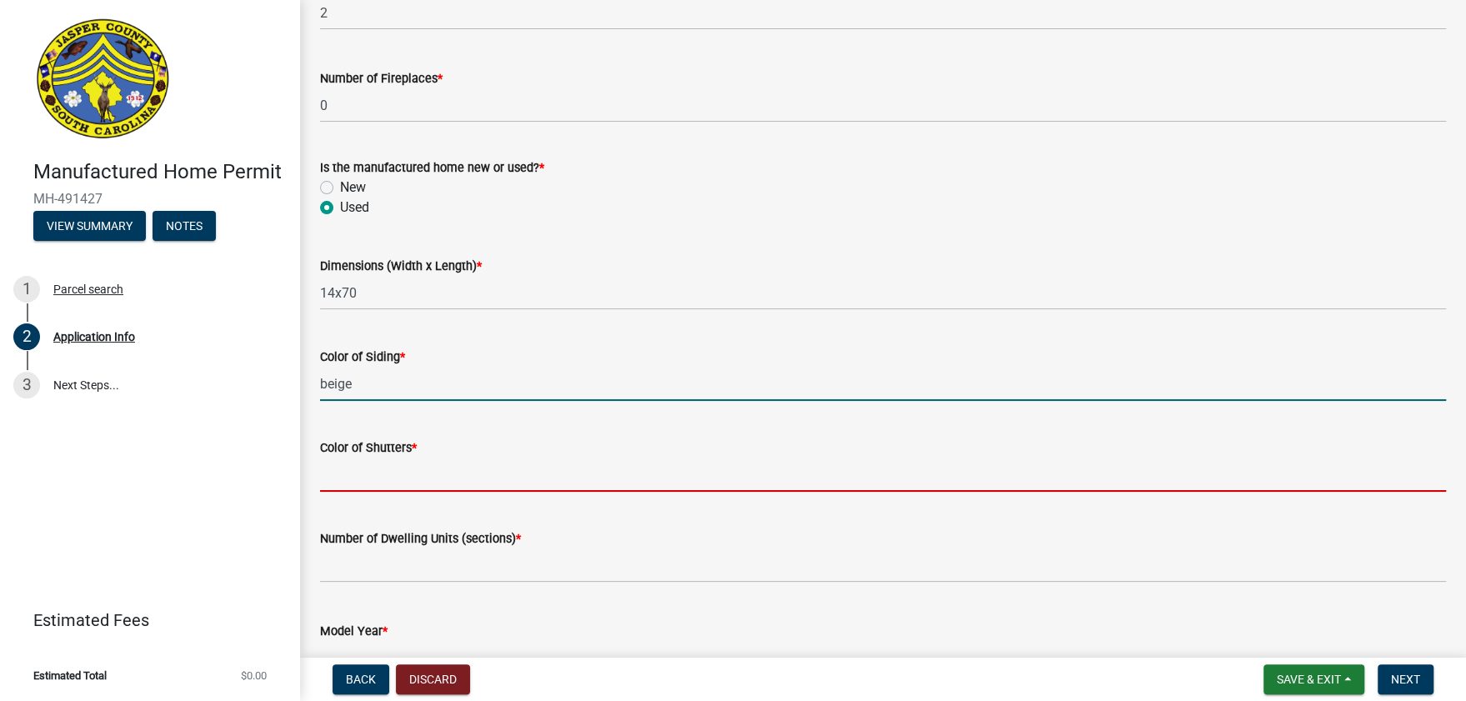
click at [432, 470] on input "Color of Shutters *" at bounding box center [883, 475] width 1126 height 34
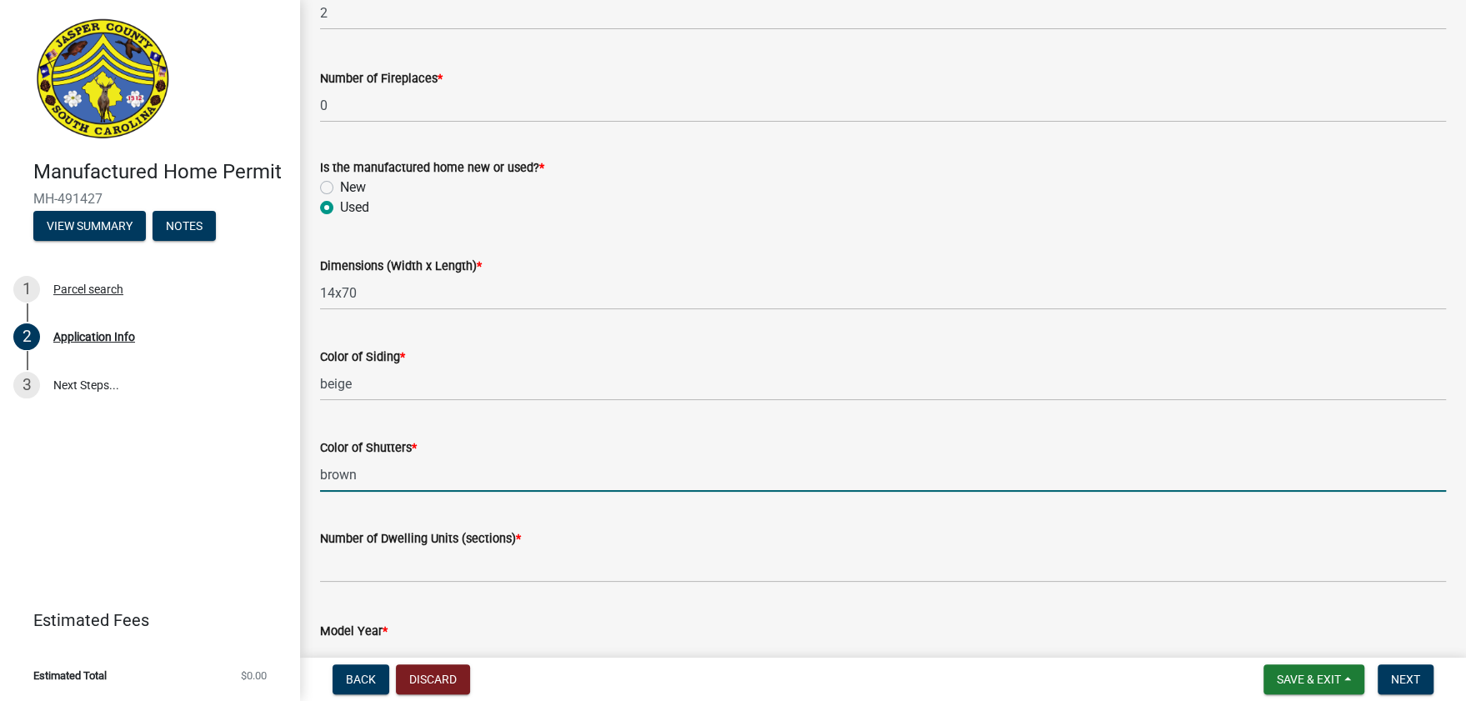
type input "brown"
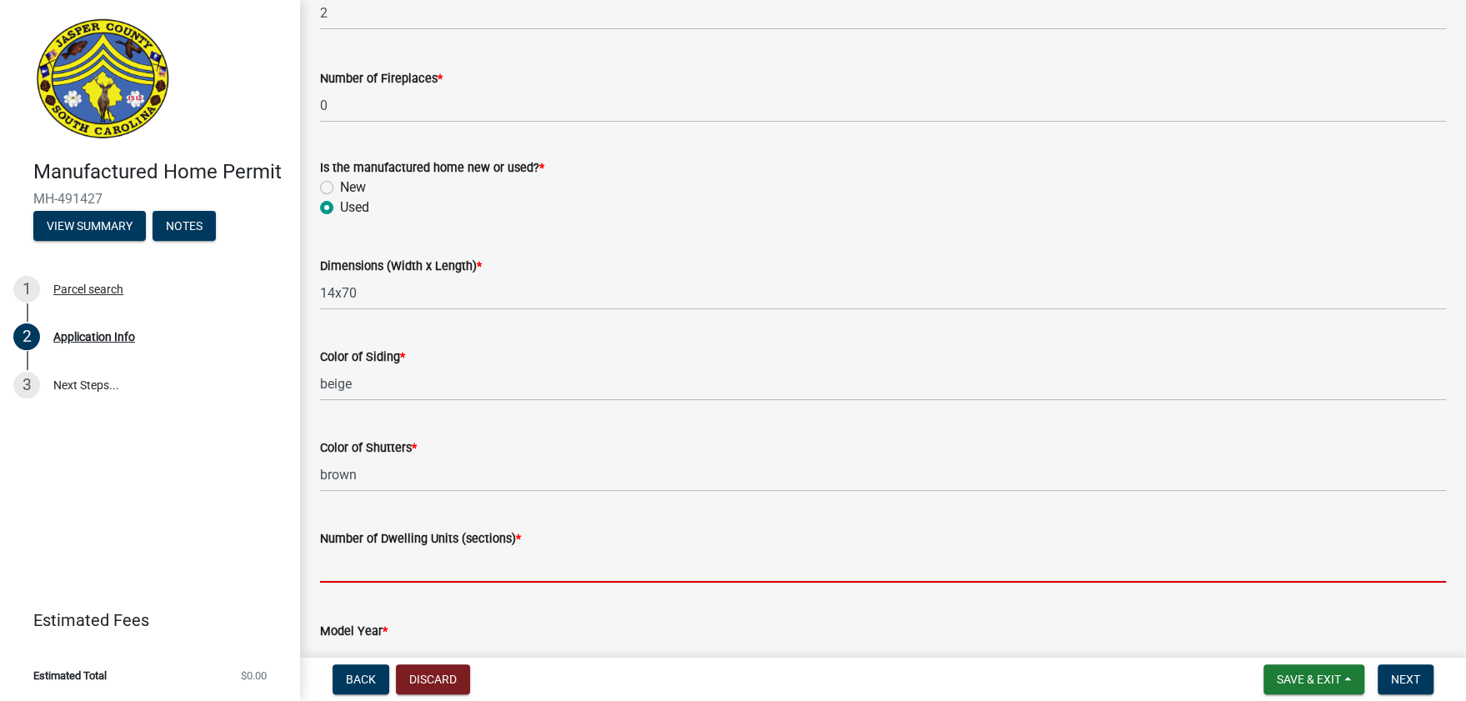
click at [506, 570] on input "text" at bounding box center [883, 566] width 1126 height 34
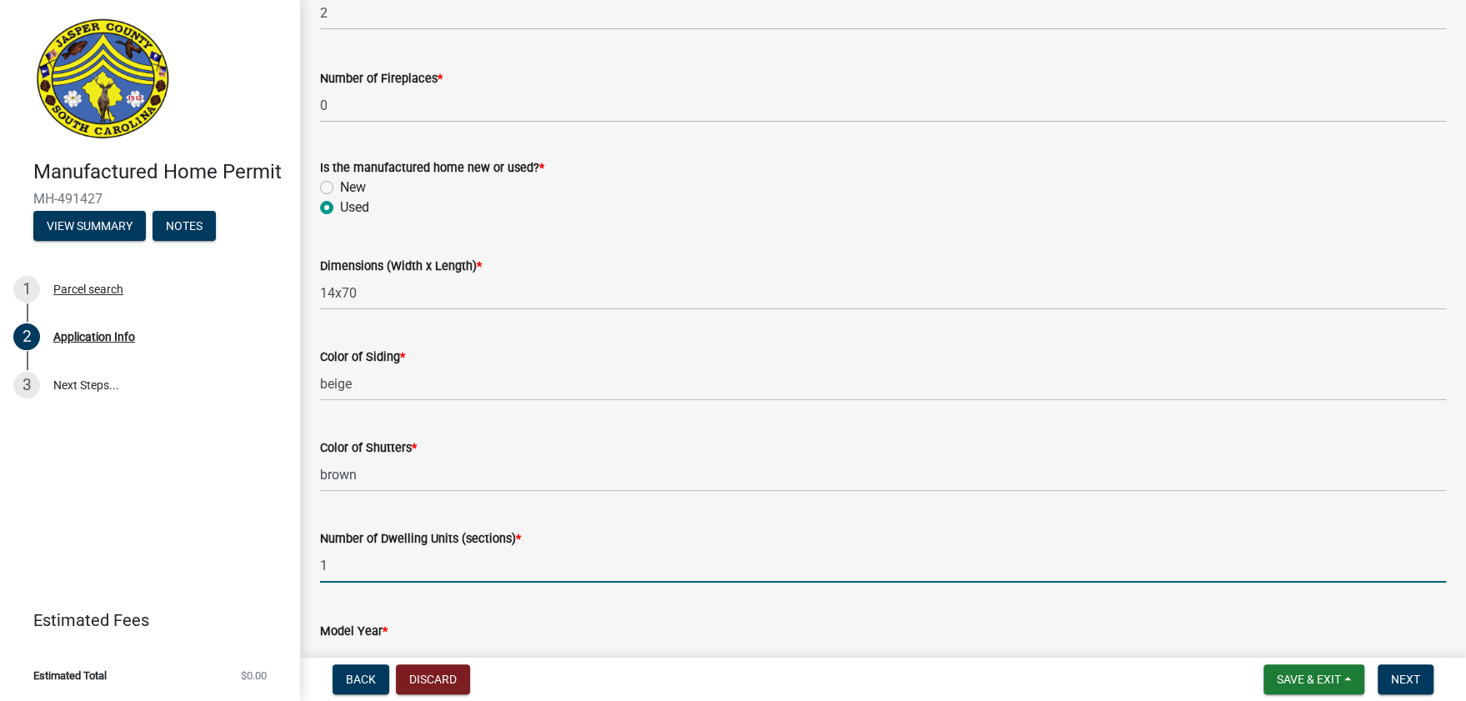
scroll to position [2538, 0]
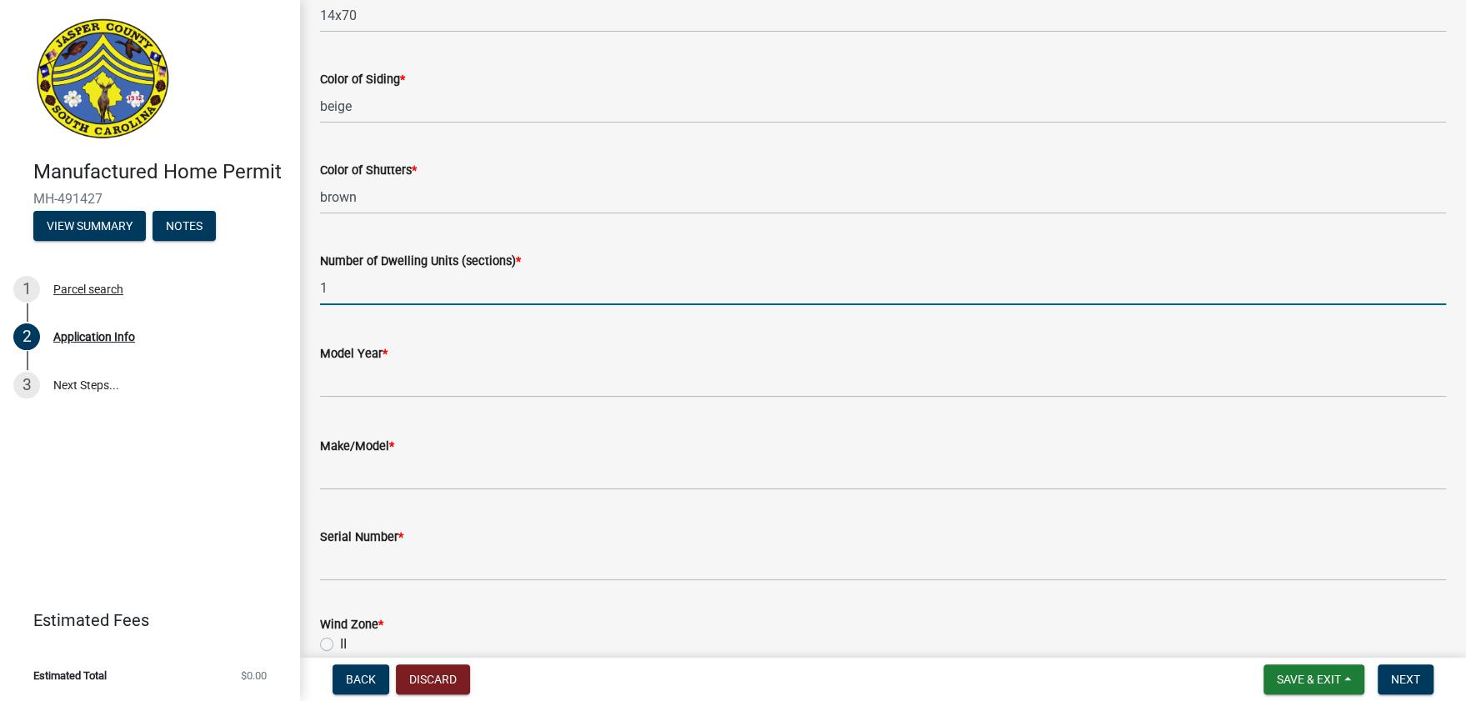
type input "1"
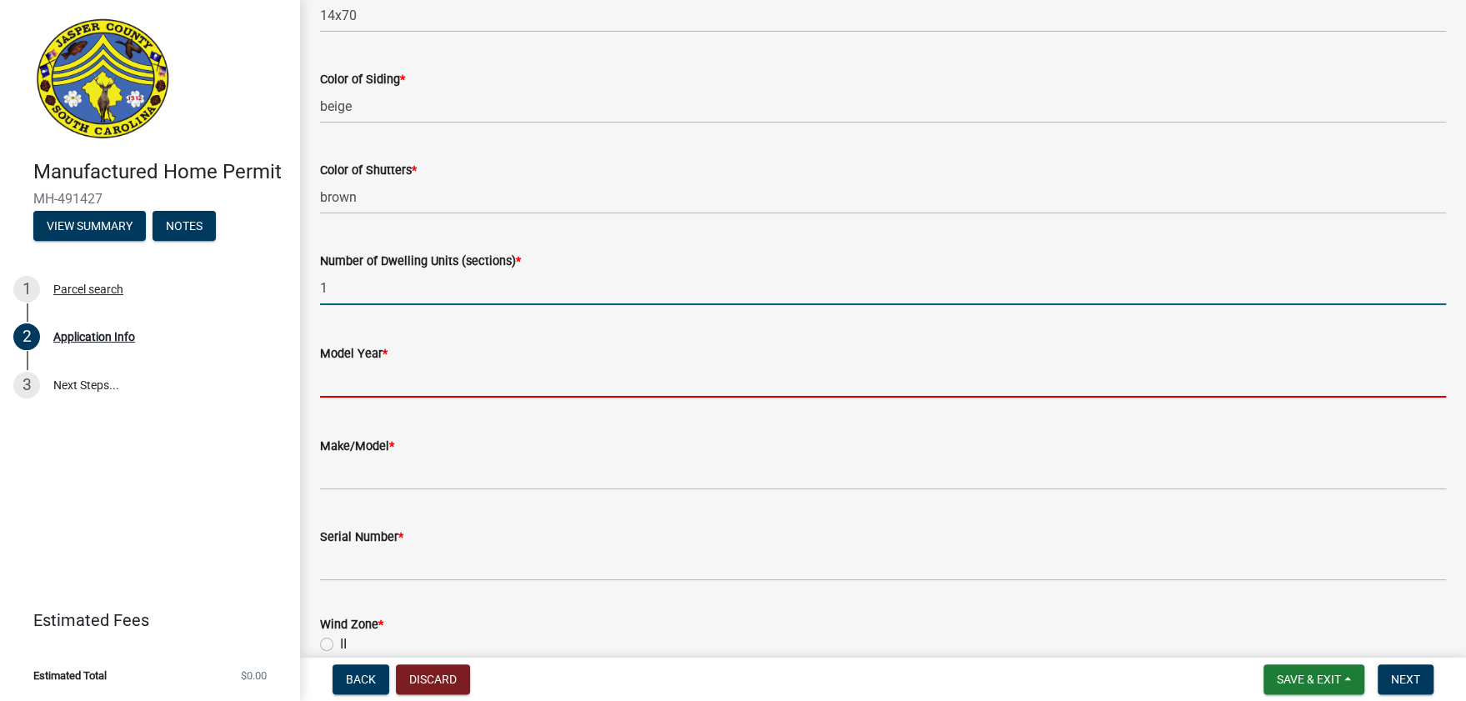
click at [439, 386] on input "text" at bounding box center [883, 380] width 1126 height 34
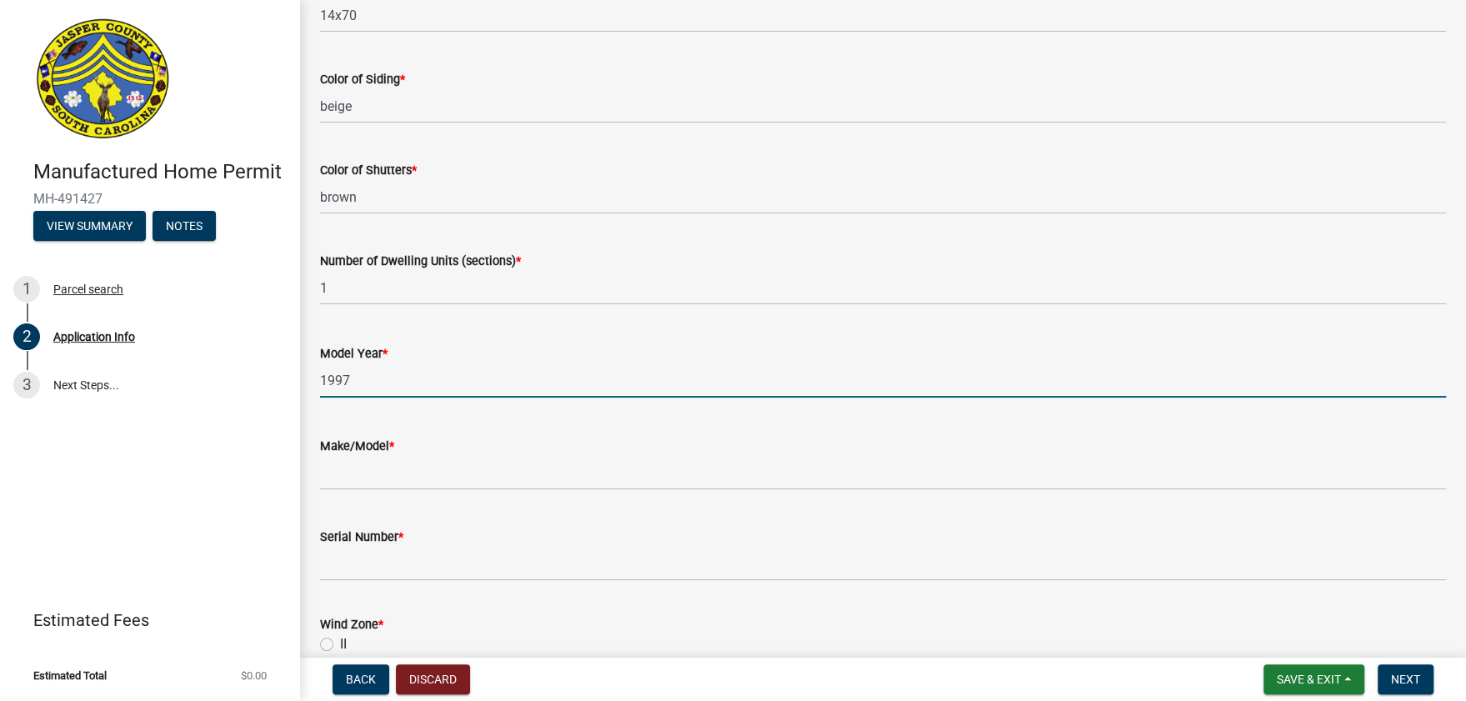
type input "1997"
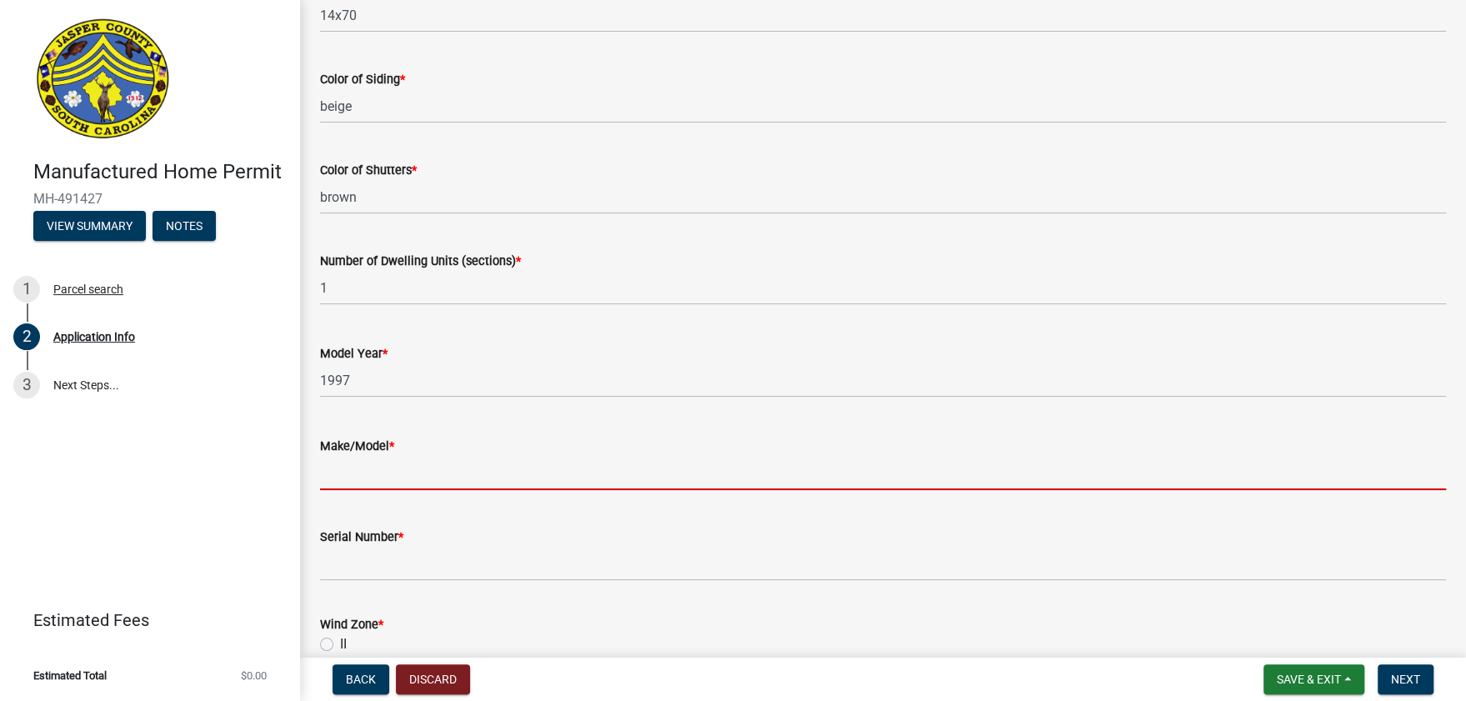
click at [456, 488] on input "Make/Model *" at bounding box center [883, 473] width 1126 height 34
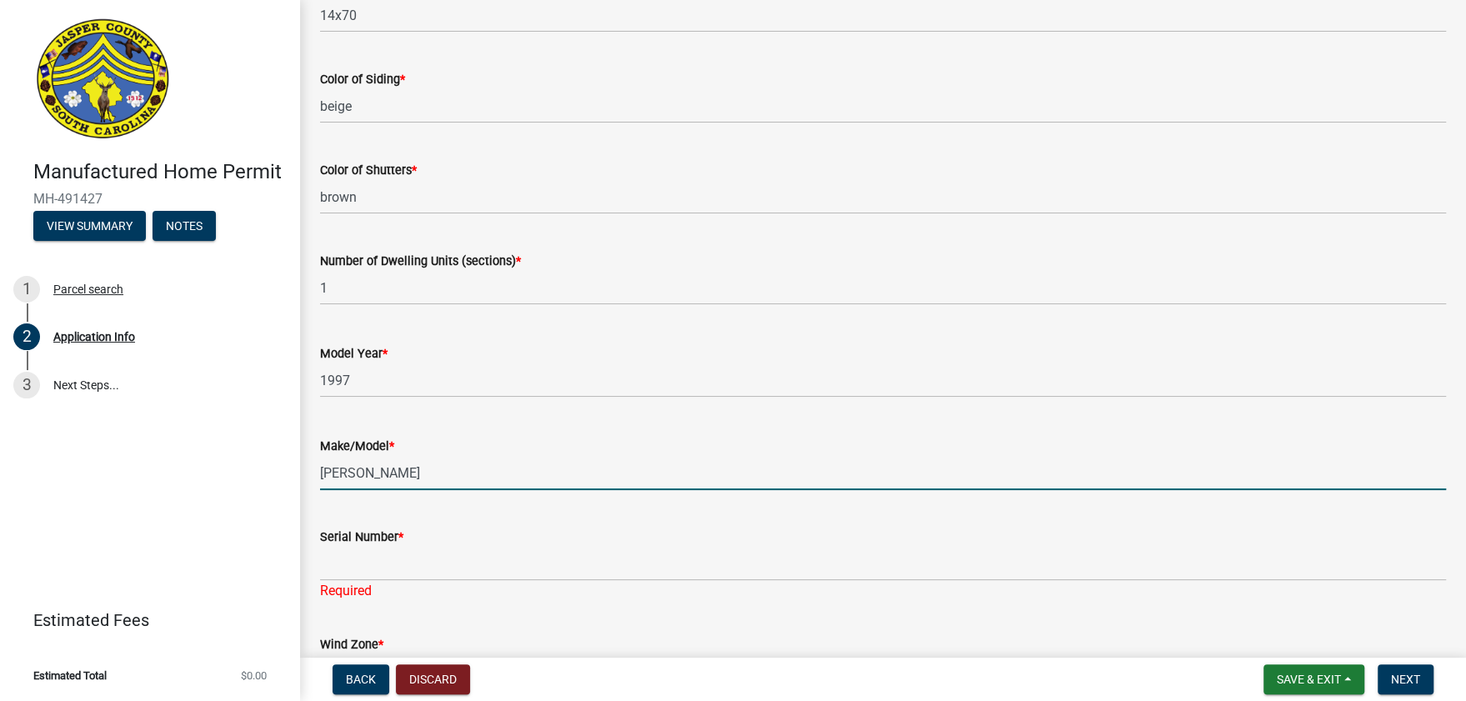
click at [489, 464] on input "[PERSON_NAME]" at bounding box center [883, 473] width 1126 height 34
type input "[PERSON_NAME]/Vent"
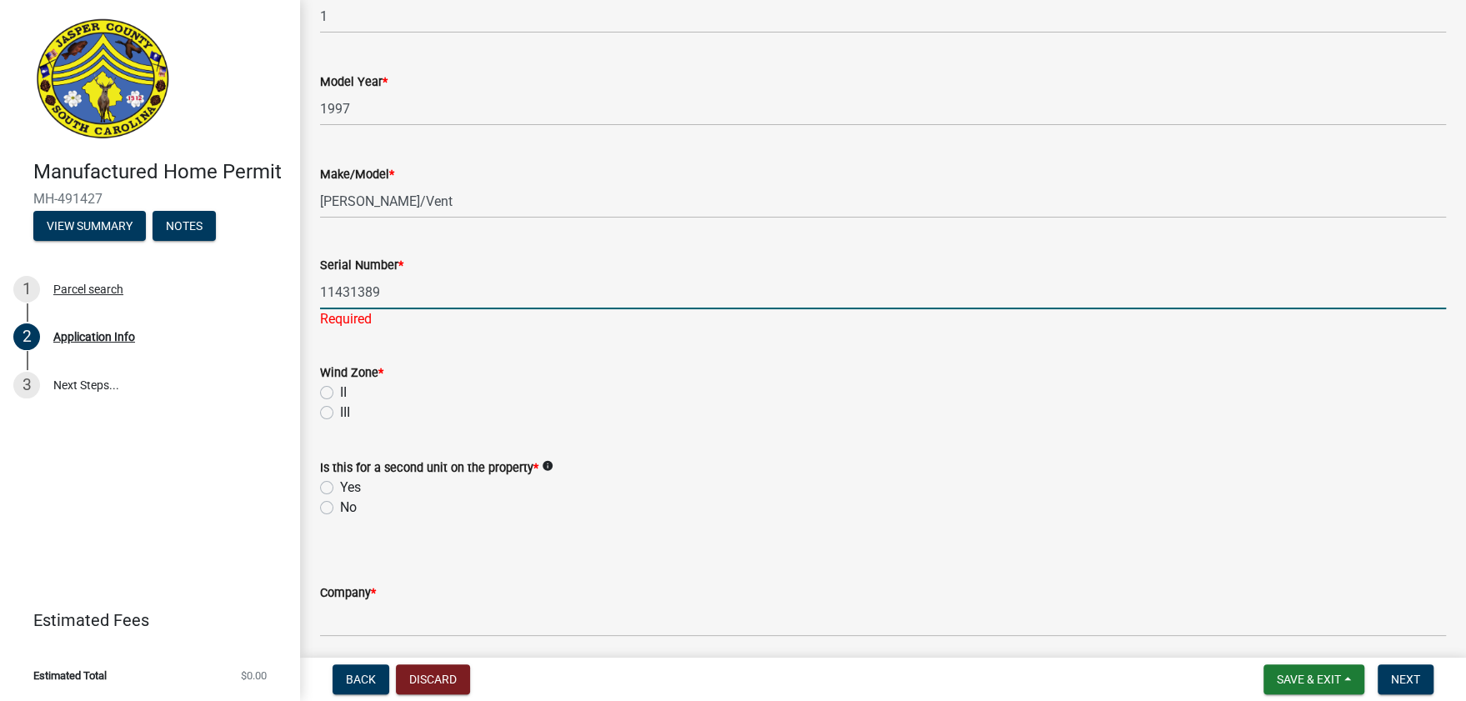
scroll to position [2817, 0]
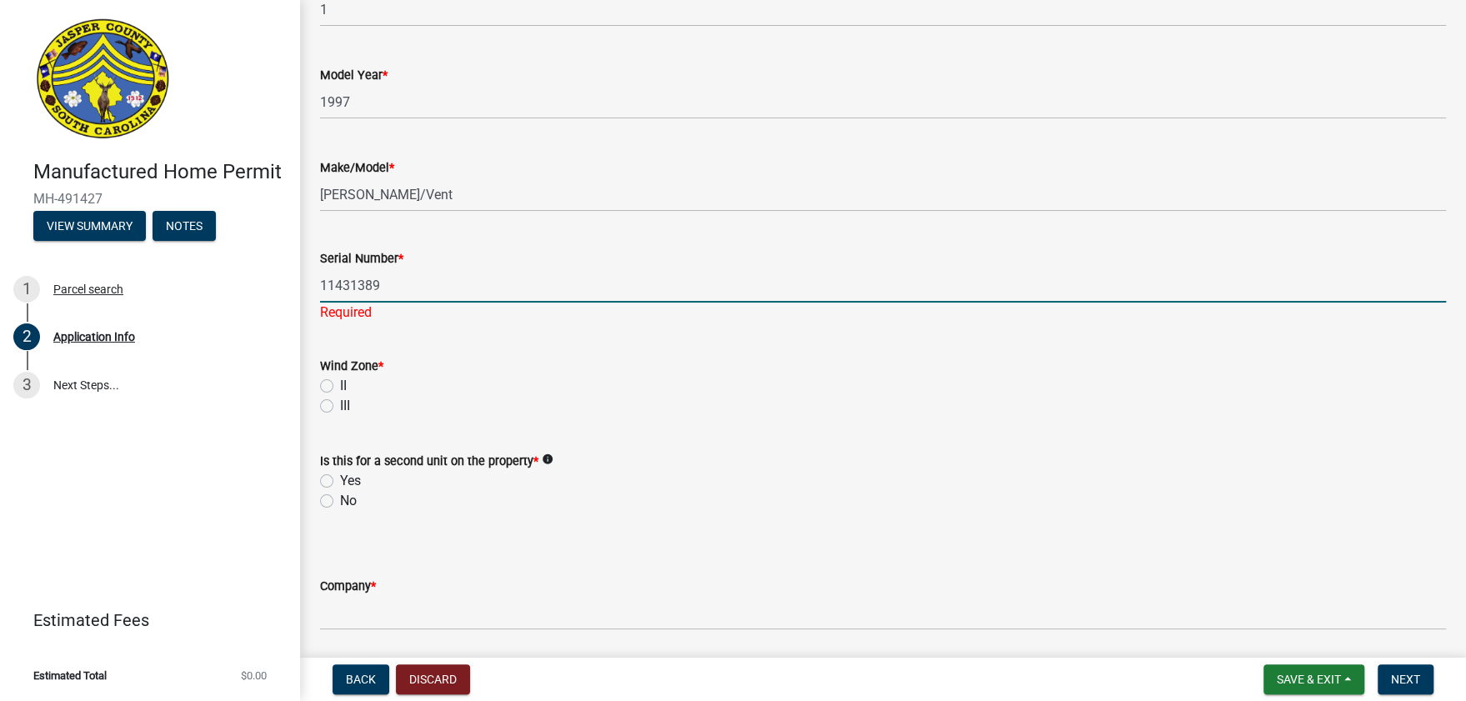
type input "11431389"
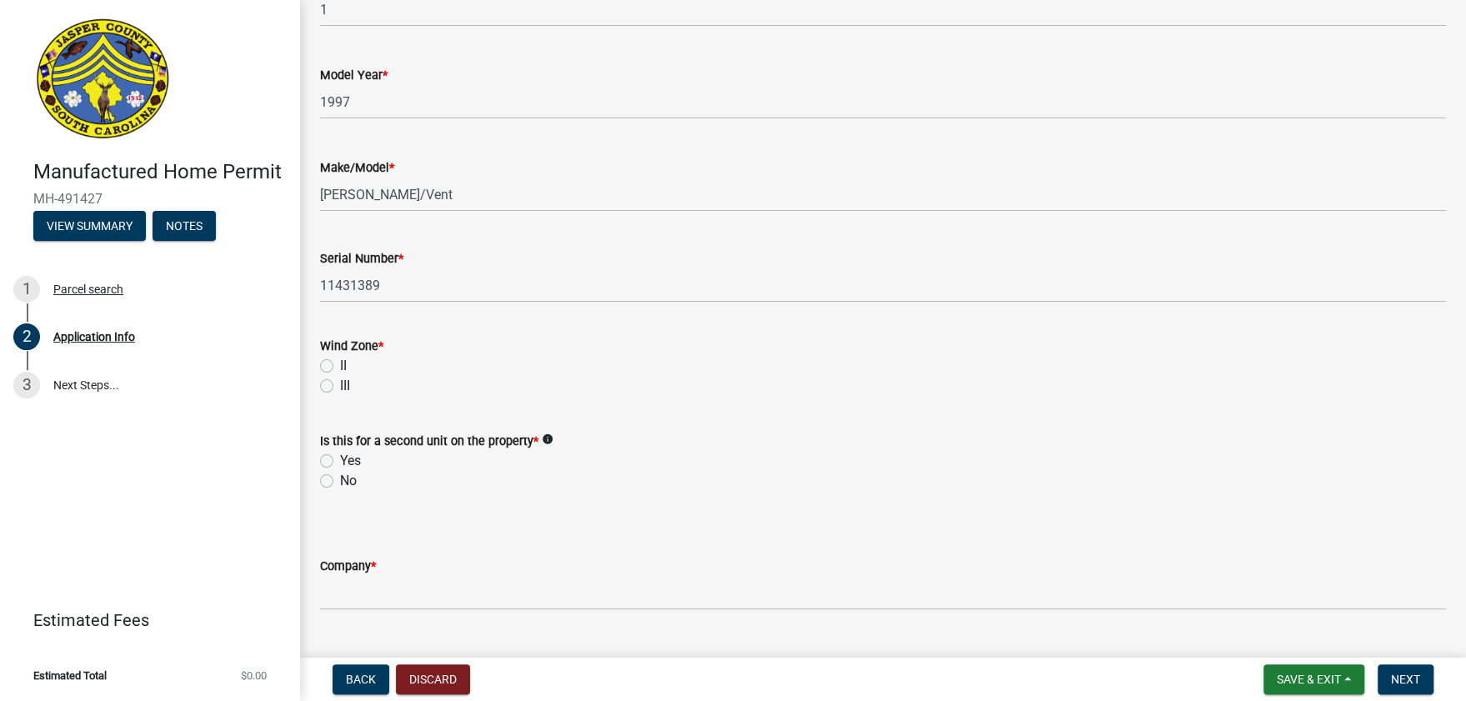
click at [328, 398] on wm-data-entity-input "Wind Zone * II III" at bounding box center [883, 363] width 1126 height 95
click at [340, 386] on label "III" at bounding box center [345, 386] width 10 height 20
click at [340, 386] on input "III" at bounding box center [345, 381] width 11 height 11
radio input "true"
click at [340, 370] on label "II" at bounding box center [343, 366] width 7 height 20
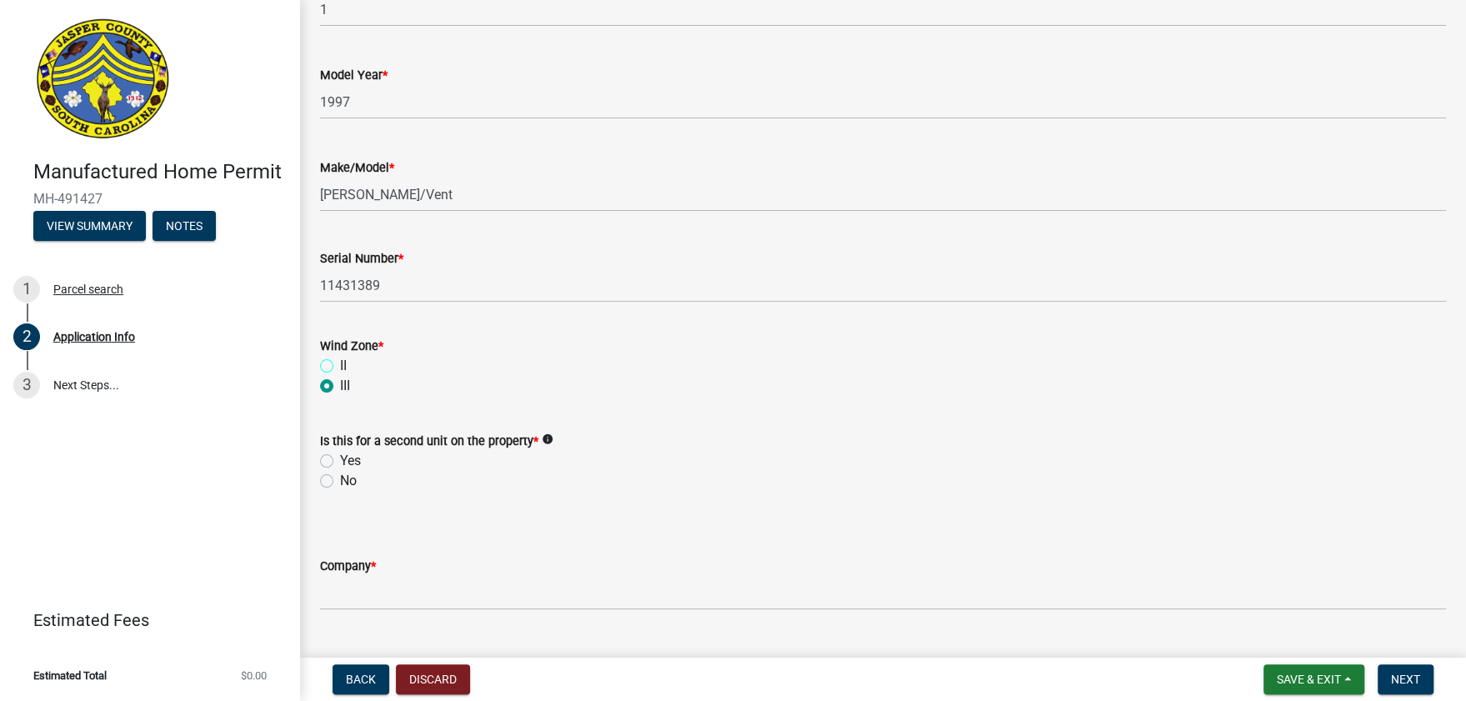
click at [340, 367] on input "II" at bounding box center [345, 361] width 11 height 11
radio input "true"
click at [340, 479] on label "No" at bounding box center [348, 481] width 17 height 20
click at [340, 479] on input "No" at bounding box center [345, 476] width 11 height 11
radio input "true"
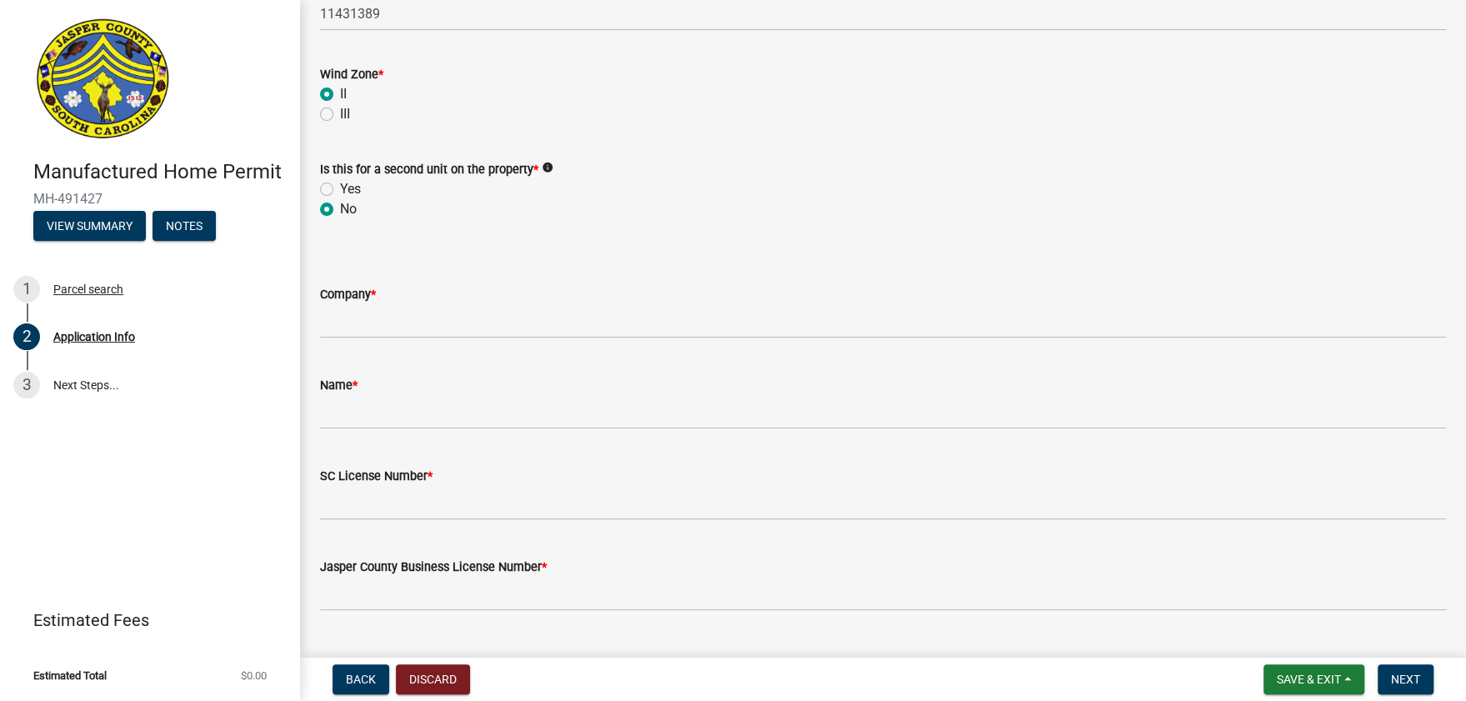
scroll to position [3095, 0]
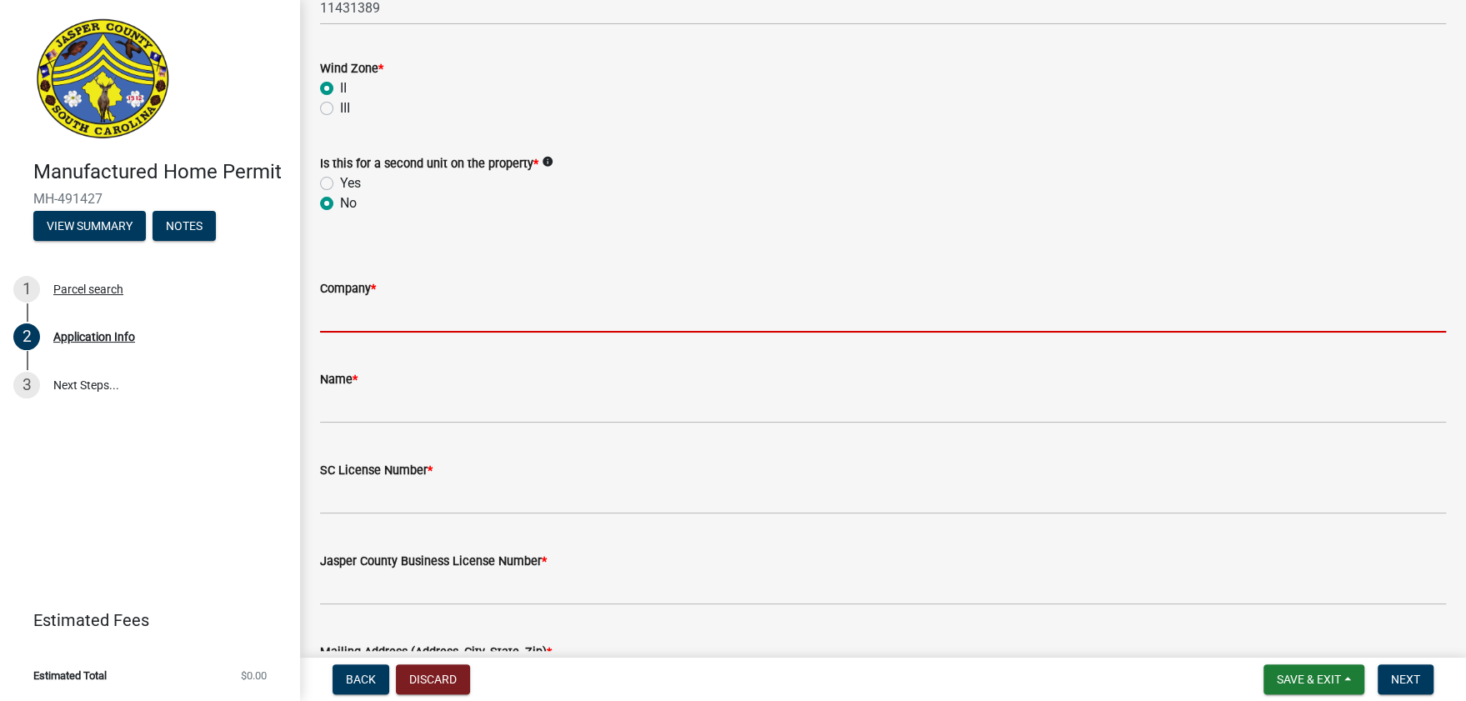
click at [369, 316] on input "Company *" at bounding box center [883, 315] width 1126 height 34
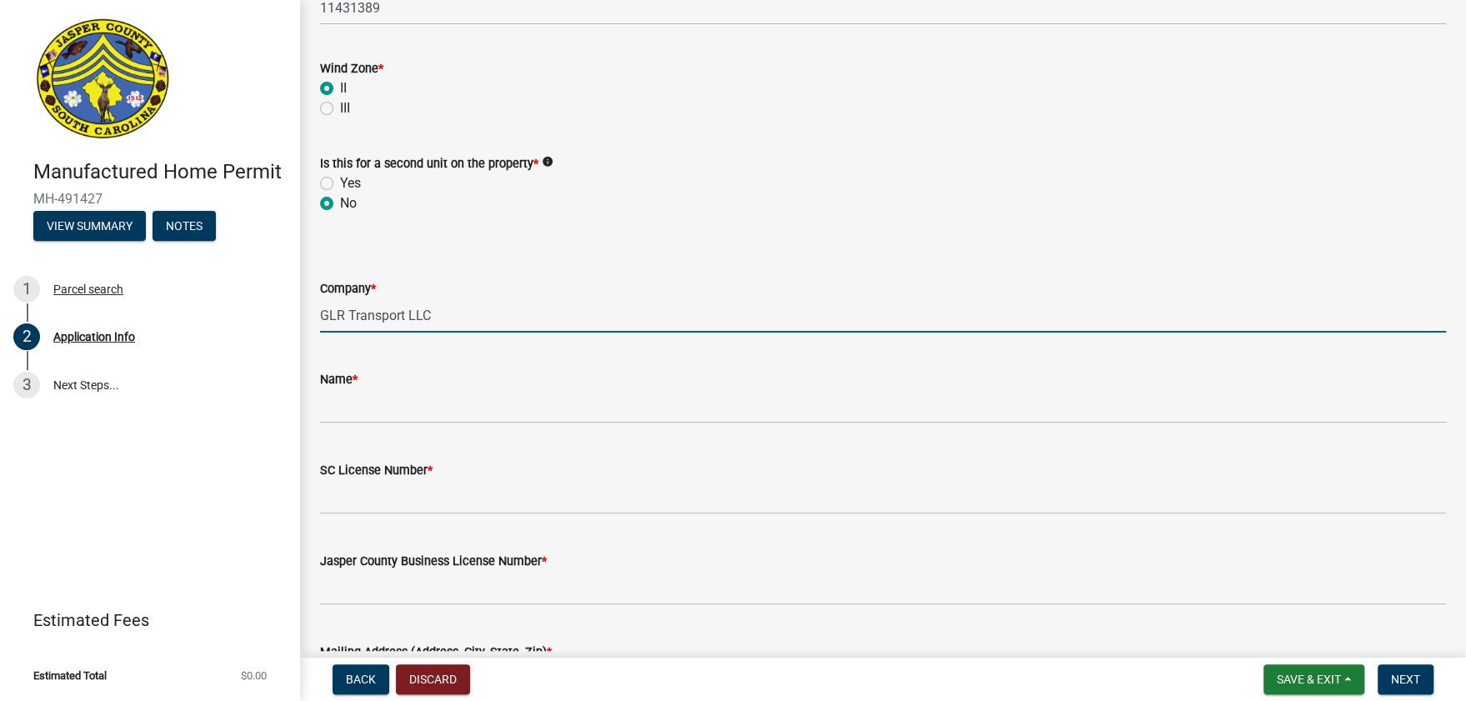
type input "GLR Transport LLC"
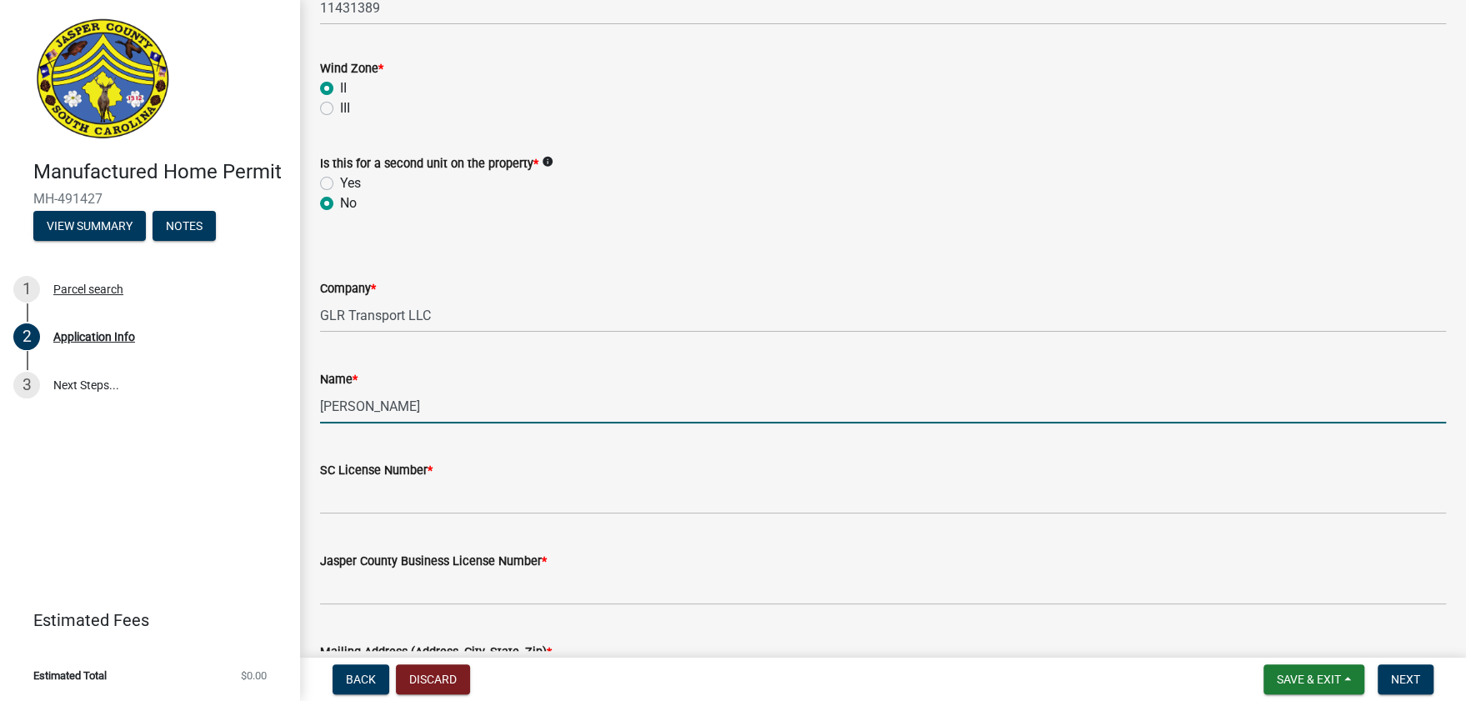
type input "[PERSON_NAME]"
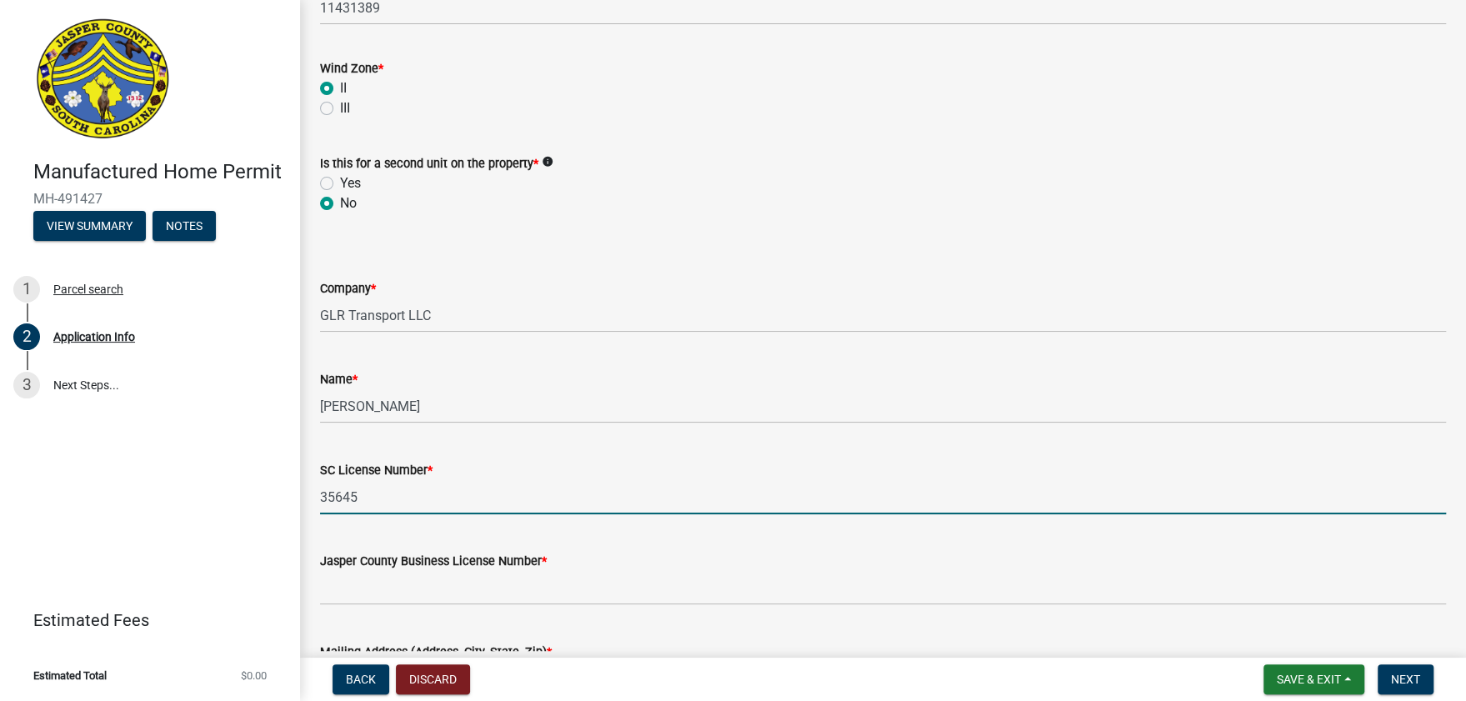
scroll to position [3372, 0]
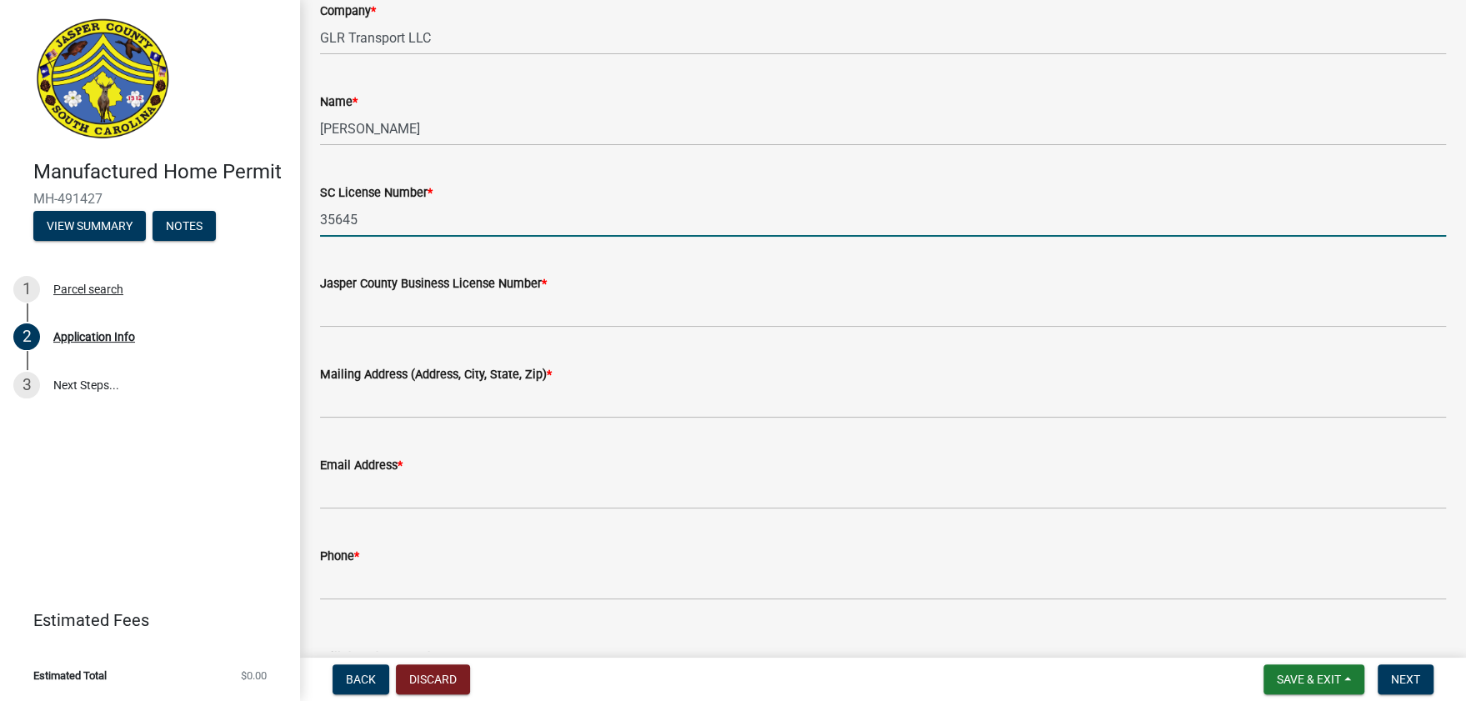
type input "35645"
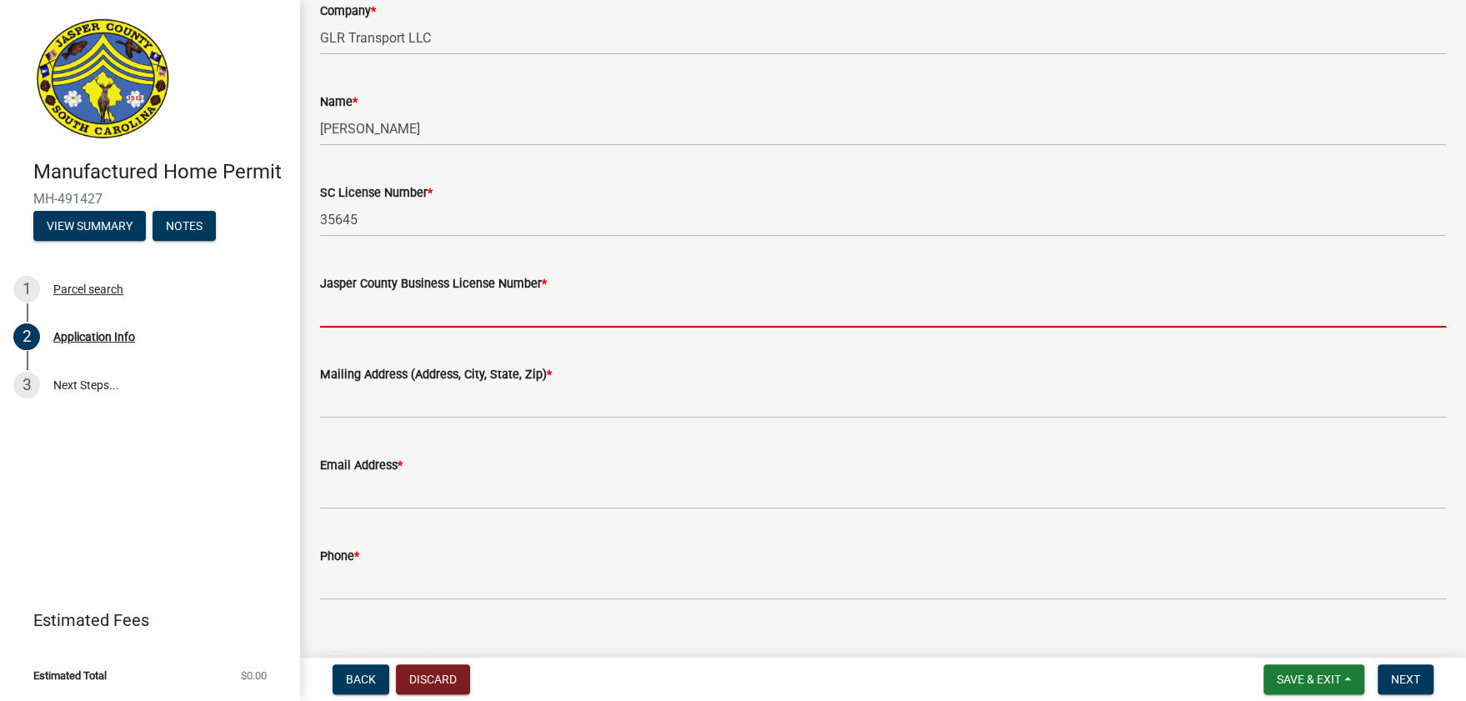
click at [413, 315] on input "Jasper County Business License Number *" at bounding box center [883, 310] width 1126 height 34
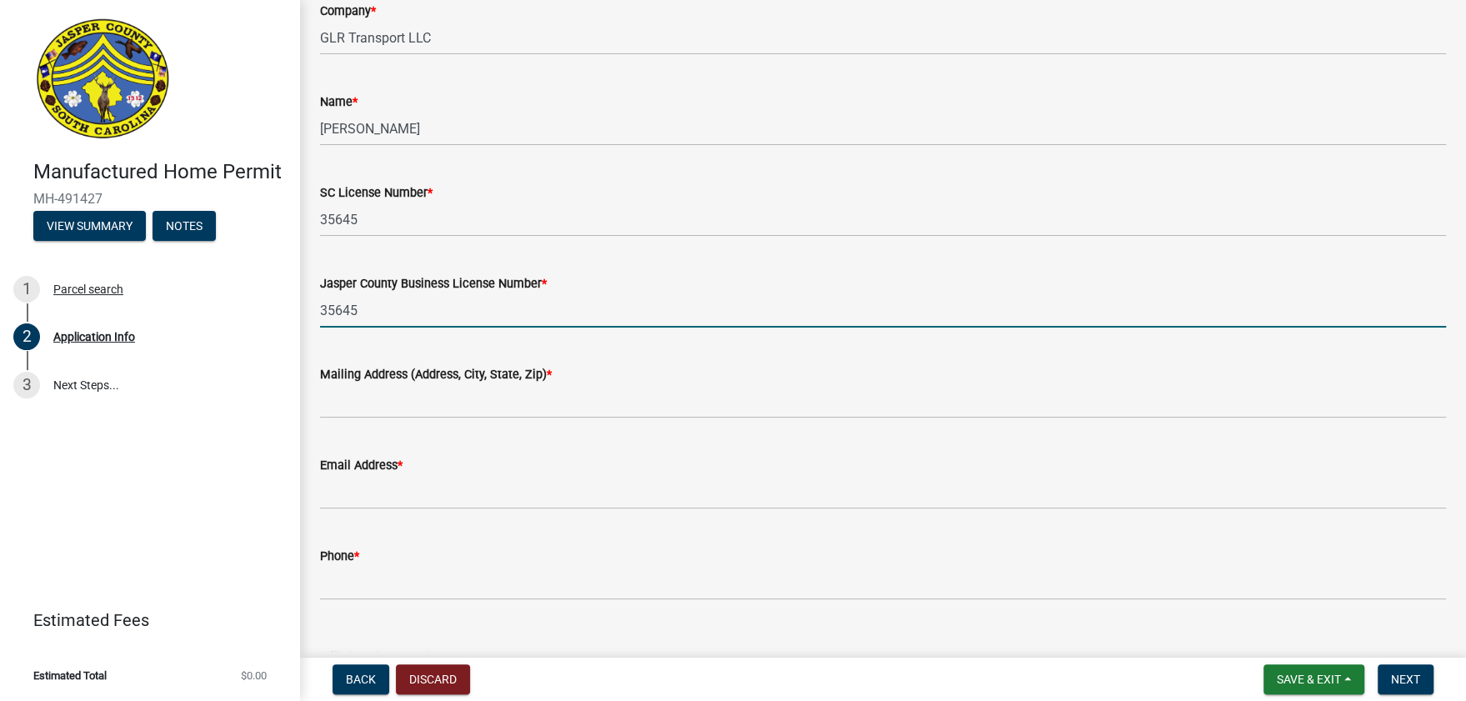
type input "35645"
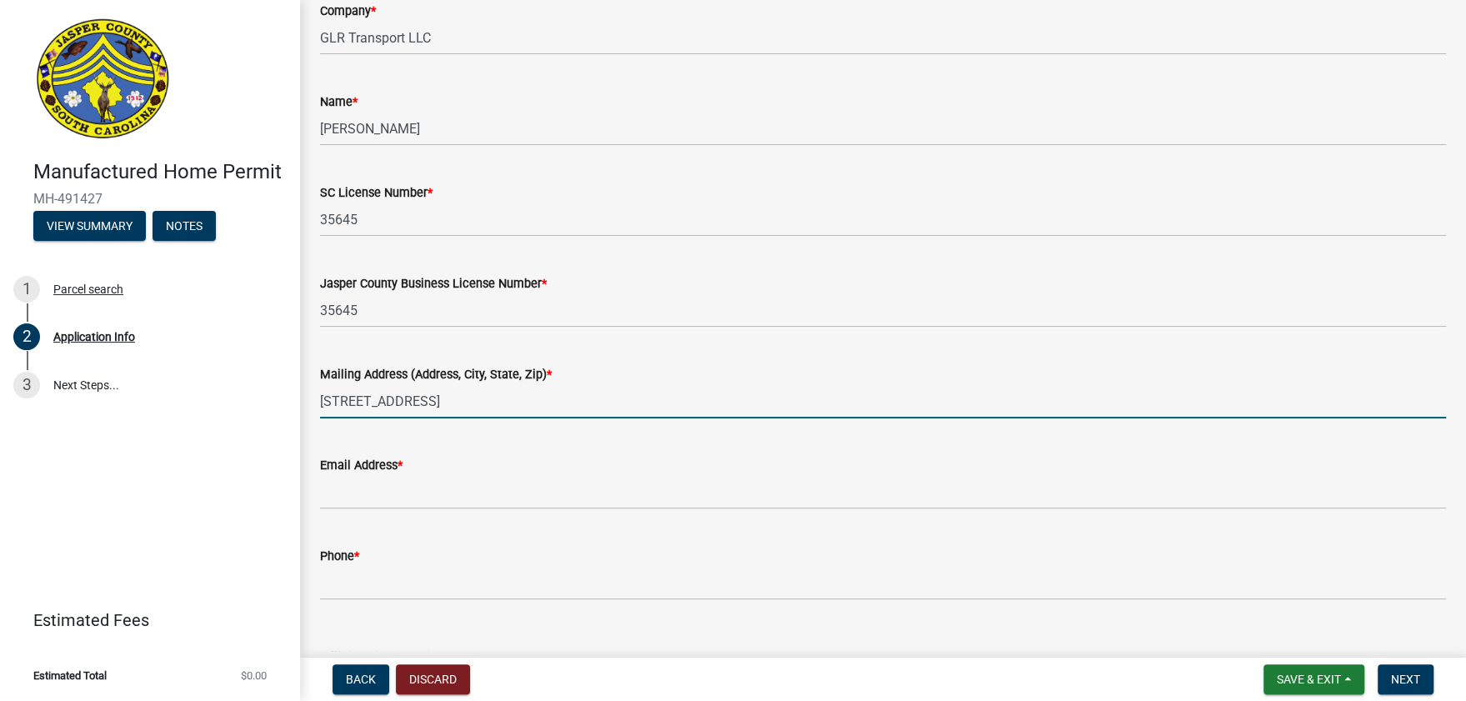
type input "[STREET_ADDRESS]"
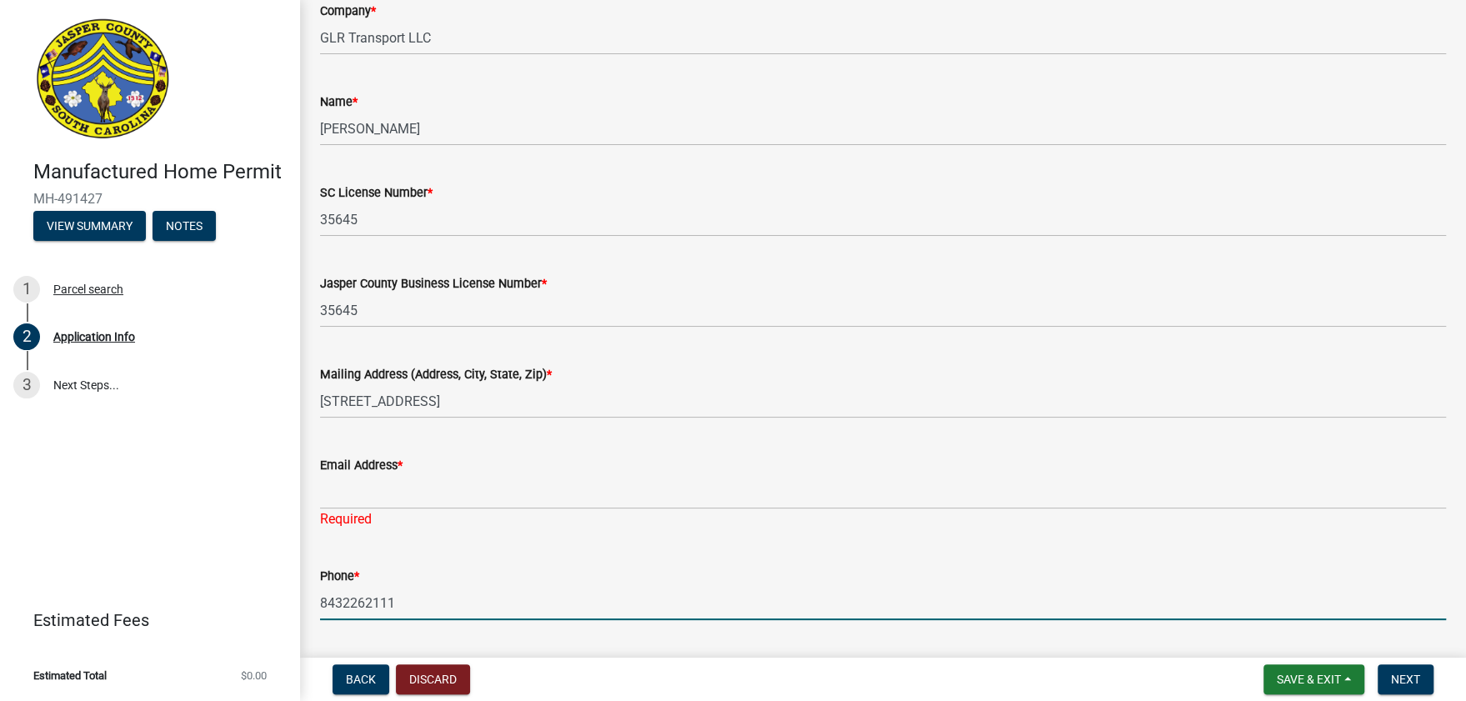
type input "8432262111"
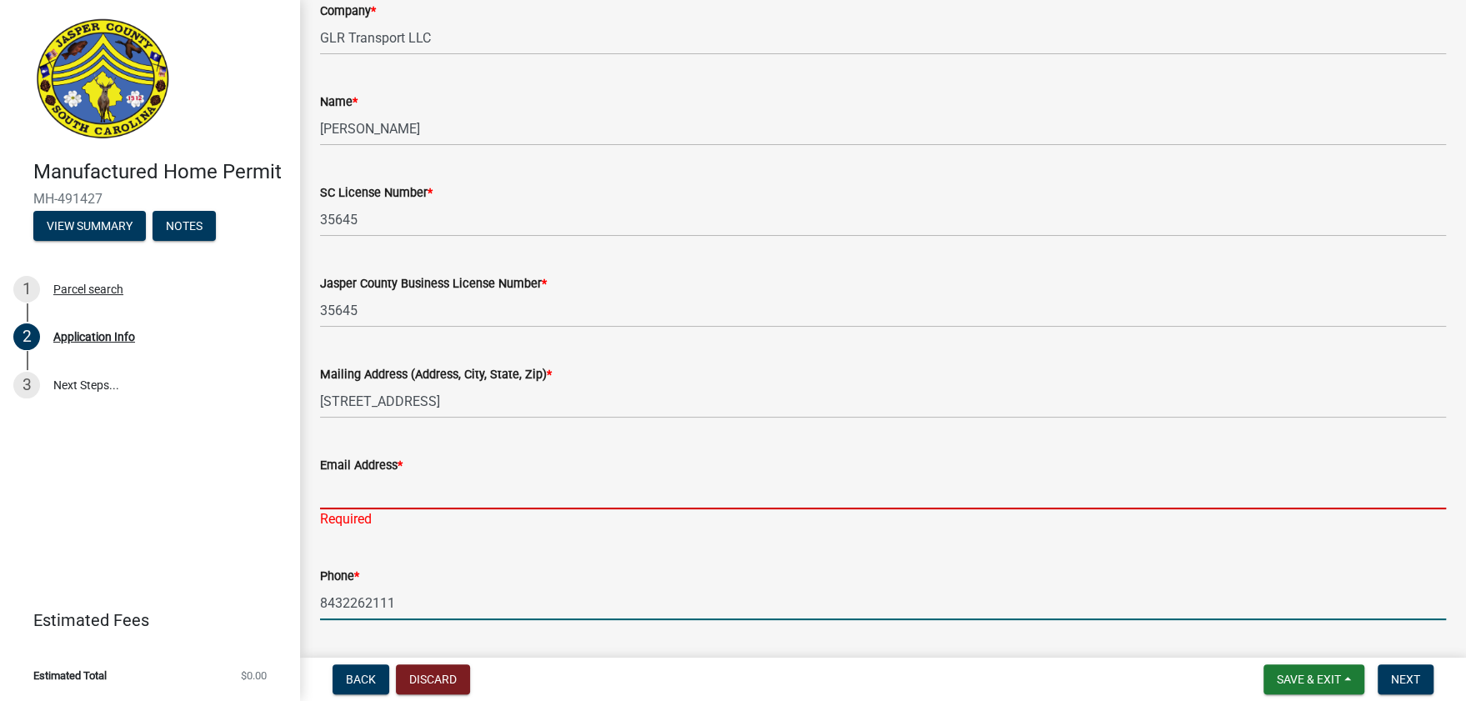
click at [469, 485] on input "Email Address *" at bounding box center [883, 492] width 1126 height 34
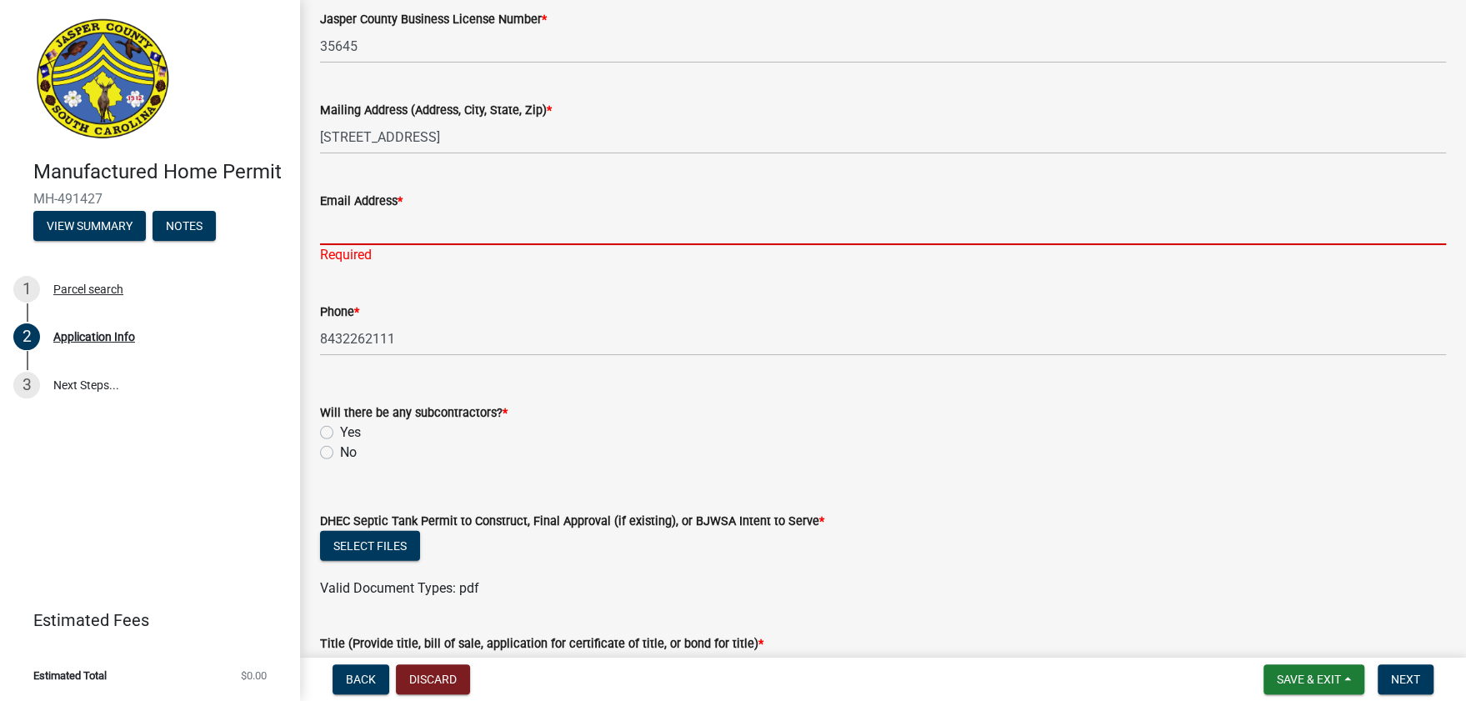
scroll to position [3651, 0]
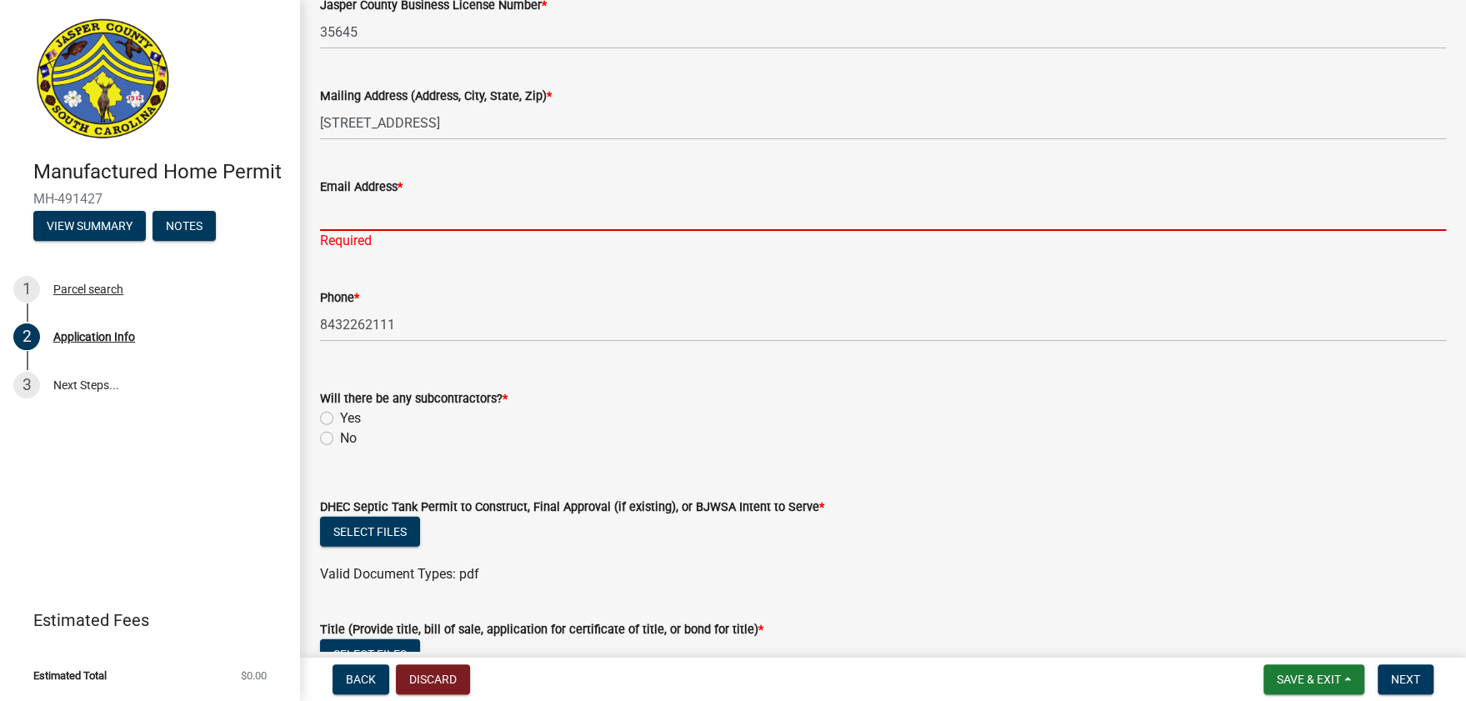
click at [340, 438] on label "No" at bounding box center [348, 438] width 17 height 20
click at [340, 438] on input "No" at bounding box center [345, 433] width 11 height 11
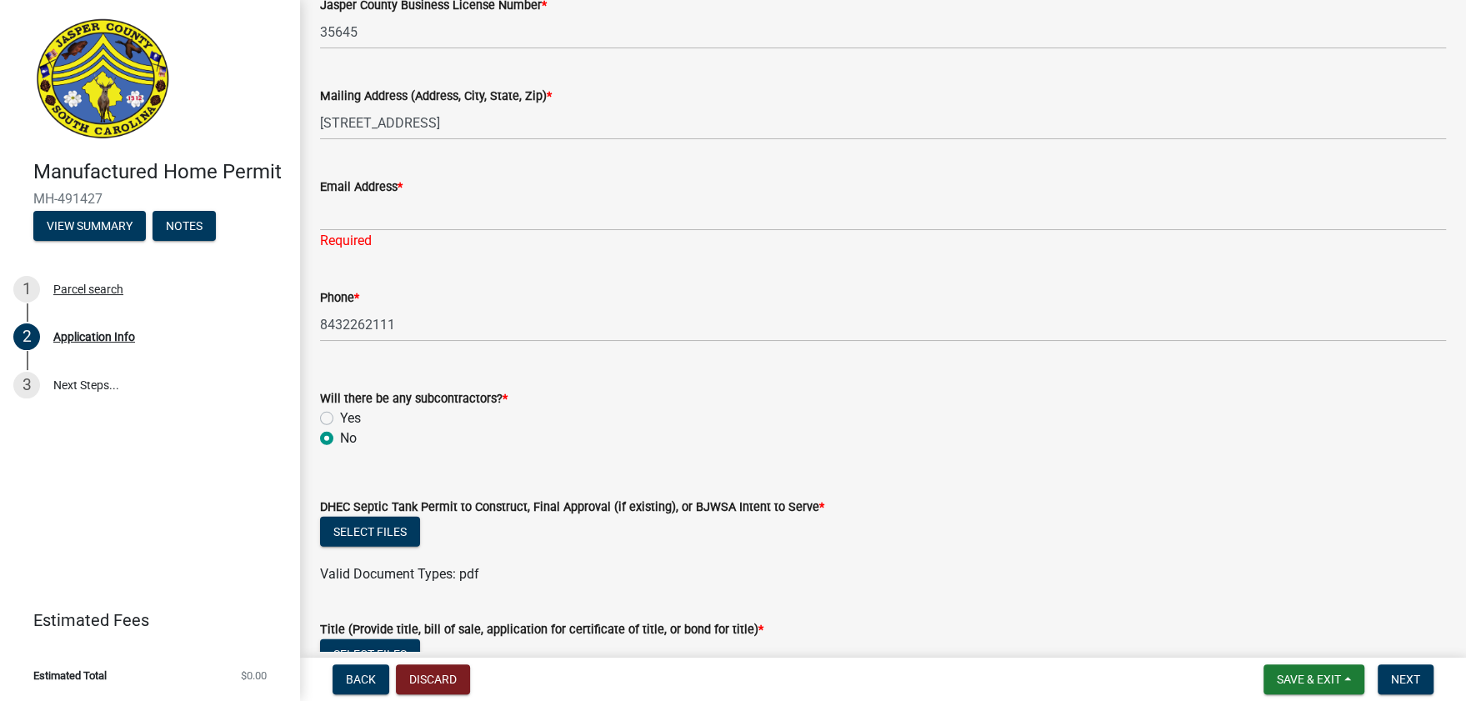
radio input "true"
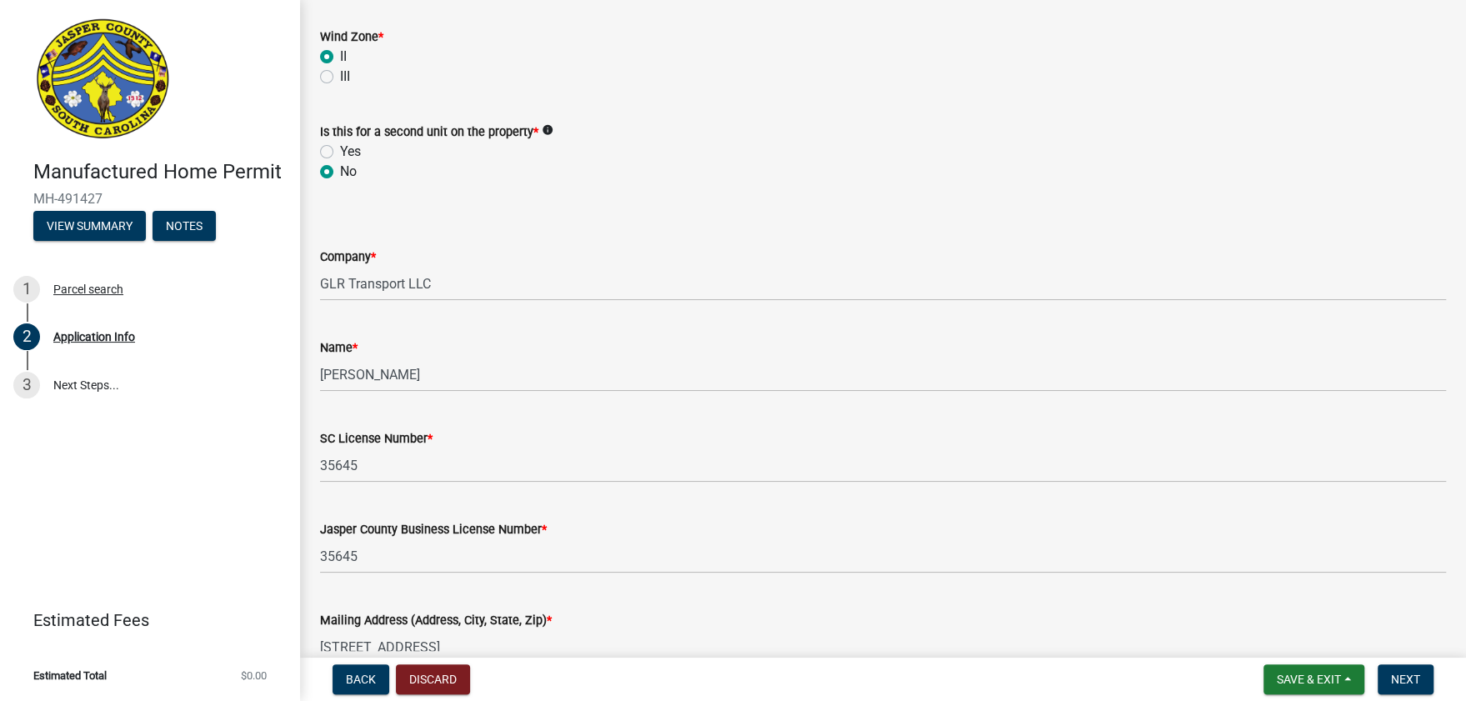
scroll to position [3095, 0]
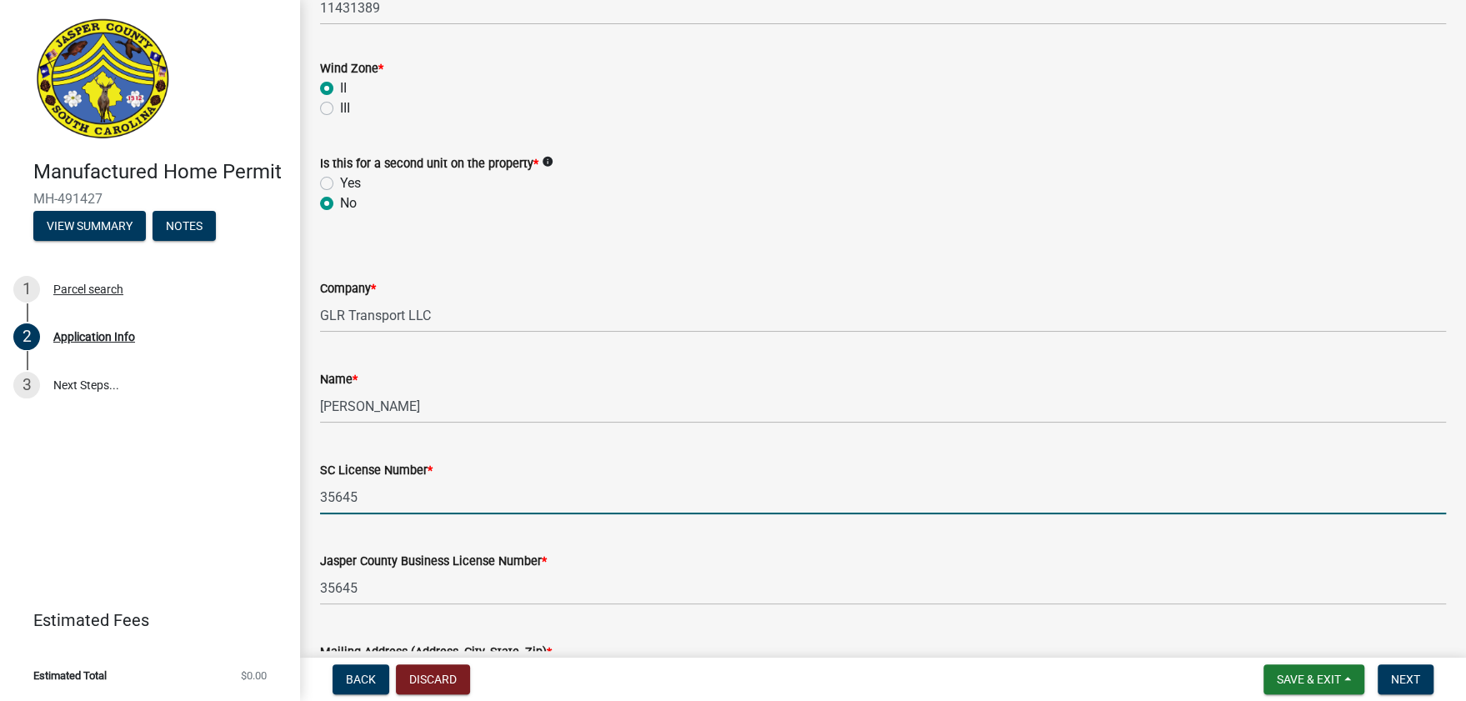
drag, startPoint x: 395, startPoint y: 498, endPoint x: 298, endPoint y: 509, distance: 97.3
click at [299, 509] on div "Manufactured Home Permit MH-491427 View Summary Notes 1 Parcel search 2 Applica…" at bounding box center [733, 350] width 1466 height 701
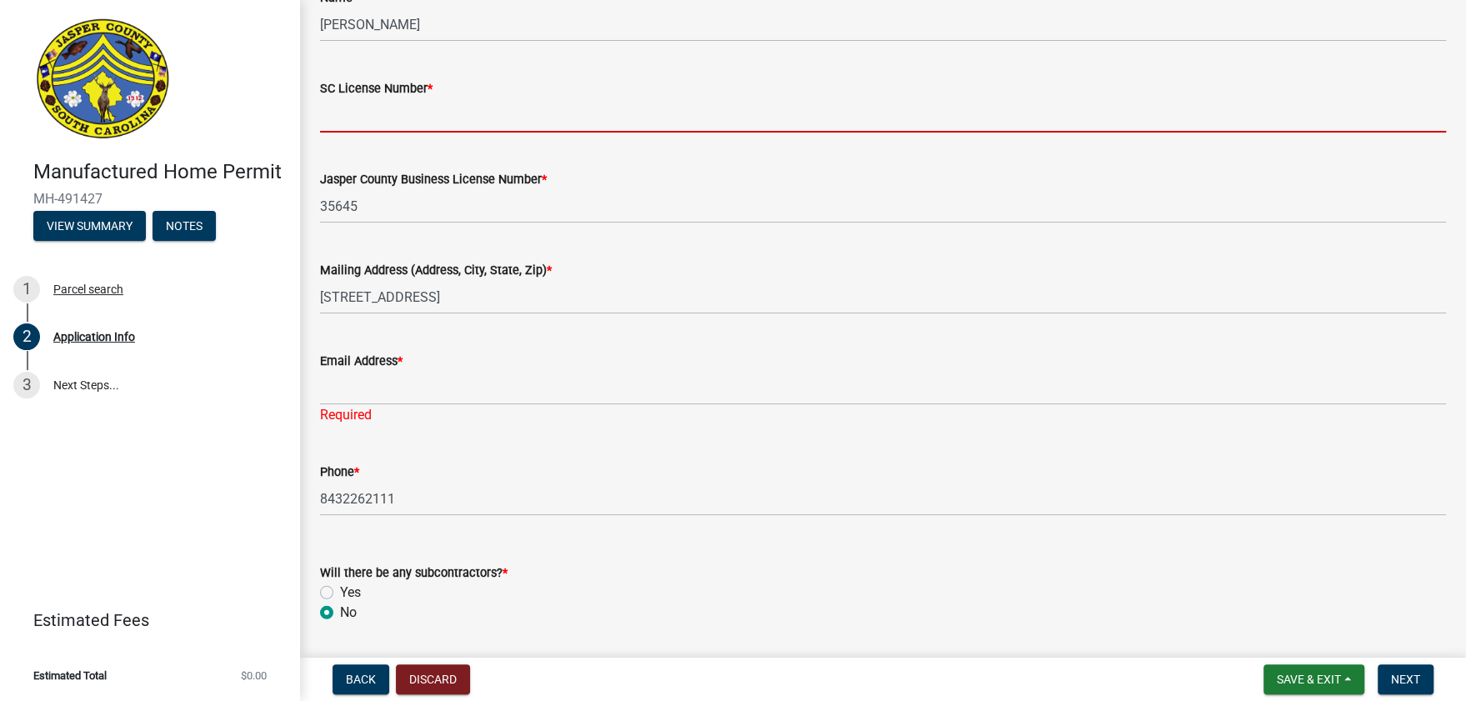
scroll to position [3455, 0]
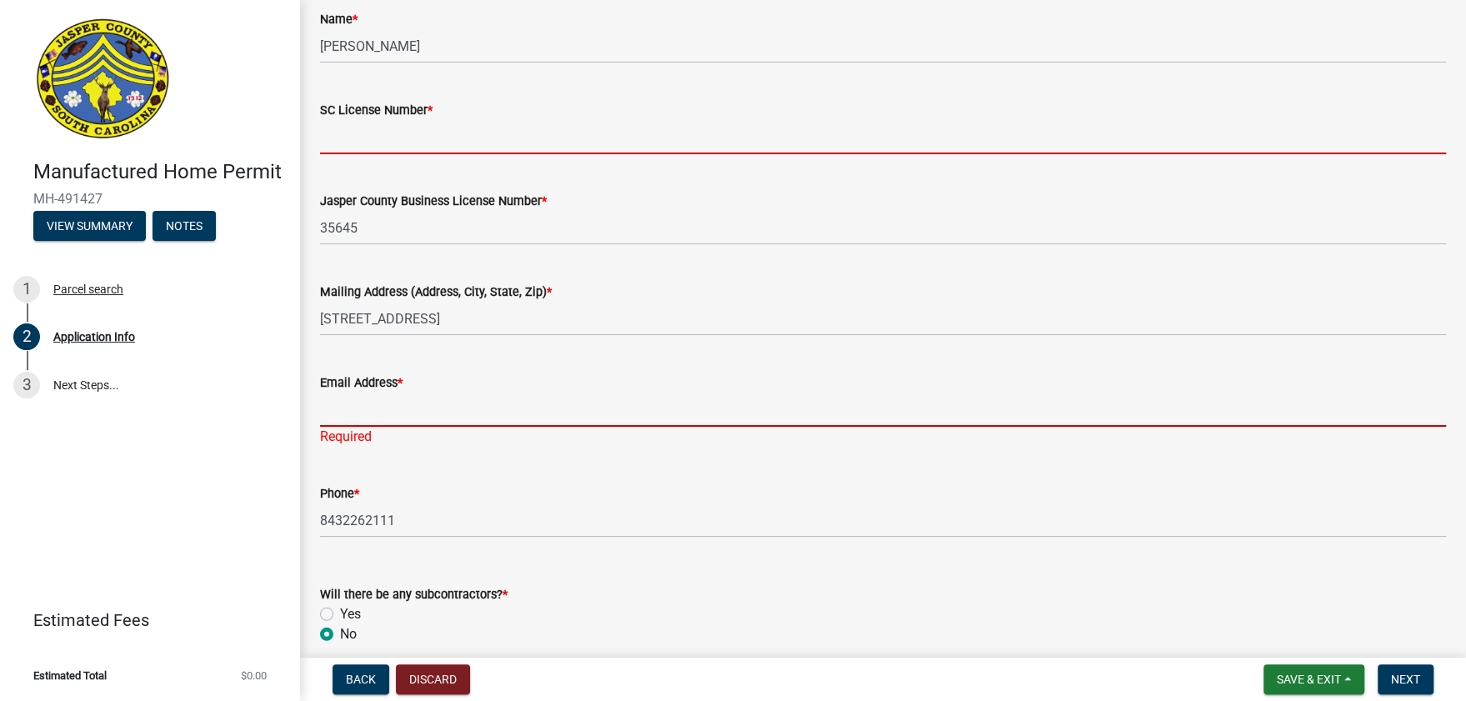
click at [395, 400] on form "Email Address *" at bounding box center [883, 400] width 1126 height 54
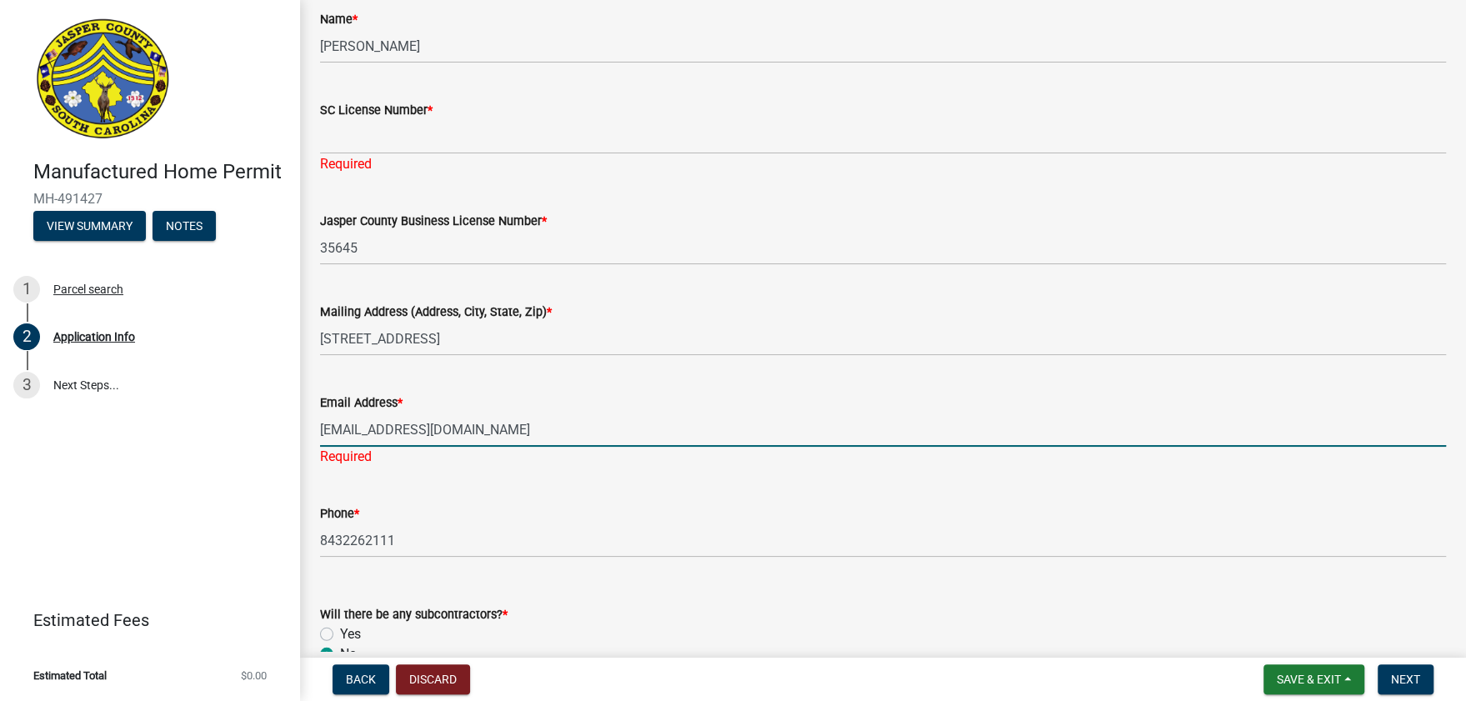
type input "[EMAIL_ADDRESS][DOMAIN_NAME]"
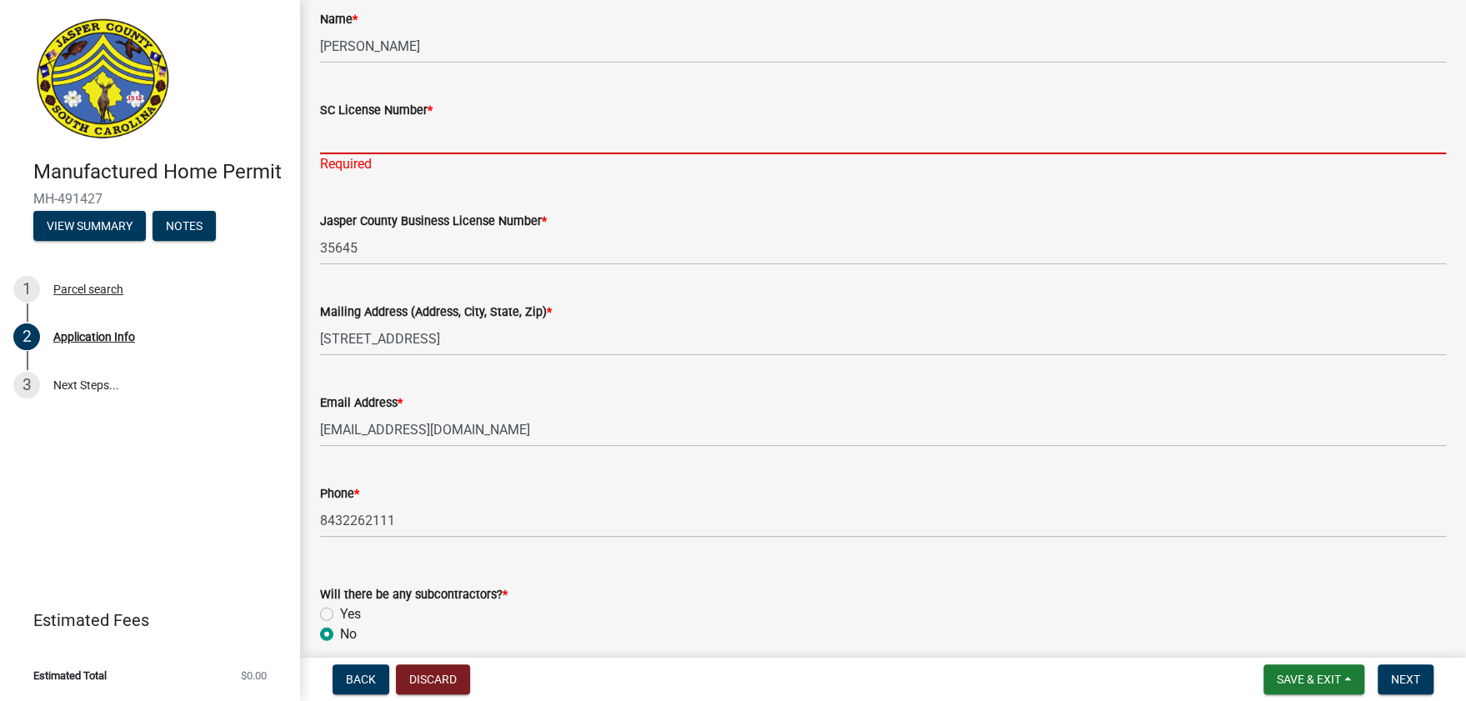
click at [348, 149] on input "SC License Number *" at bounding box center [883, 137] width 1126 height 34
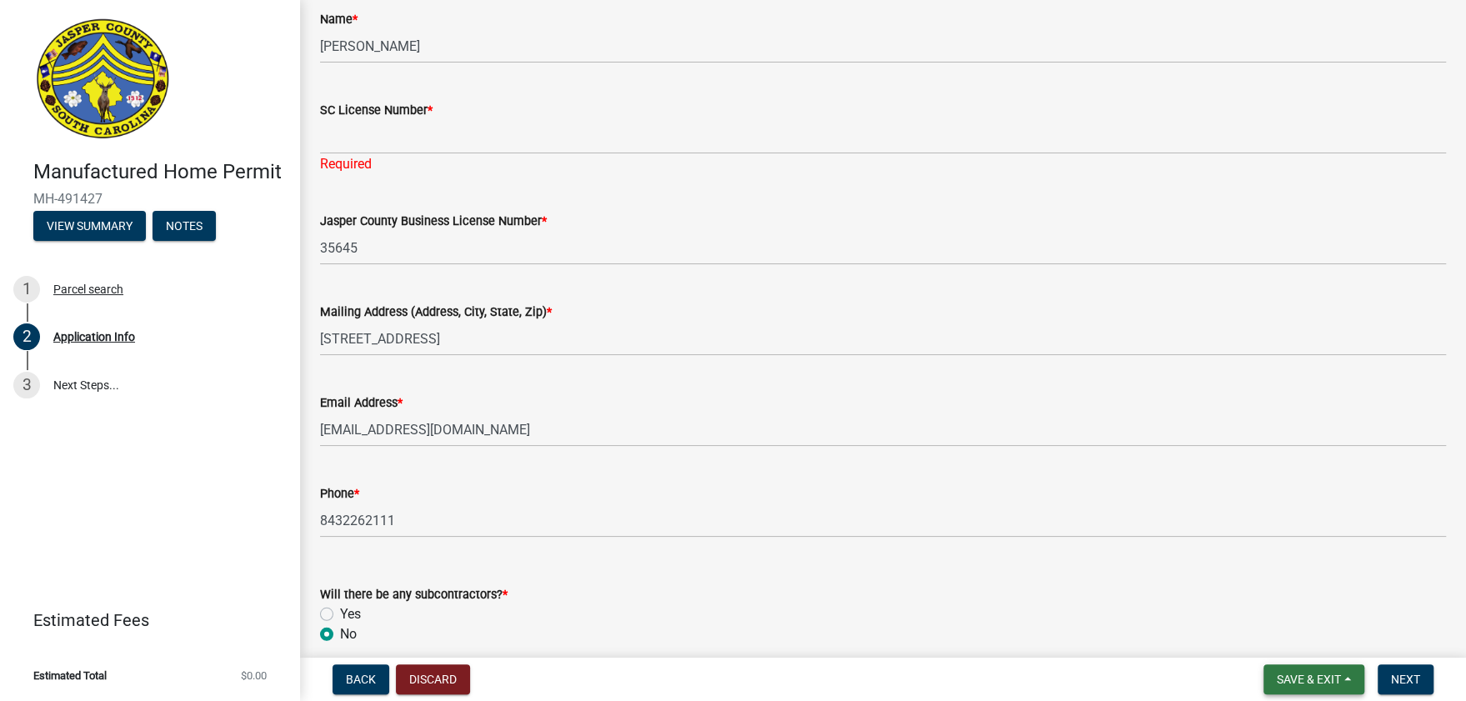
click at [1304, 674] on span "Save & Exit" at bounding box center [1309, 679] width 64 height 13
click at [1275, 638] on button "Save & Exit" at bounding box center [1297, 636] width 133 height 40
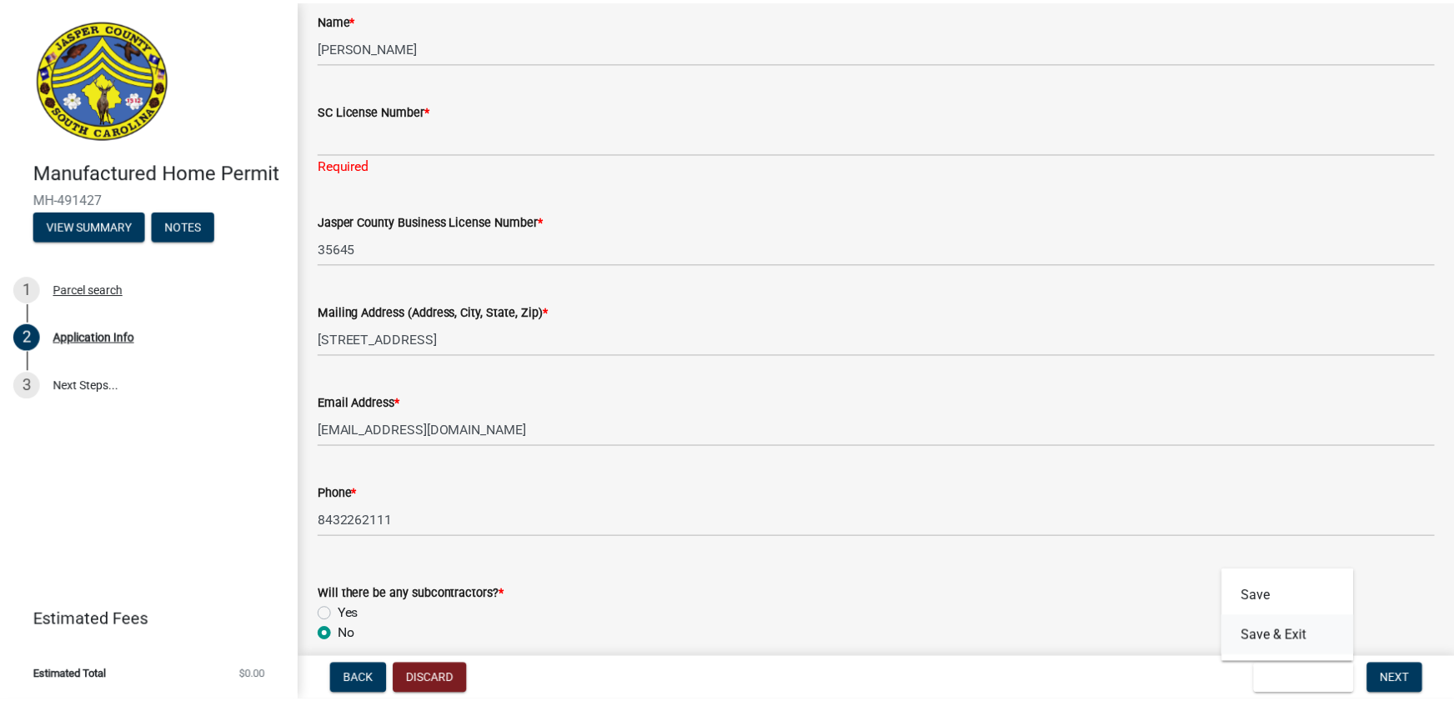
scroll to position [0, 0]
